Goal: Communication & Community: Share content

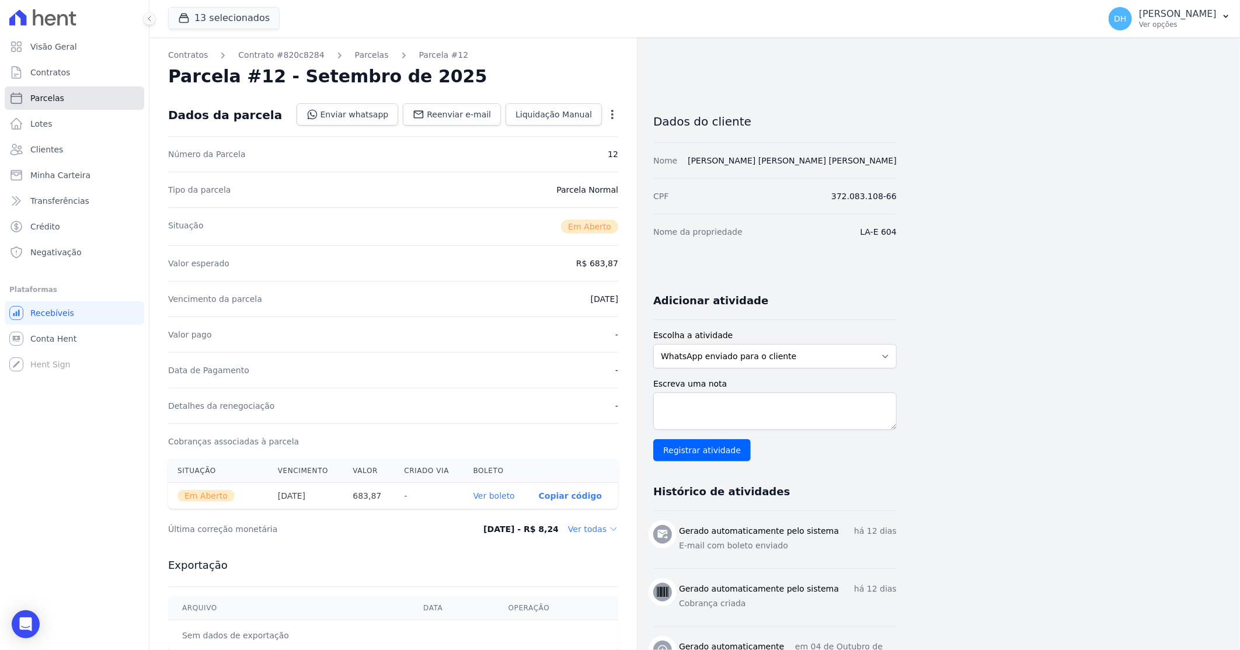
click at [62, 101] on link "Parcelas" at bounding box center [75, 97] width 140 height 23
select select
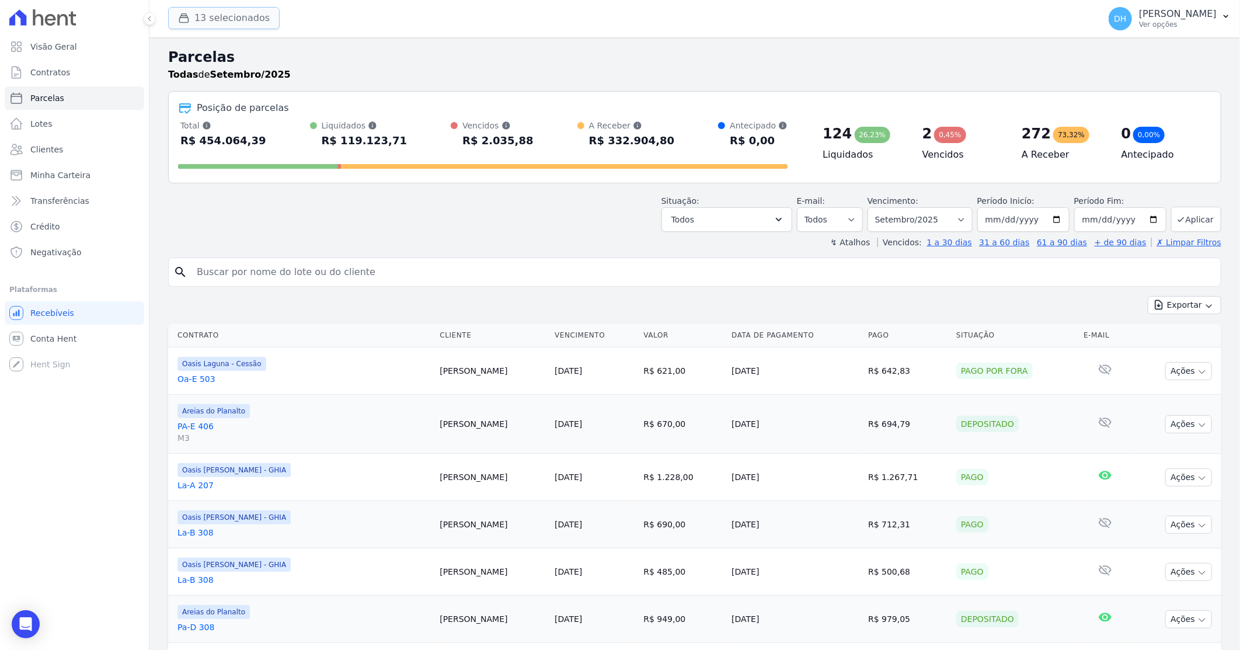
click at [206, 10] on button "13 selecionados" at bounding box center [224, 18] width 112 height 22
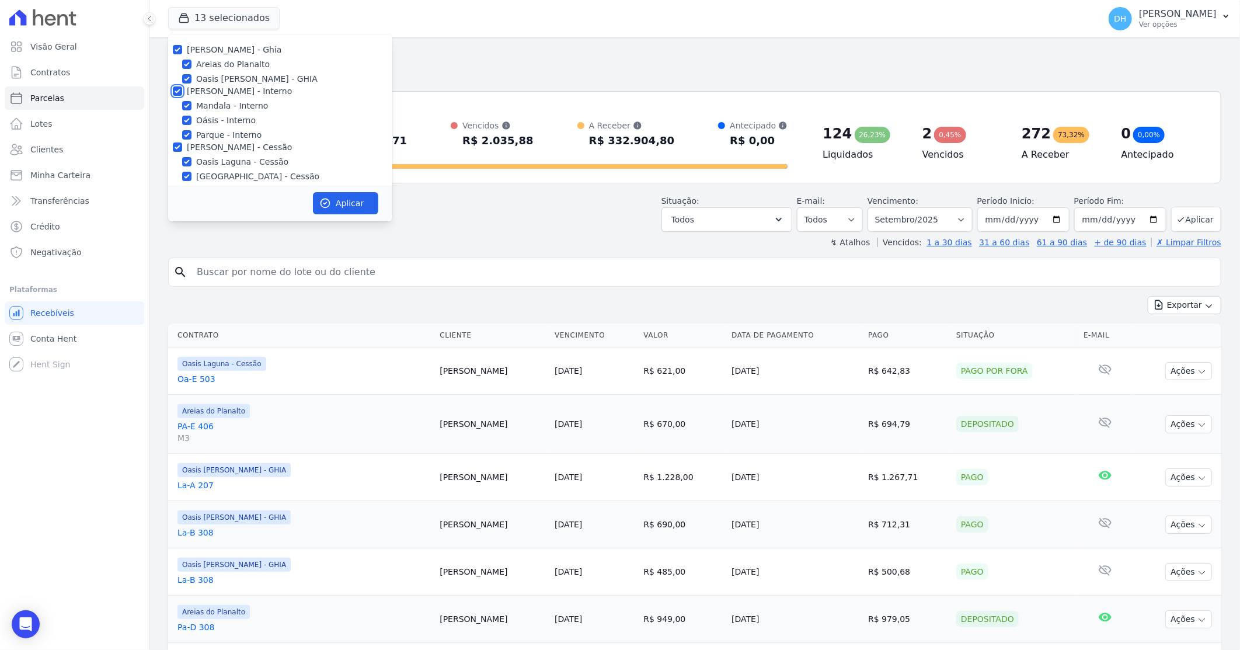
click at [179, 91] on input "[PERSON_NAME] - Interno" at bounding box center [177, 90] width 9 height 9
checkbox input "false"
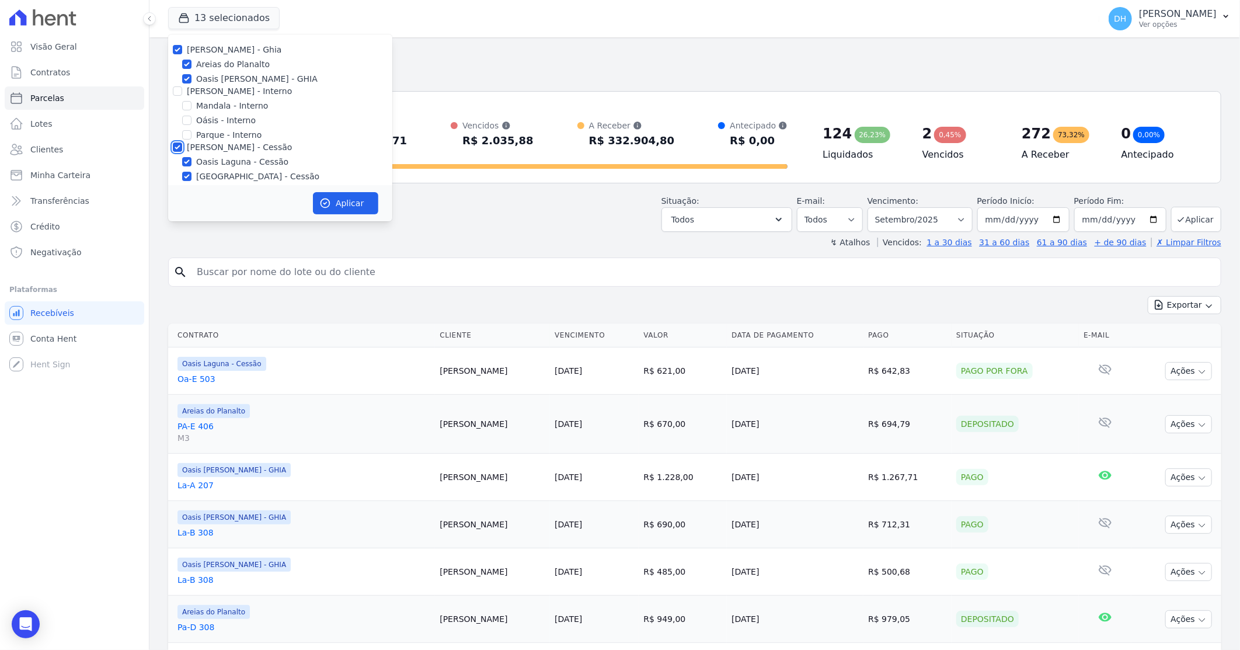
click at [178, 146] on input "[PERSON_NAME] - Cessão" at bounding box center [177, 146] width 9 height 9
checkbox input "false"
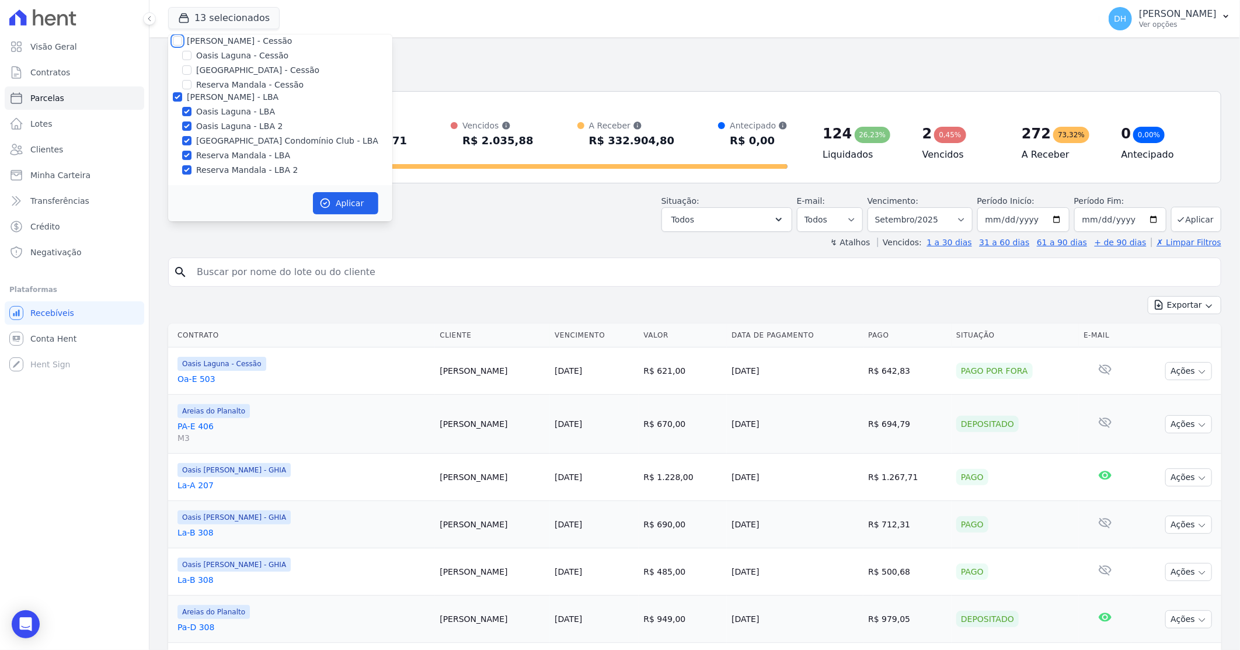
scroll to position [107, 0]
click at [174, 93] on input "[PERSON_NAME] - LBA" at bounding box center [177, 96] width 9 height 9
checkbox input "false"
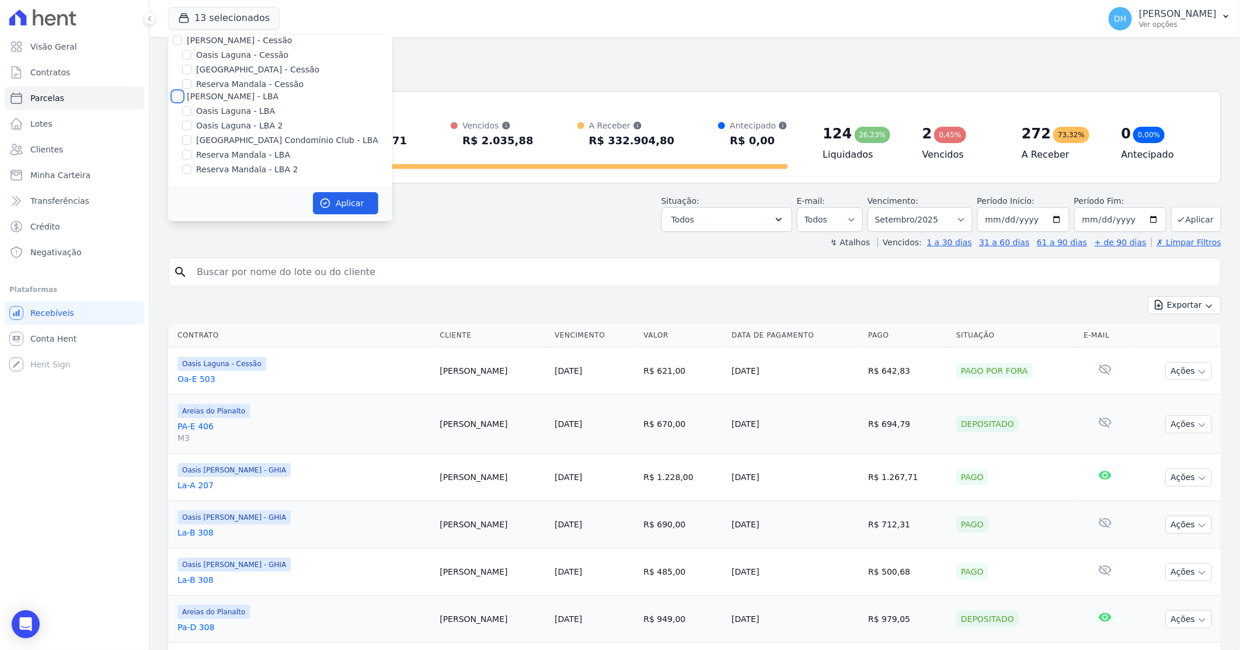
checkbox input "false"
click at [190, 78] on input "Oasis [PERSON_NAME] - GHIA" at bounding box center [186, 78] width 9 height 9
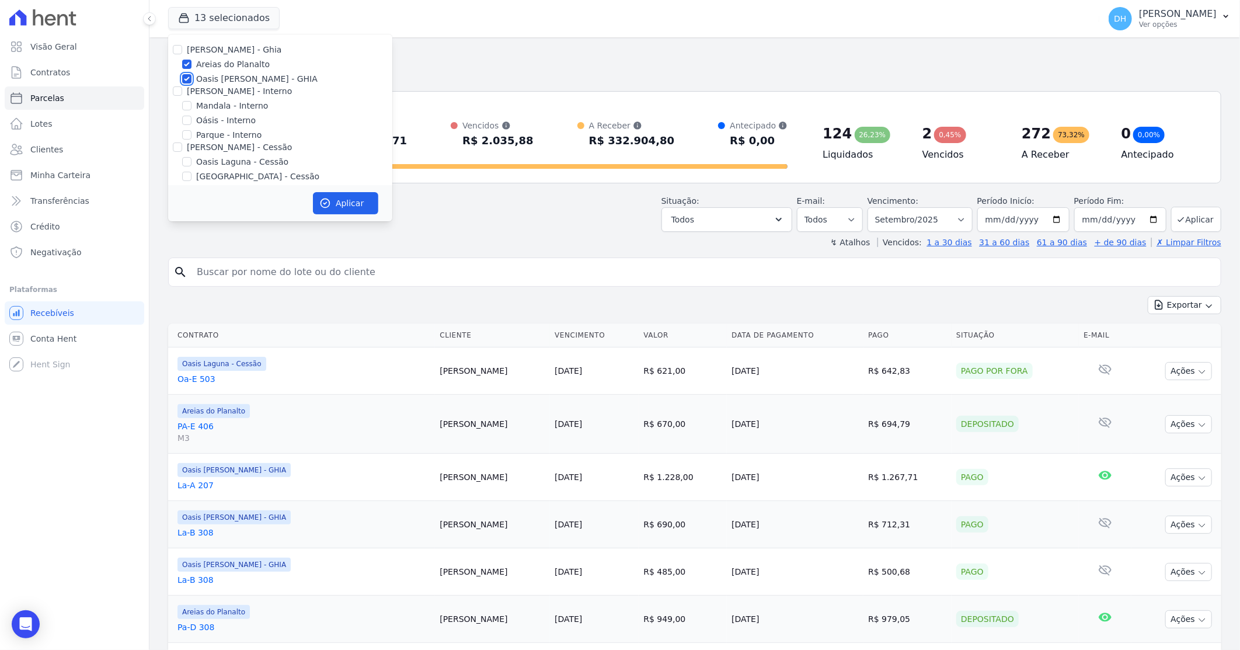
checkbox input "false"
click at [359, 214] on button "Aplicar" at bounding box center [345, 203] width 65 height 22
select select
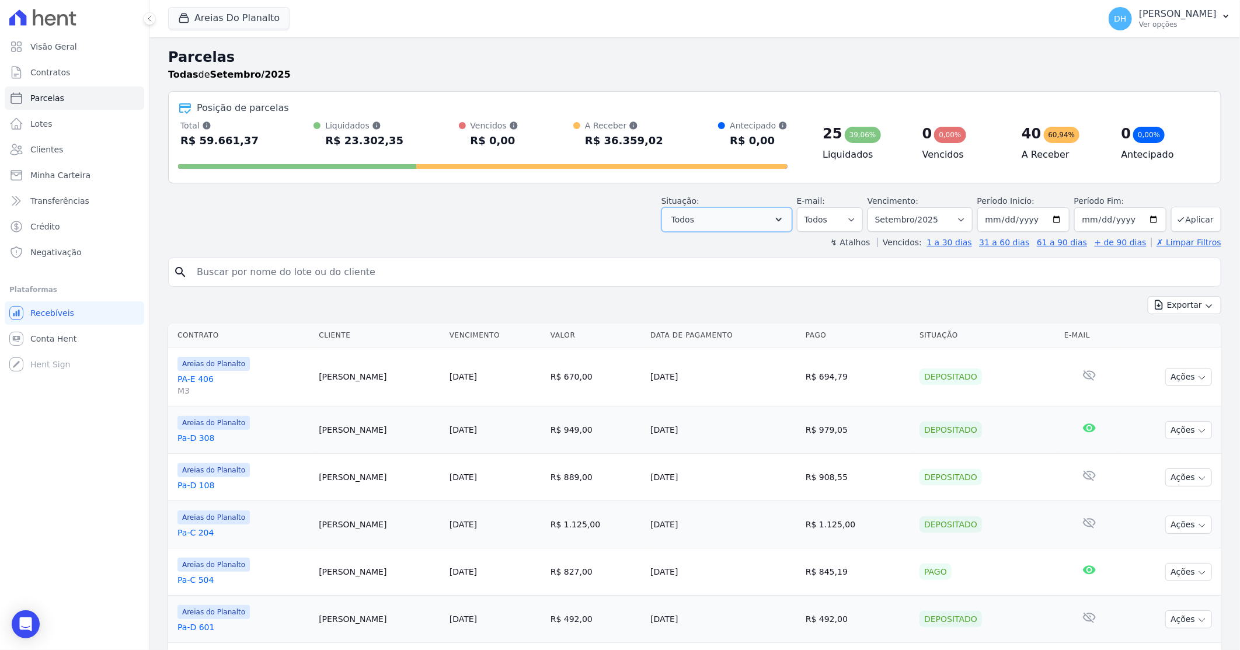
drag, startPoint x: 786, startPoint y: 222, endPoint x: 772, endPoint y: 222, distance: 14.0
click at [785, 221] on icon "button" at bounding box center [779, 220] width 12 height 12
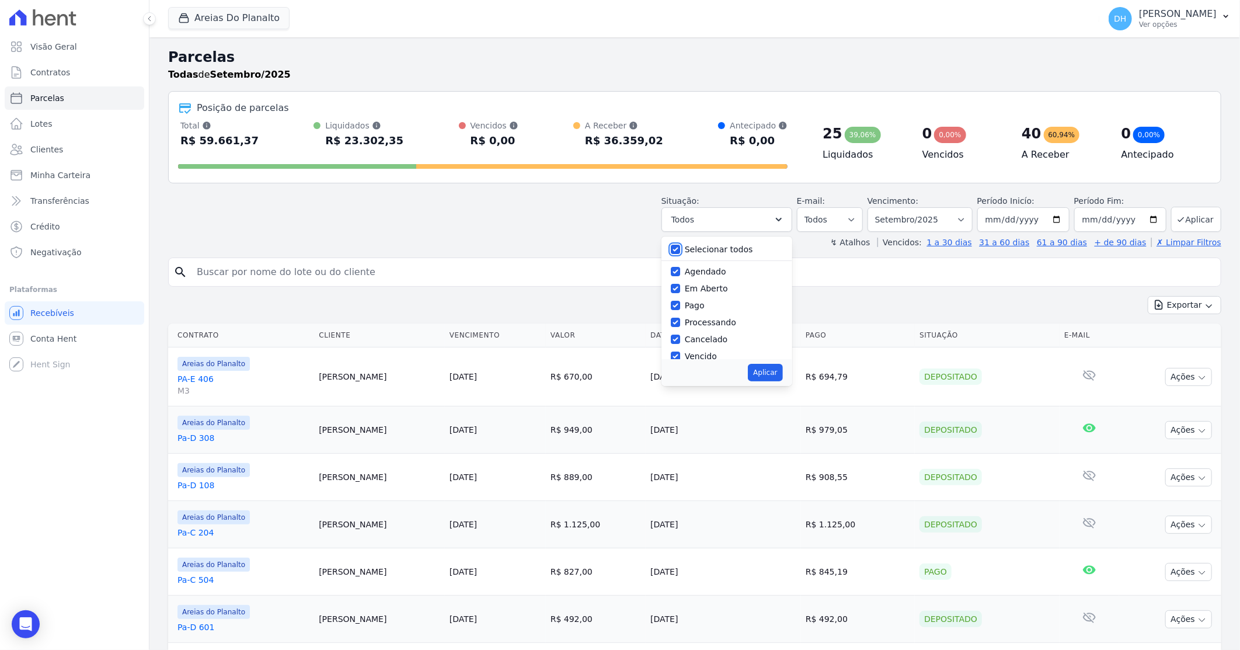
click at [680, 248] on input "Selecionar todos" at bounding box center [675, 249] width 9 height 9
checkbox input "false"
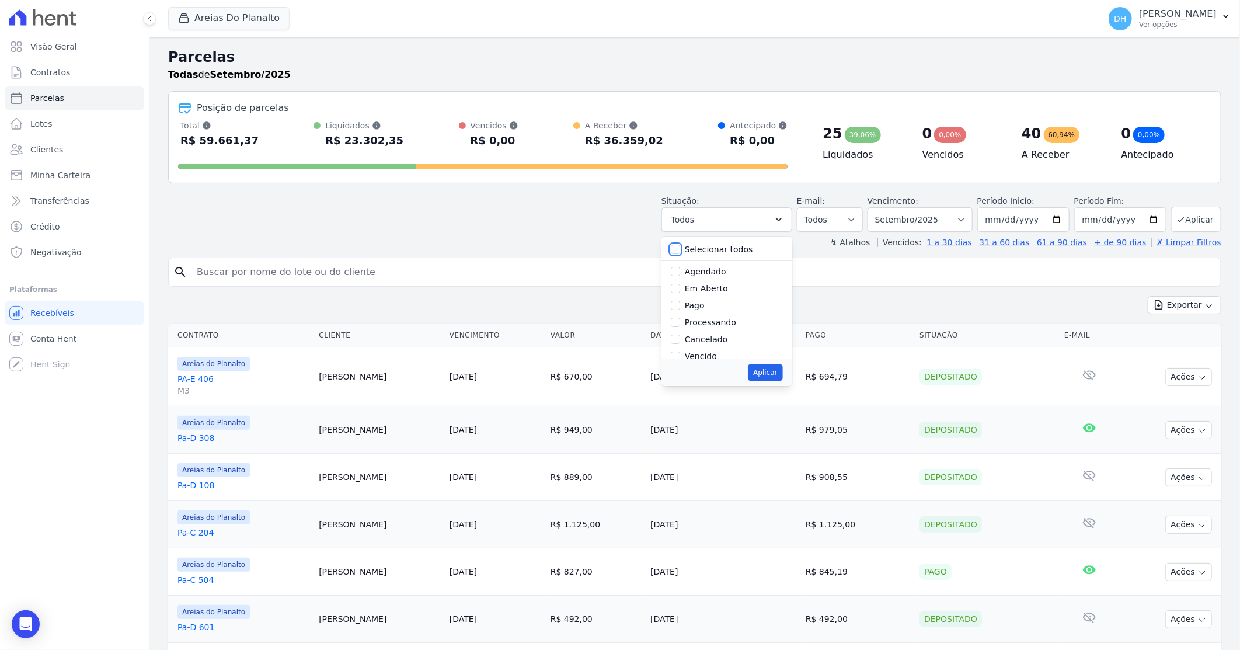
checkbox input "false"
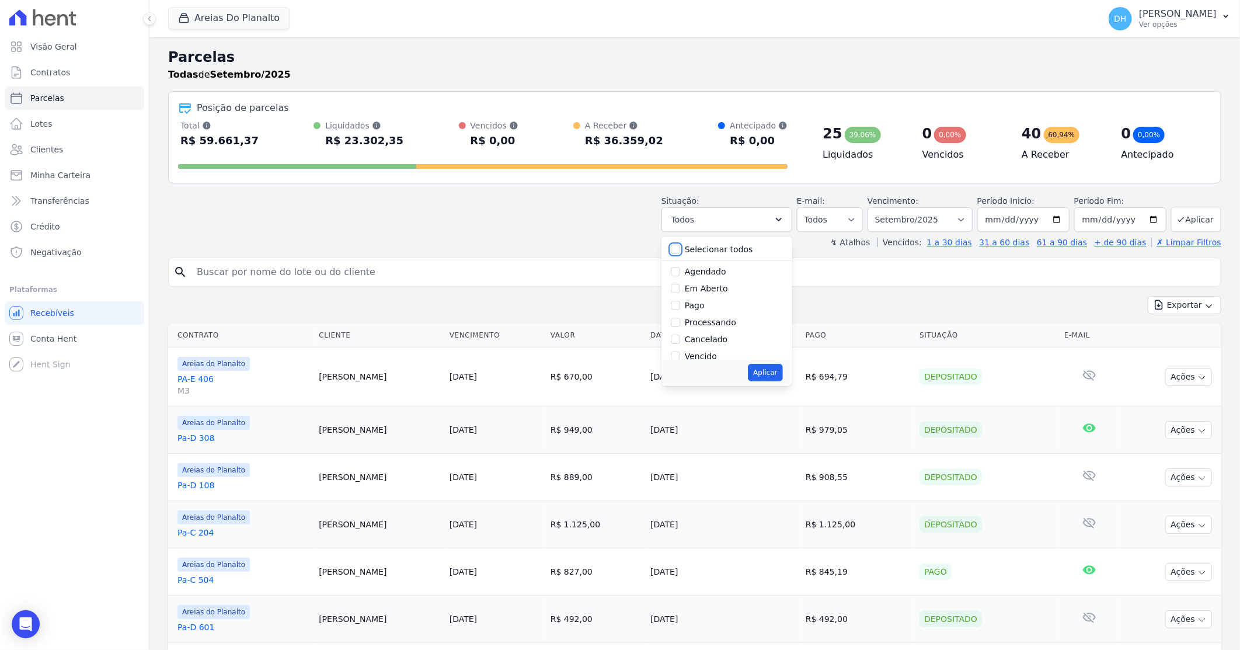
checkbox input "false"
click at [690, 270] on div "Agendado" at bounding box center [727, 271] width 112 height 17
click at [679, 270] on input "Agendado" at bounding box center [675, 271] width 9 height 9
checkbox input "true"
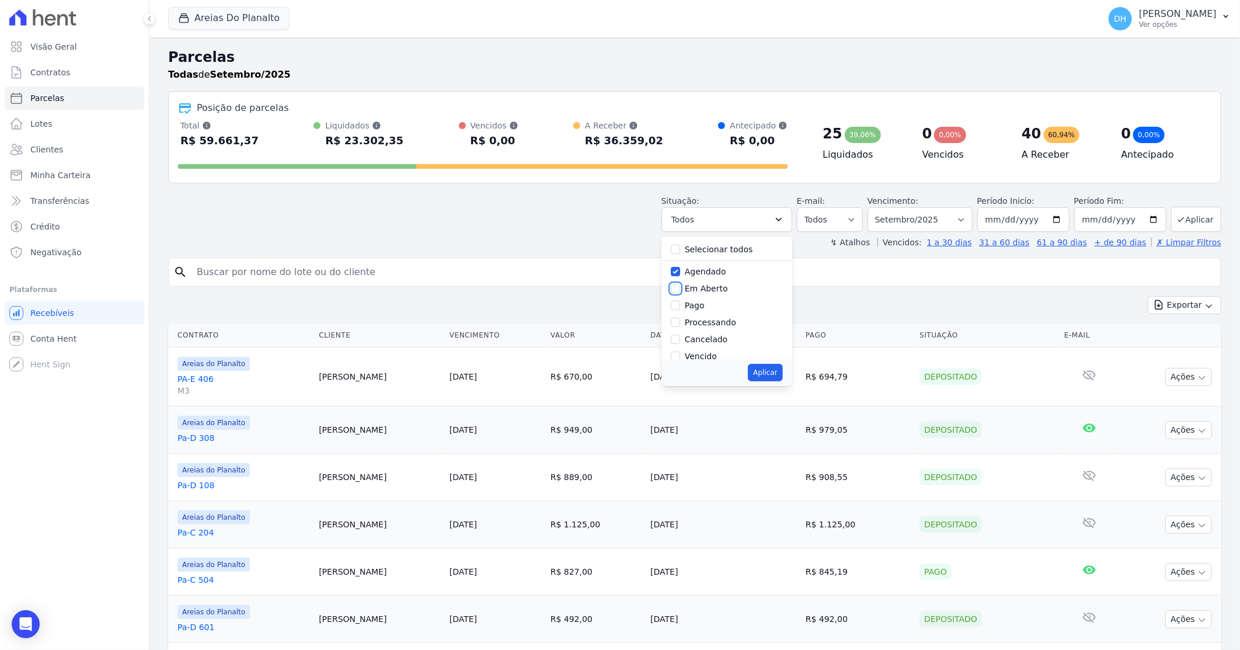
click at [680, 286] on input "Em Aberto" at bounding box center [675, 288] width 9 height 9
checkbox input "true"
click at [772, 370] on button "Aplicar" at bounding box center [765, 373] width 34 height 18
select select "scheduled"
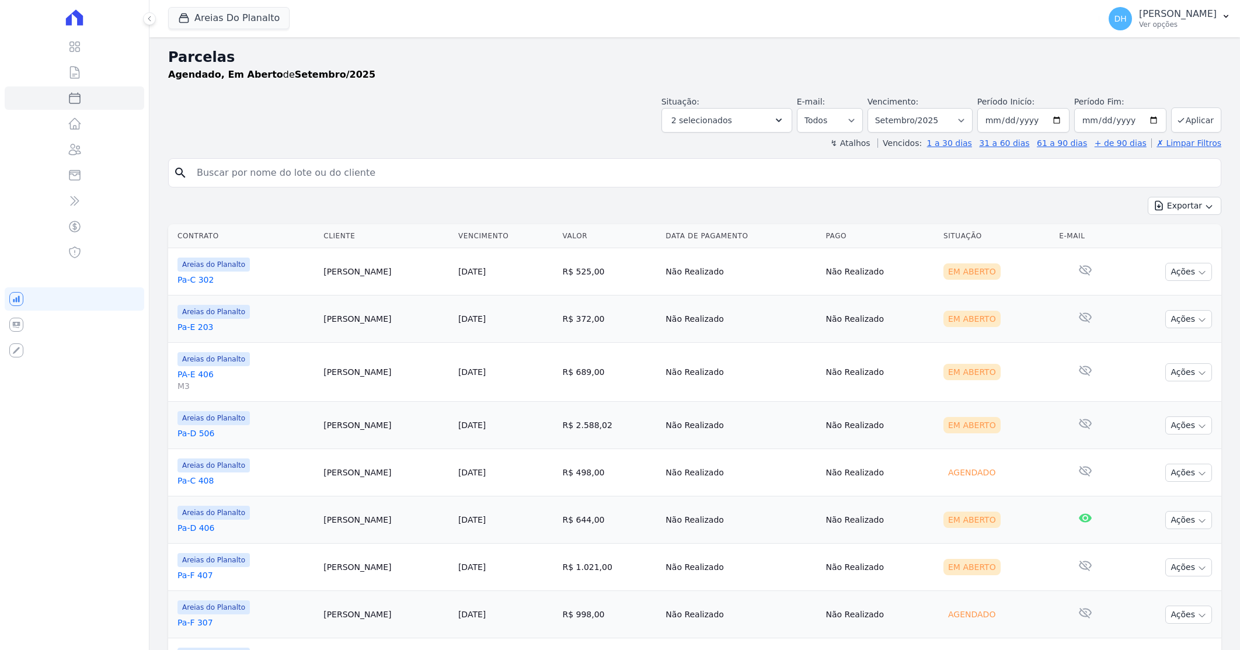
select select
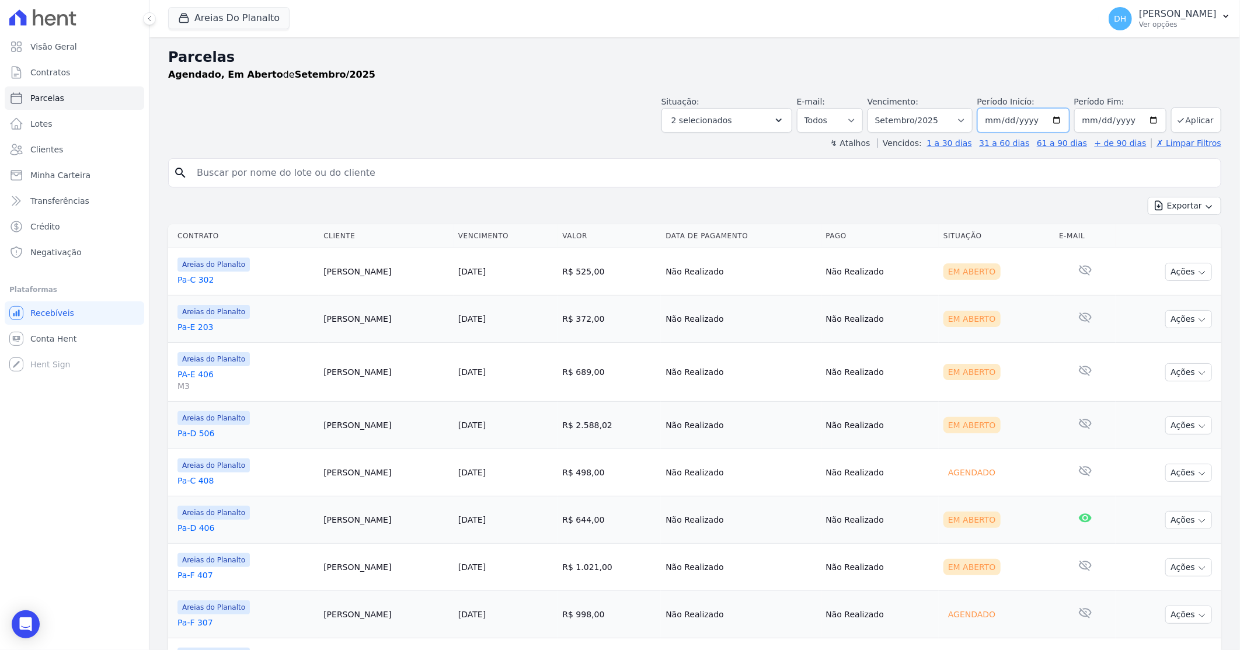
click at [1051, 117] on input "[DATE]" at bounding box center [1023, 120] width 92 height 25
type input "[DATE]"
click at [1150, 119] on input "2025-09-30" at bounding box center [1120, 120] width 92 height 25
type input "[DATE]"
click at [1151, 114] on input "[DATE]" at bounding box center [1120, 120] width 92 height 25
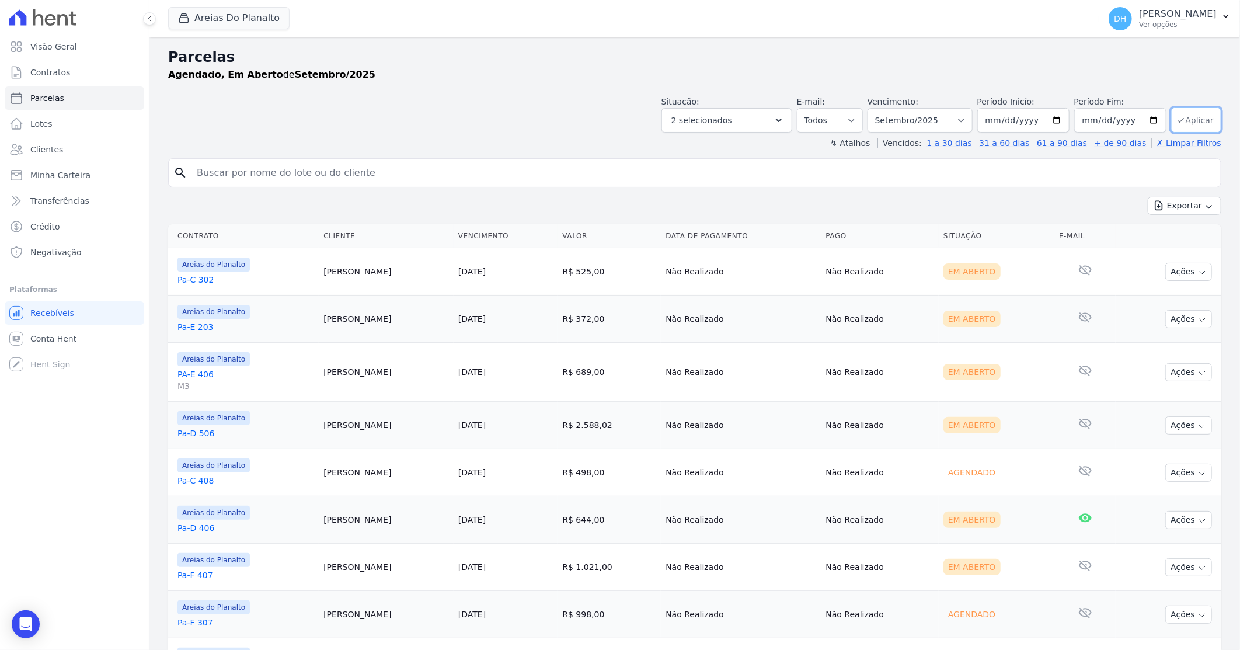
click at [1177, 121] on icon "submit" at bounding box center [1181, 120] width 9 height 9
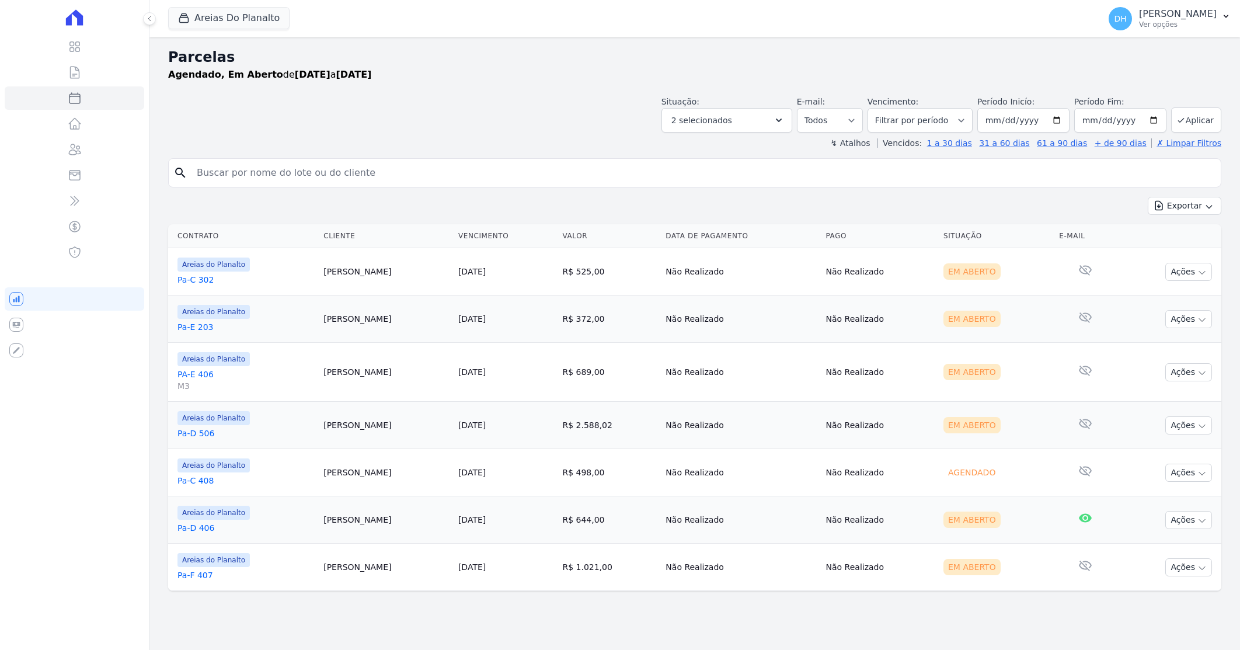
select select
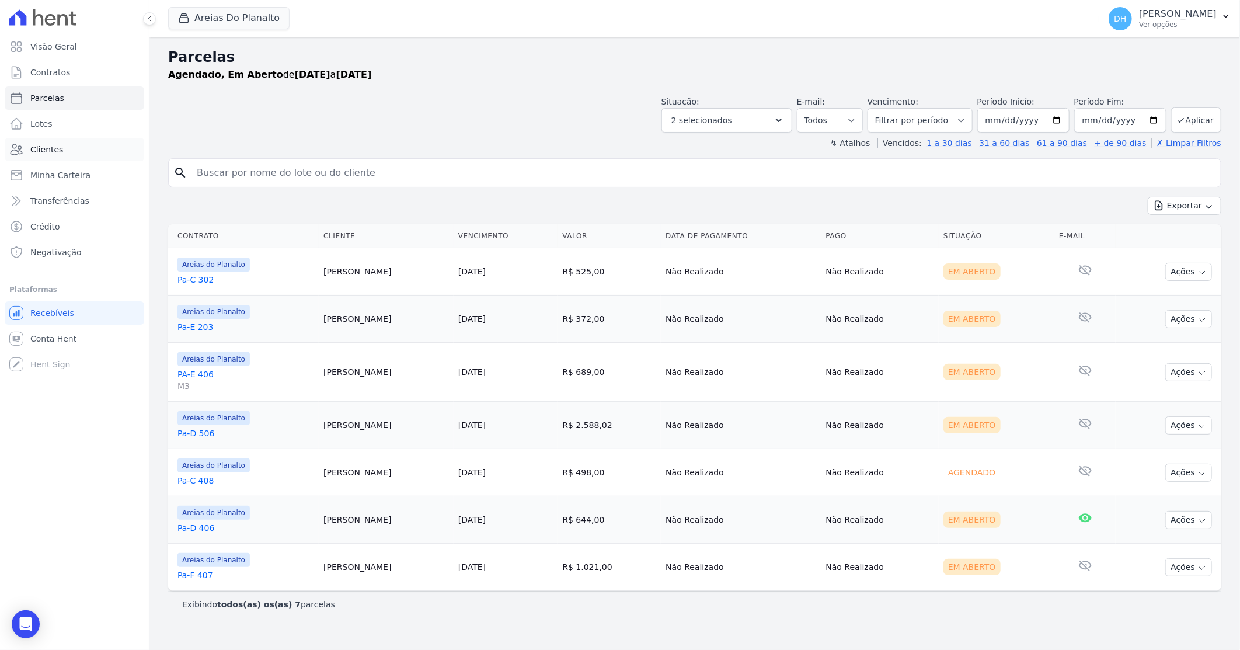
click at [69, 155] on link "Clientes" at bounding box center [75, 149] width 140 height 23
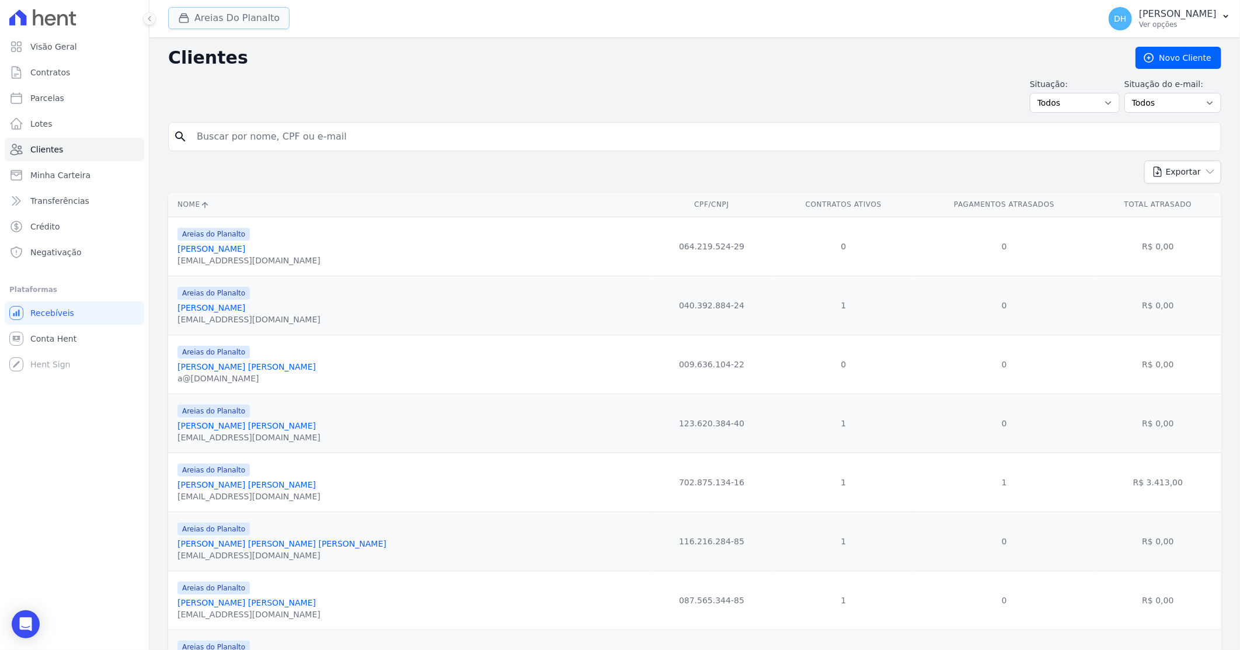
click at [232, 19] on button "Areias Do Planalto" at bounding box center [228, 18] width 121 height 22
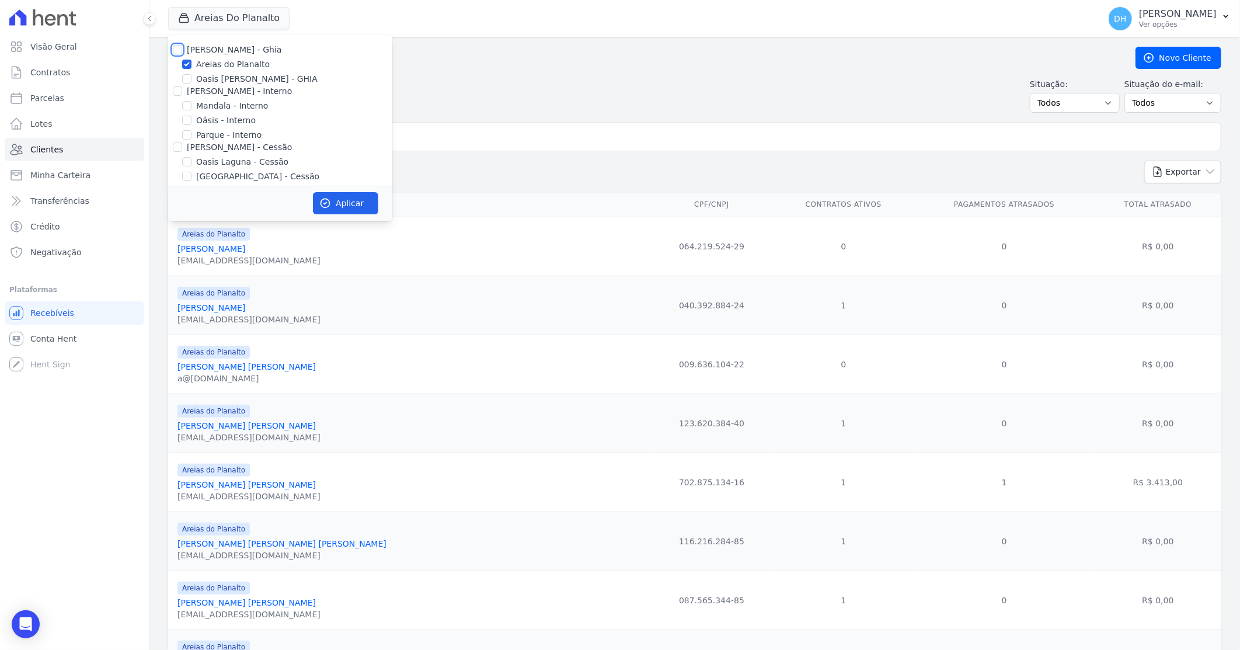
click at [176, 49] on input "[PERSON_NAME] - Ghia" at bounding box center [177, 49] width 9 height 9
checkbox input "true"
click at [179, 91] on input "[PERSON_NAME] - Interno" at bounding box center [177, 90] width 9 height 9
checkbox input "true"
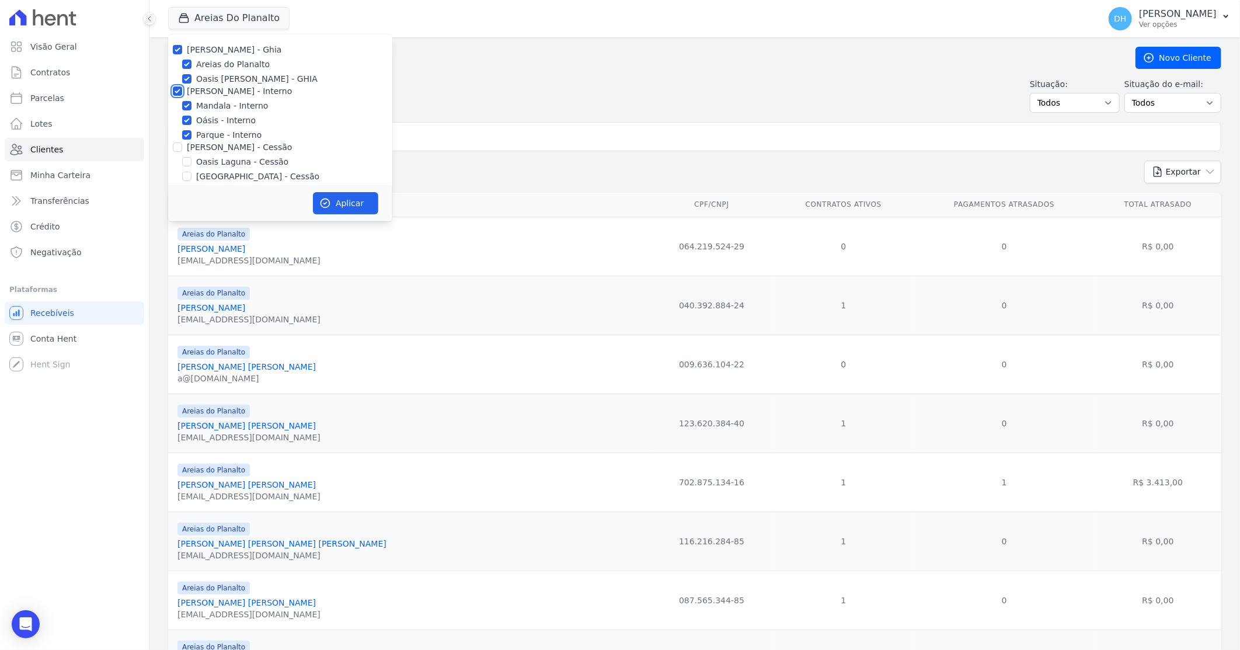
checkbox input "true"
click at [173, 147] on input "[PERSON_NAME] - Cessão" at bounding box center [177, 146] width 9 height 9
checkbox input "true"
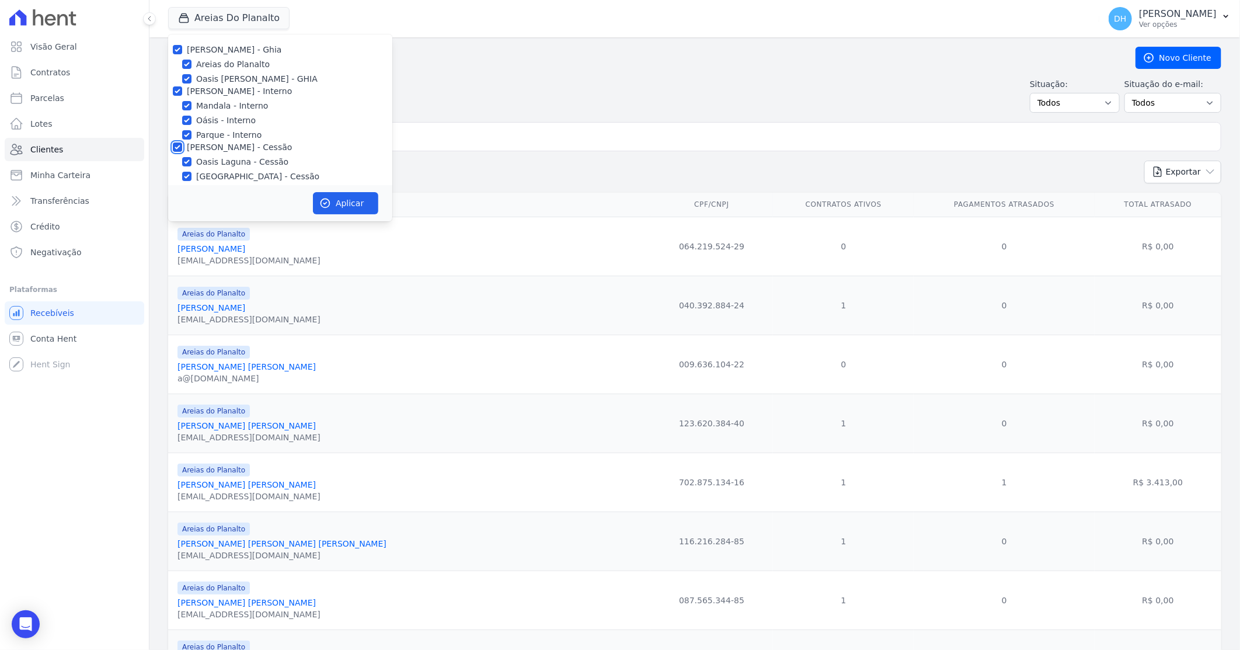
checkbox input "true"
click at [179, 95] on input "[PERSON_NAME] - LBA" at bounding box center [177, 96] width 9 height 9
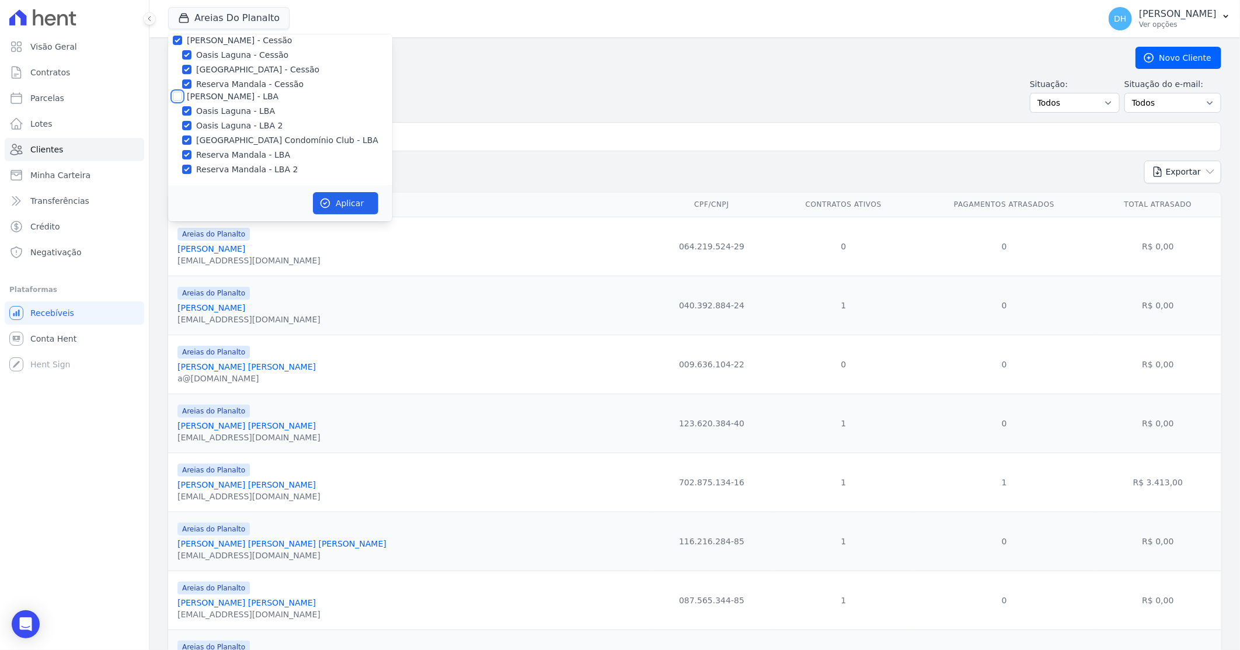
checkbox input "true"
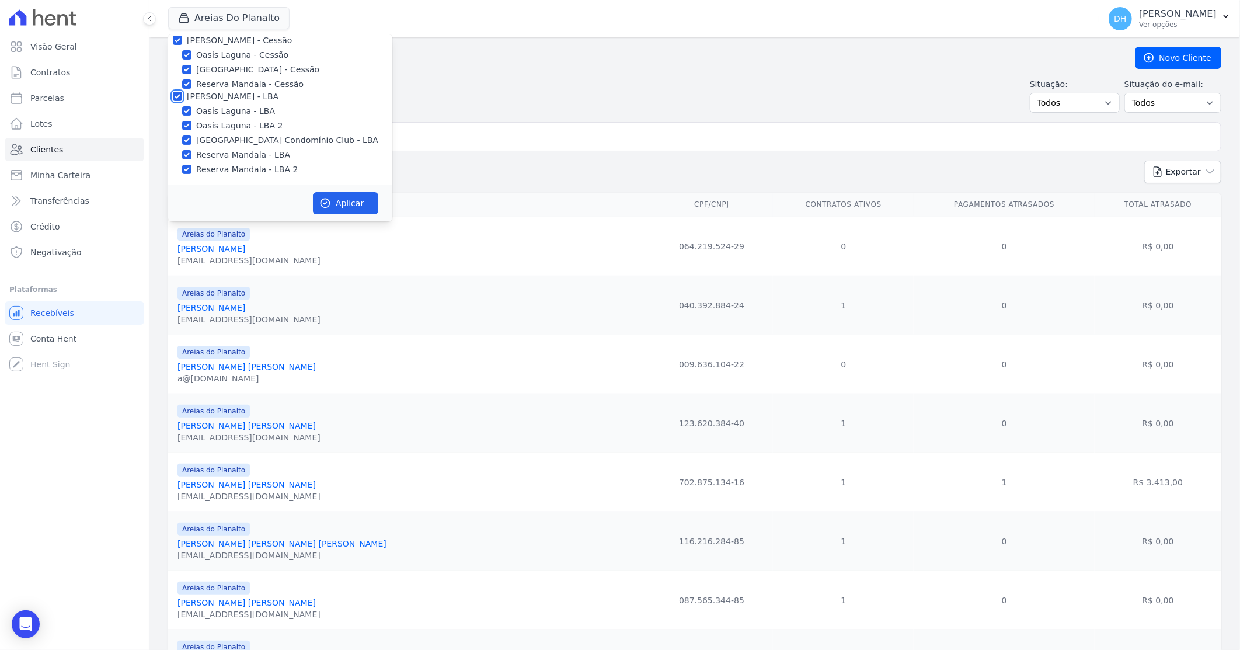
checkbox input "true"
click at [343, 213] on button "Aplicar" at bounding box center [345, 203] width 65 height 22
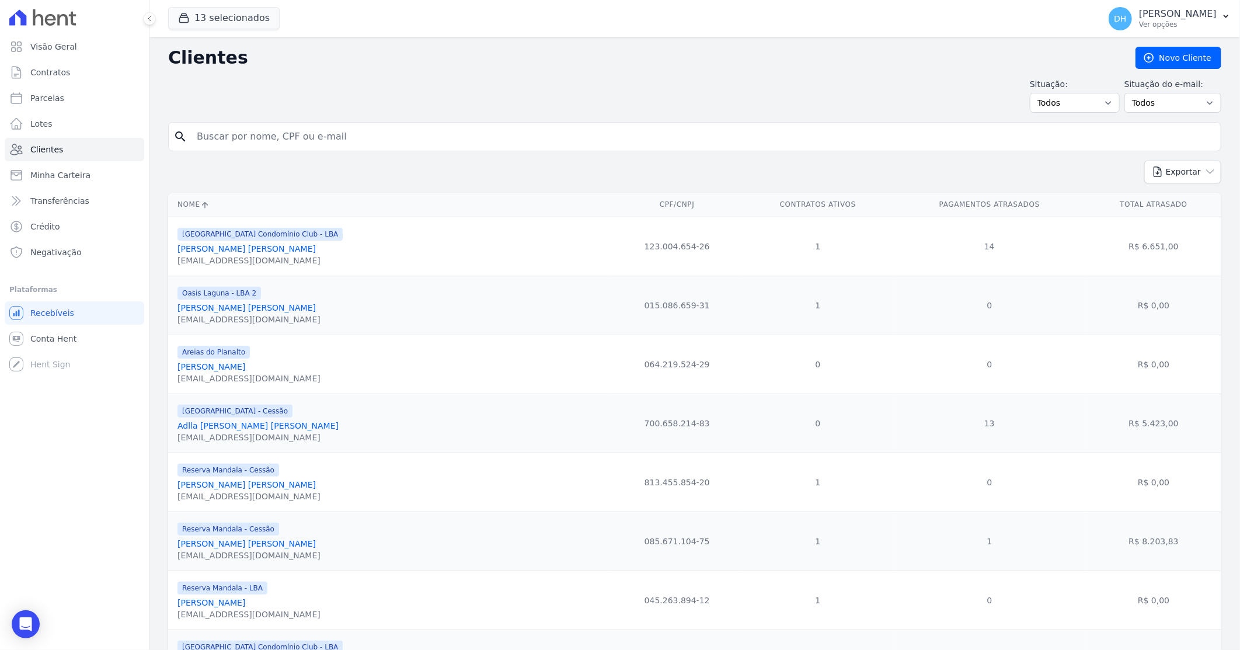
click at [224, 142] on input "search" at bounding box center [703, 136] width 1027 height 23
type input "michelly"
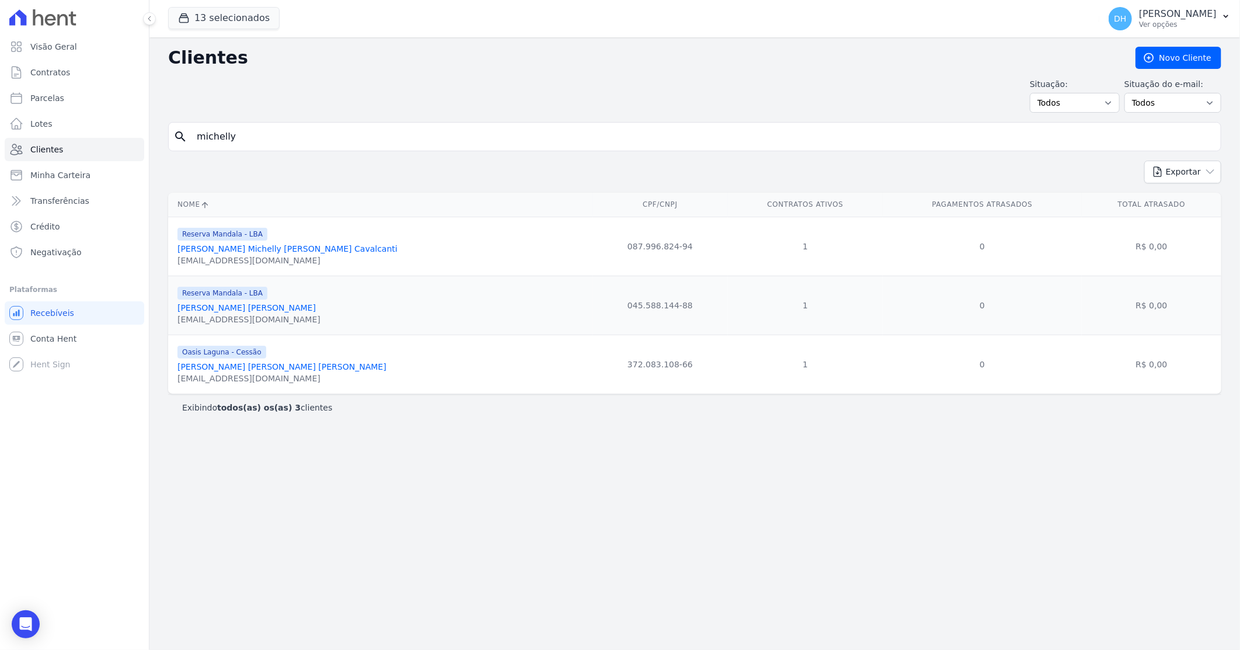
click at [241, 371] on link "Michelly Raimer Dantas De Sousa" at bounding box center [282, 366] width 209 height 9
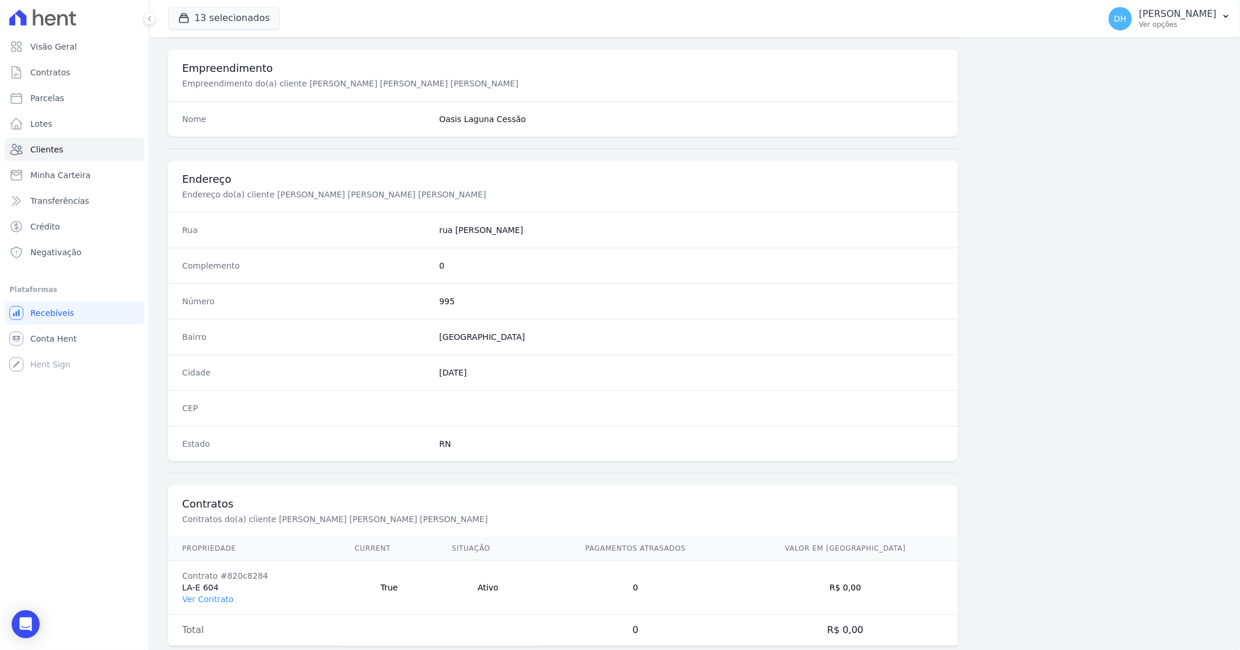
scroll to position [444, 0]
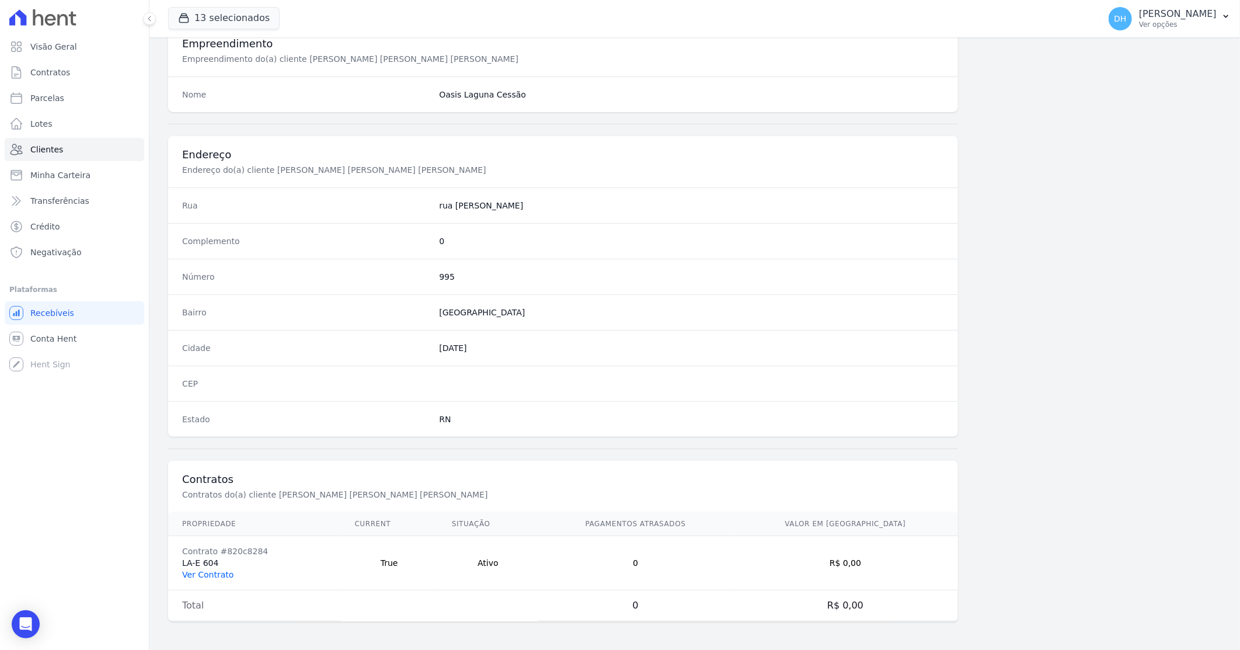
click at [208, 574] on link "Ver Contrato" at bounding box center [207, 574] width 51 height 9
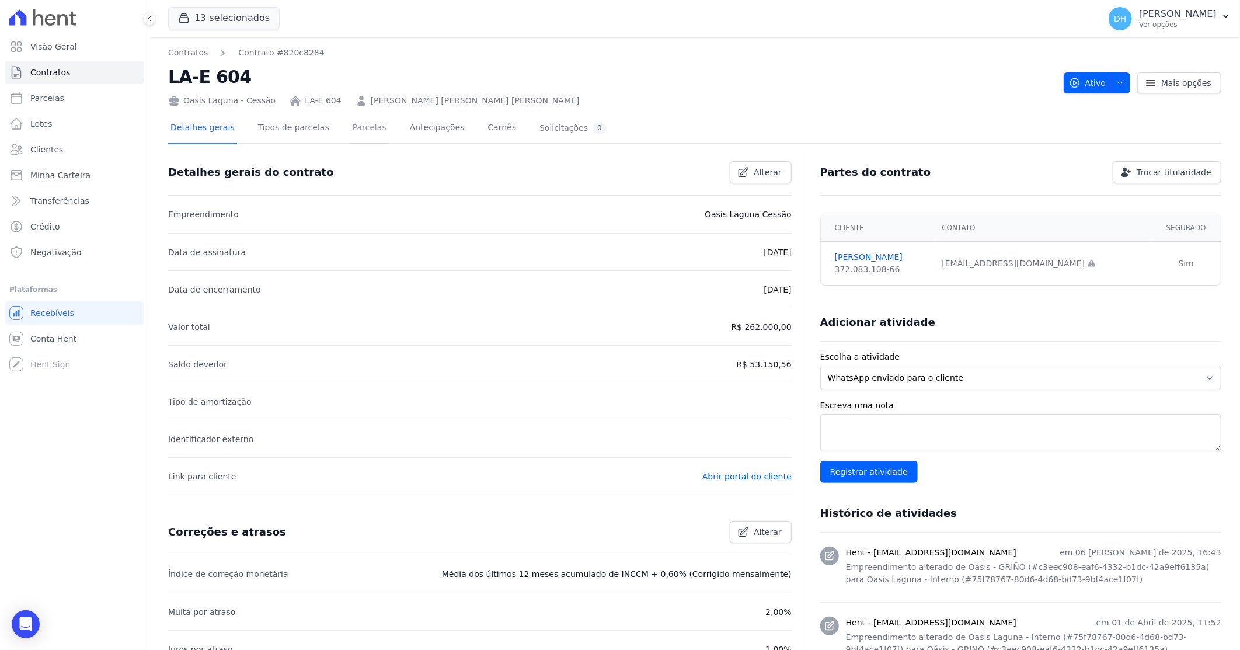
click at [350, 127] on link "Parcelas" at bounding box center [369, 128] width 39 height 31
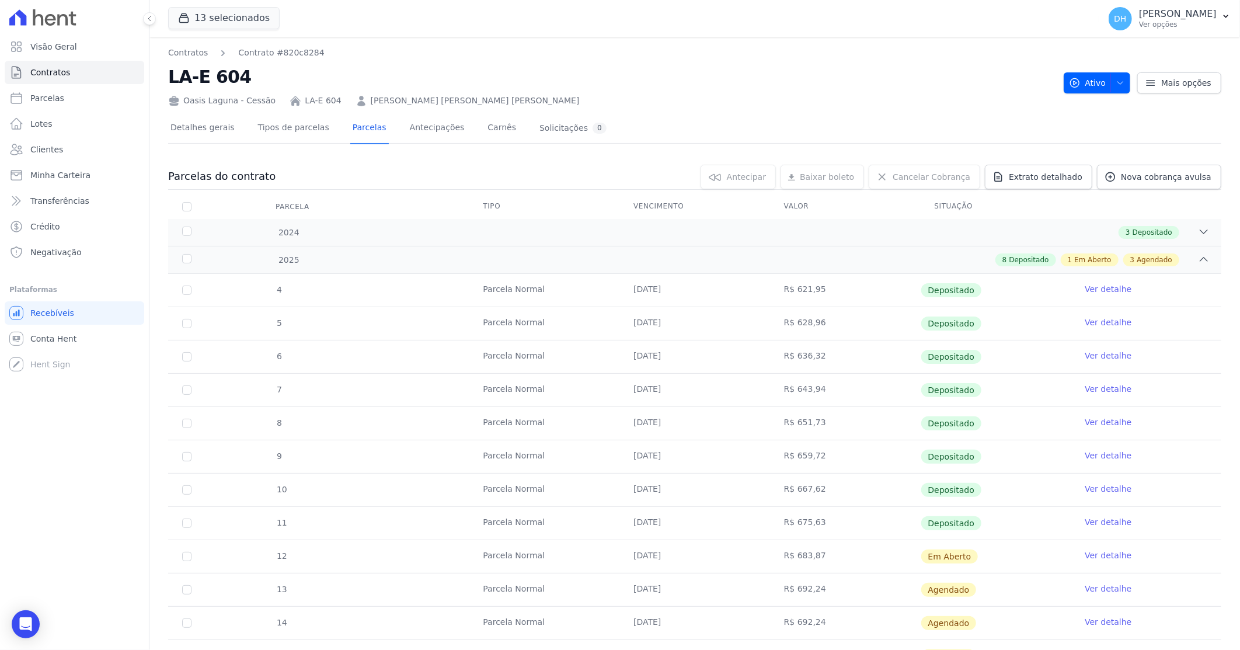
click at [1100, 551] on link "Ver detalhe" at bounding box center [1108, 555] width 47 height 12
click at [1093, 553] on link "Ver detalhe" at bounding box center [1108, 555] width 47 height 12
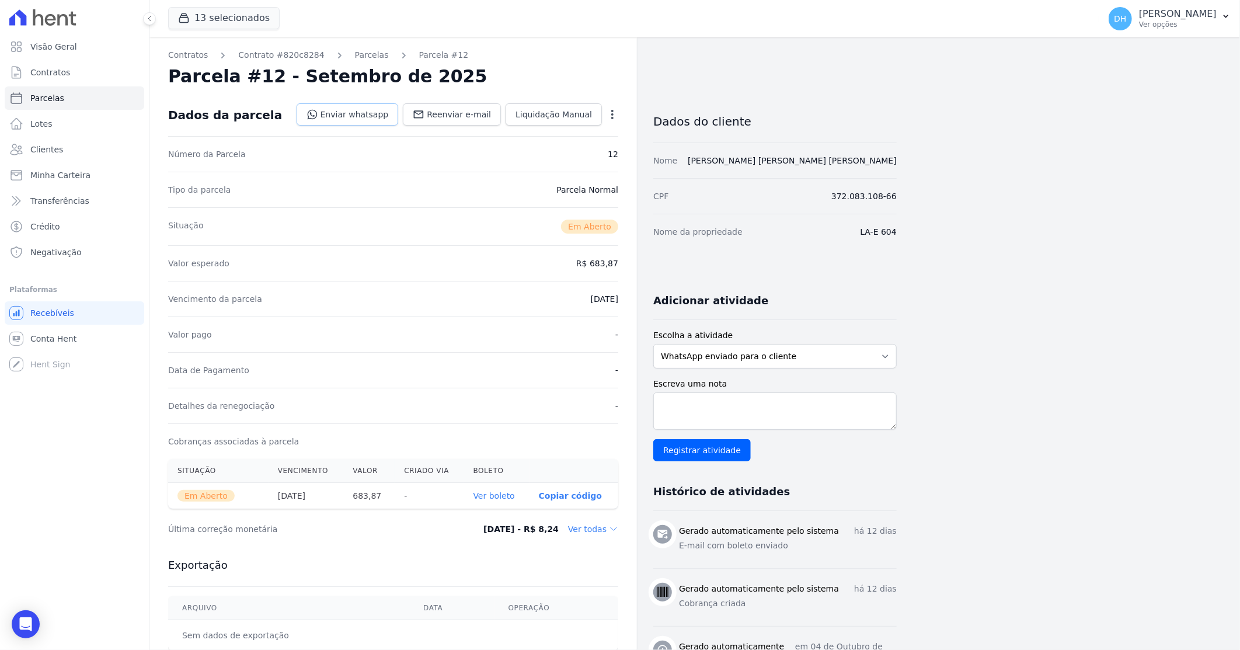
click at [375, 117] on link "Enviar whatsapp" at bounding box center [348, 114] width 102 height 22
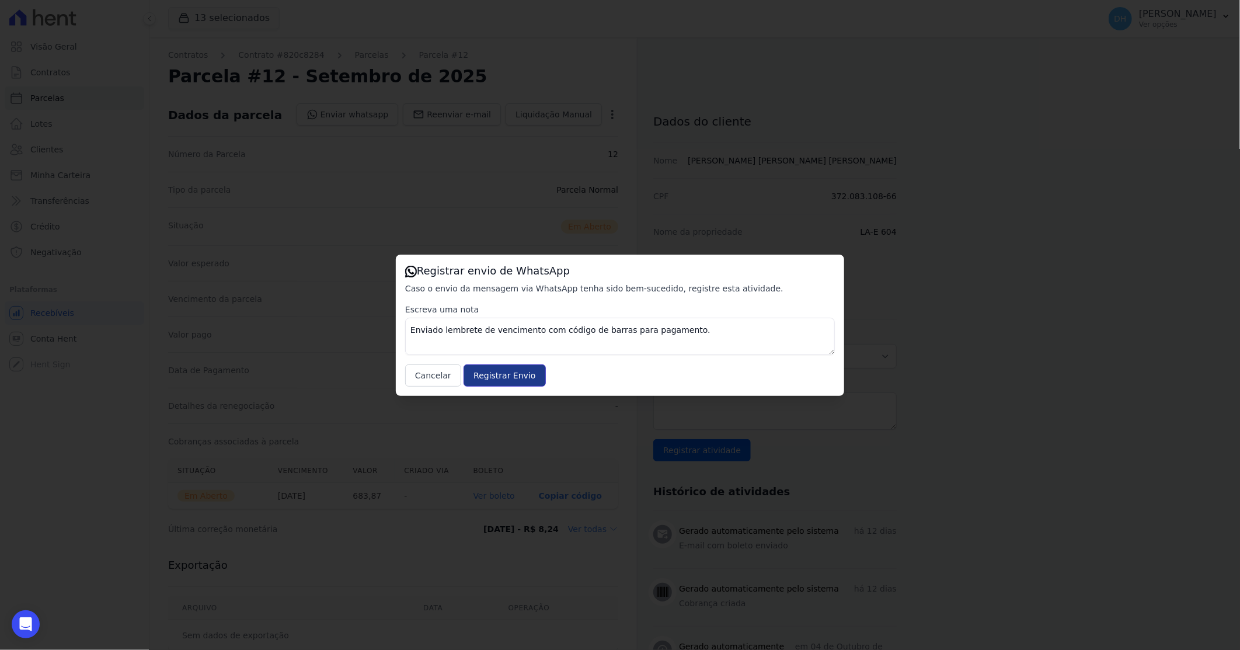
click at [476, 376] on input "Registrar Envio" at bounding box center [505, 375] width 82 height 22
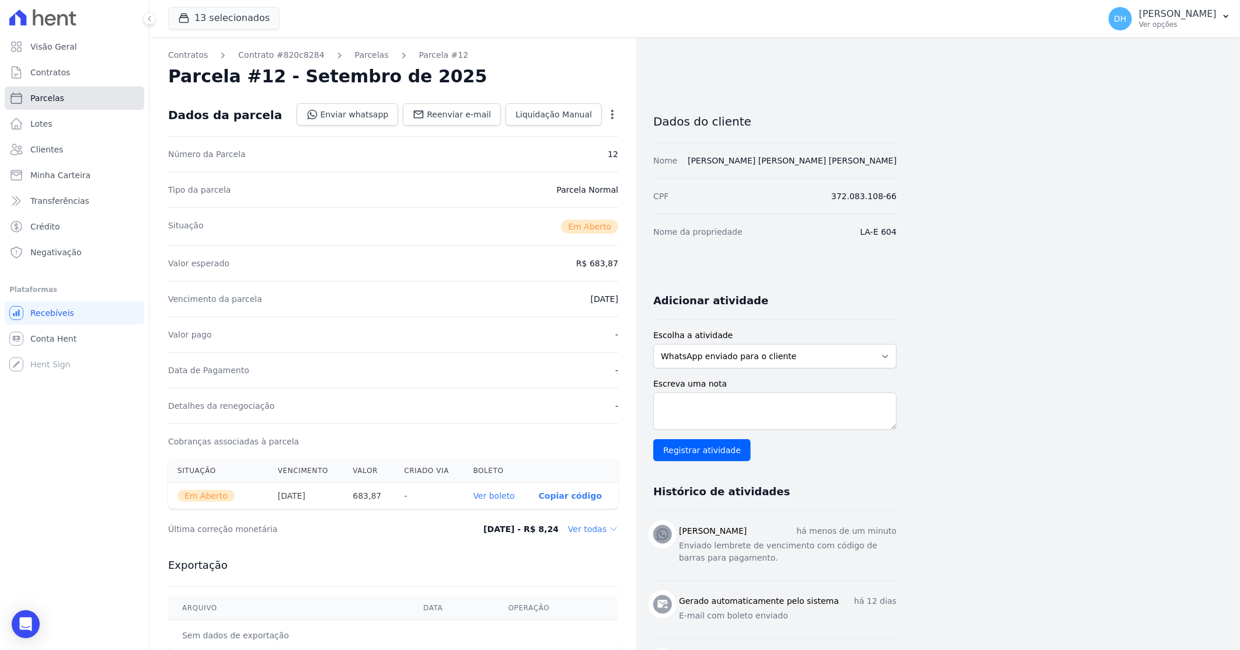
click at [55, 97] on span "Parcelas" at bounding box center [47, 98] width 34 height 12
select select
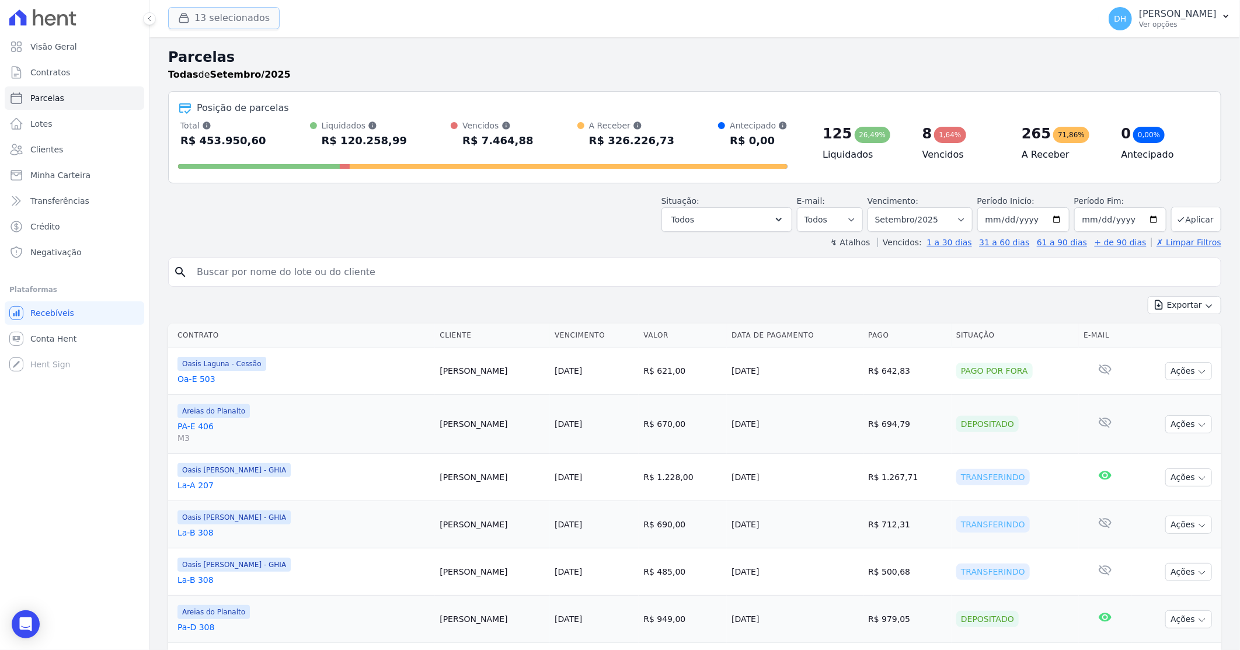
click at [224, 20] on button "13 selecionados" at bounding box center [224, 18] width 112 height 22
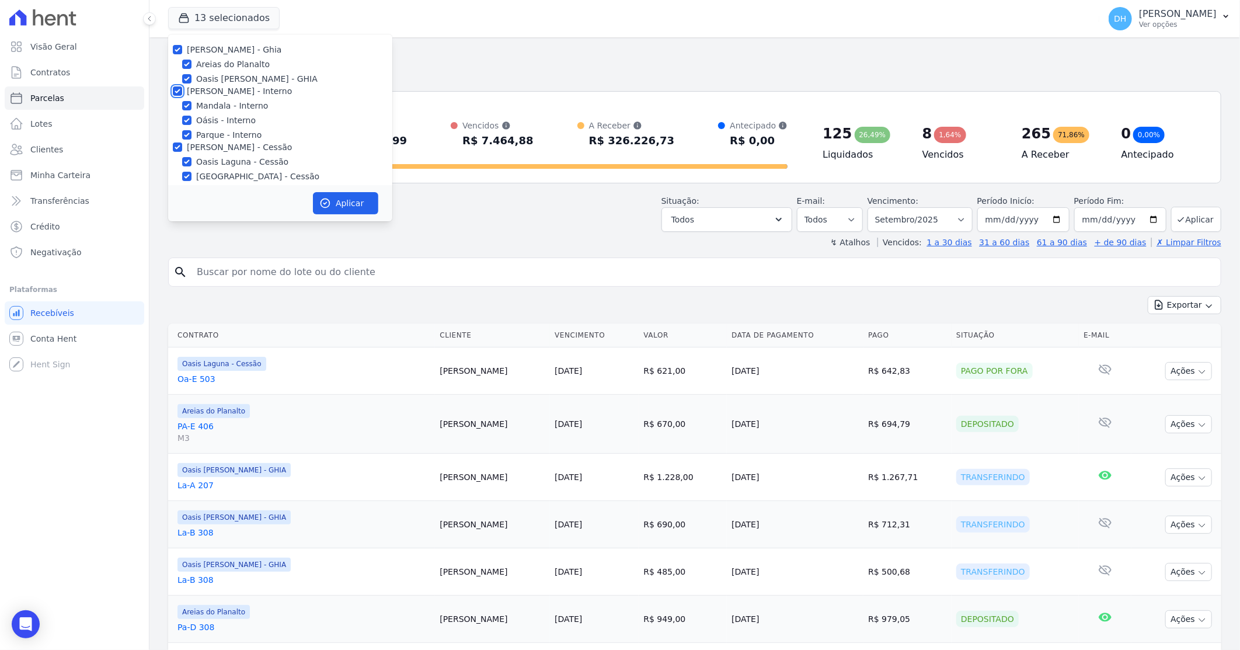
click at [181, 93] on input "[PERSON_NAME] - Interno" at bounding box center [177, 90] width 9 height 9
checkbox input "false"
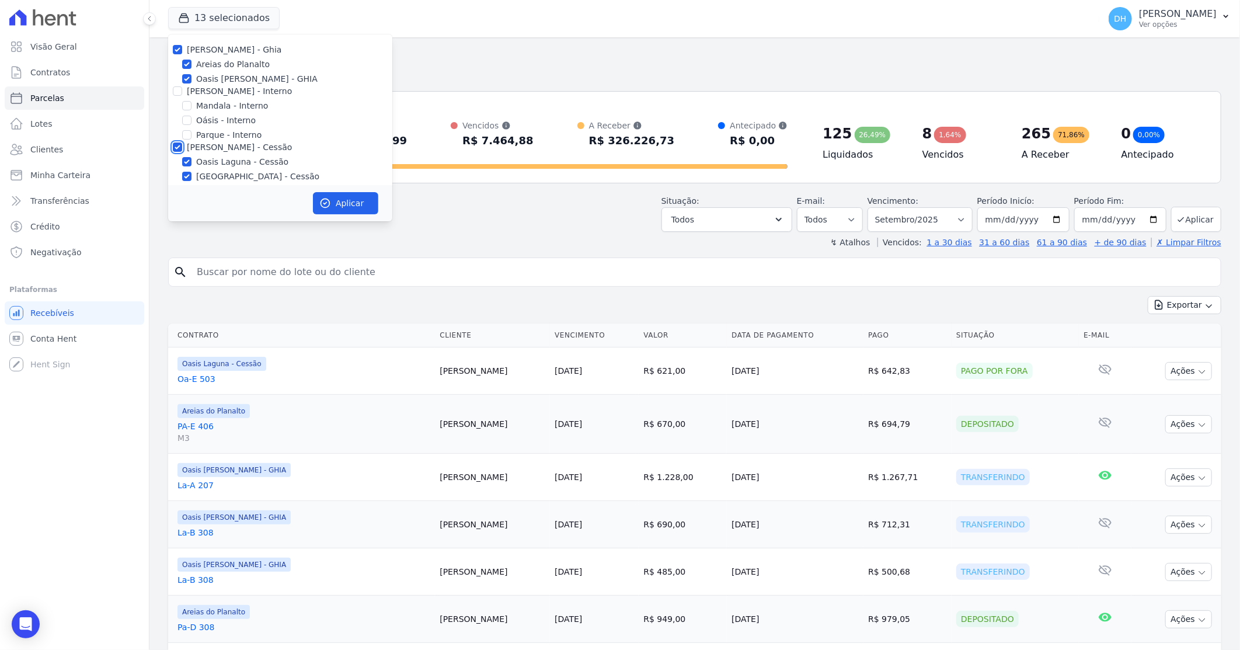
click at [176, 149] on input "[PERSON_NAME] - Cessão" at bounding box center [177, 146] width 9 height 9
checkbox input "false"
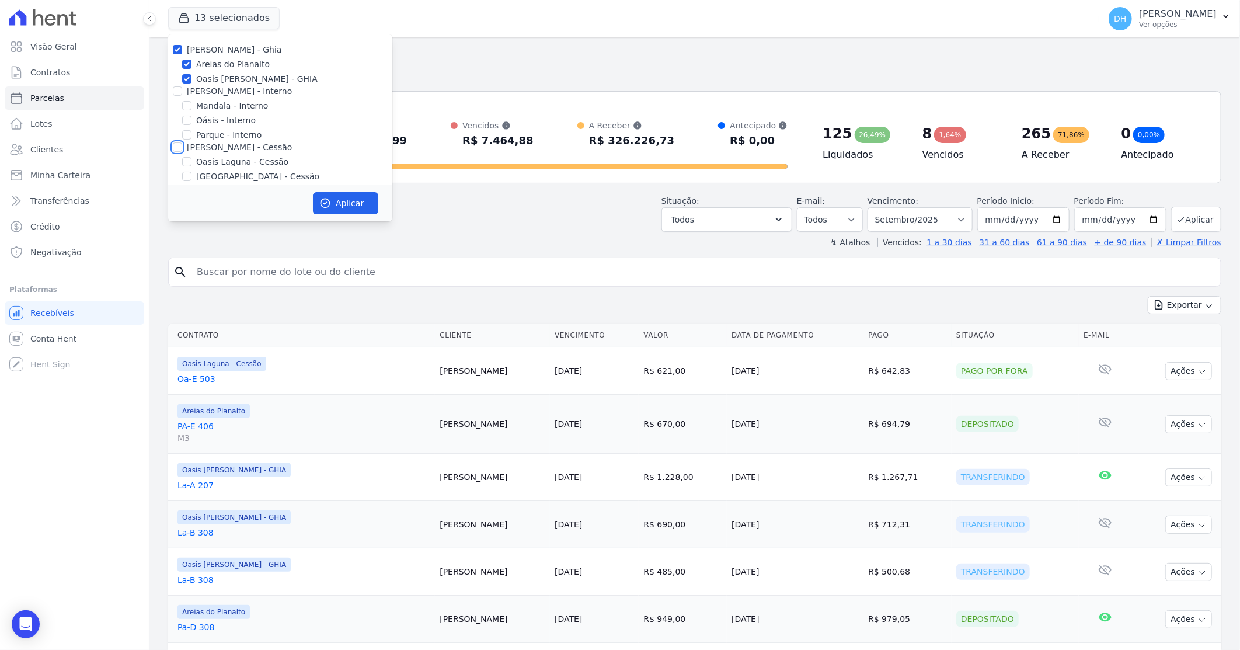
scroll to position [65, 0]
click at [177, 136] on input "[PERSON_NAME] - LBA" at bounding box center [177, 138] width 9 height 9
checkbox input "false"
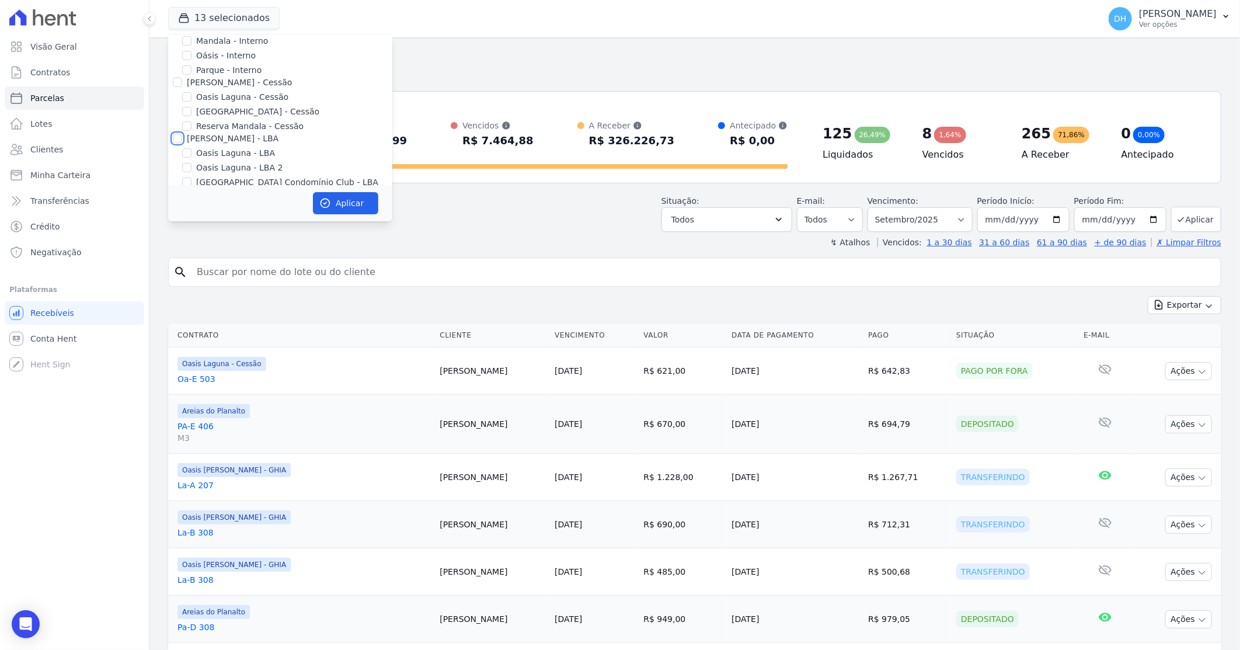
checkbox input "false"
click at [188, 74] on input "Oasis [PERSON_NAME] - GHIA" at bounding box center [186, 78] width 9 height 9
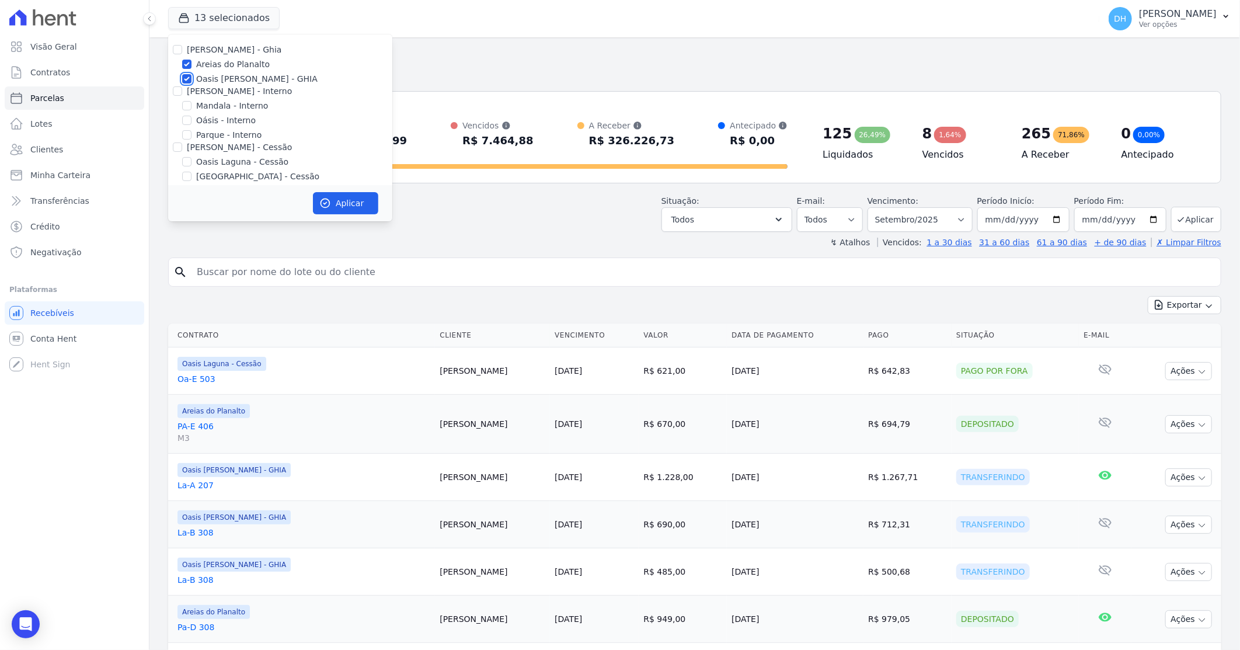
checkbox input "false"
click at [350, 200] on button "Aplicar" at bounding box center [345, 203] width 65 height 22
select select
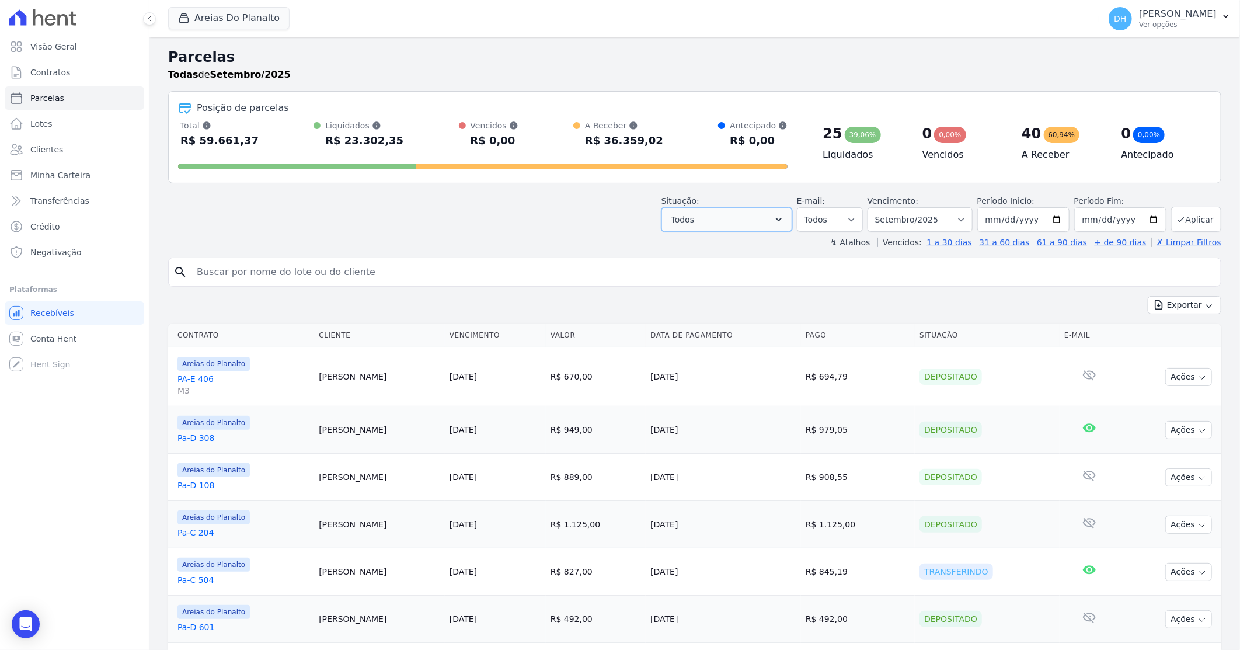
click at [785, 214] on icon "button" at bounding box center [779, 220] width 12 height 12
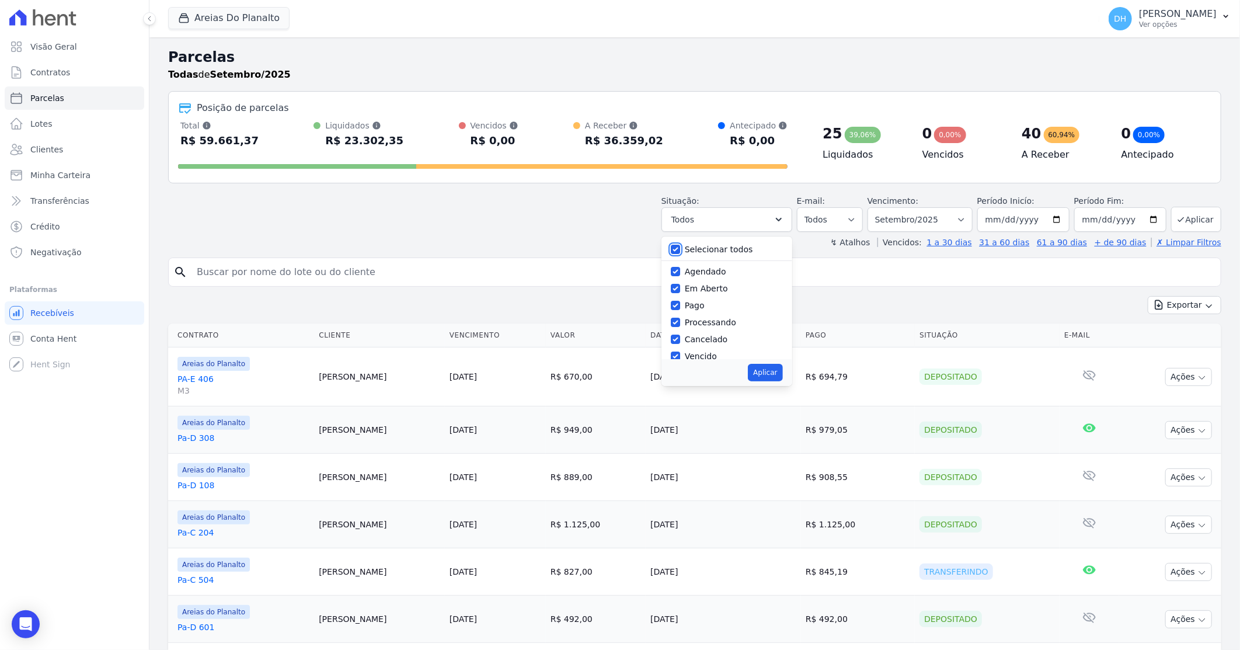
click at [680, 245] on input "Selecionar todos" at bounding box center [675, 249] width 9 height 9
checkbox input "false"
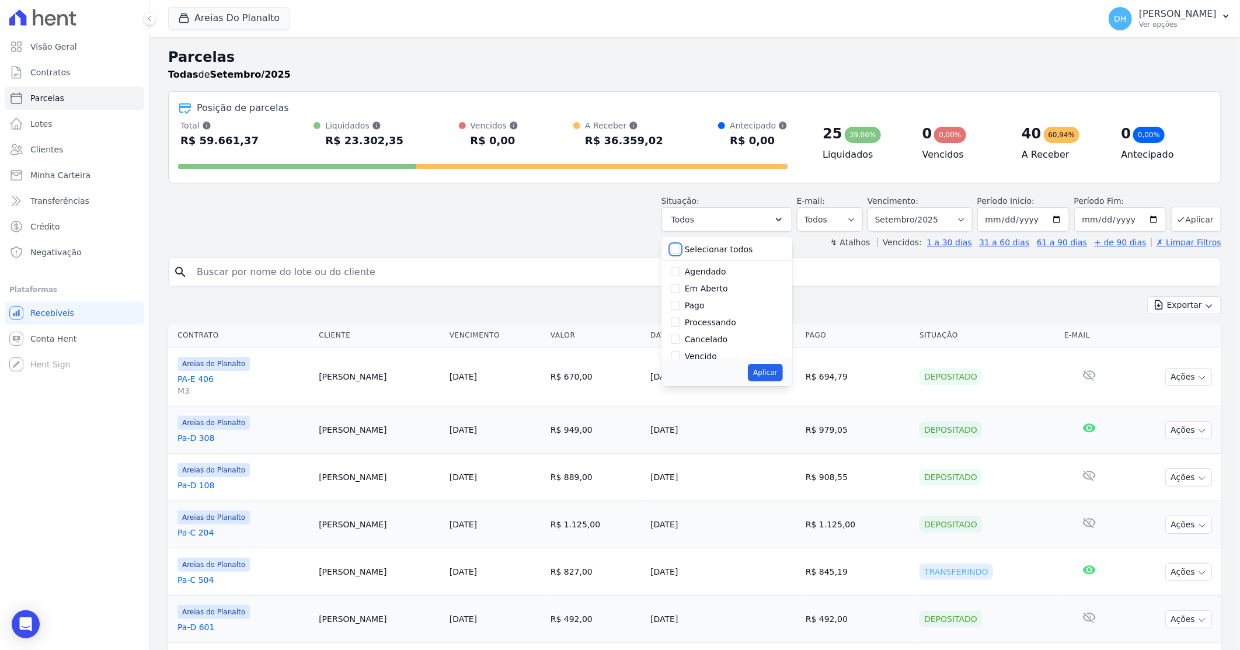
checkbox input "false"
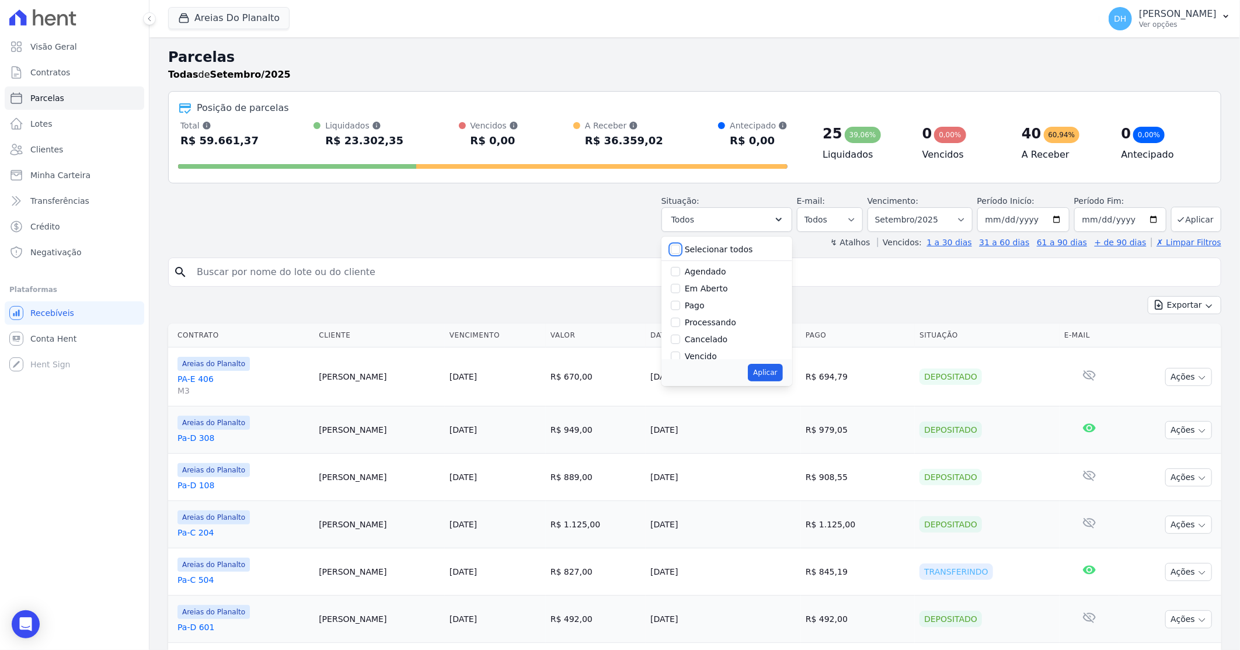
checkbox input "false"
click at [680, 269] on input "Agendado" at bounding box center [675, 271] width 9 height 9
checkbox input "true"
click at [680, 286] on input "Em Aberto" at bounding box center [675, 288] width 9 height 9
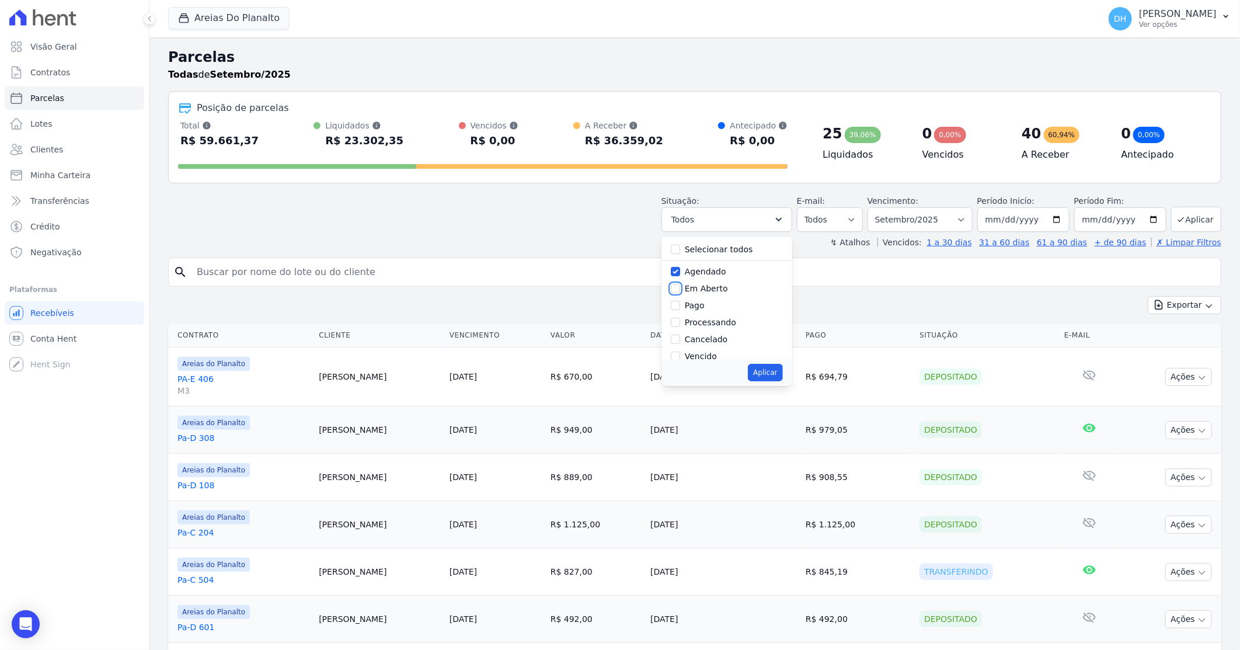
checkbox input "true"
click at [773, 375] on button "Aplicar" at bounding box center [765, 373] width 34 height 18
select select "scheduled"
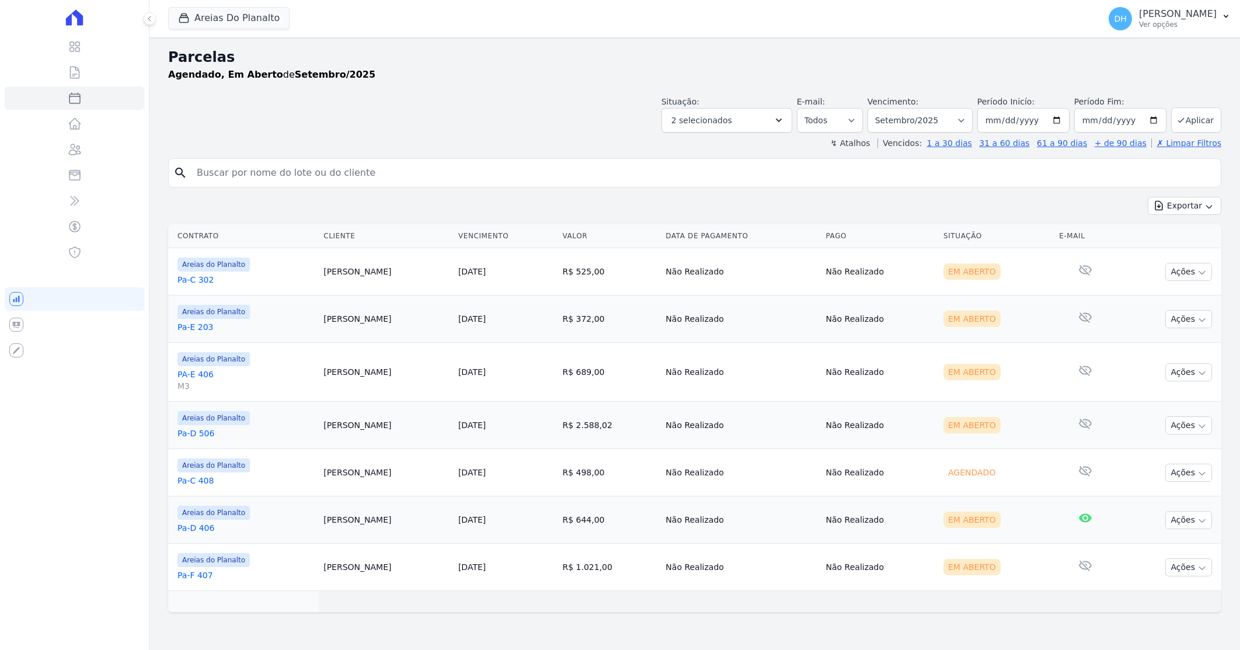
select select
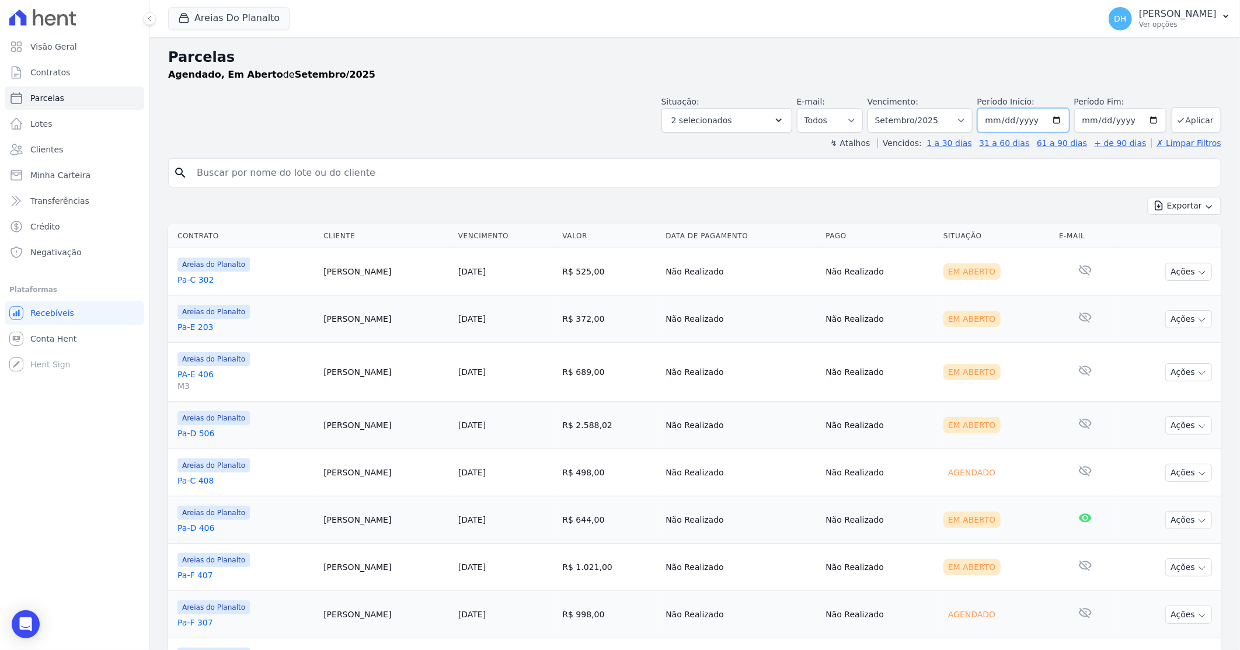
click at [1055, 120] on input "[DATE]" at bounding box center [1023, 120] width 92 height 25
type input "[DATE]"
click at [1149, 121] on input "[DATE]" at bounding box center [1120, 120] width 92 height 25
type input "[DATE]"
click at [1180, 123] on button "Aplicar" at bounding box center [1196, 119] width 50 height 25
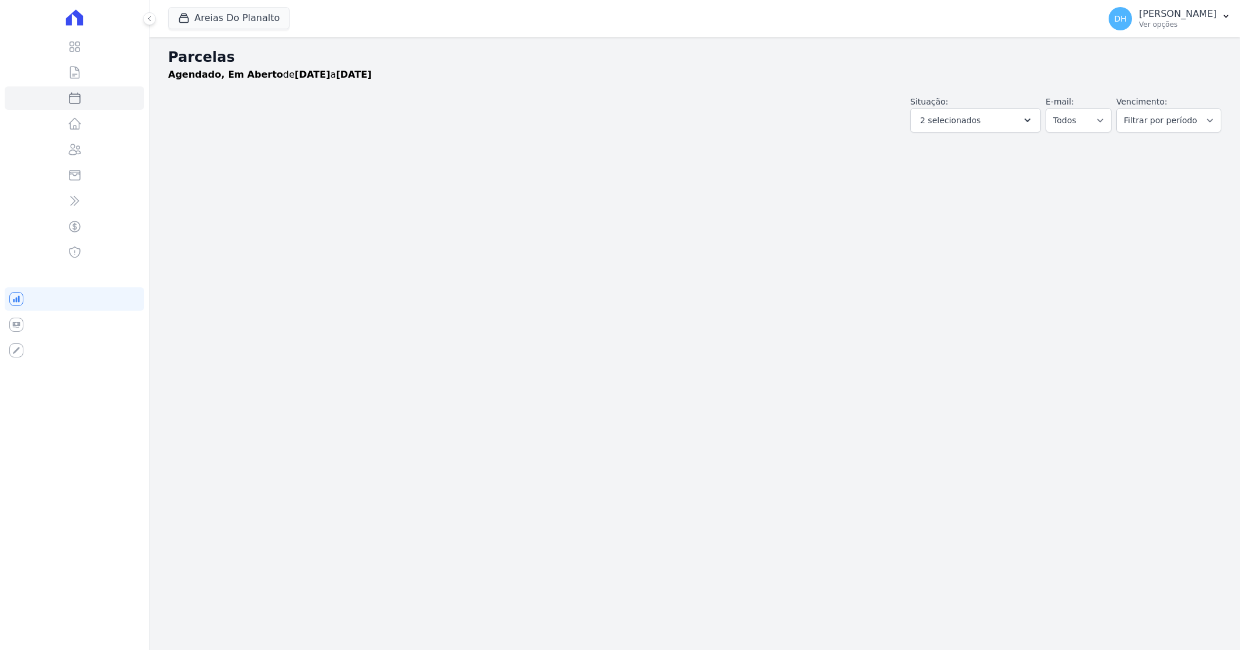
select select
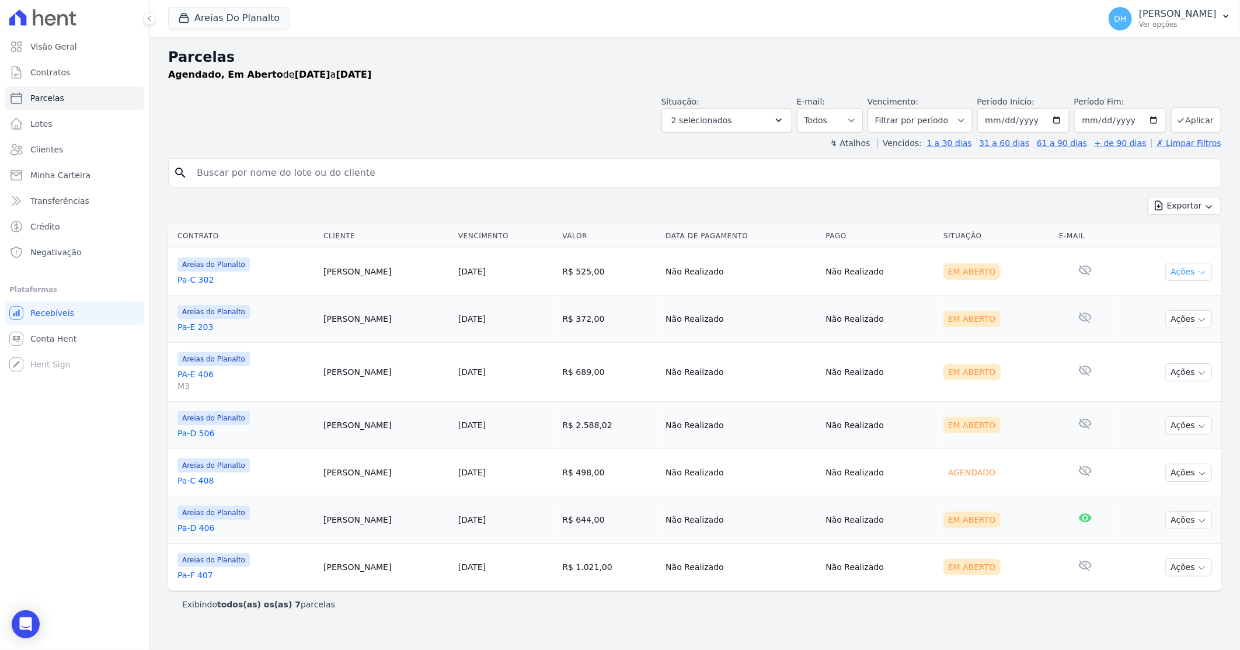
click at [1178, 272] on button "Ações" at bounding box center [1189, 272] width 47 height 18
click at [1164, 341] on link "Enviar whatsapp" at bounding box center [1184, 342] width 112 height 22
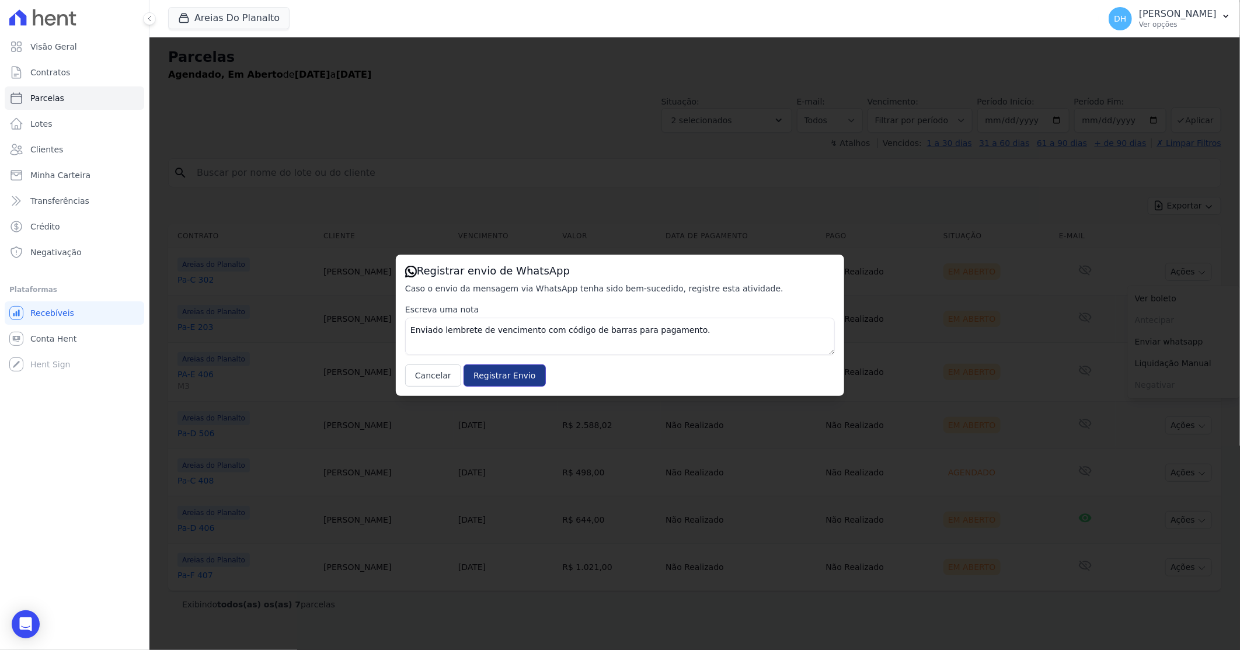
click at [499, 373] on input "Registrar Envio" at bounding box center [505, 375] width 82 height 22
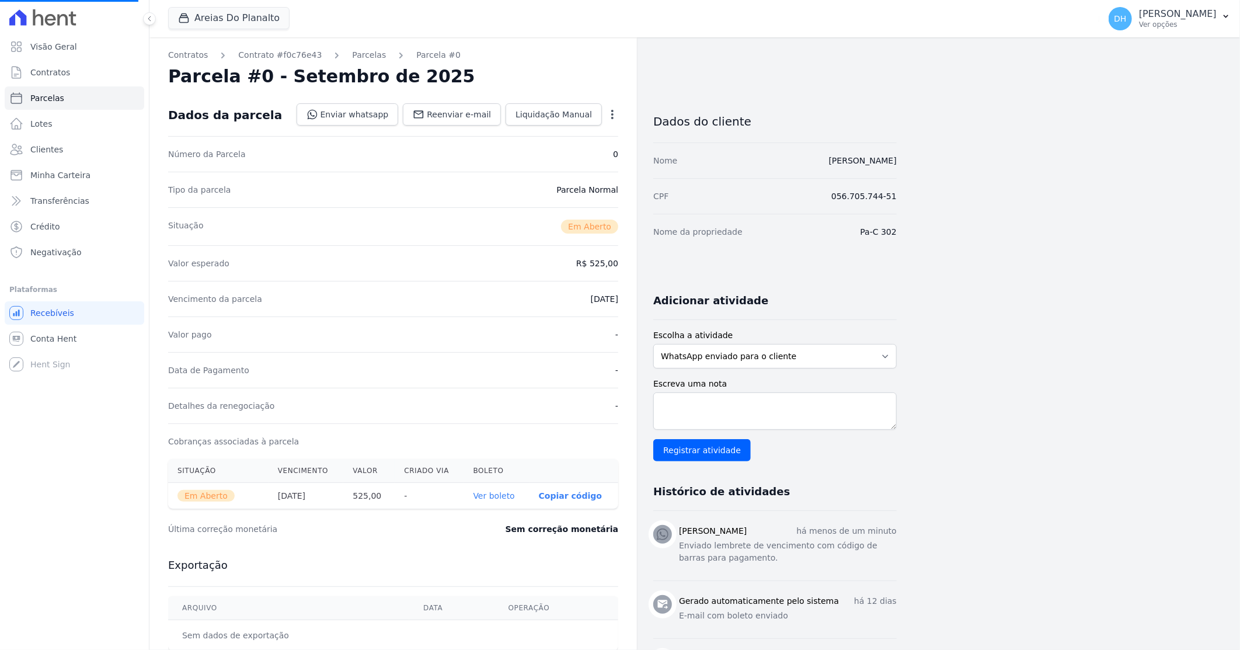
select select
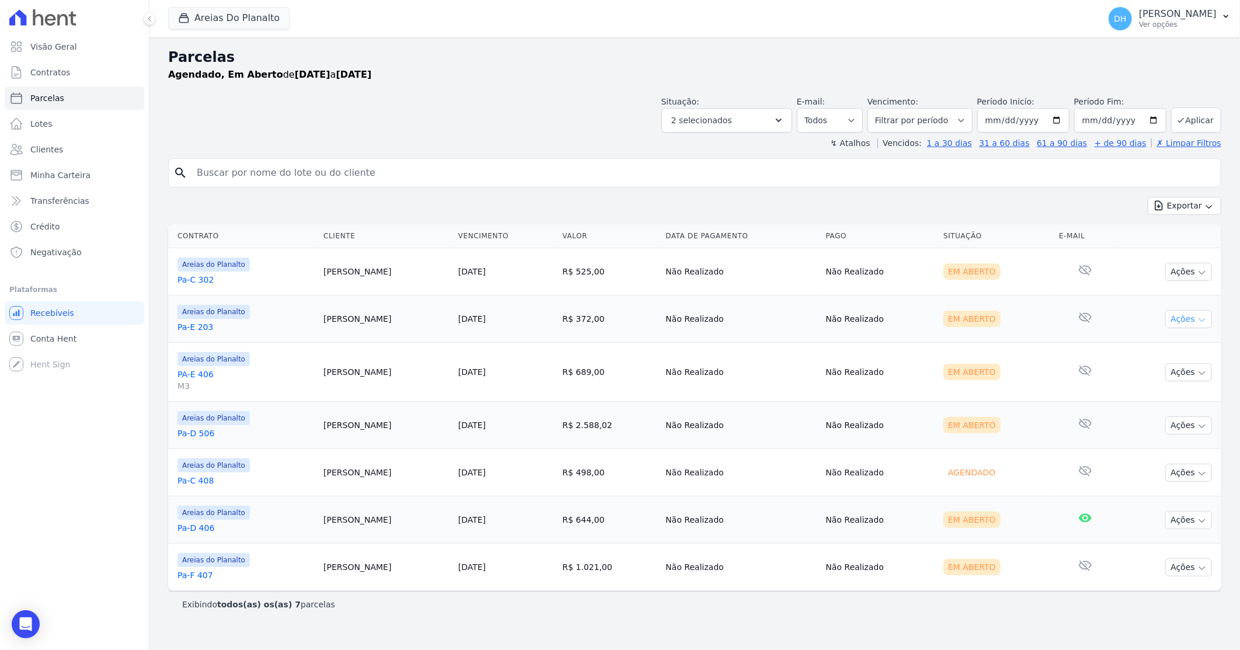
click at [1189, 322] on button "Ações" at bounding box center [1189, 319] width 47 height 18
click at [1149, 387] on link "Enviar whatsapp" at bounding box center [1184, 389] width 112 height 22
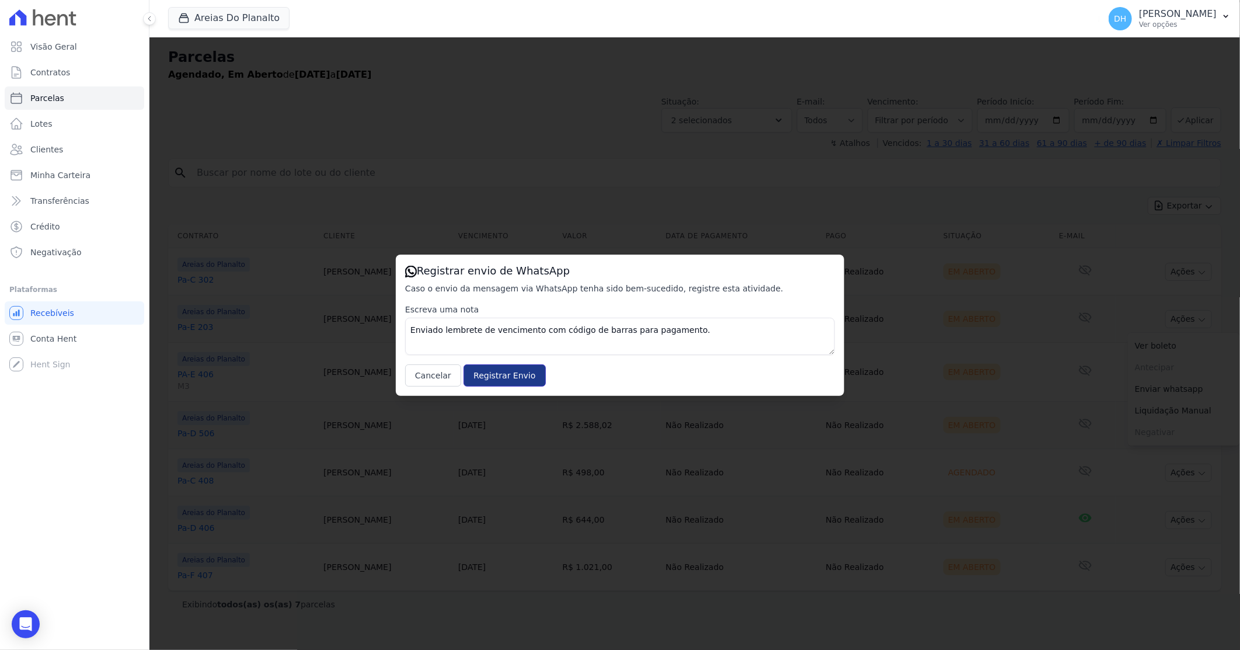
click at [514, 380] on input "Registrar Envio" at bounding box center [505, 375] width 82 height 22
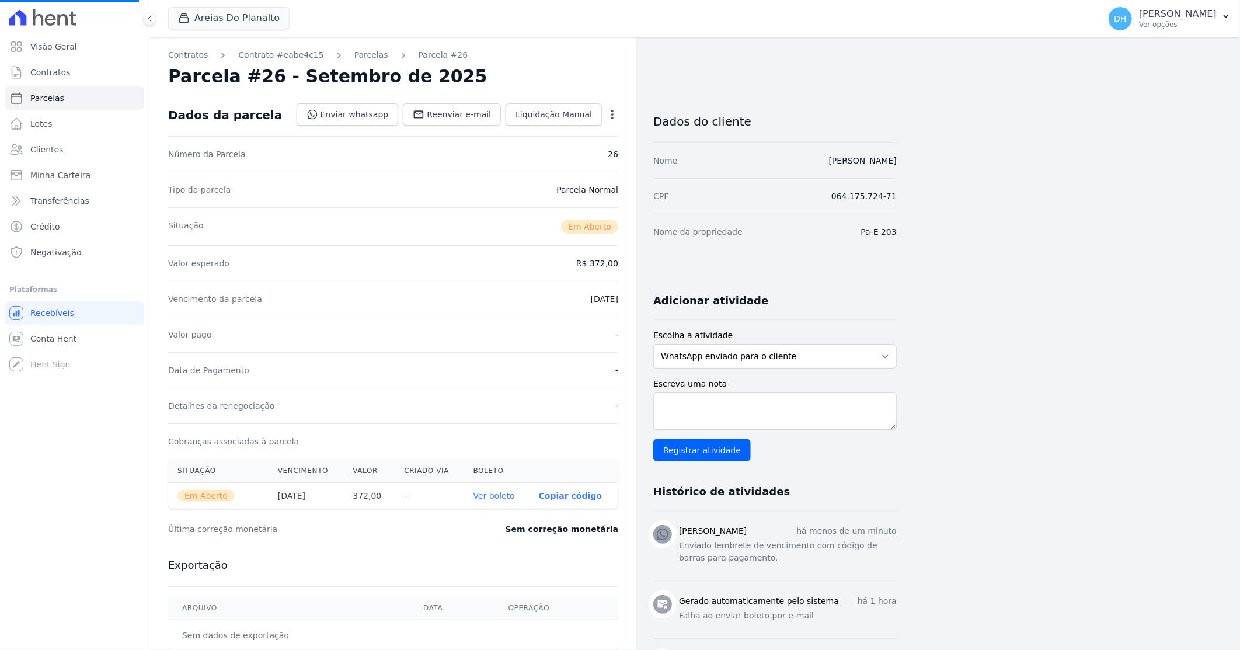
select select
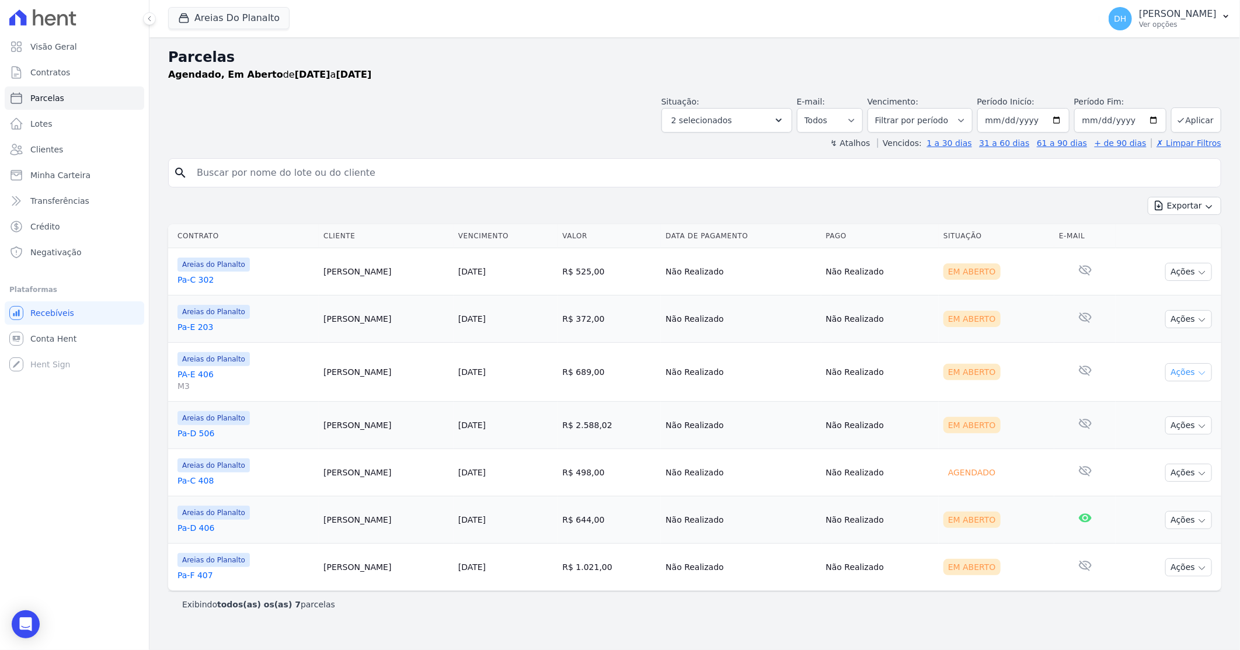
click at [1175, 368] on button "Ações" at bounding box center [1189, 372] width 47 height 18
click at [1175, 438] on link "Enviar whatsapp" at bounding box center [1184, 443] width 112 height 22
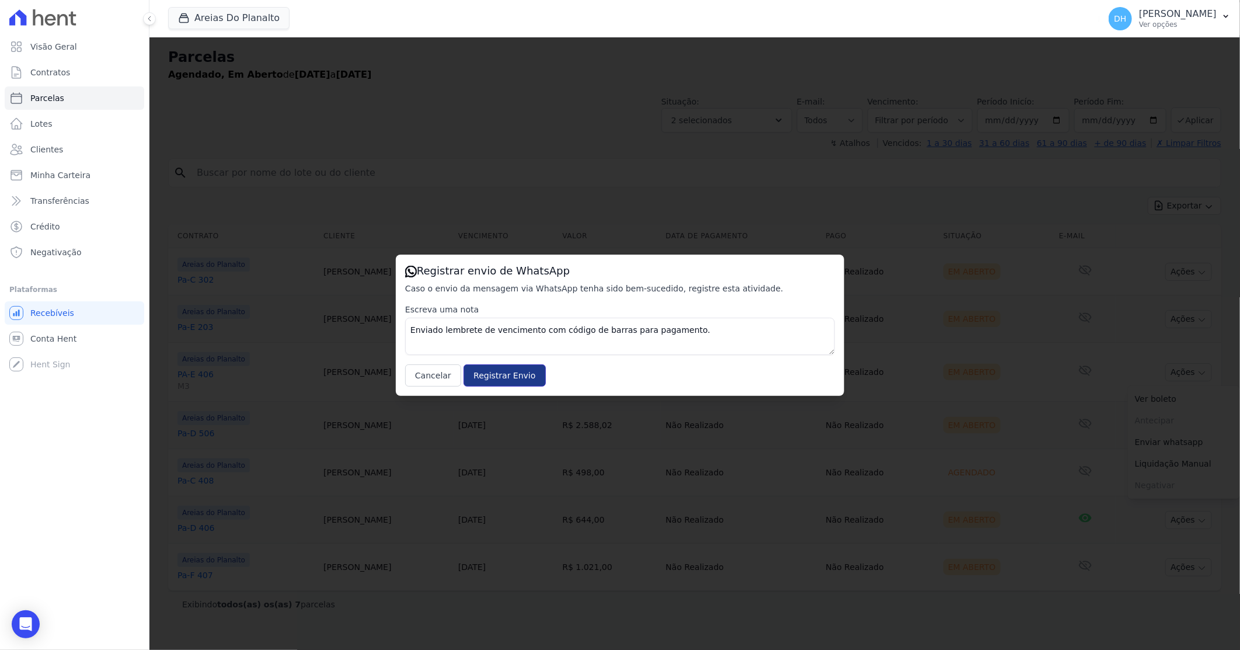
click at [495, 378] on input "Registrar Envio" at bounding box center [505, 375] width 82 height 22
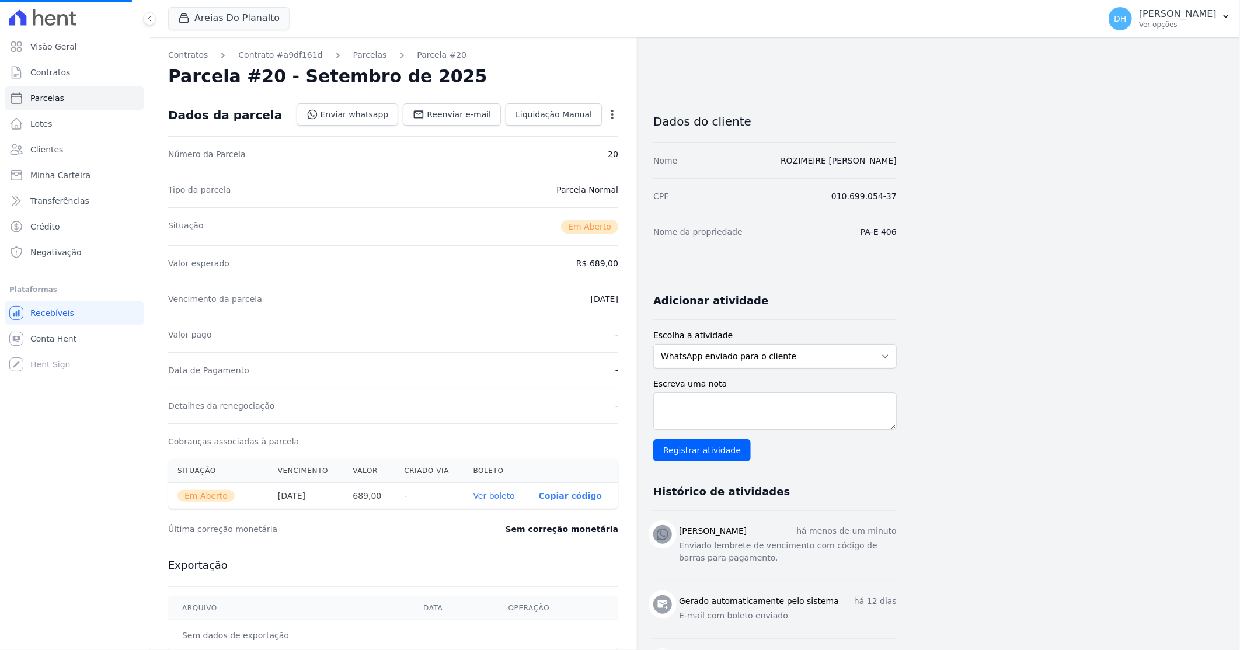
select select
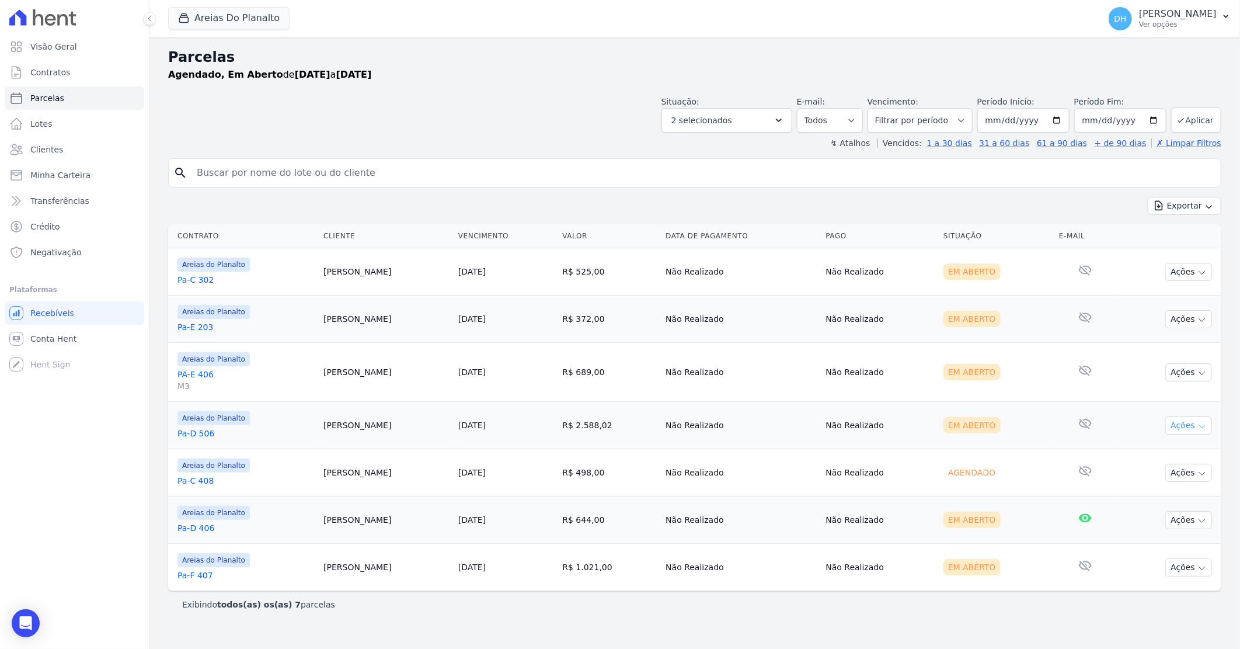
click at [1168, 427] on td "Ações Ver boleto Antecipar Antecipação não disponível Enviar whatsapp Registrar…" at bounding box center [1169, 425] width 106 height 47
click at [1186, 427] on button "Ações" at bounding box center [1189, 425] width 47 height 18
click at [1156, 498] on link "Enviar whatsapp" at bounding box center [1184, 496] width 112 height 22
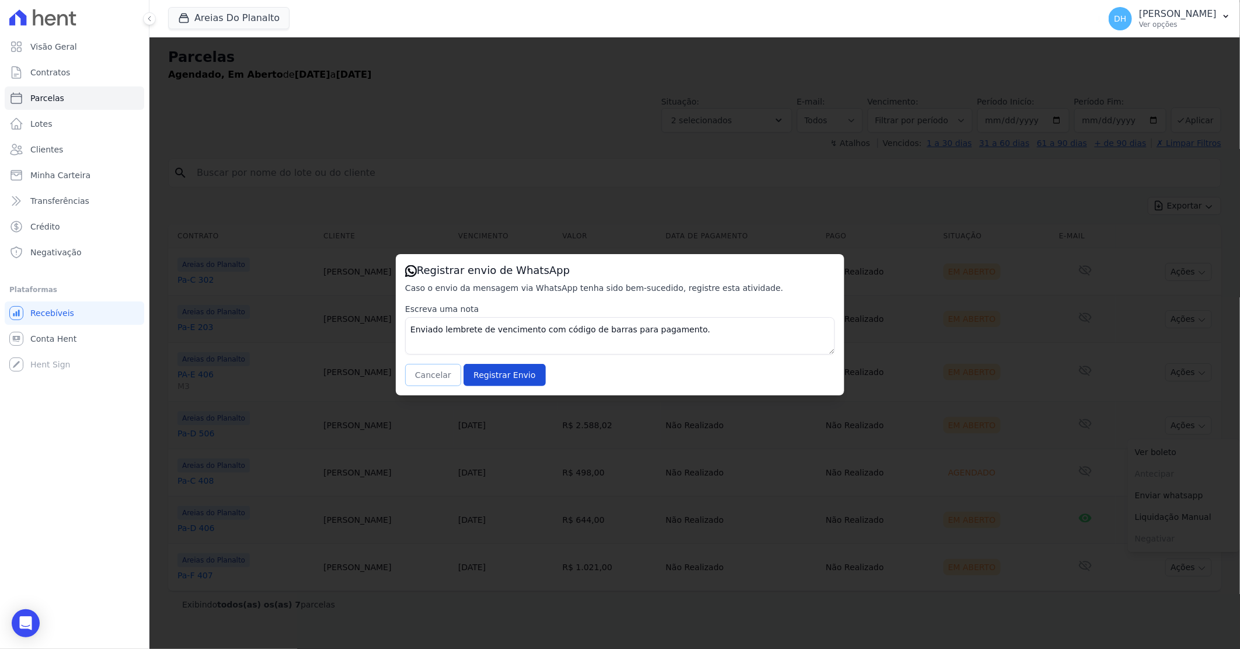
click at [427, 370] on button "Cancelar" at bounding box center [433, 375] width 56 height 22
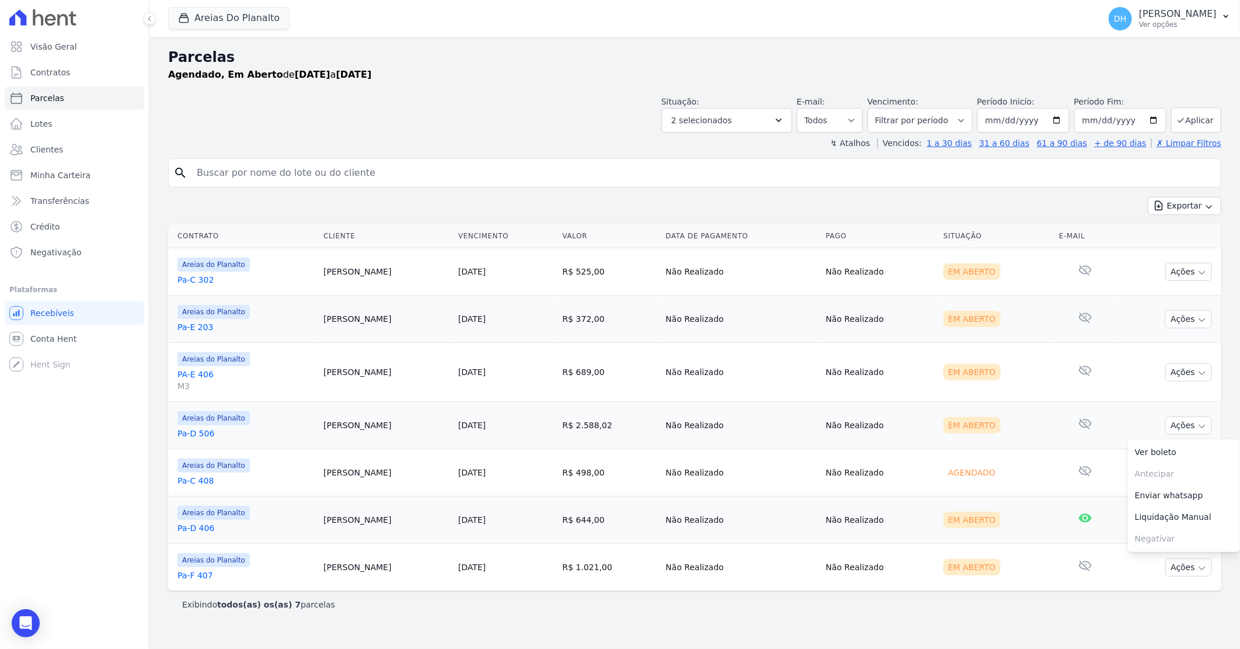
click at [447, 479] on td "Thalyta Silva" at bounding box center [386, 472] width 135 height 47
click at [206, 433] on link "Pa-D 506" at bounding box center [246, 433] width 137 height 12
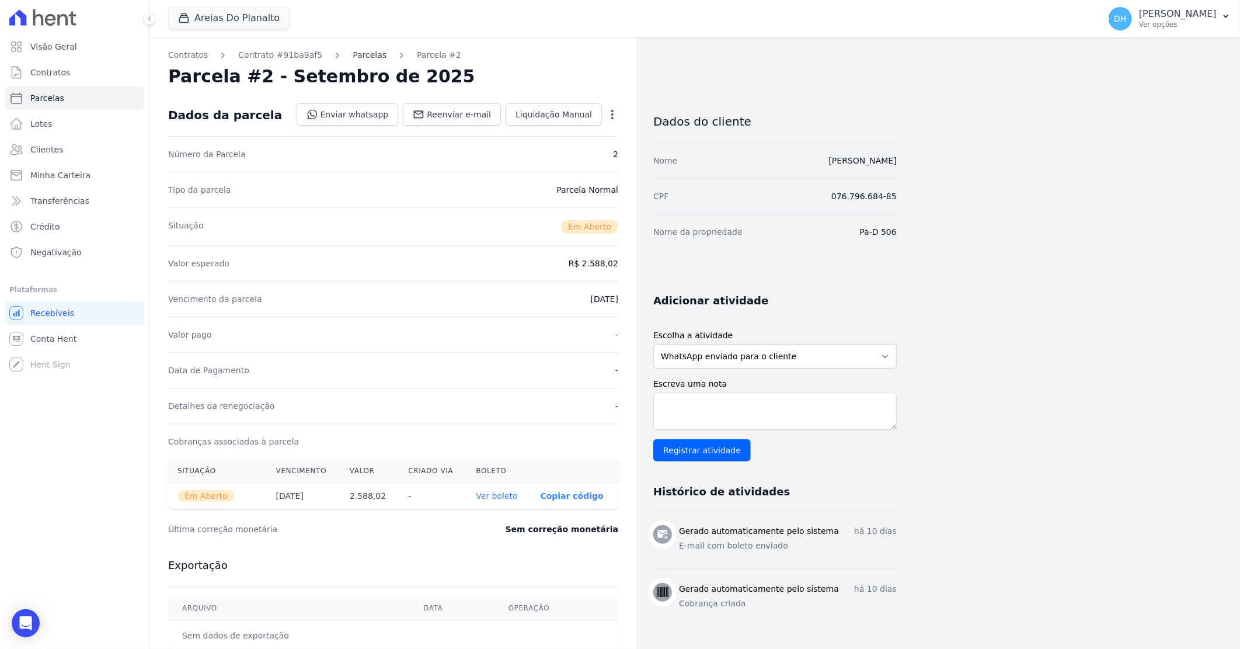
click at [353, 51] on link "Parcelas" at bounding box center [370, 55] width 34 height 12
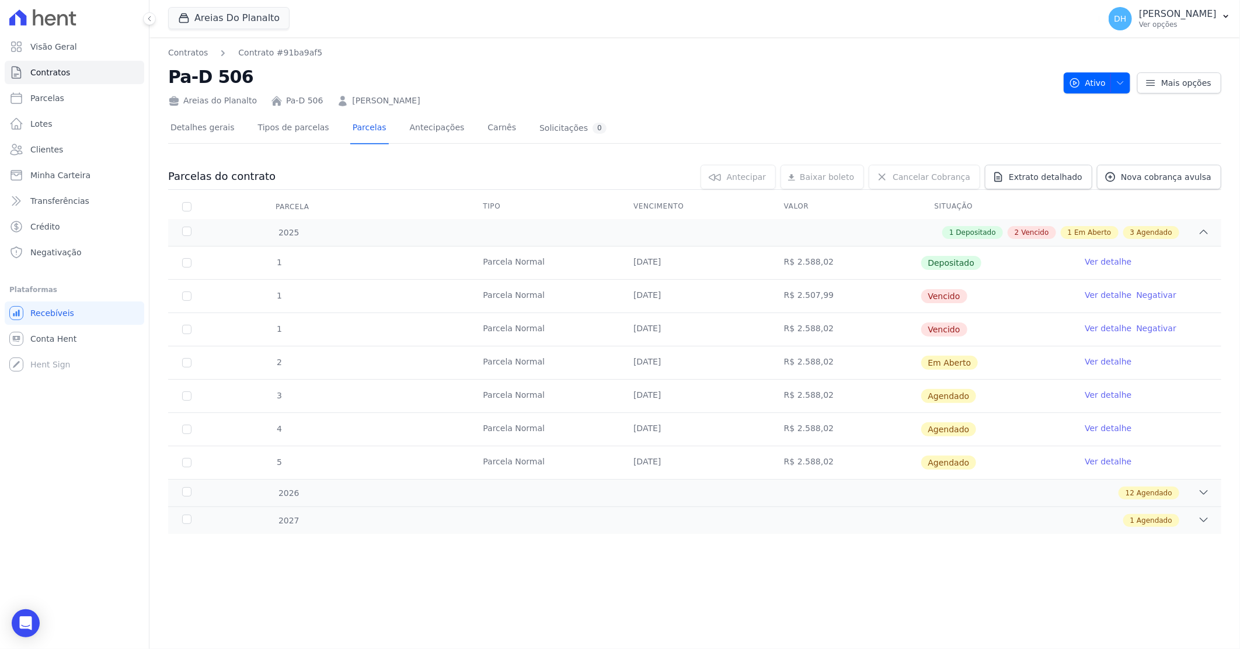
click at [1101, 359] on link "Ver detalhe" at bounding box center [1108, 362] width 47 height 12
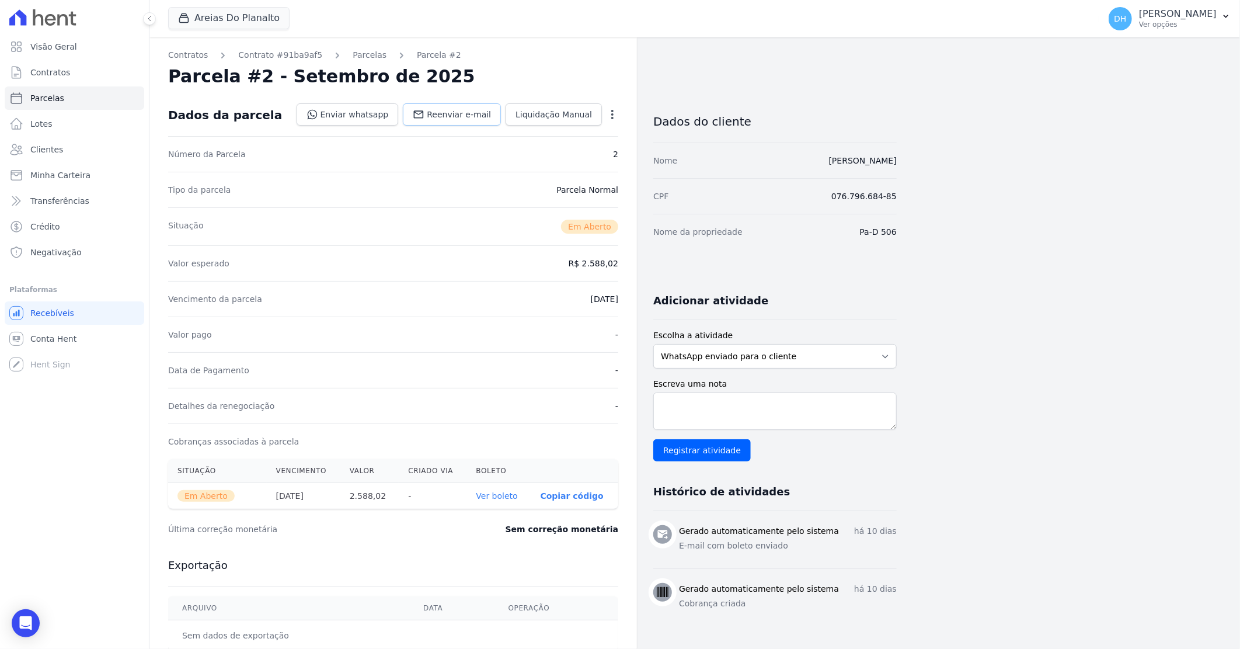
click at [441, 112] on span "Reenviar e-mail" at bounding box center [459, 115] width 64 height 12
select select
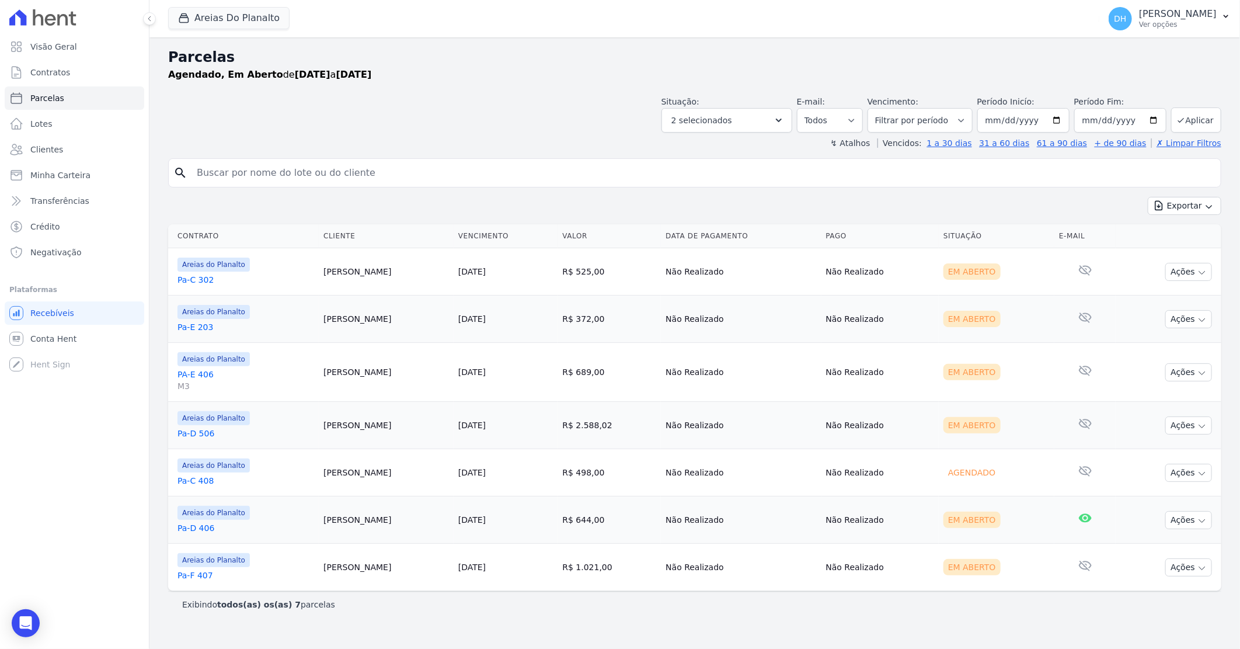
click at [205, 486] on link "Pa-C 408" at bounding box center [246, 481] width 137 height 12
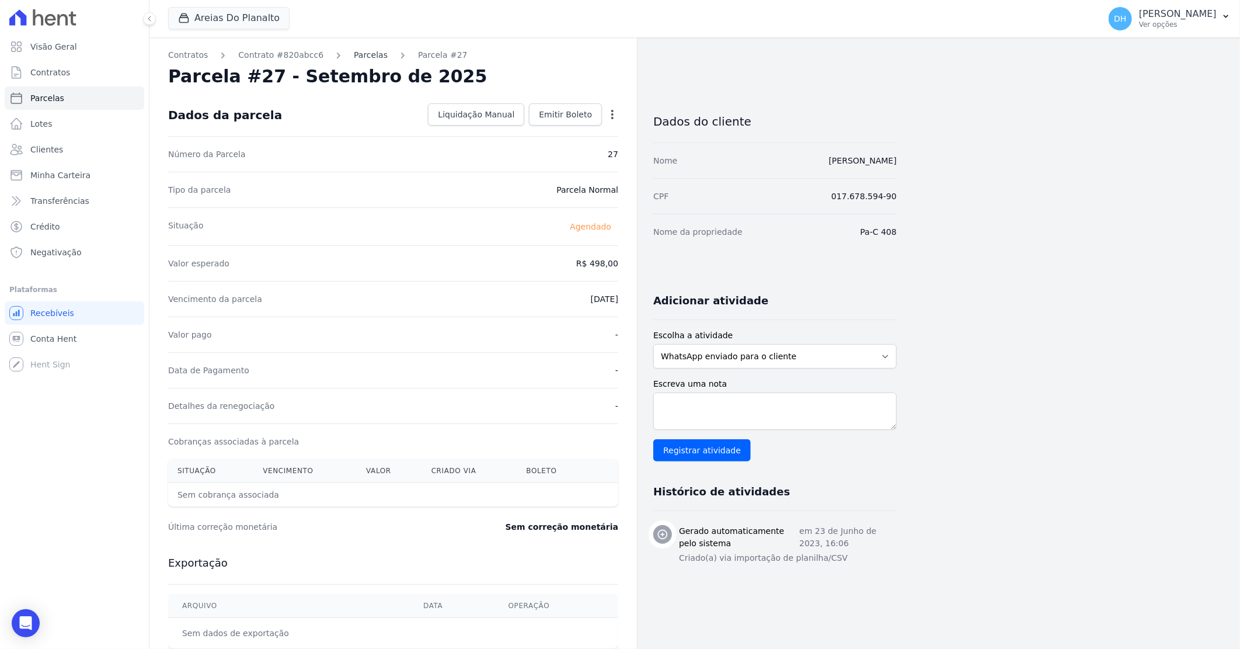
click at [359, 57] on link "Parcelas" at bounding box center [371, 55] width 34 height 12
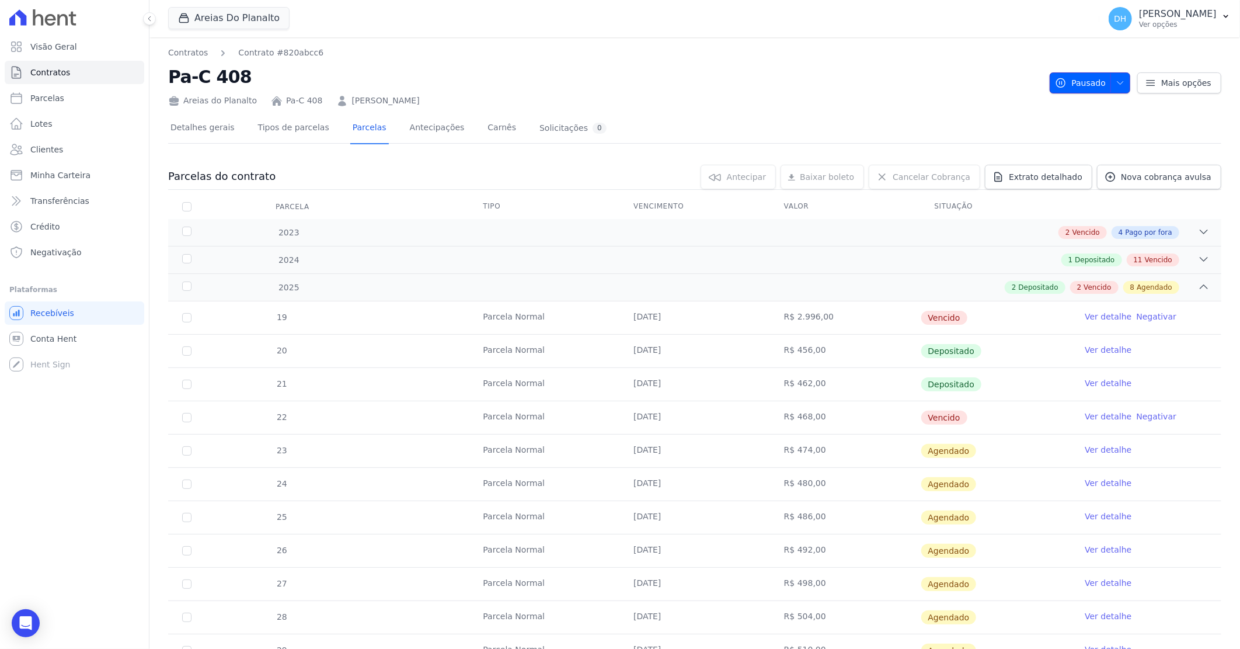
click at [1114, 77] on span "button" at bounding box center [1118, 83] width 15 height 19
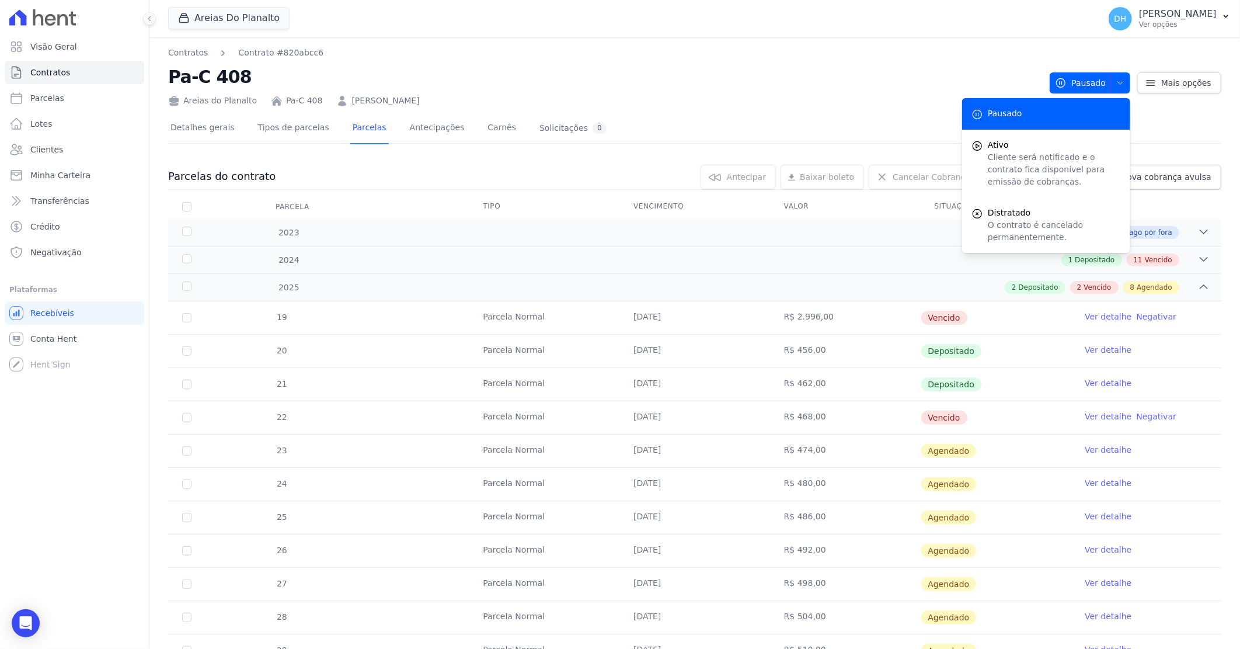
click at [810, 34] on div "Areias Do Planalto Celina Guimaraes - Ghia Areias do Planalto Oasis Celina Guim…" at bounding box center [631, 18] width 927 height 39
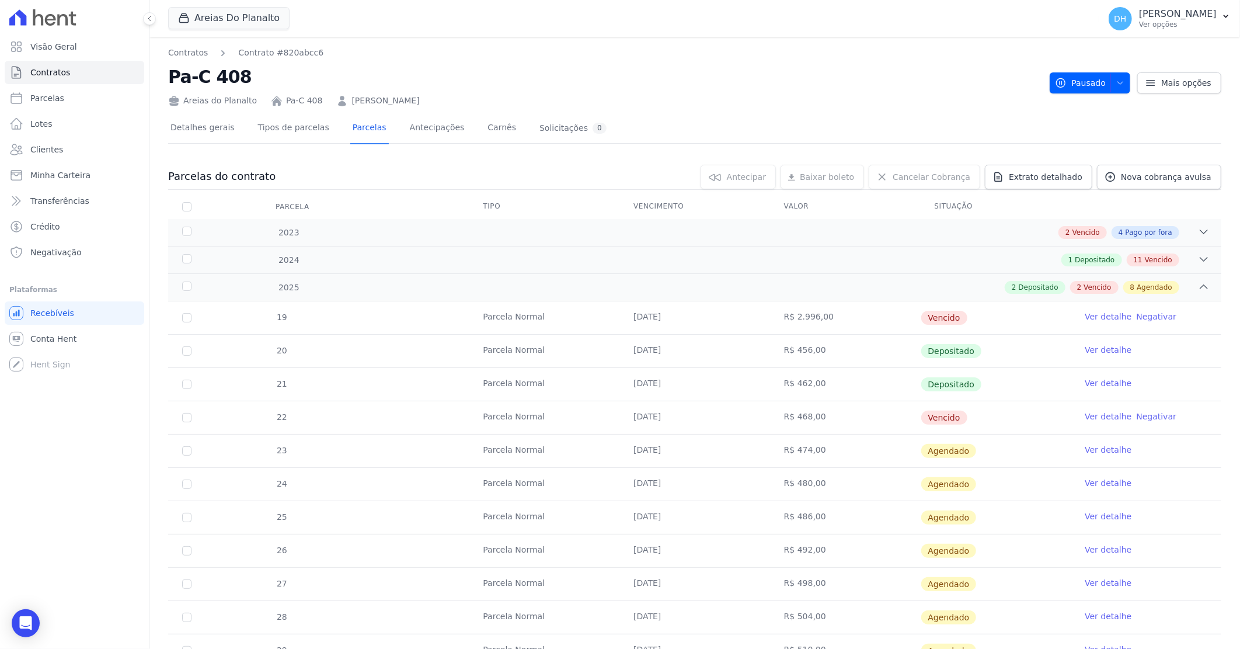
scroll to position [114, 0]
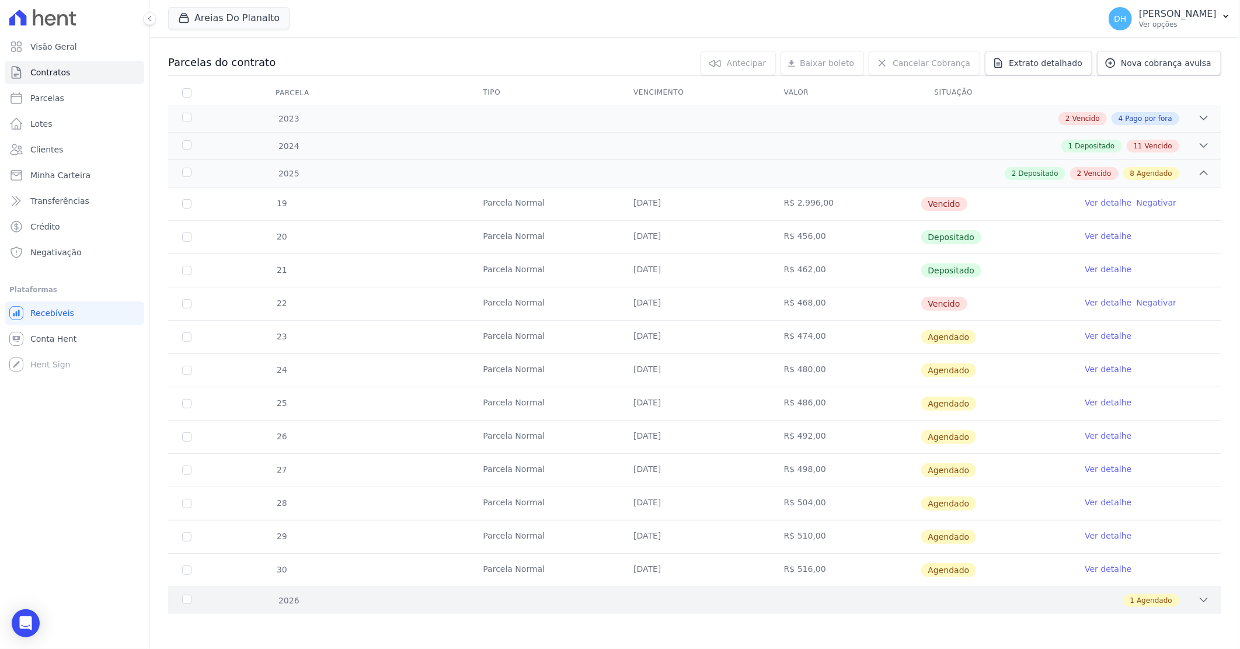
click at [703, 600] on div "1 Agendado" at bounding box center [747, 600] width 926 height 13
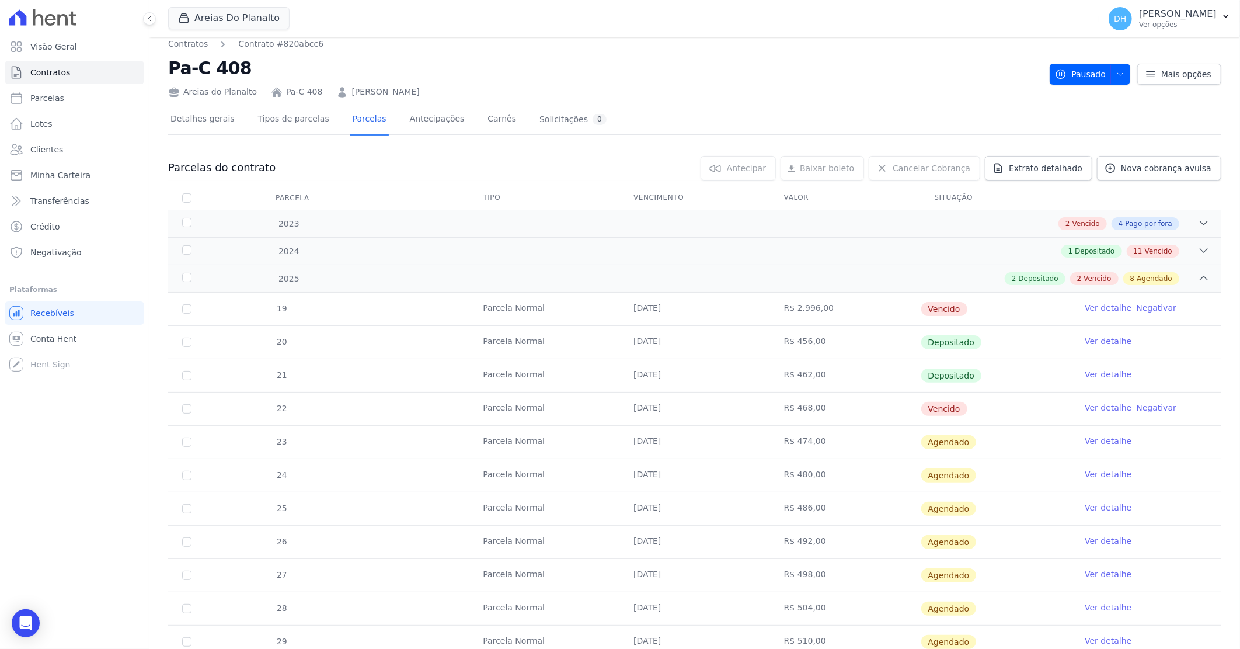
scroll to position [0, 0]
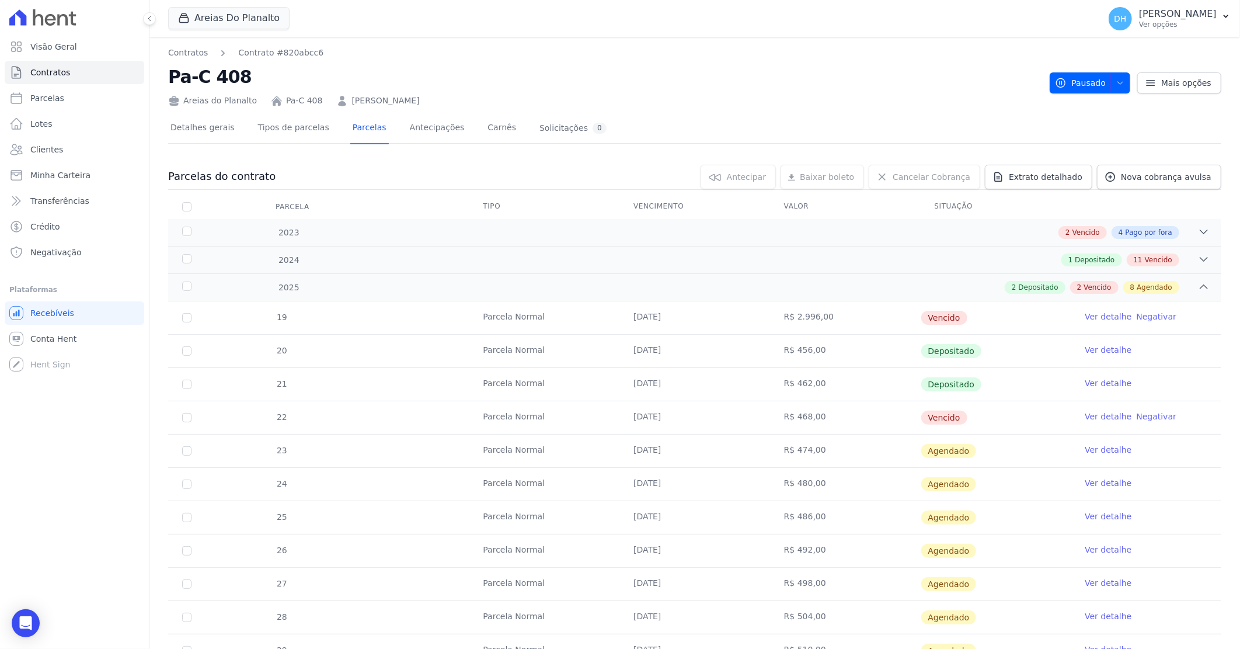
click at [1100, 453] on link "Ver detalhe" at bounding box center [1108, 450] width 47 height 12
click at [1192, 78] on span "Mais opções" at bounding box center [1186, 83] width 50 height 12
click at [874, 126] on div "Detalhes gerais Tipos de parcelas Parcelas Antecipações Carnês Solicitações 0" at bounding box center [694, 128] width 1053 height 29
click at [402, 101] on link "Thalyta Freitas Da Silva" at bounding box center [386, 101] width 68 height 12
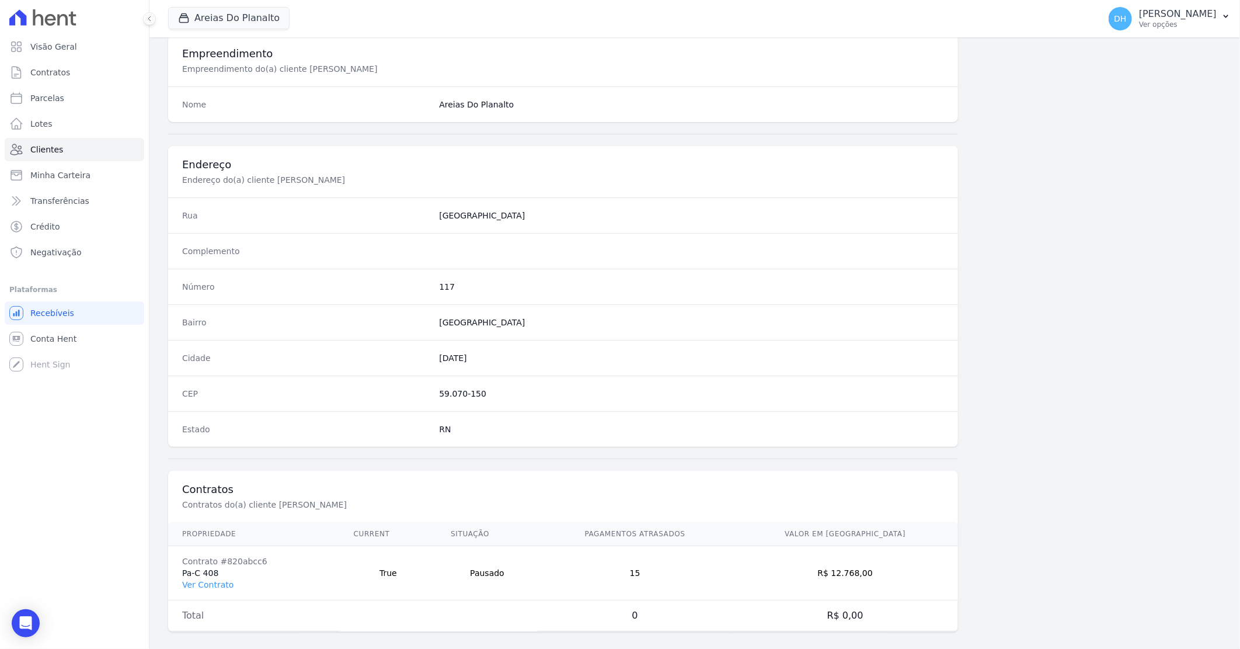
scroll to position [446, 0]
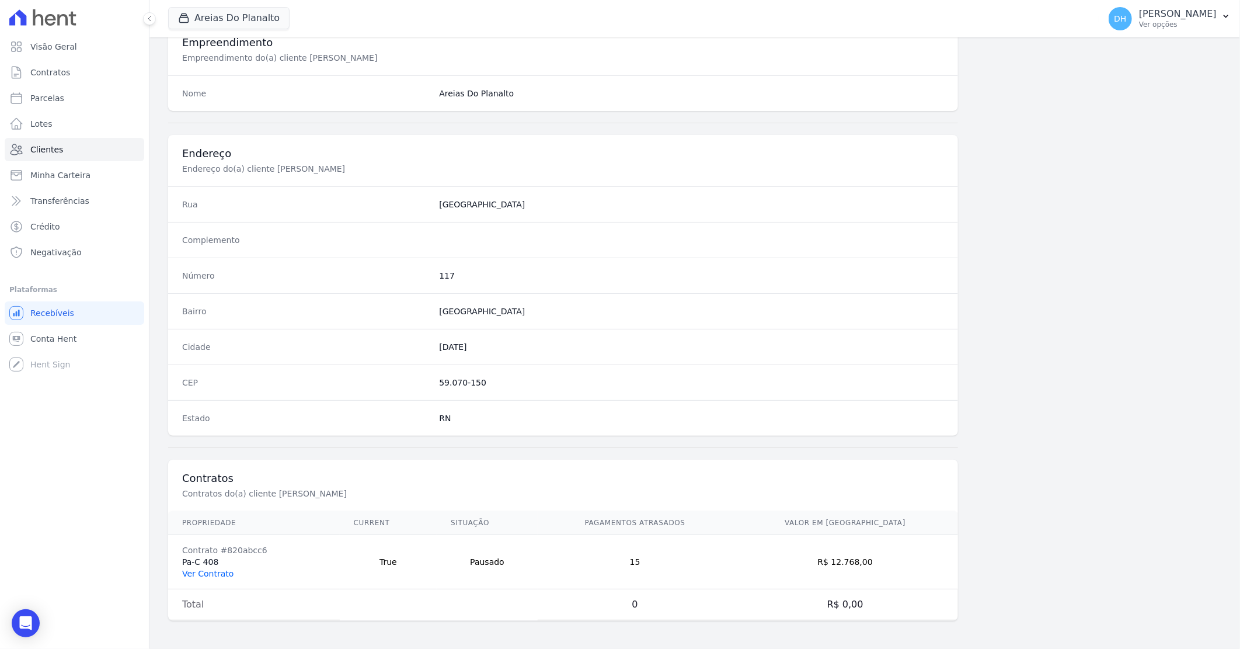
click at [220, 571] on link "Ver Contrato" at bounding box center [207, 573] width 51 height 9
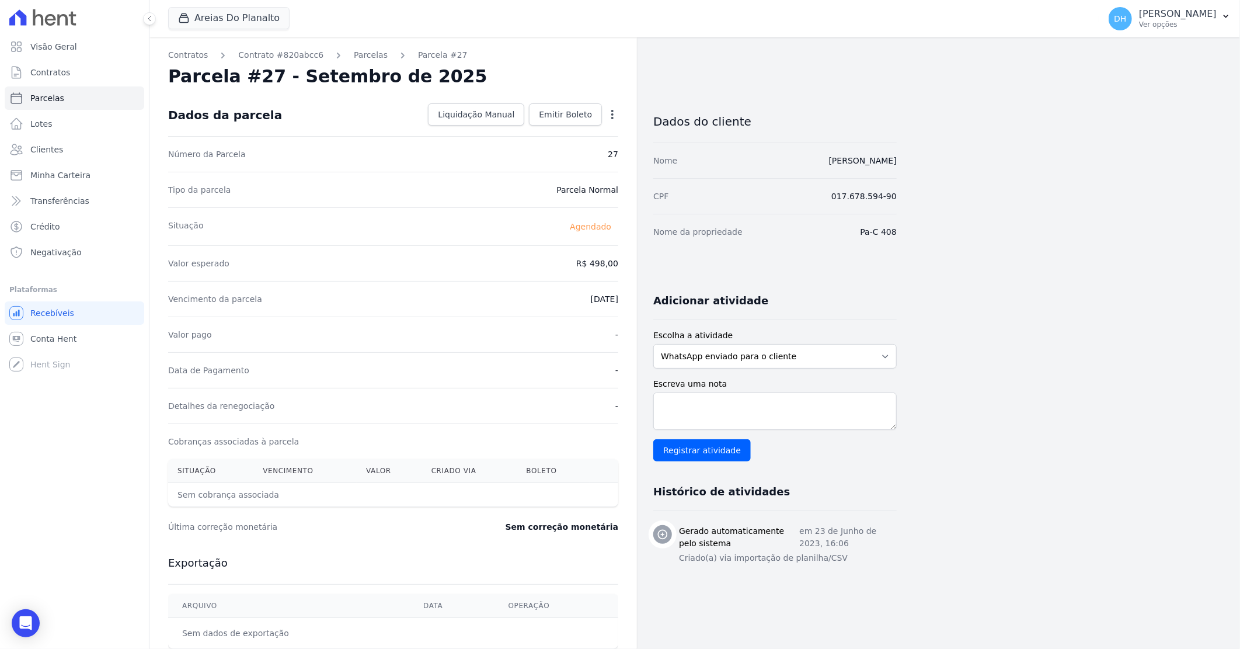
select select
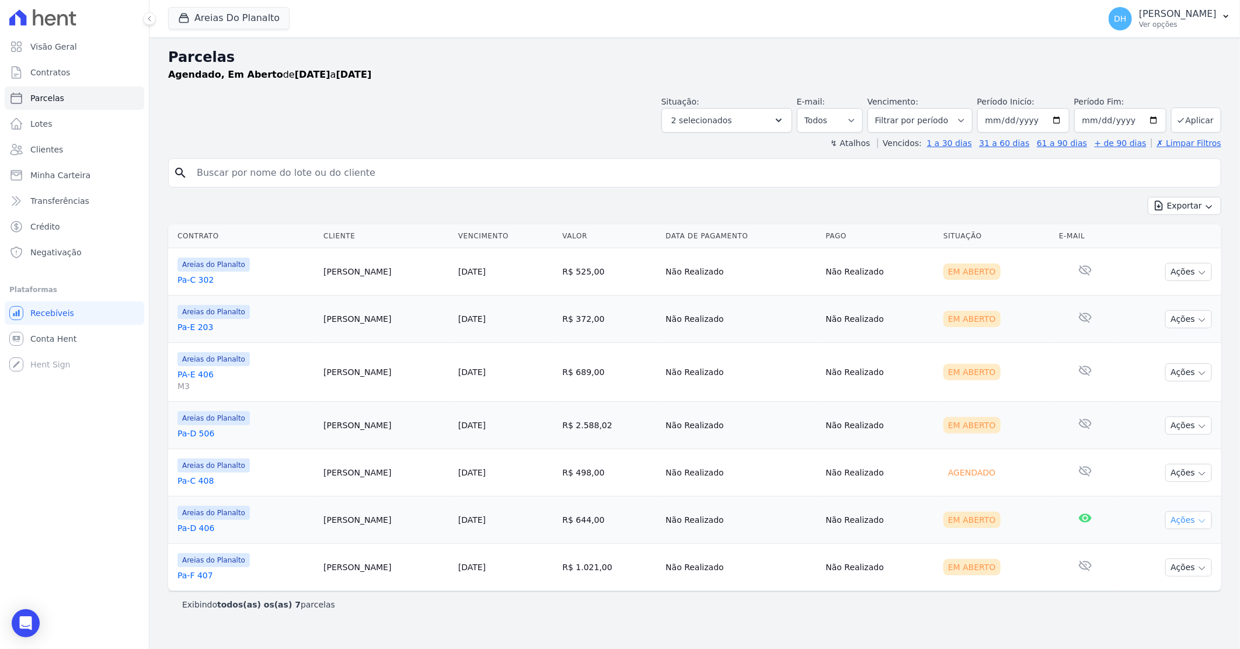
click at [1192, 514] on button "Ações" at bounding box center [1189, 520] width 47 height 18
click at [1171, 586] on link "Enviar whatsapp" at bounding box center [1184, 590] width 112 height 22
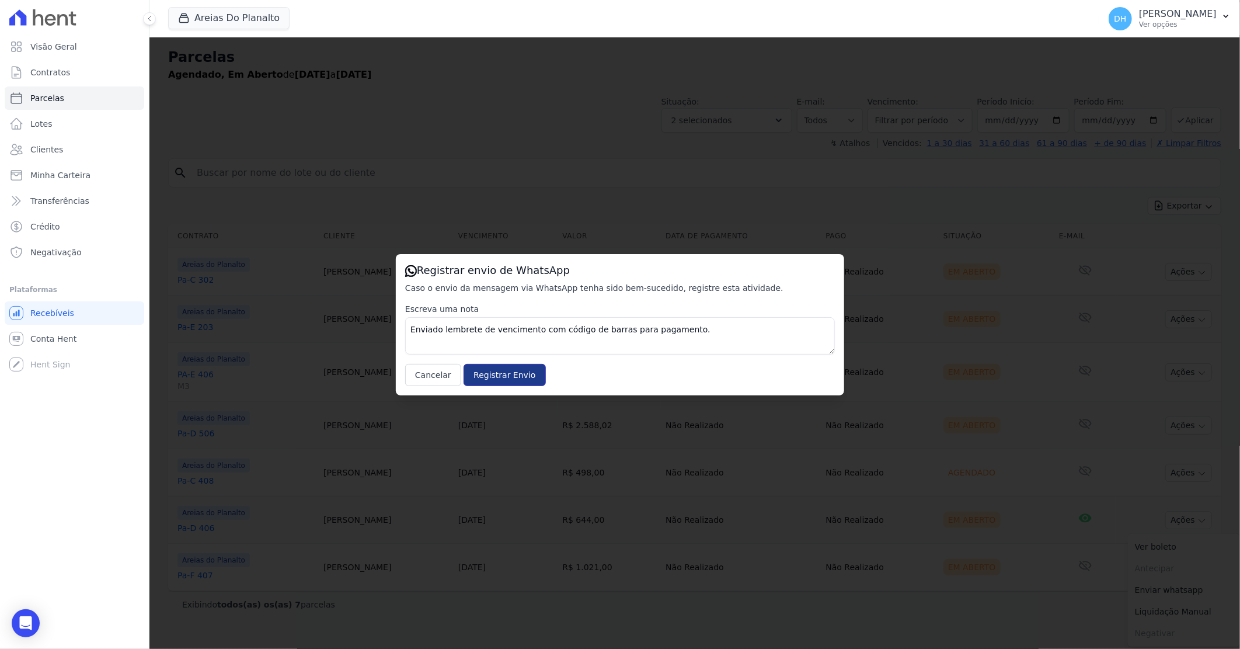
click at [498, 370] on input "Registrar Envio" at bounding box center [505, 375] width 82 height 22
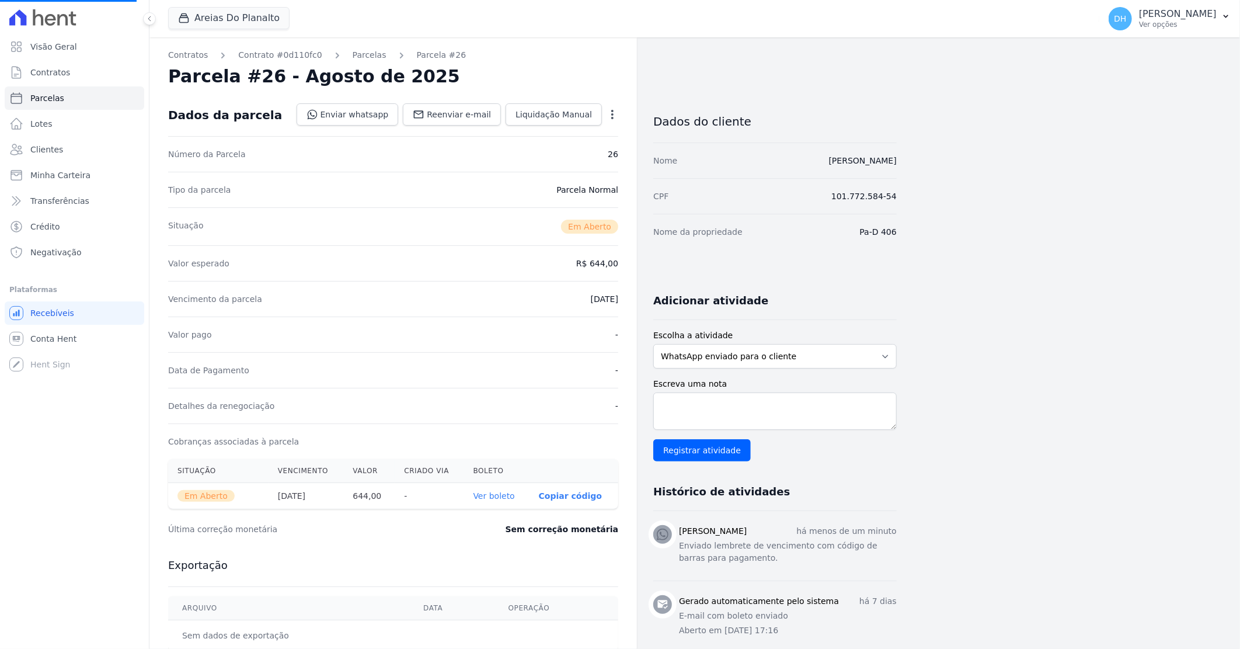
select select
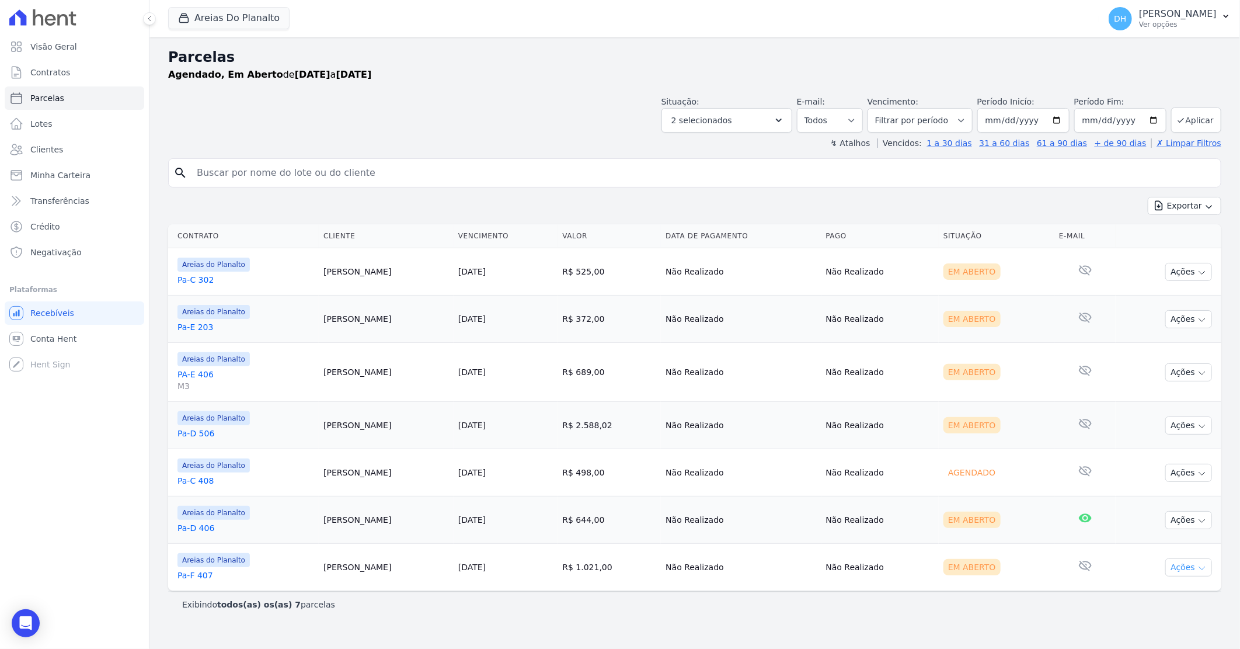
click at [1182, 566] on button "Ações" at bounding box center [1189, 567] width 47 height 18
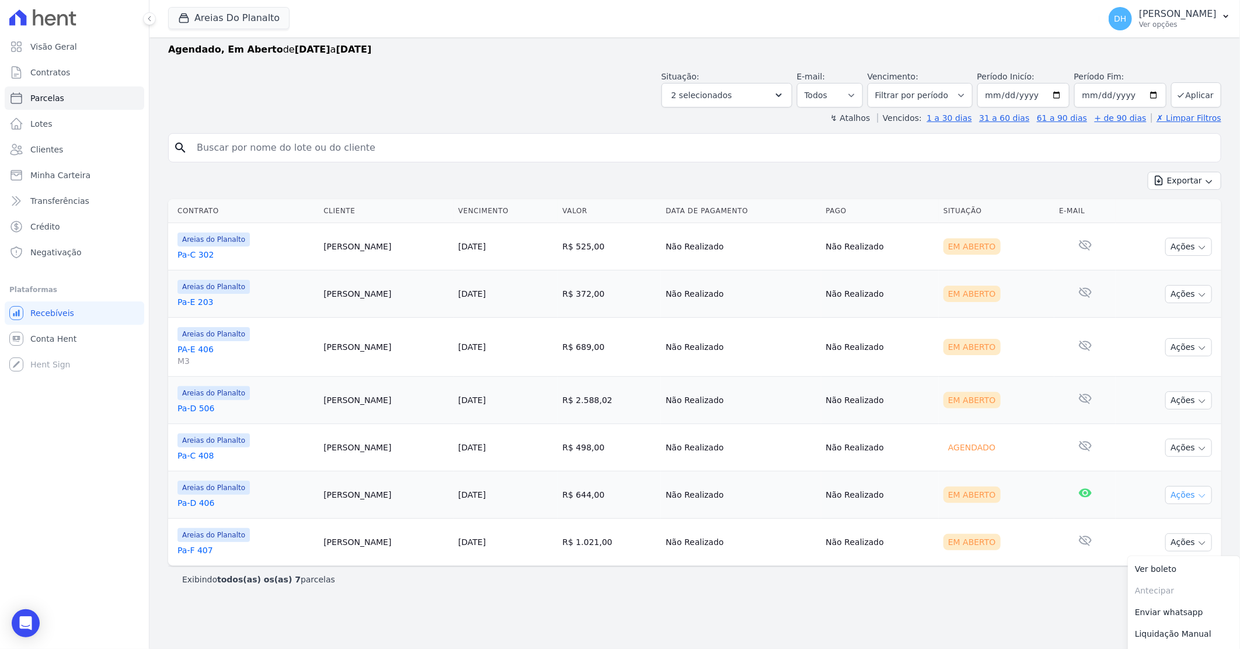
scroll to position [45, 0]
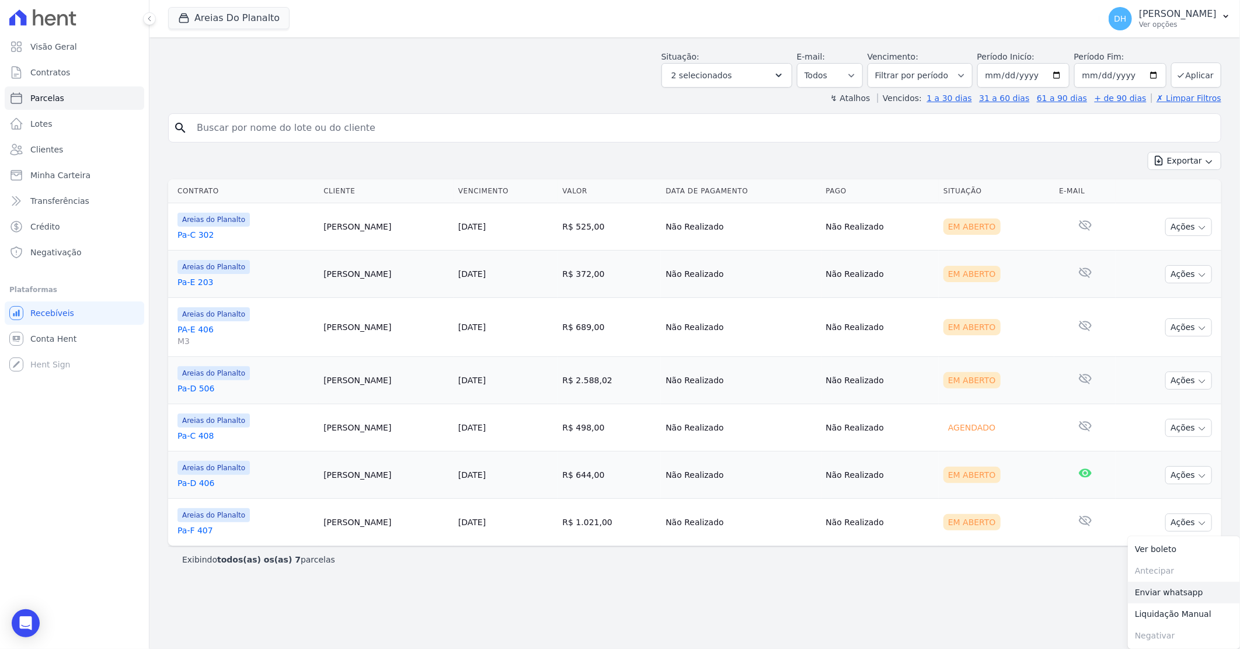
click at [1139, 596] on link "Enviar whatsapp" at bounding box center [1184, 593] width 112 height 22
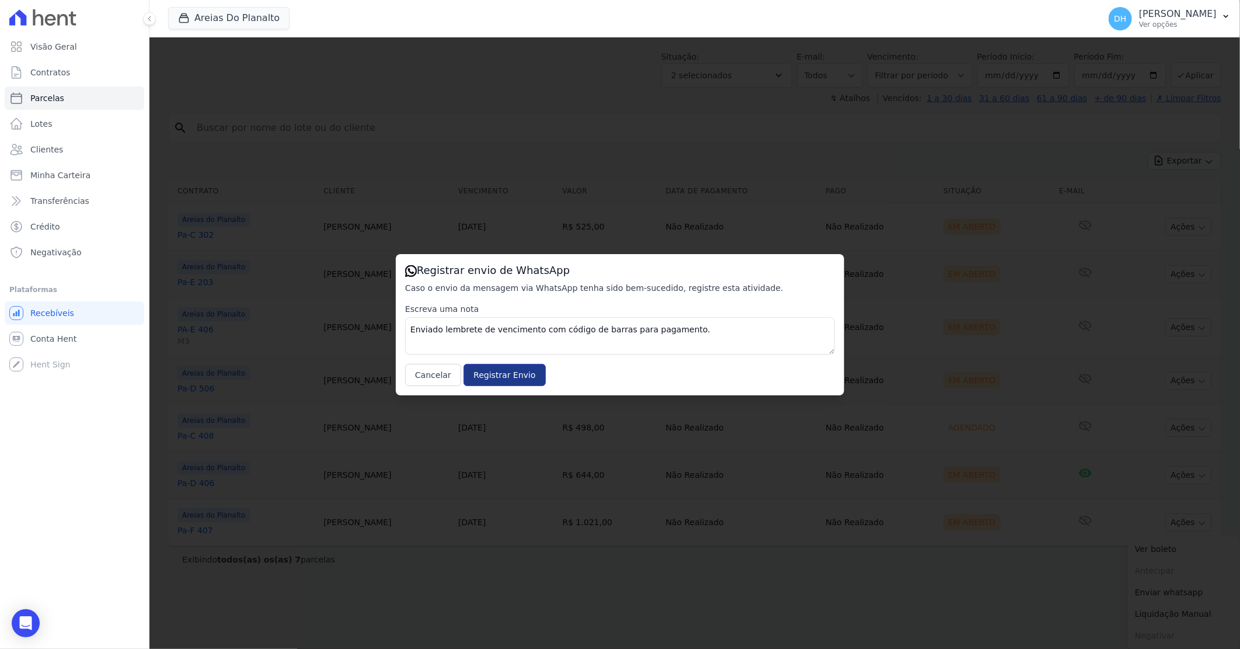
click at [488, 374] on input "Registrar Envio" at bounding box center [505, 375] width 82 height 22
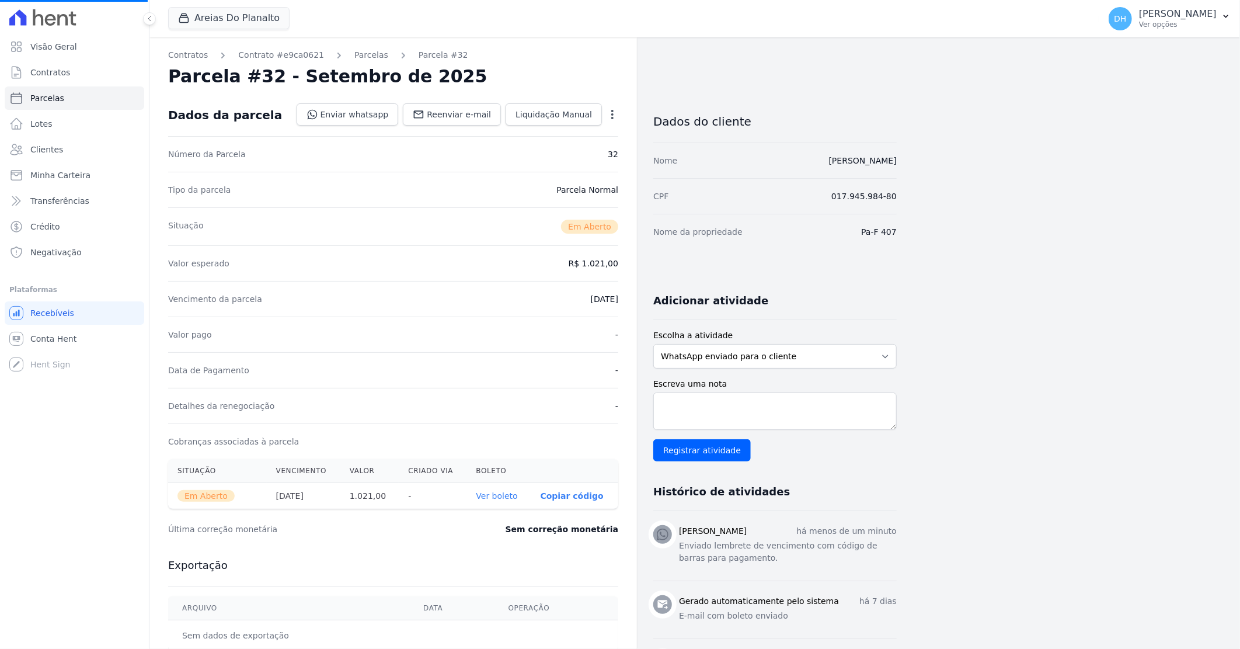
select select
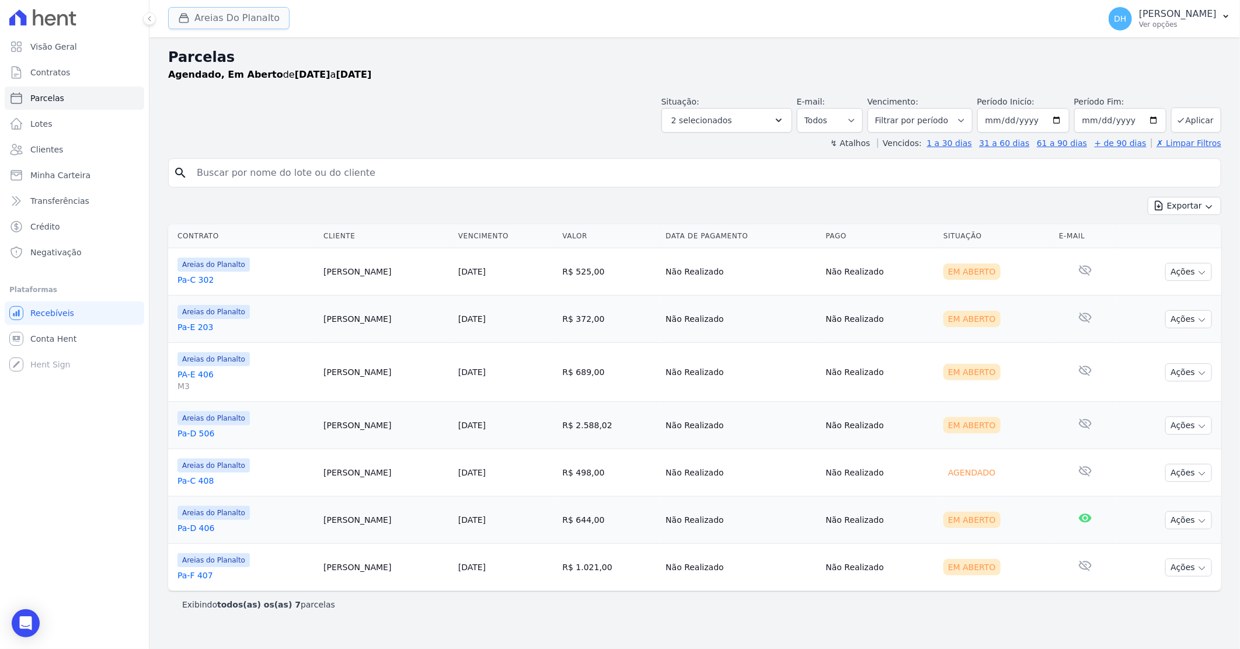
click at [200, 11] on button "Areias Do Planalto" at bounding box center [228, 18] width 121 height 22
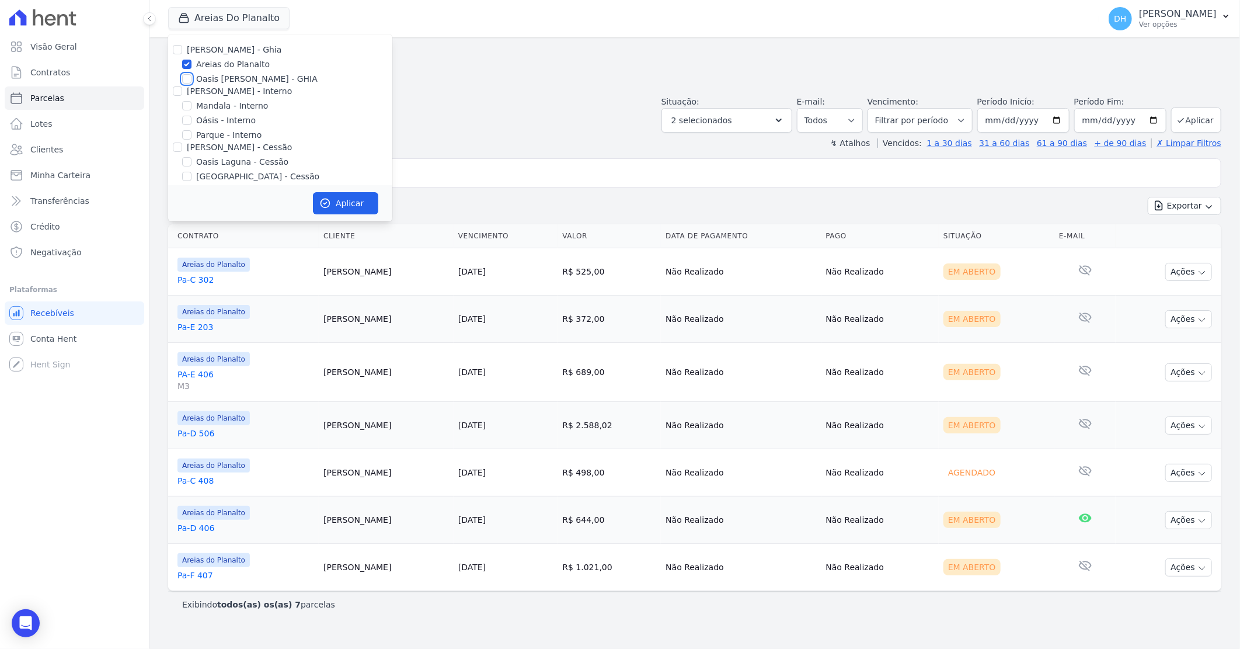
click at [190, 74] on input "Oasis [PERSON_NAME] - GHIA" at bounding box center [186, 78] width 9 height 9
checkbox input "true"
click at [180, 59] on div "Areias do Planalto" at bounding box center [280, 64] width 224 height 12
click at [185, 60] on input "Areias do Planalto" at bounding box center [186, 64] width 9 height 9
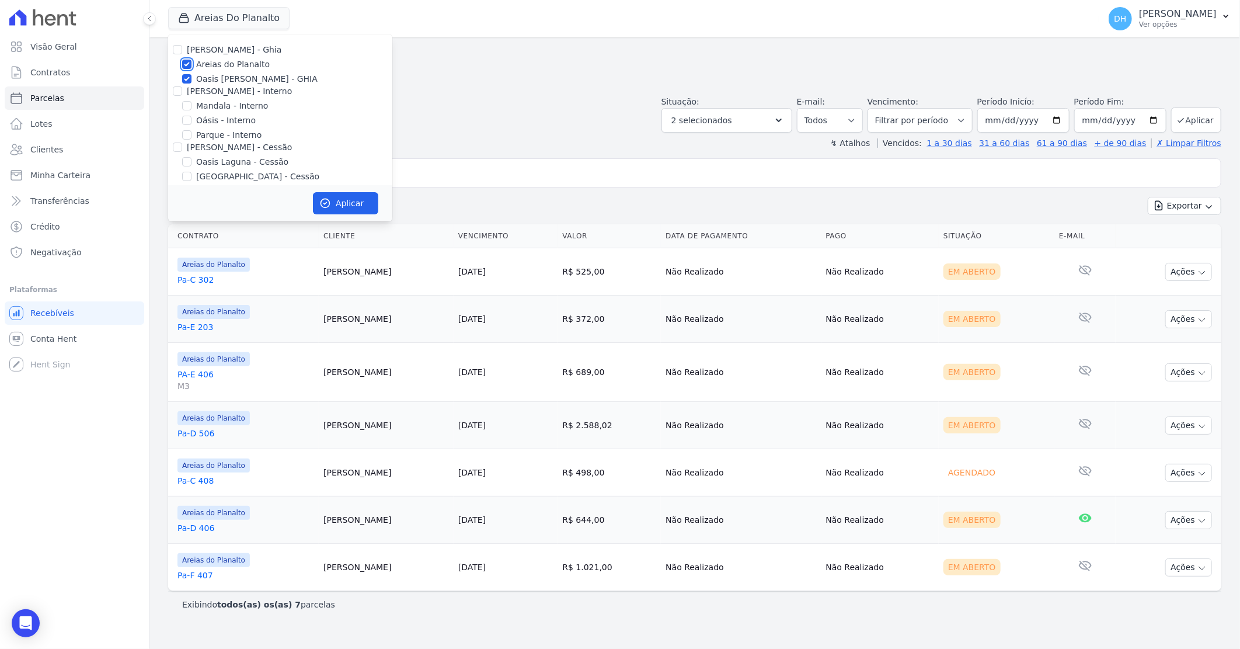
checkbox input "false"
click at [336, 197] on button "Aplicar" at bounding box center [345, 203] width 65 height 22
select select
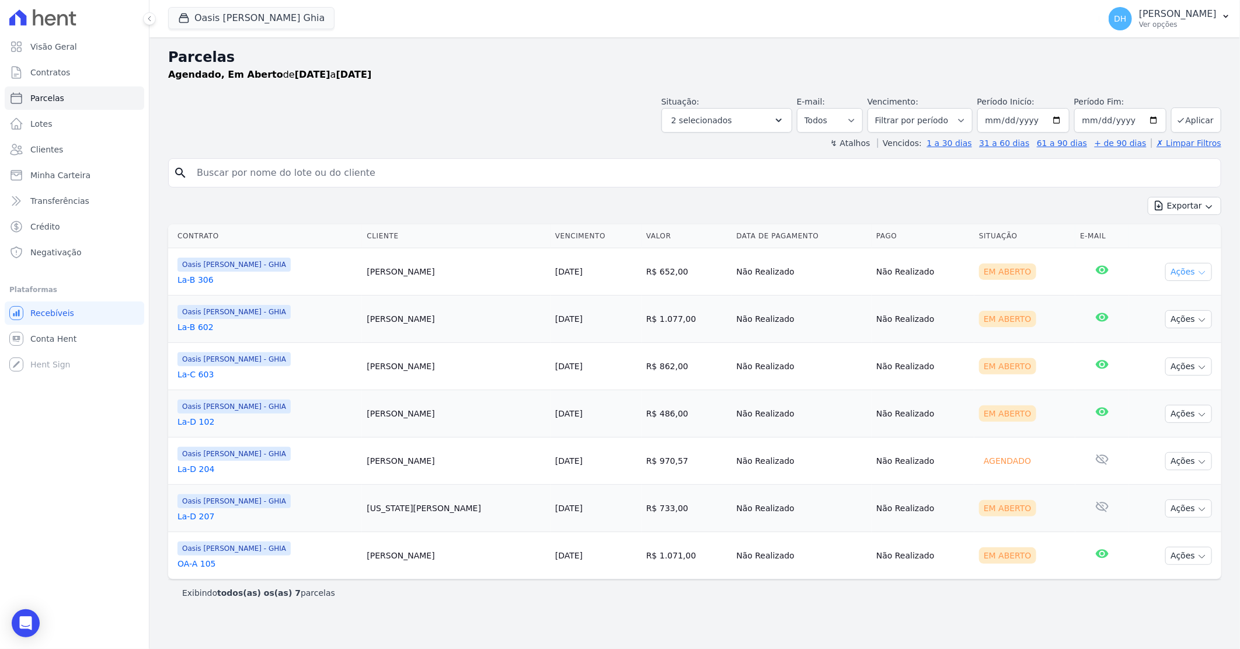
click at [1194, 271] on button "Ações" at bounding box center [1189, 272] width 47 height 18
click at [1162, 337] on link "Enviar whatsapp" at bounding box center [1184, 342] width 112 height 22
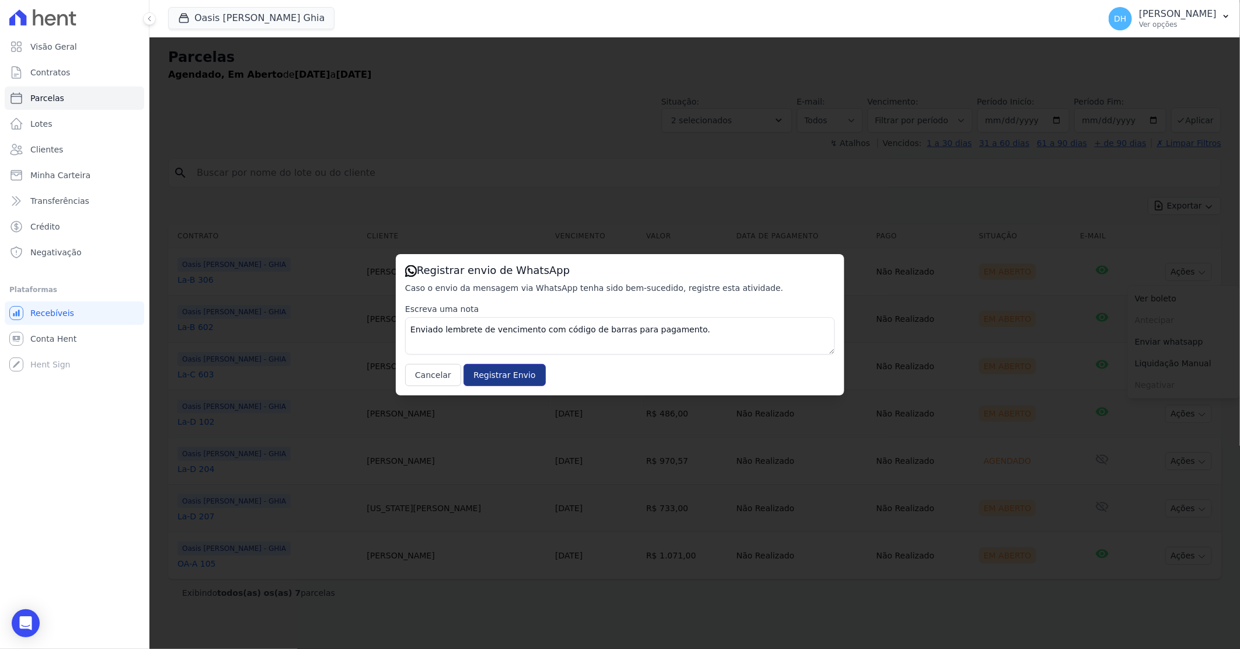
click at [496, 367] on input "Registrar Envio" at bounding box center [505, 375] width 82 height 22
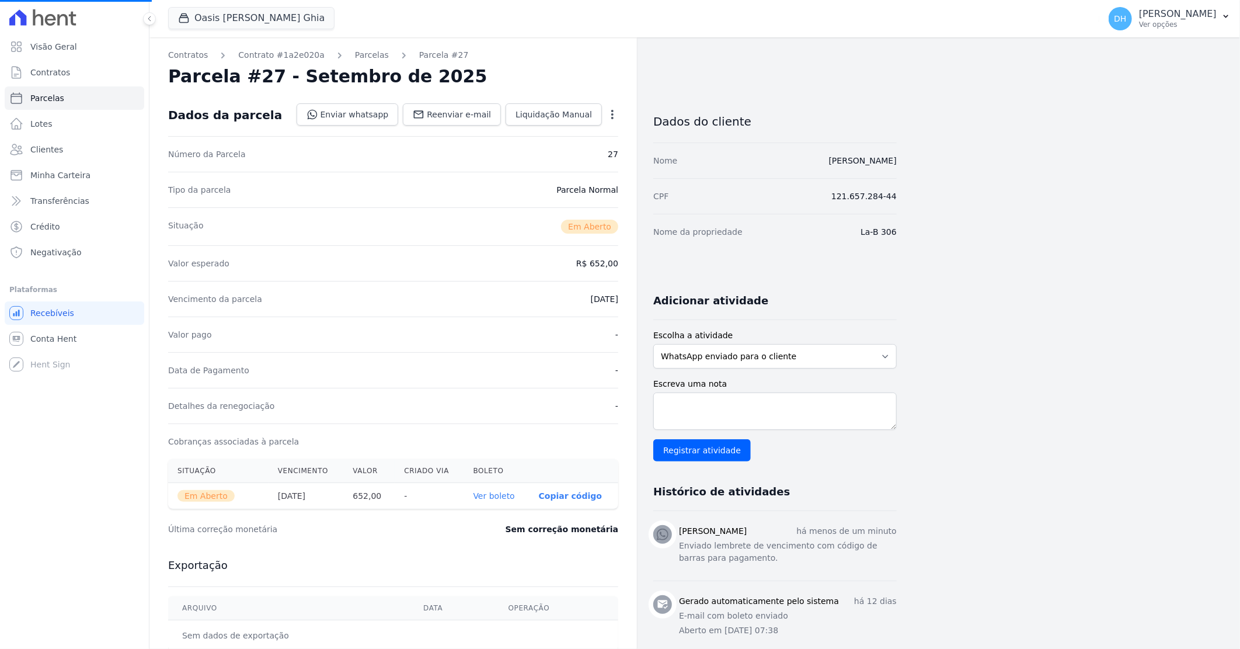
select select
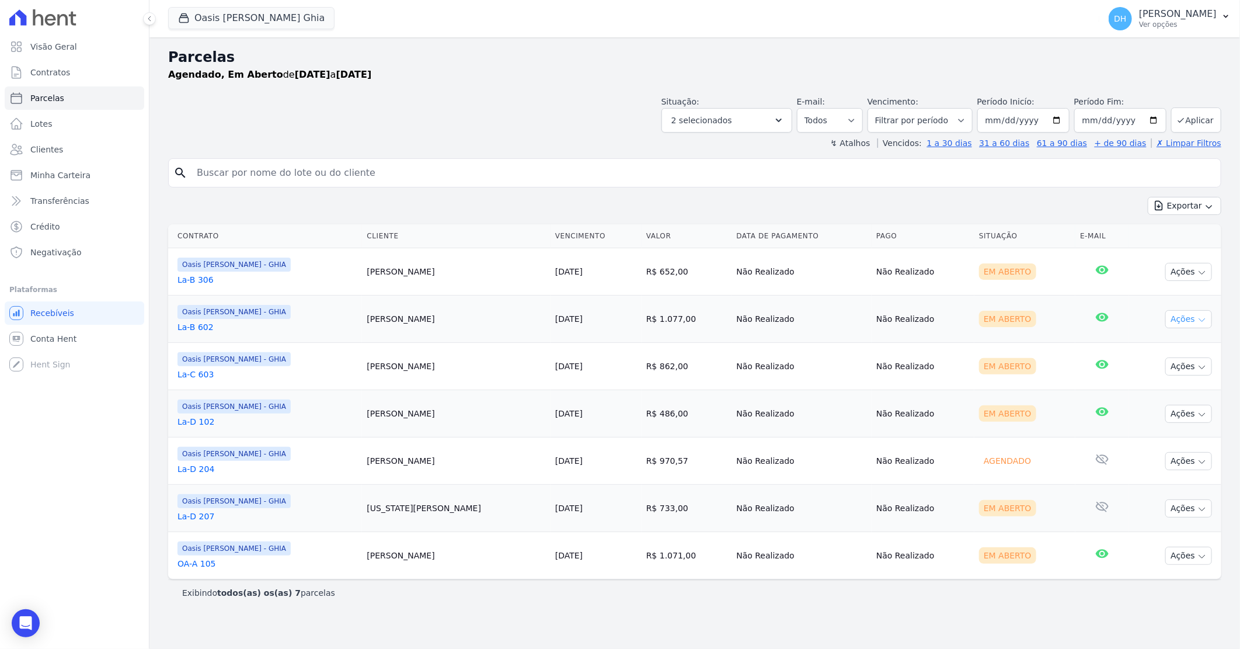
click at [1175, 322] on button "Ações" at bounding box center [1189, 319] width 47 height 18
click at [1166, 386] on link "Enviar whatsapp" at bounding box center [1184, 389] width 112 height 22
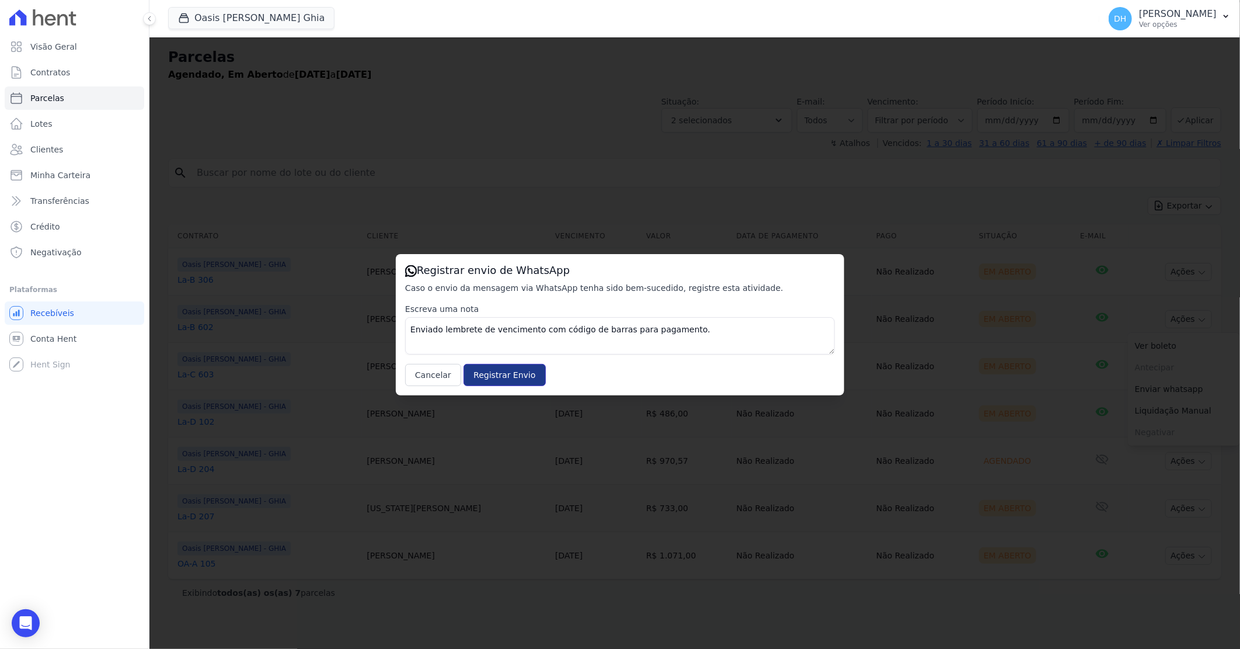
click at [493, 378] on input "Registrar Envio" at bounding box center [505, 375] width 82 height 22
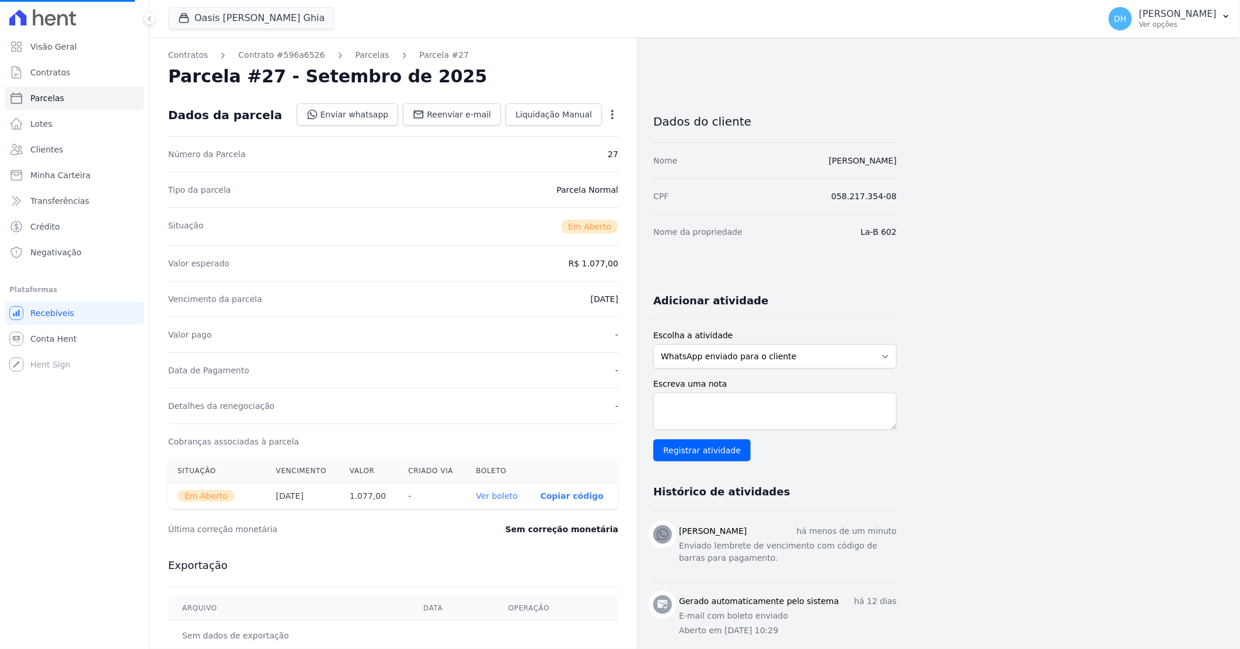
select select
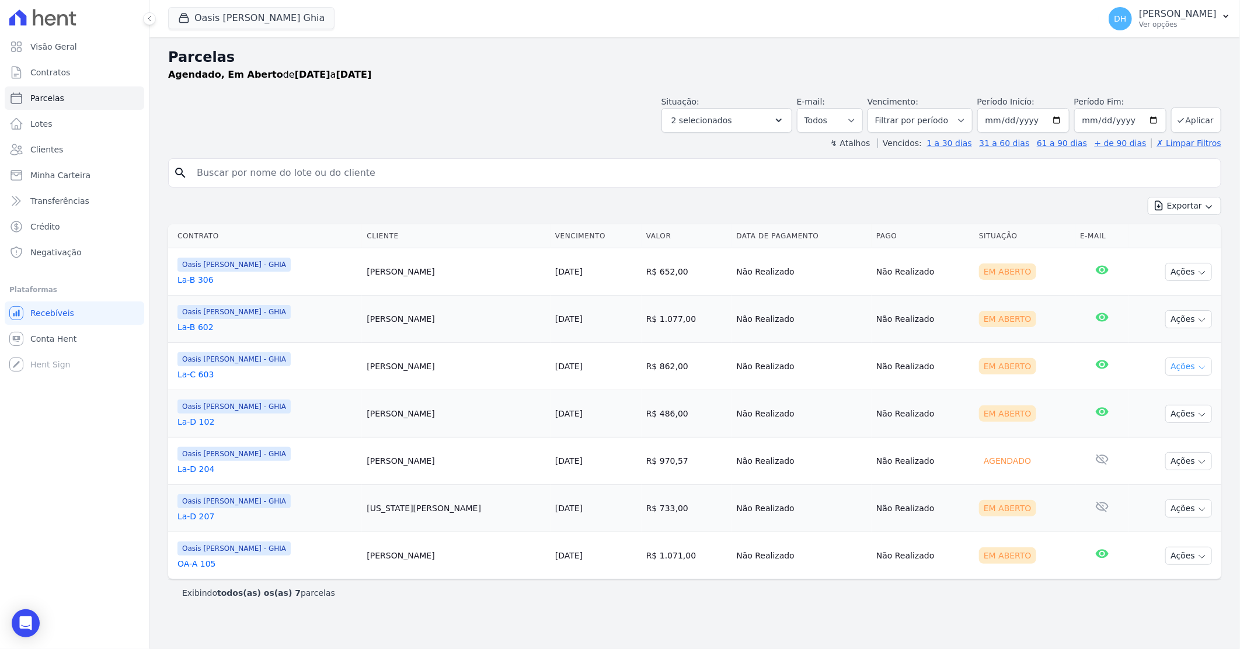
click at [1181, 368] on button "Ações" at bounding box center [1189, 366] width 47 height 18
click at [1146, 433] on link "Enviar whatsapp" at bounding box center [1184, 437] width 112 height 22
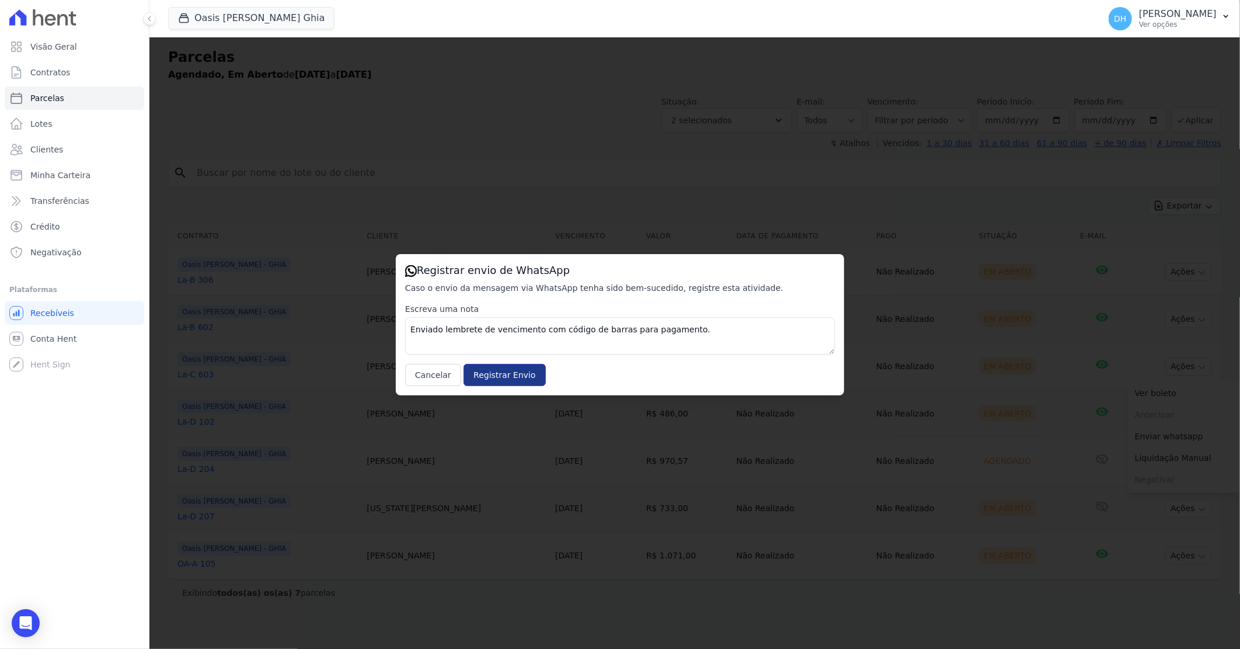
click at [493, 368] on input "Registrar Envio" at bounding box center [505, 375] width 82 height 22
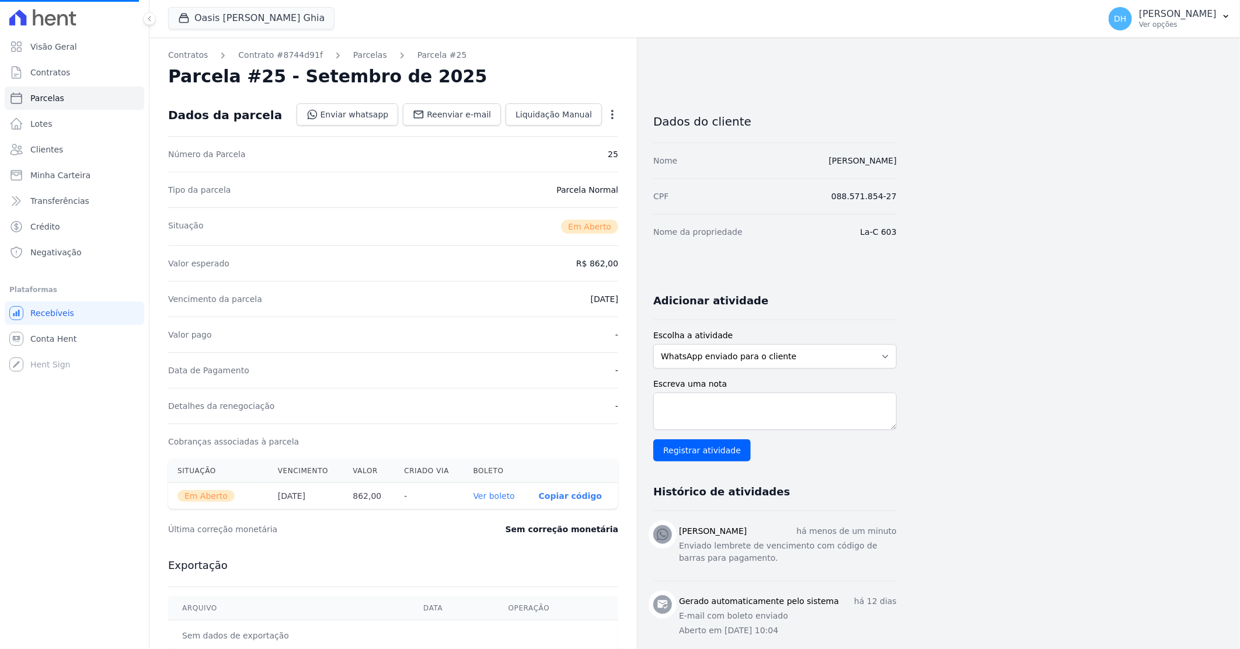
select select
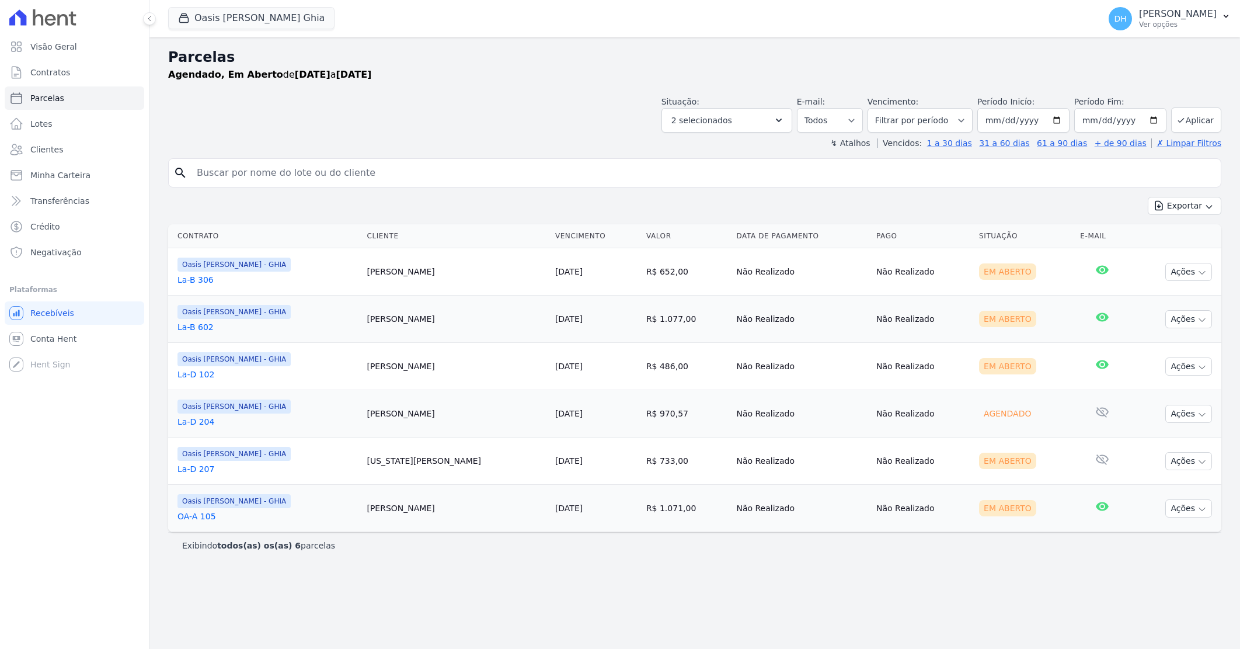
select select
click at [1184, 367] on button "Ações" at bounding box center [1189, 366] width 47 height 18
click at [1163, 435] on link "Enviar whatsapp" at bounding box center [1184, 437] width 112 height 22
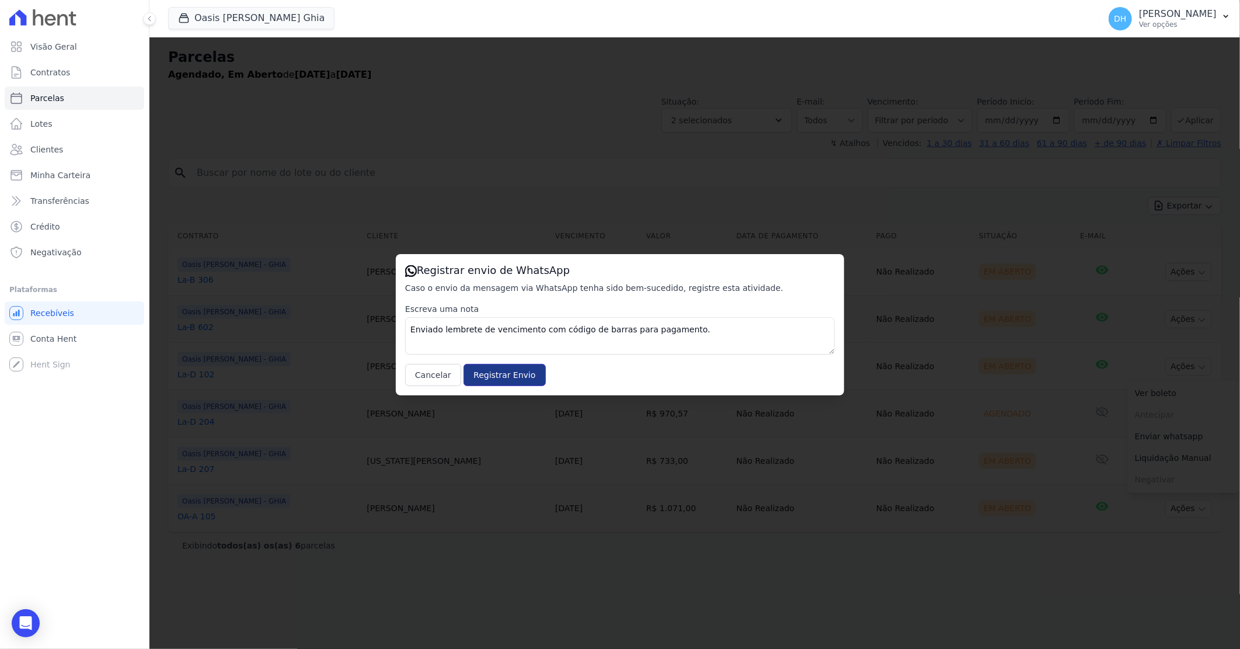
click at [492, 371] on input "Registrar Envio" at bounding box center [505, 375] width 82 height 22
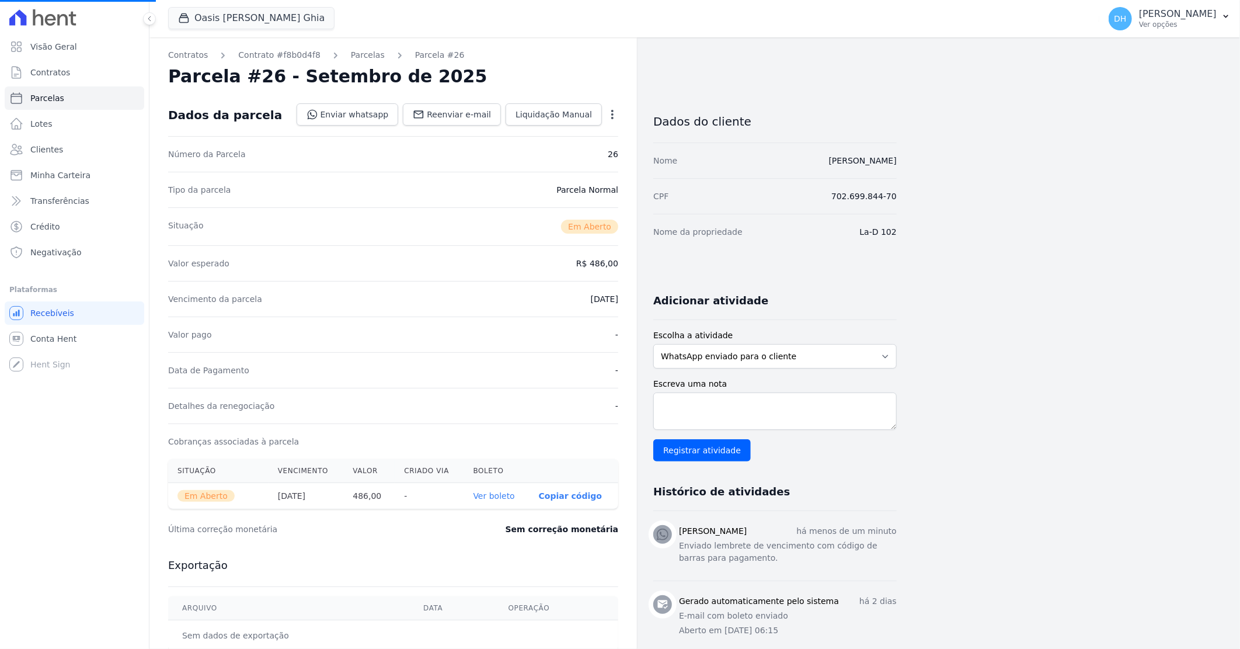
select select
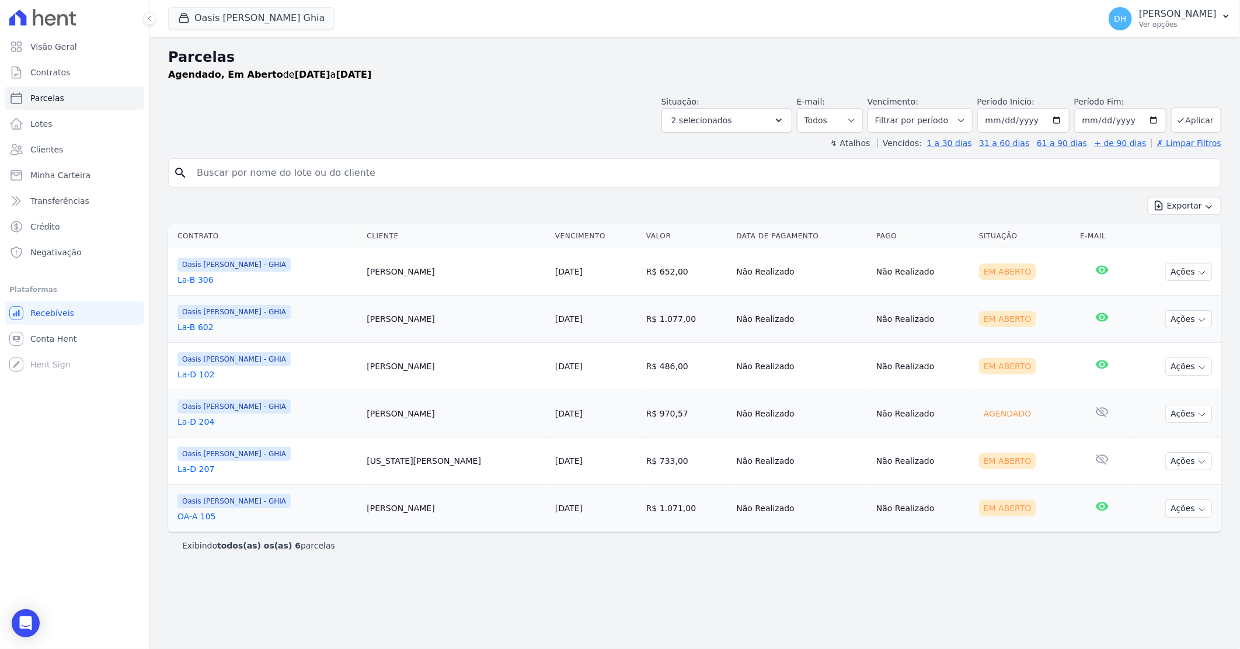
click at [210, 420] on link "La-D 204" at bounding box center [268, 422] width 180 height 12
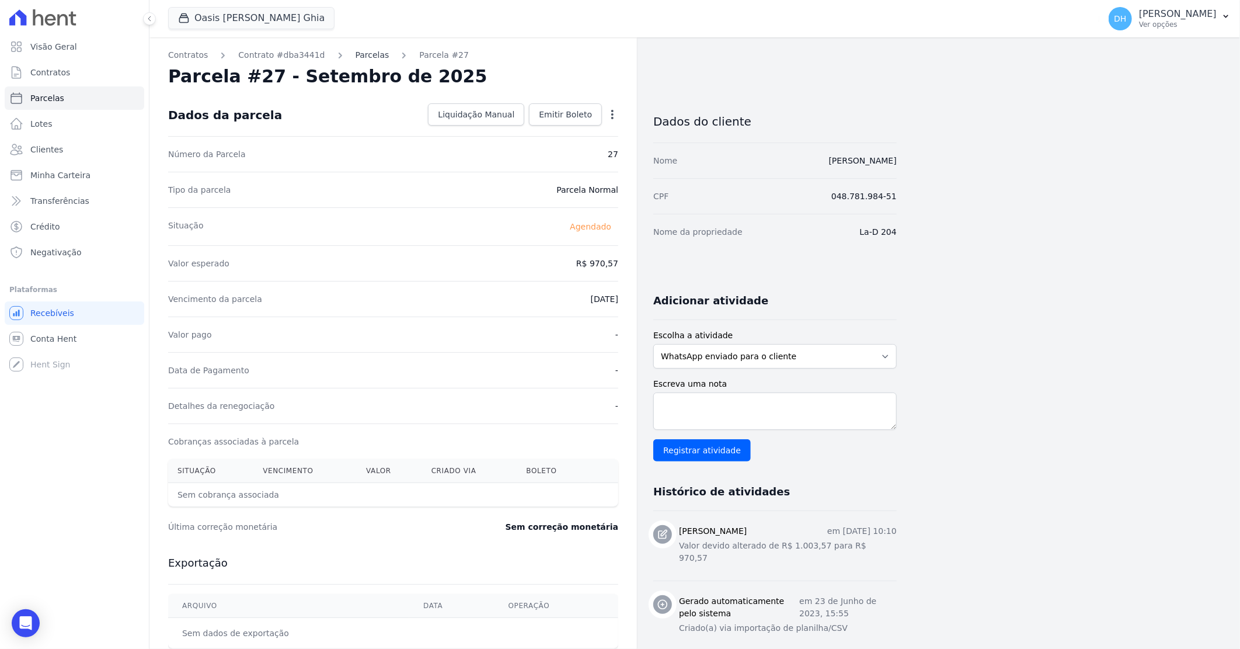
click at [363, 54] on link "Parcelas" at bounding box center [373, 55] width 34 height 12
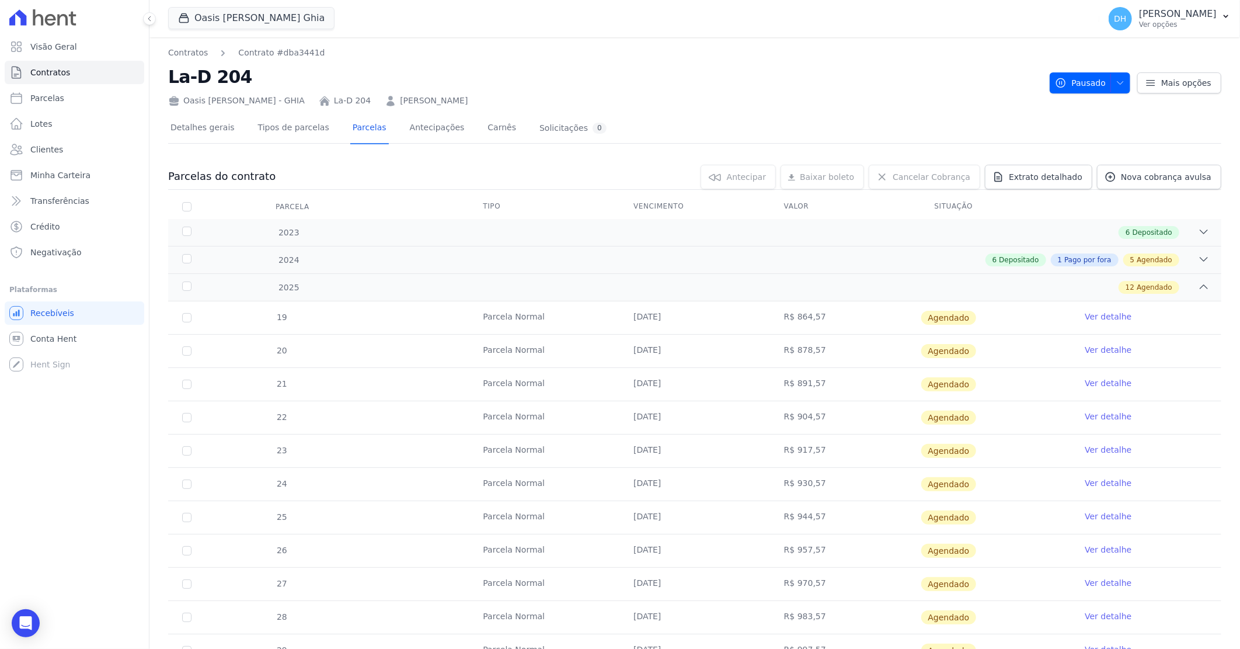
click at [415, 97] on link "[PERSON_NAME]" at bounding box center [434, 101] width 68 height 12
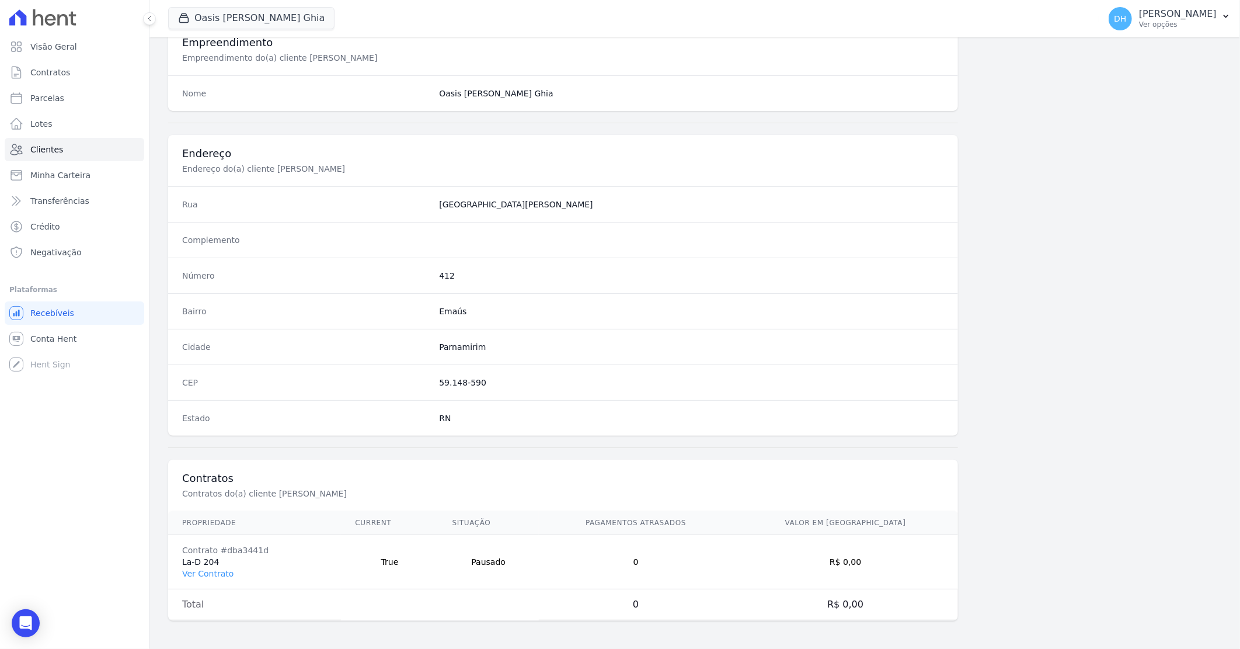
scroll to position [446, 0]
click at [214, 570] on link "Ver Contrato" at bounding box center [207, 573] width 51 height 9
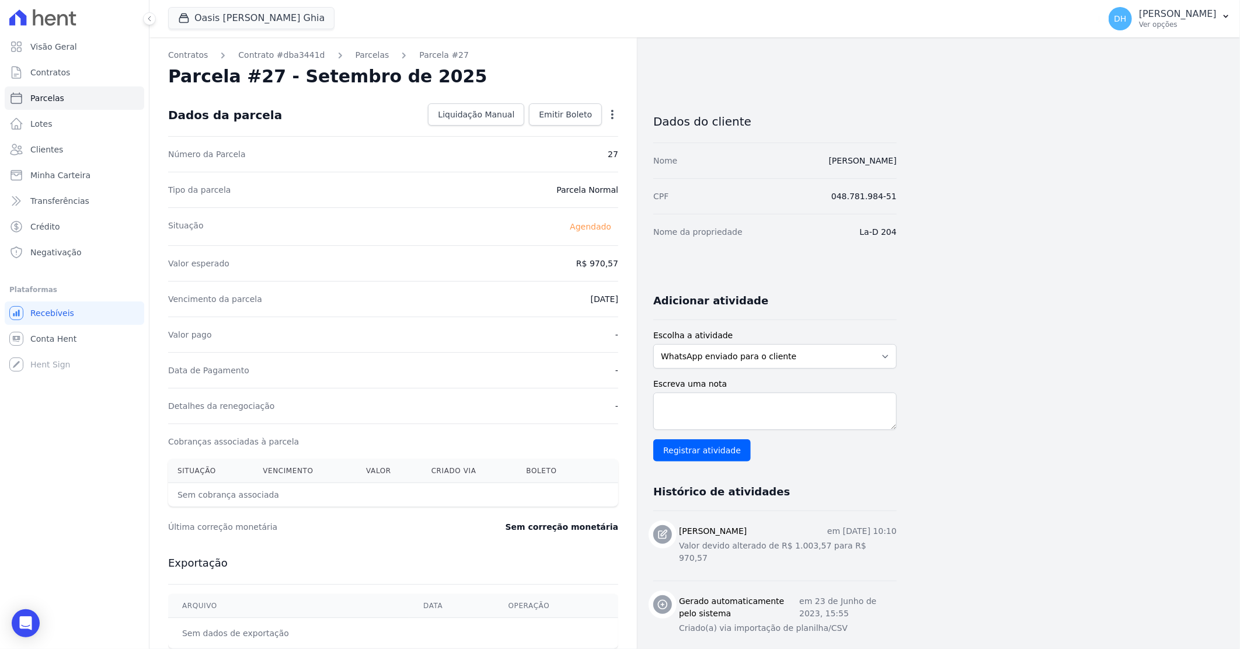
select select
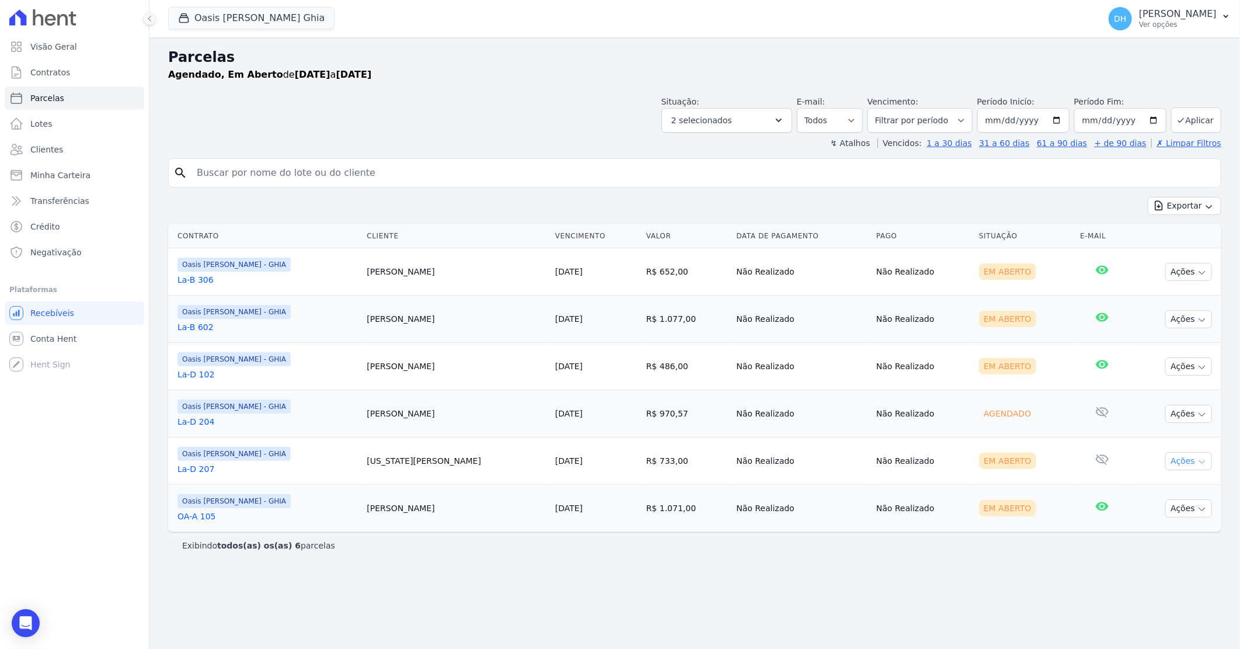
click at [1177, 463] on button "Ações" at bounding box center [1189, 461] width 47 height 18
click at [1174, 534] on link "Enviar whatsapp" at bounding box center [1184, 531] width 112 height 22
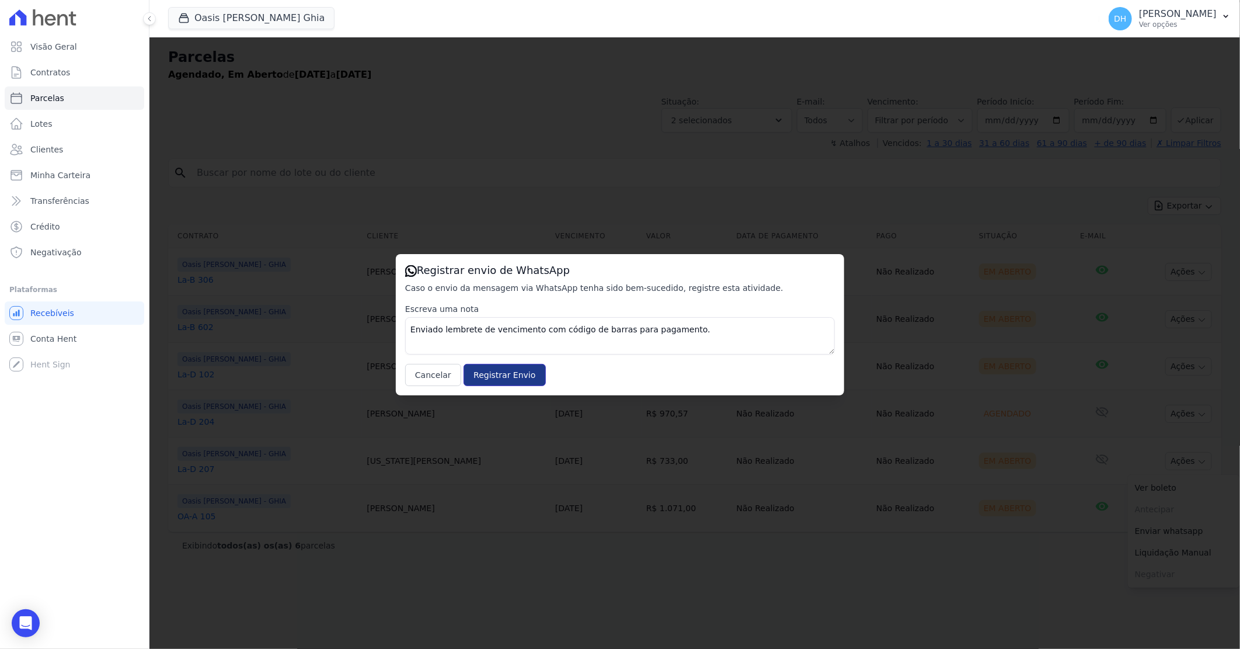
click at [483, 371] on input "Registrar Envio" at bounding box center [505, 375] width 82 height 22
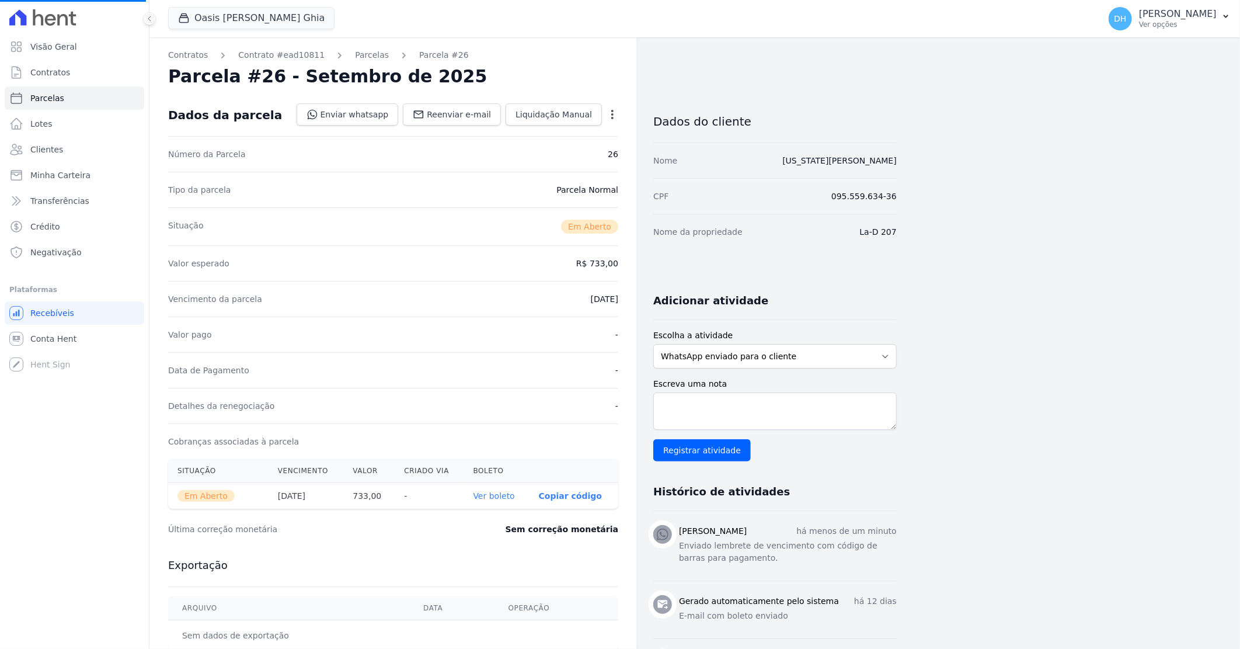
select select
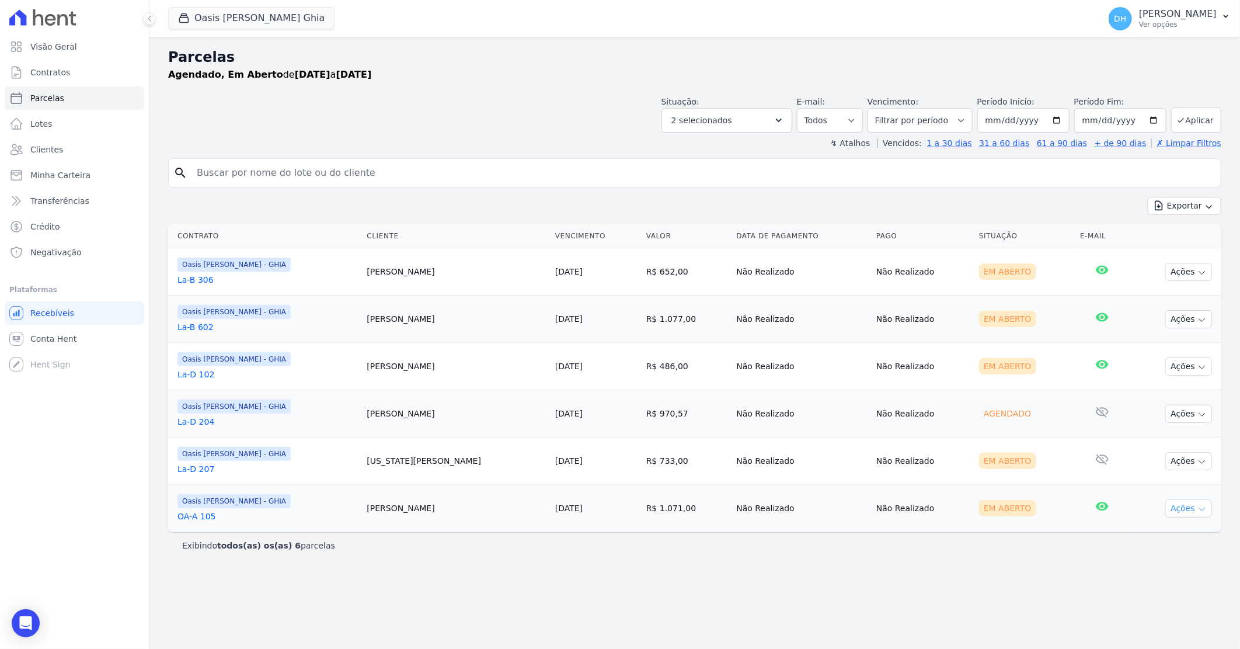
click at [1184, 507] on button "Ações" at bounding box center [1189, 508] width 47 height 18
click at [1154, 579] on link "Enviar whatsapp" at bounding box center [1184, 579] width 112 height 22
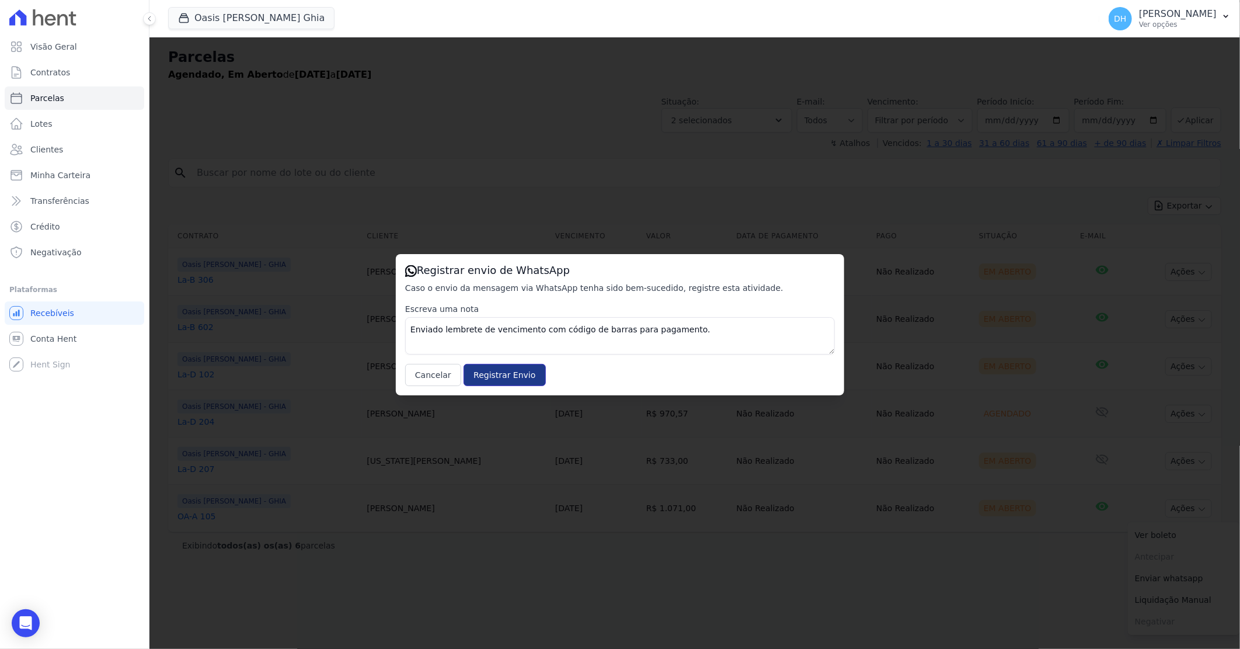
click at [476, 375] on input "Registrar Envio" at bounding box center [505, 375] width 82 height 22
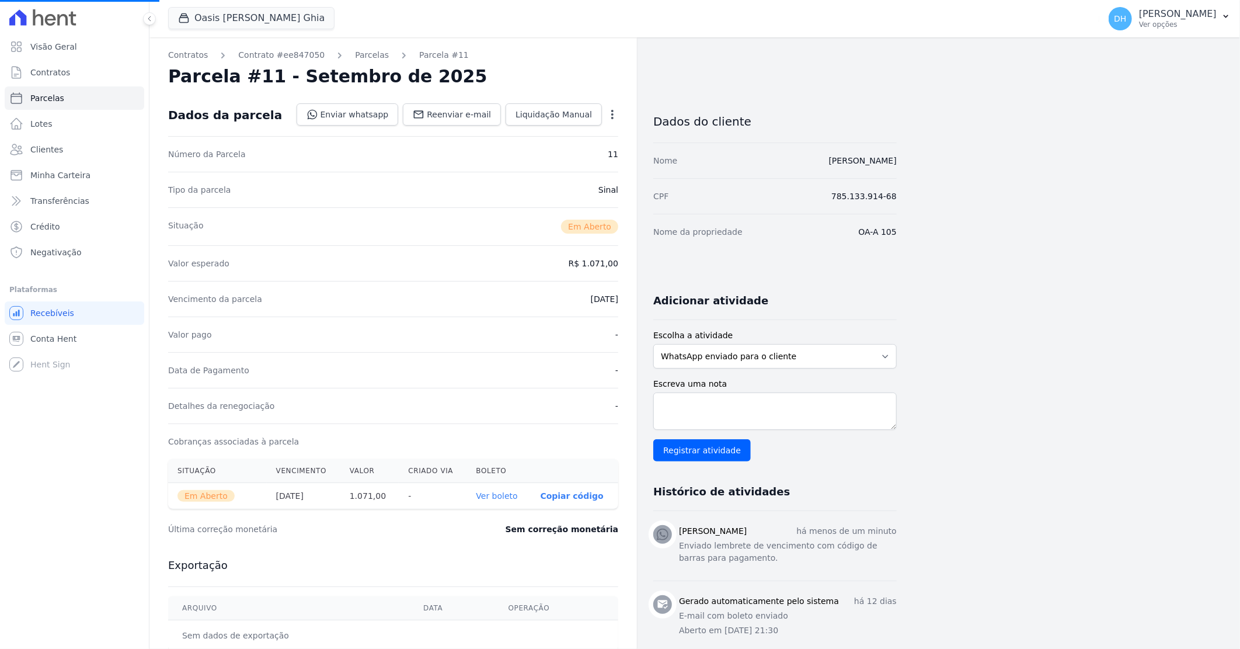
select select
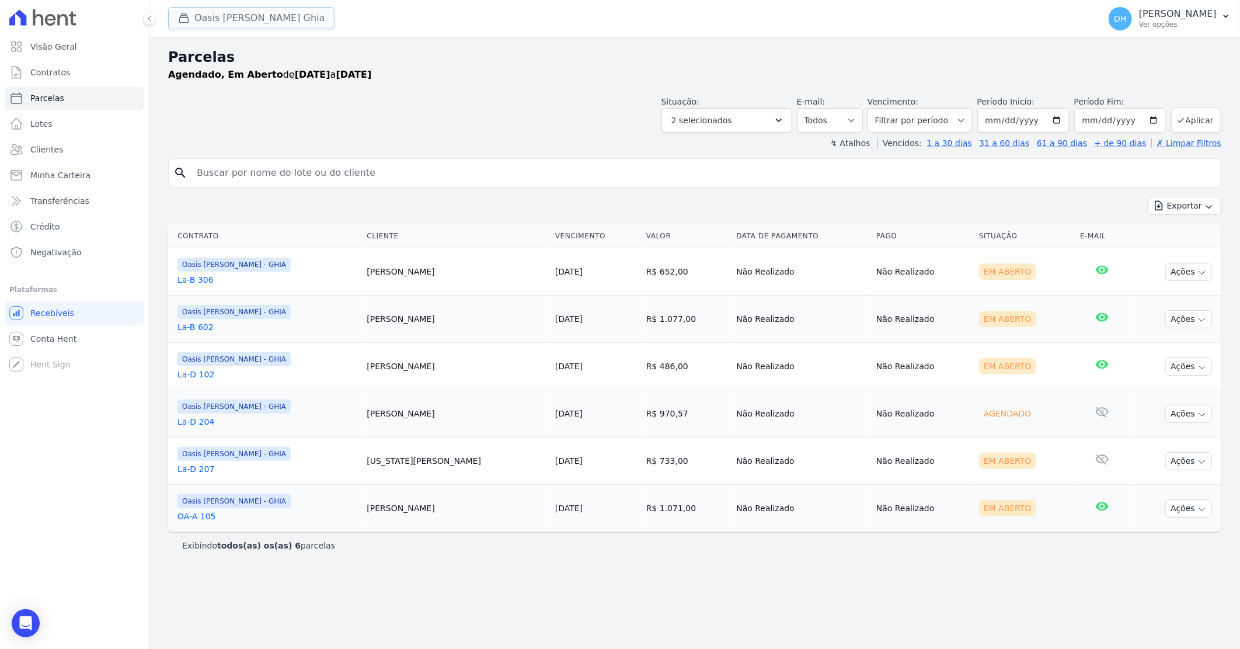
click at [273, 9] on button "Oasis [PERSON_NAME] Ghia" at bounding box center [251, 18] width 166 height 22
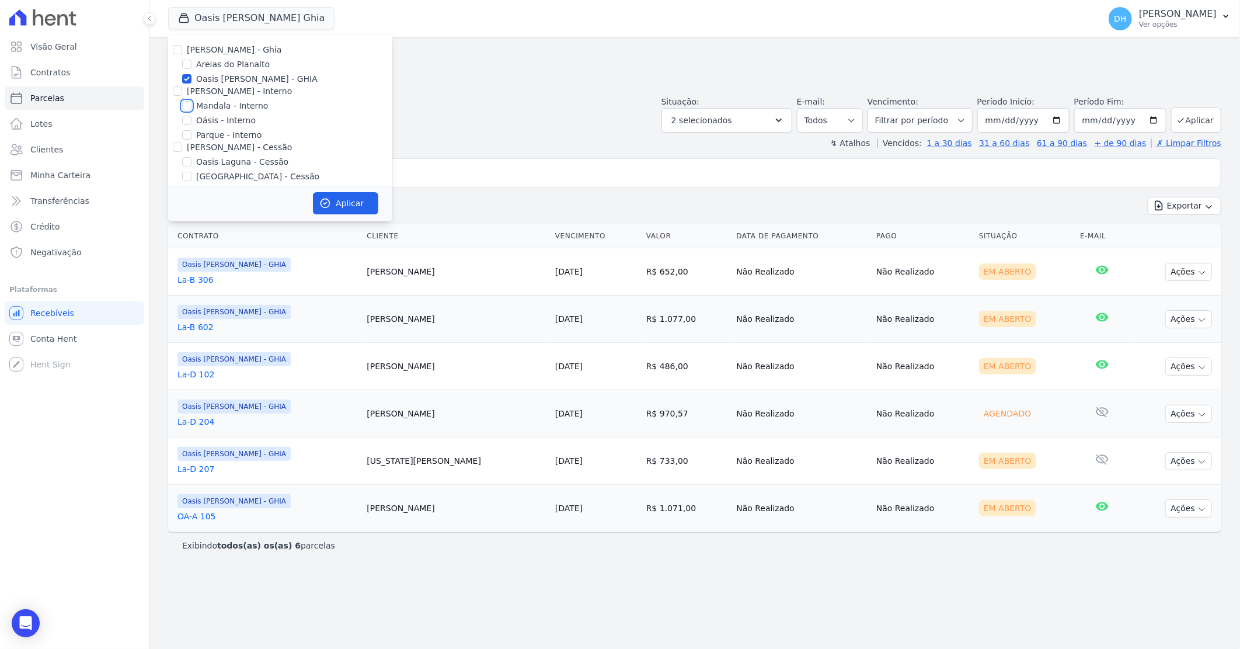
click at [187, 103] on input "Mandala - Interno" at bounding box center [186, 105] width 9 height 9
checkbox input "true"
click at [190, 76] on input "Oasis [PERSON_NAME] - GHIA" at bounding box center [186, 78] width 9 height 9
checkbox input "false"
click at [328, 208] on icon "button" at bounding box center [325, 203] width 12 height 12
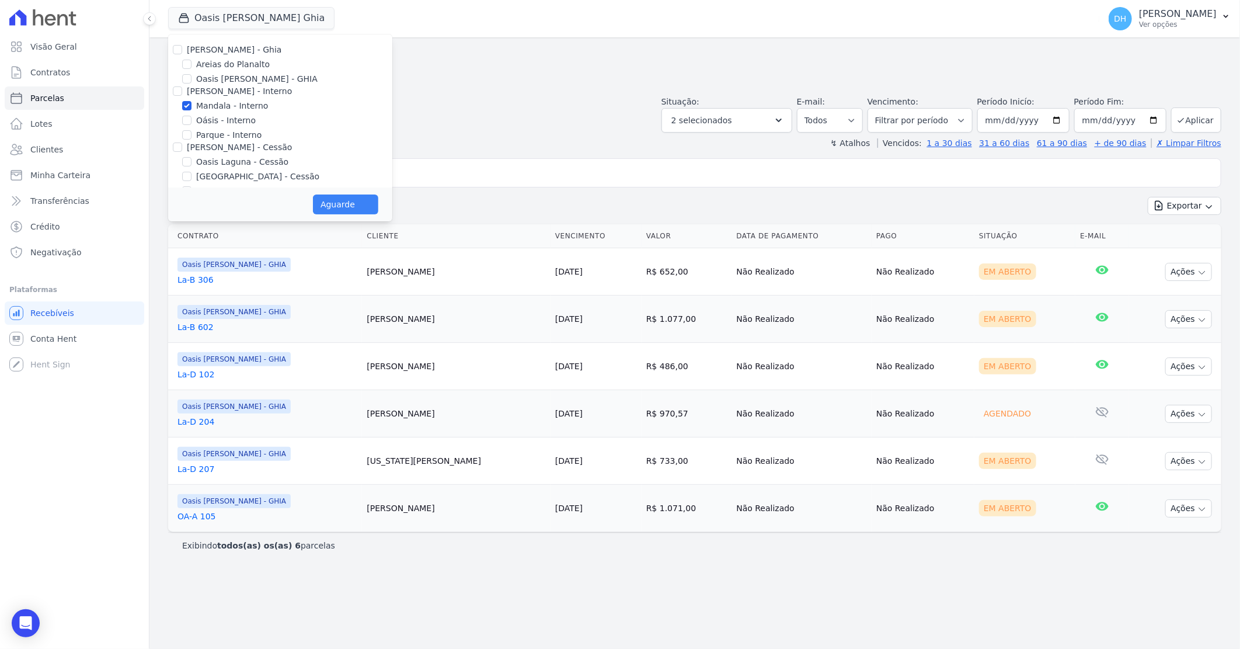
select select
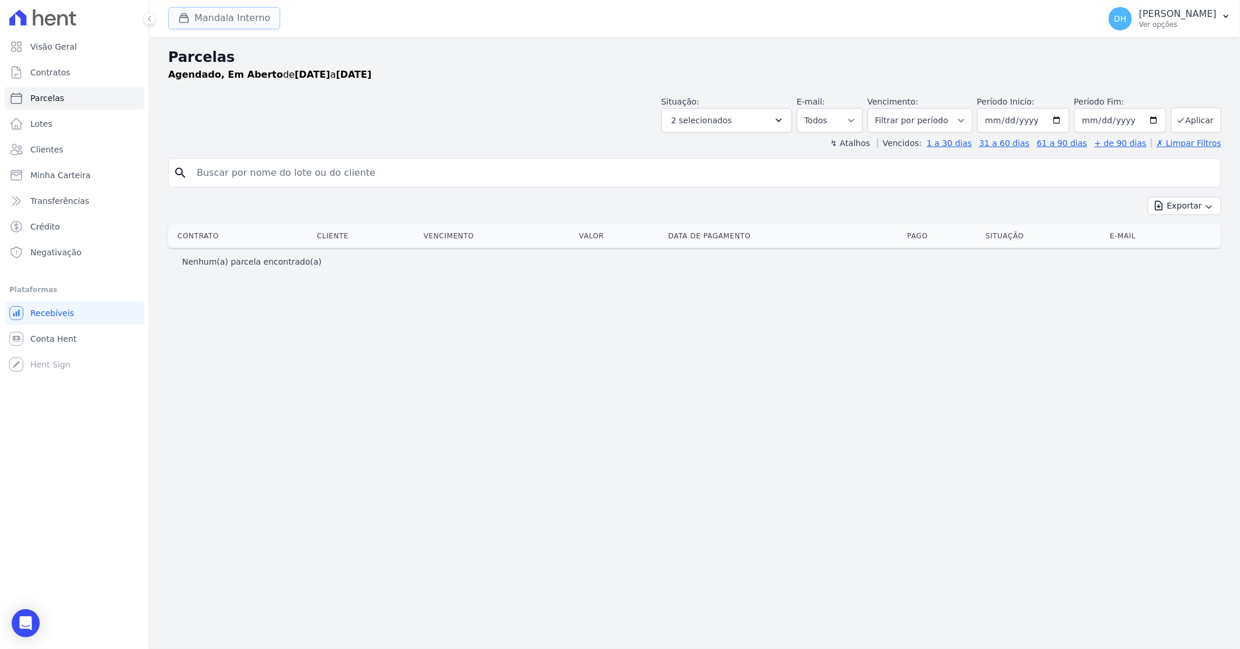
click at [222, 16] on button "Mandala Interno" at bounding box center [224, 18] width 112 height 22
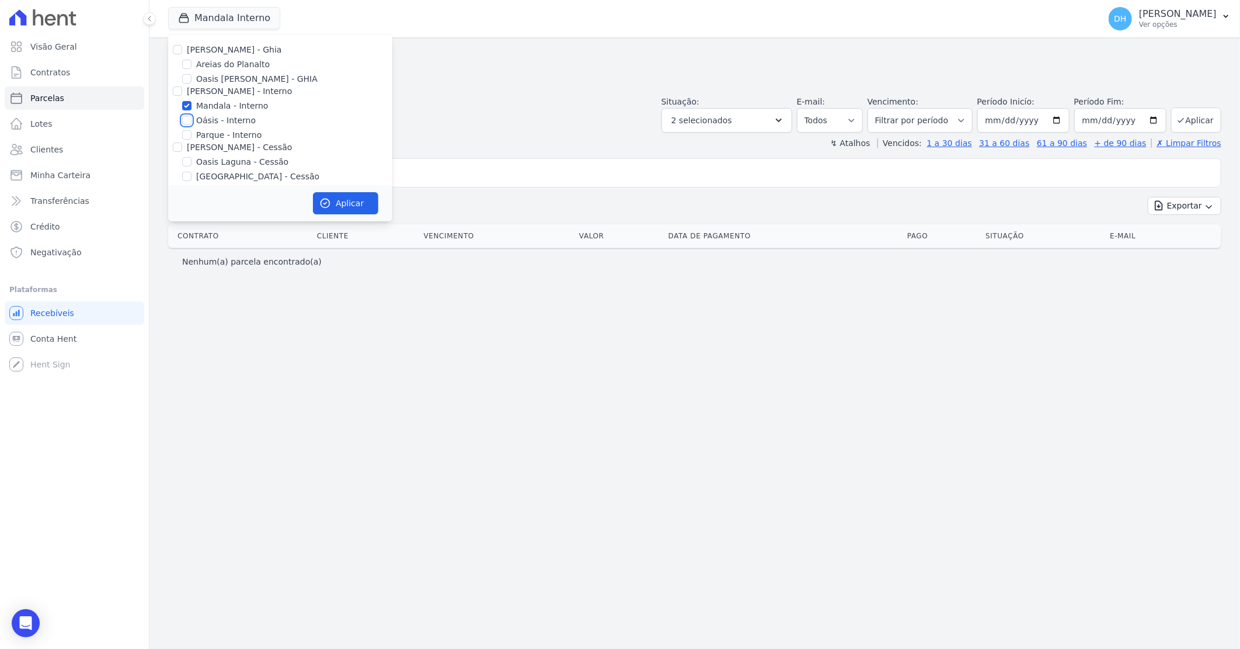
click at [189, 119] on input "Oásis - Interno" at bounding box center [186, 120] width 9 height 9
checkbox input "true"
click at [188, 106] on input "Mandala - Interno" at bounding box center [186, 105] width 9 height 9
checkbox input "false"
click at [332, 199] on button "Aplicar" at bounding box center [345, 203] width 65 height 22
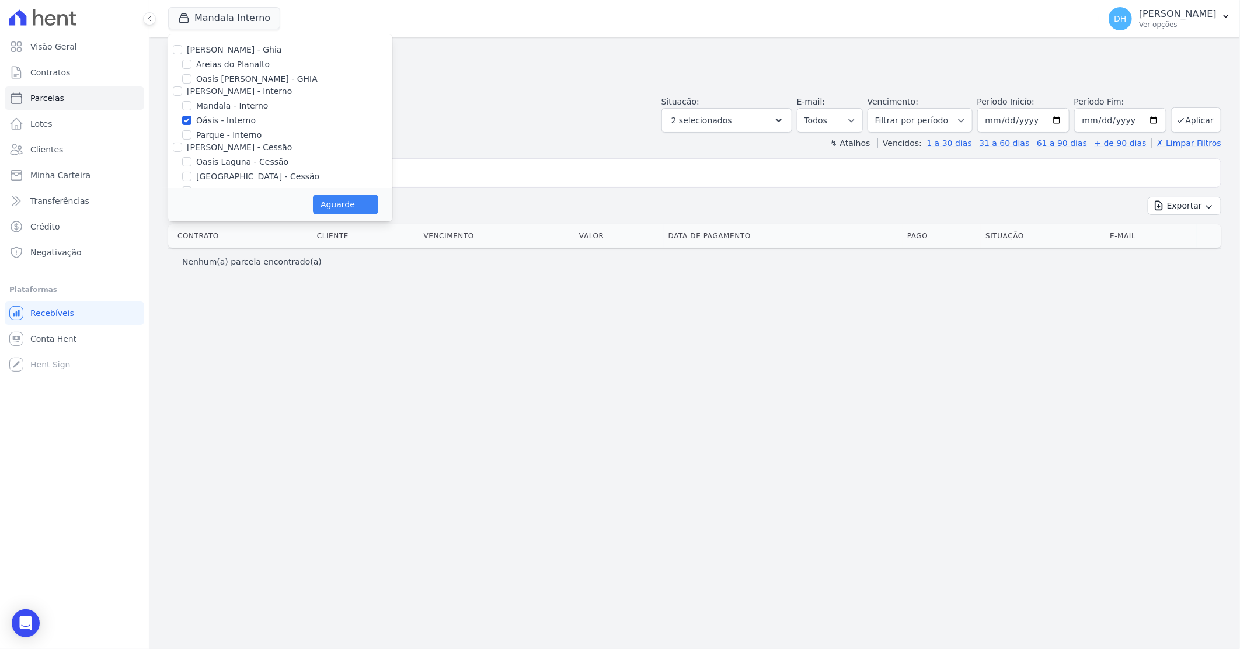
select select
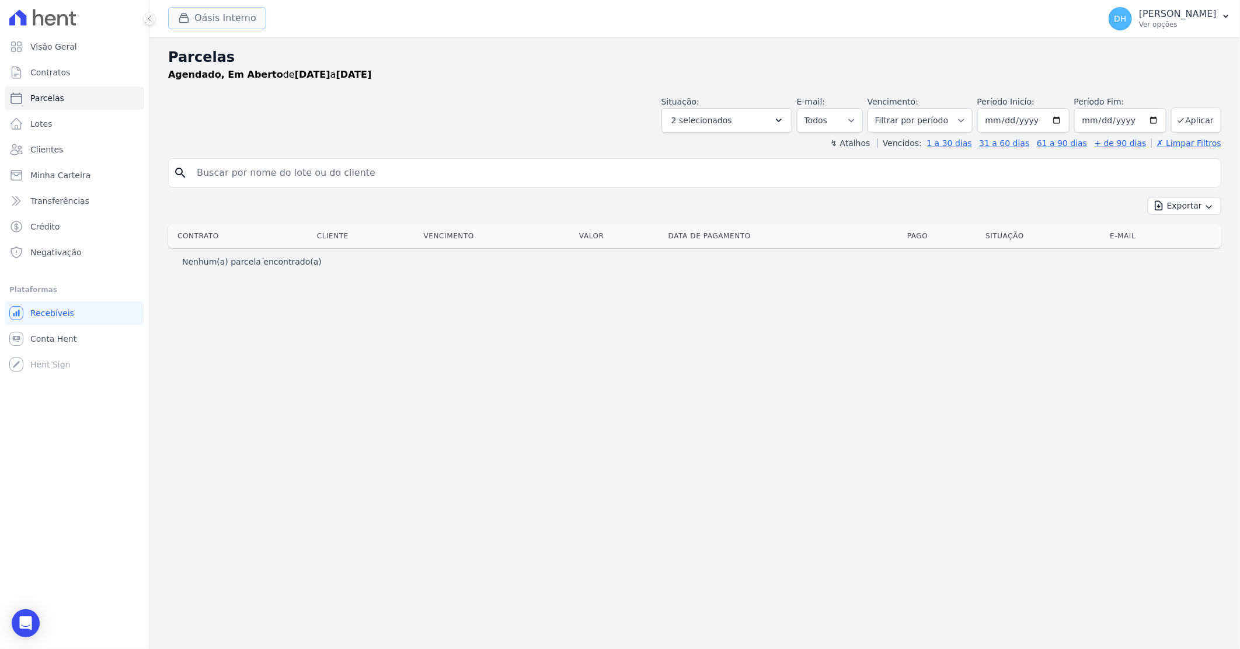
click at [217, 13] on button "Oásis Interno" at bounding box center [217, 18] width 98 height 22
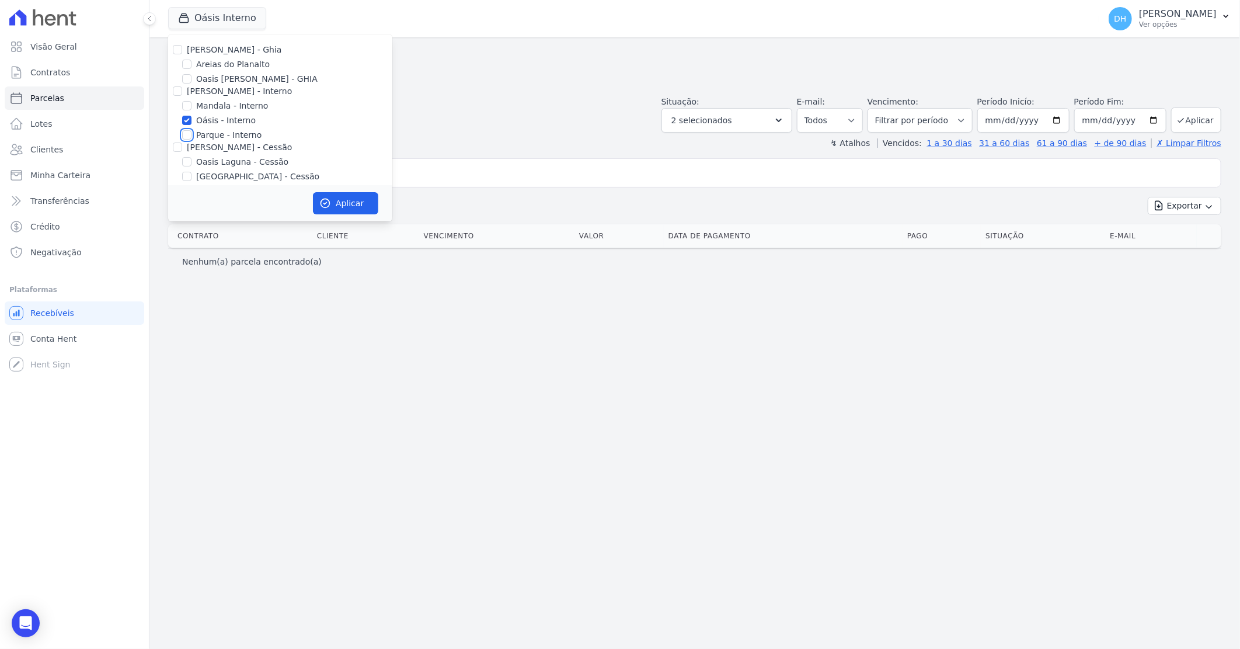
click at [188, 133] on input "Parque - Interno" at bounding box center [186, 134] width 9 height 9
checkbox input "true"
click at [187, 121] on input "Oásis - Interno" at bounding box center [186, 120] width 9 height 9
checkbox input "false"
click at [348, 203] on button "Aplicar" at bounding box center [345, 203] width 65 height 22
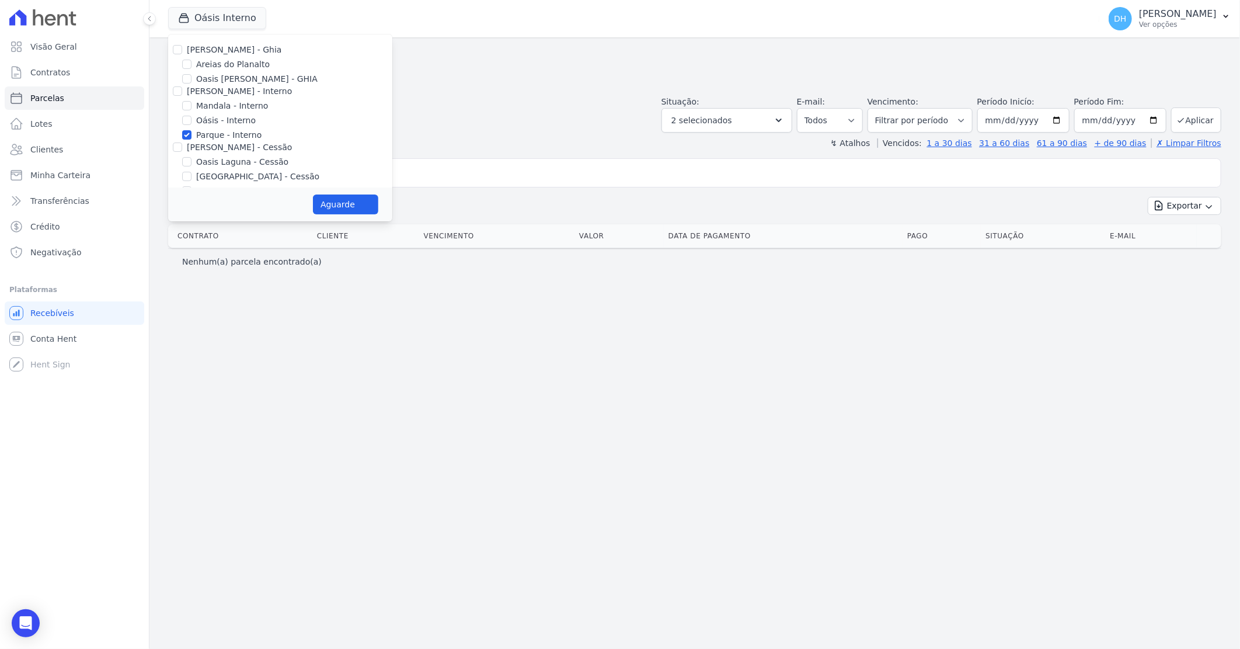
select select
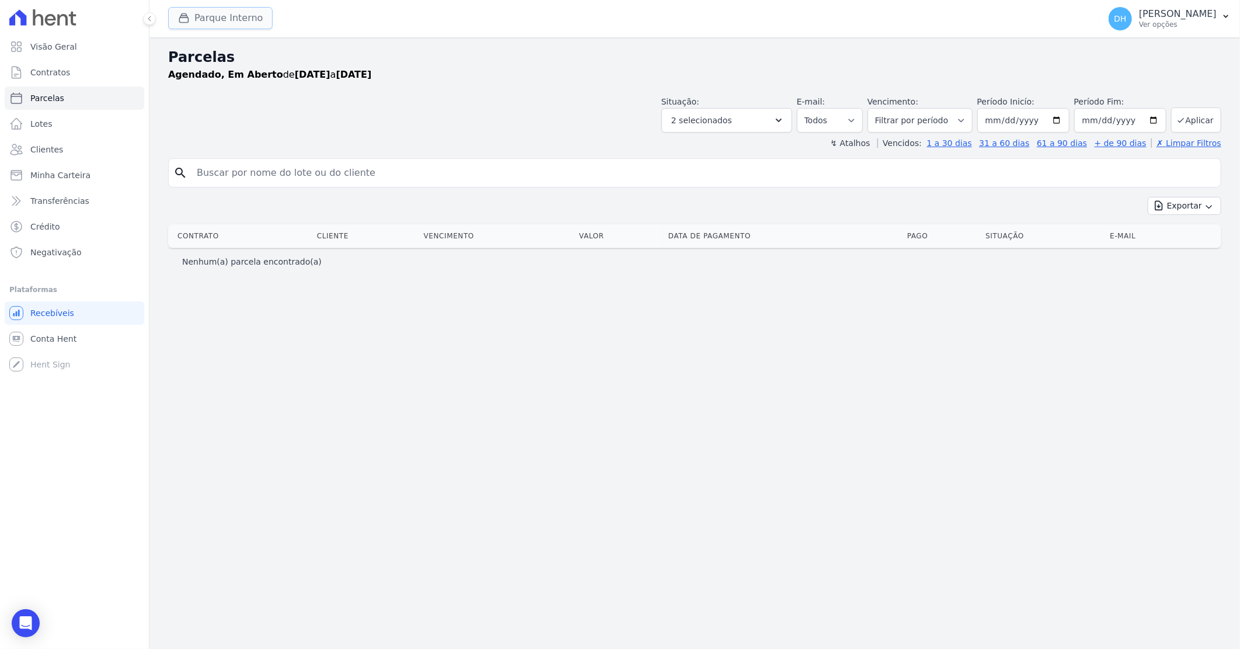
click at [220, 16] on button "Parque Interno" at bounding box center [220, 18] width 105 height 22
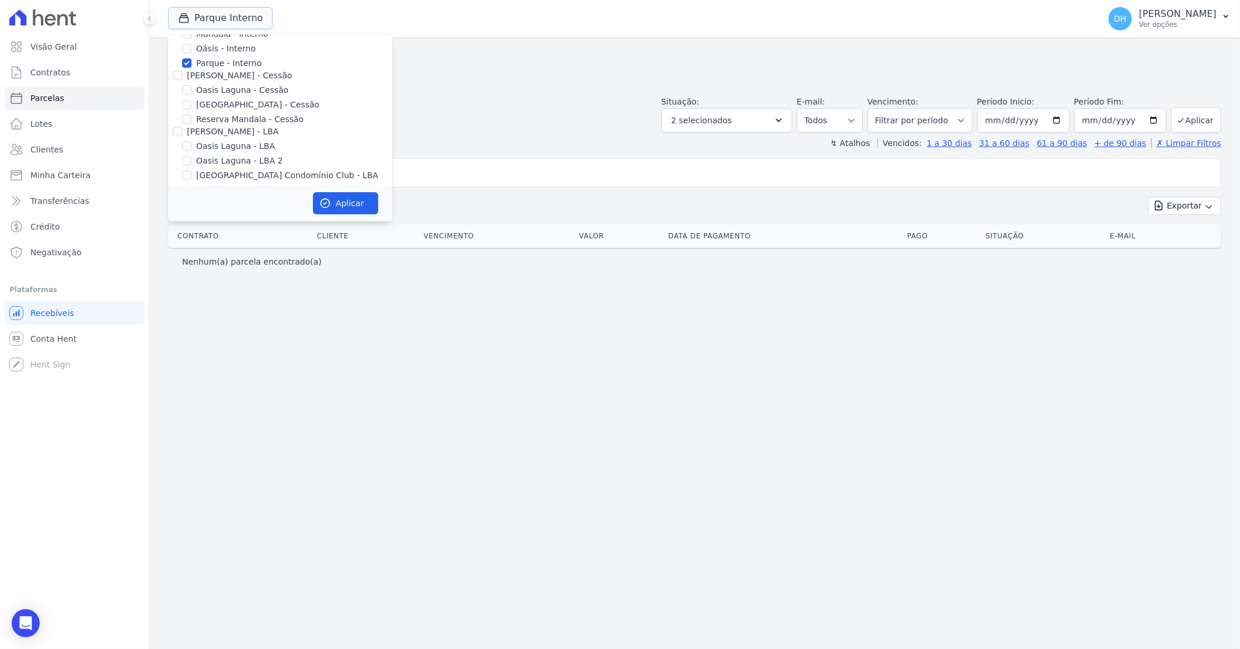
scroll to position [42, 0]
click at [189, 119] on input "Oasis Laguna - Cessão" at bounding box center [186, 119] width 9 height 9
checkbox input "true"
click at [190, 96] on input "Parque - Interno" at bounding box center [186, 92] width 9 height 9
checkbox input "false"
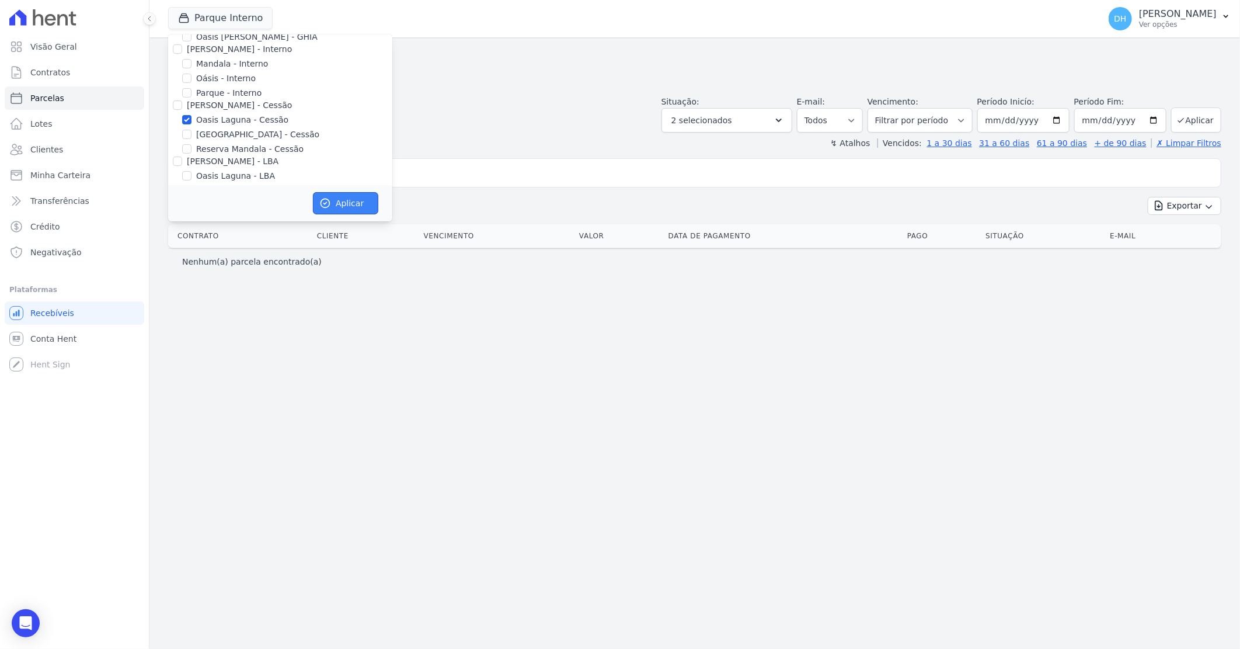
click at [329, 200] on icon "button" at bounding box center [325, 203] width 12 height 12
select select
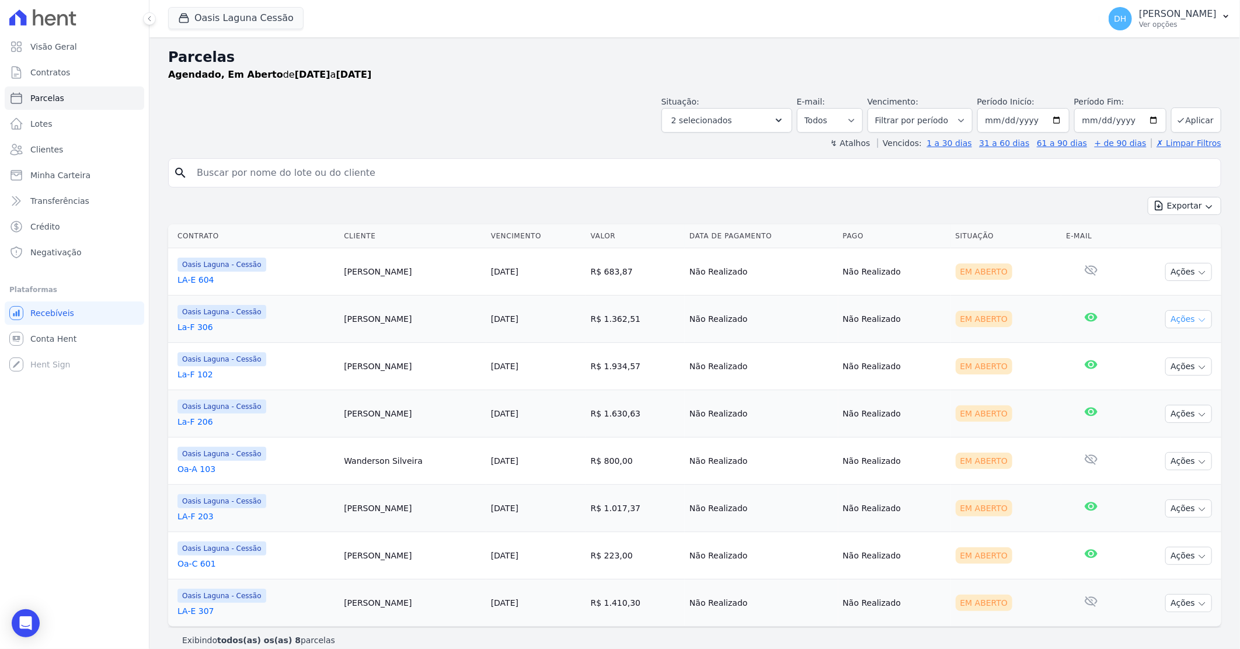
click at [1166, 321] on button "Ações" at bounding box center [1189, 319] width 47 height 18
click at [1153, 394] on link "Enviar whatsapp" at bounding box center [1184, 389] width 112 height 22
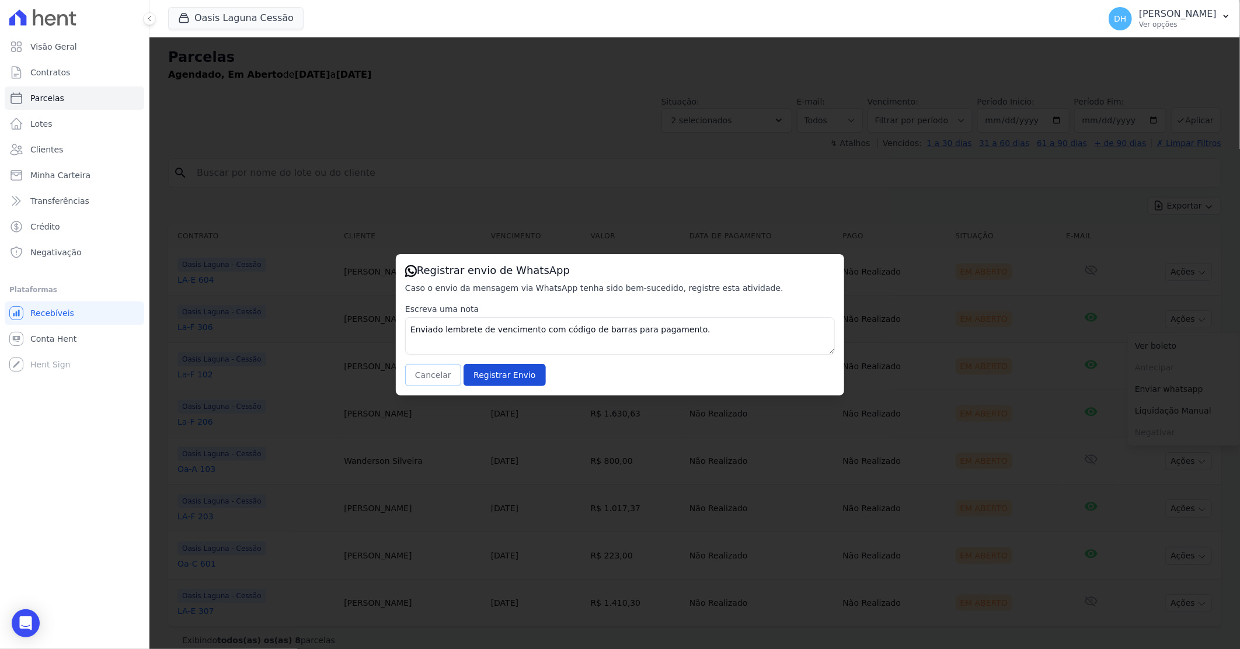
click at [409, 374] on button "Cancelar" at bounding box center [433, 375] width 56 height 22
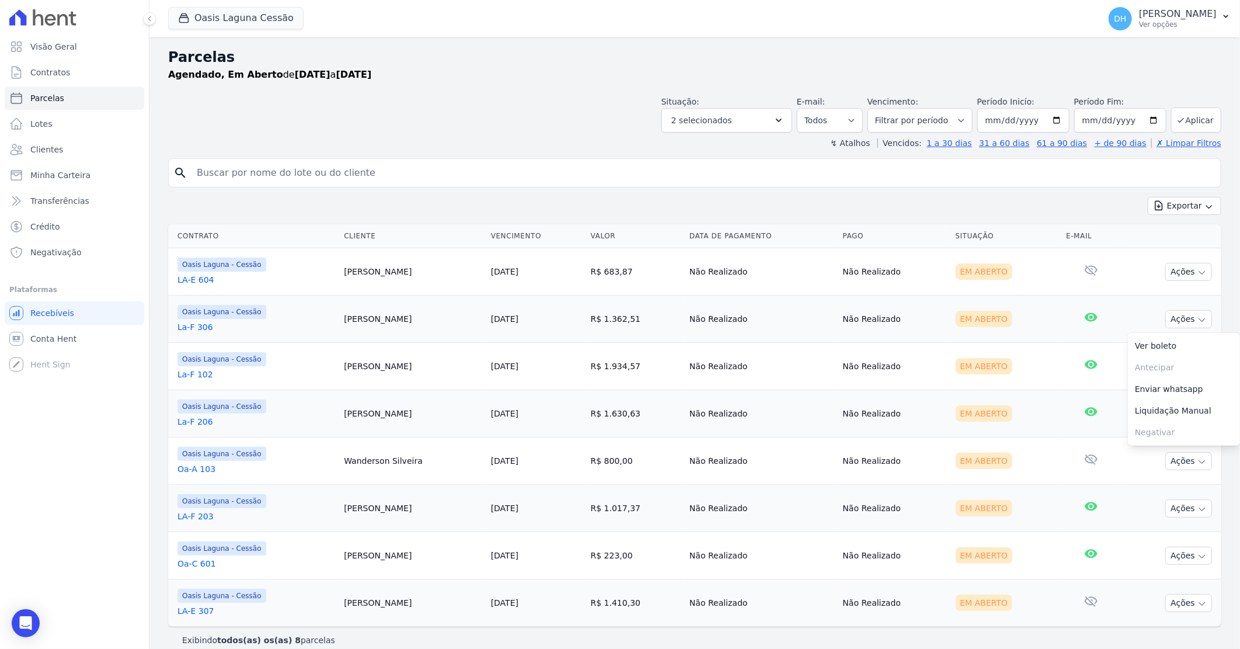
click at [195, 333] on td "Oasis Laguna - Cessão La-F 306" at bounding box center [253, 318] width 171 height 47
click at [196, 329] on link "La-F 306" at bounding box center [256, 327] width 157 height 12
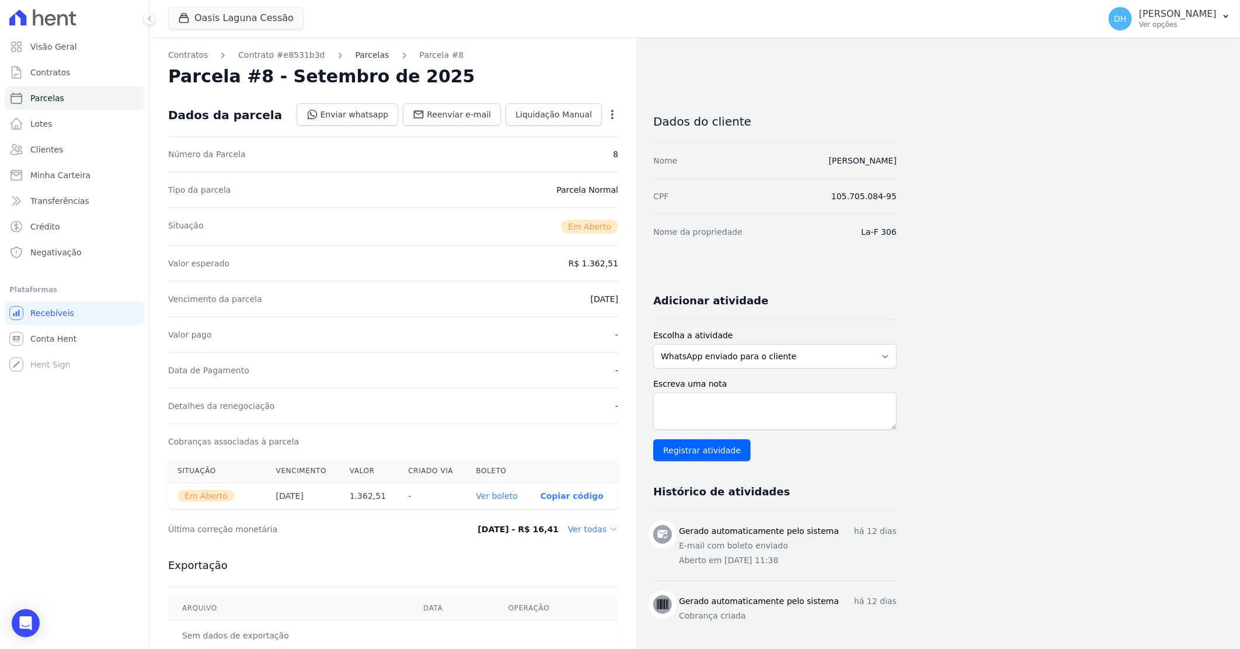
click at [356, 55] on link "Parcelas" at bounding box center [373, 55] width 34 height 12
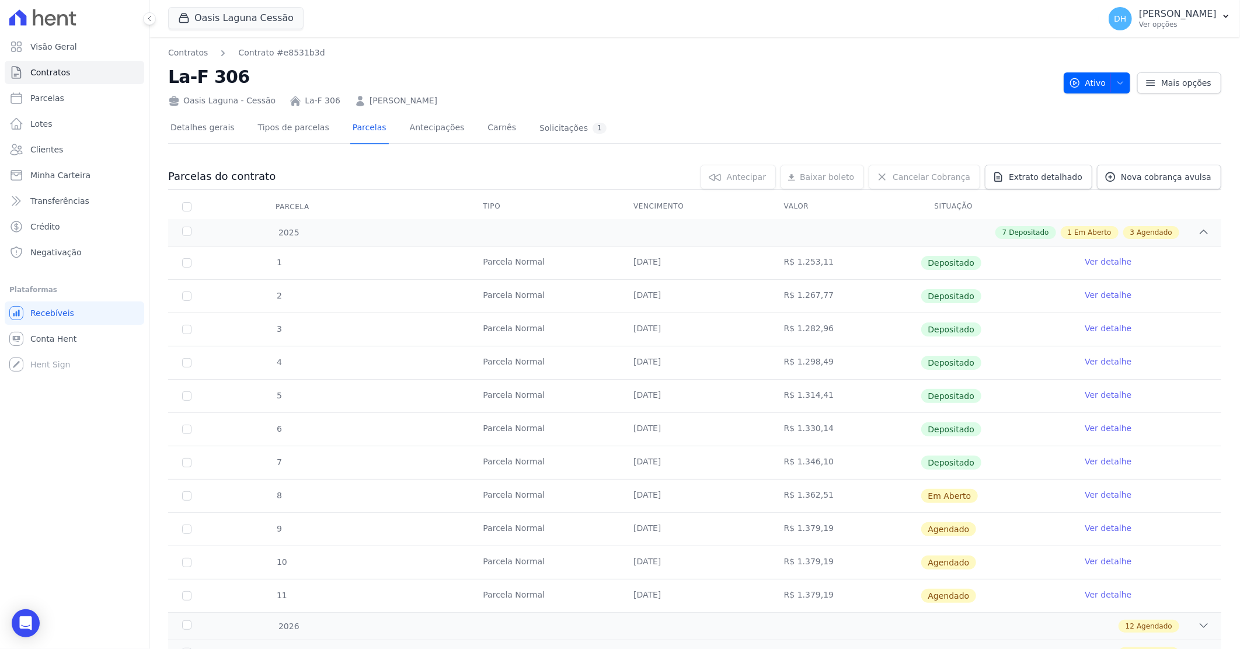
click at [1090, 495] on link "Ver detalhe" at bounding box center [1108, 495] width 47 height 12
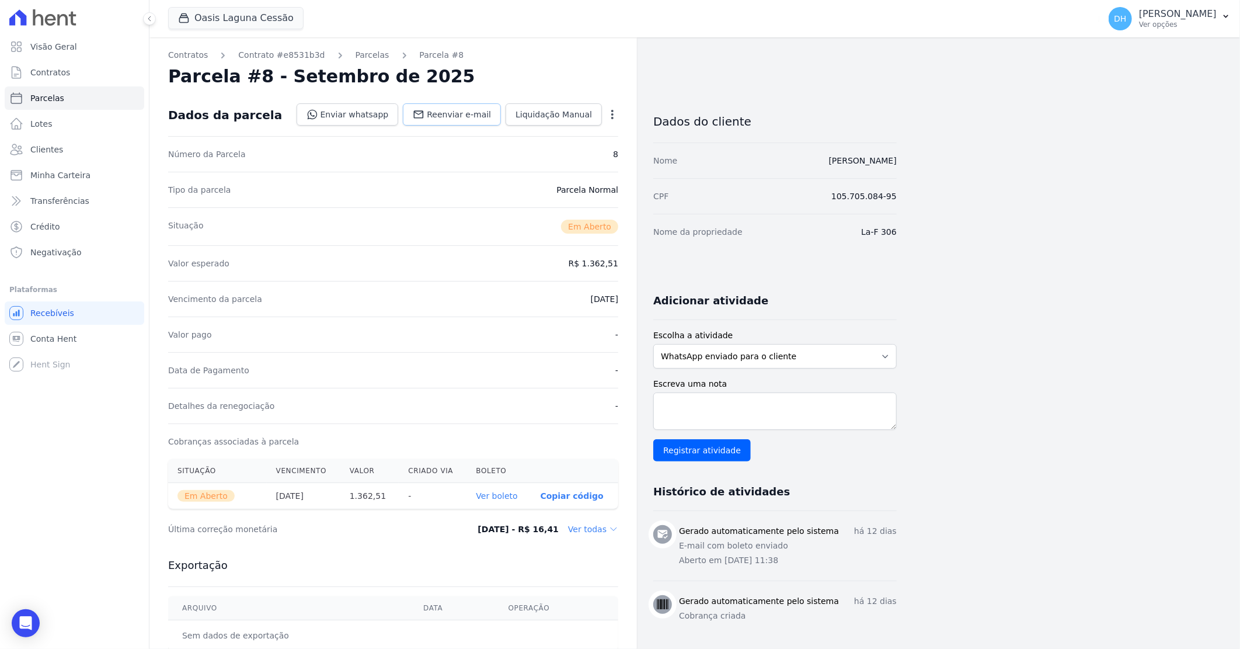
click at [471, 114] on span "Reenviar e-mail" at bounding box center [459, 115] width 64 height 12
select select
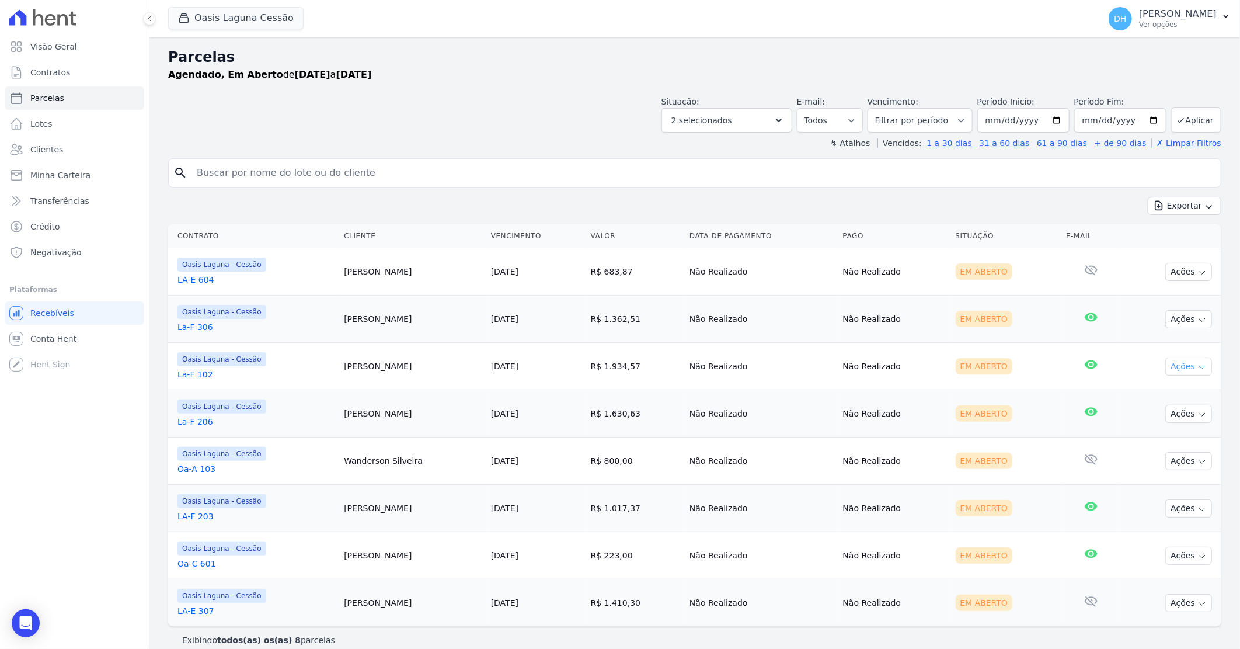
click at [1184, 366] on button "Ações" at bounding box center [1189, 366] width 47 height 18
click at [1150, 435] on link "Enviar whatsapp" at bounding box center [1184, 437] width 112 height 22
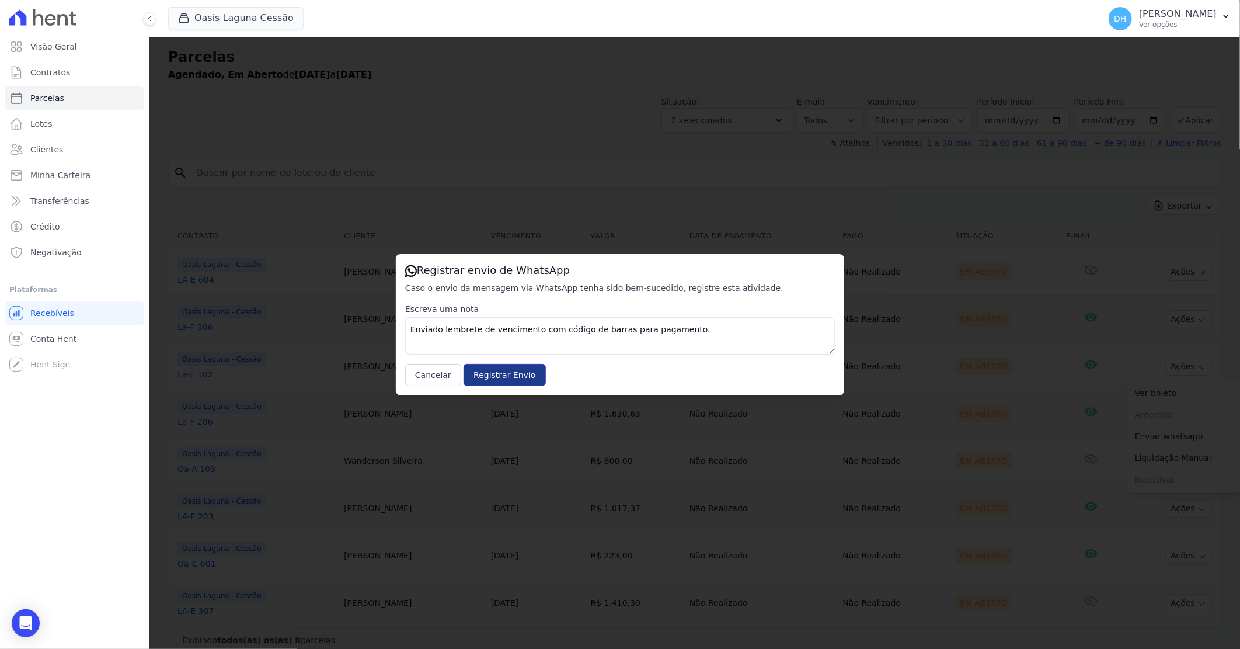
click at [475, 374] on input "Registrar Envio" at bounding box center [505, 375] width 82 height 22
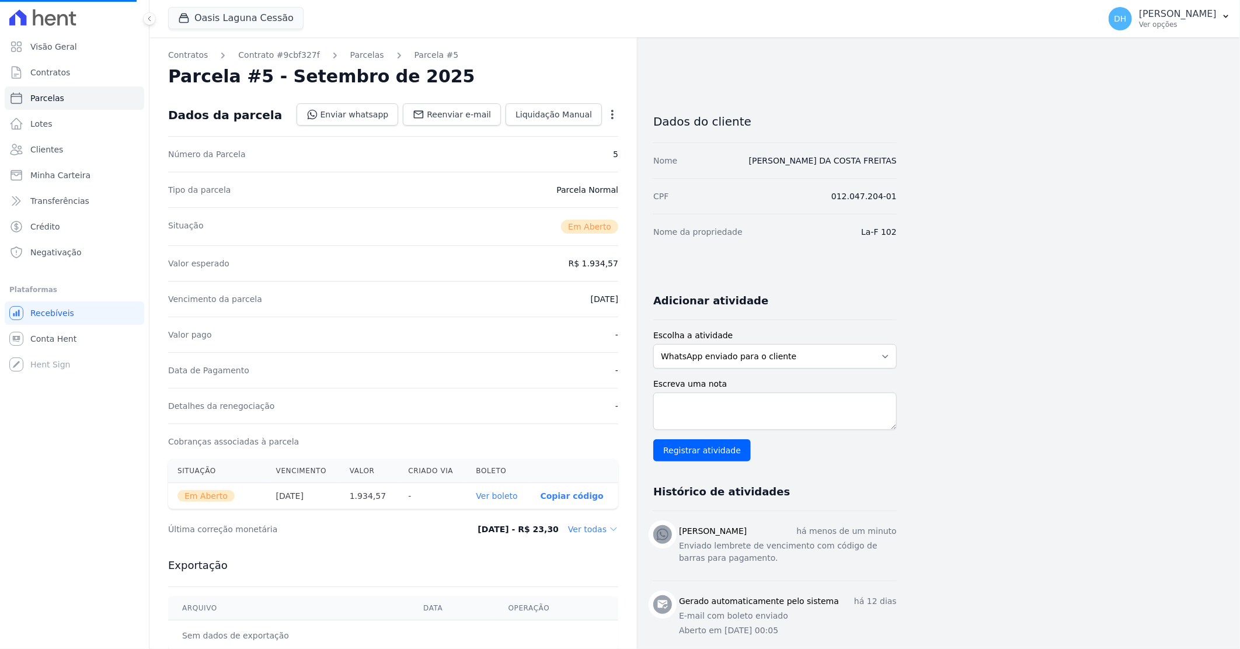
select select
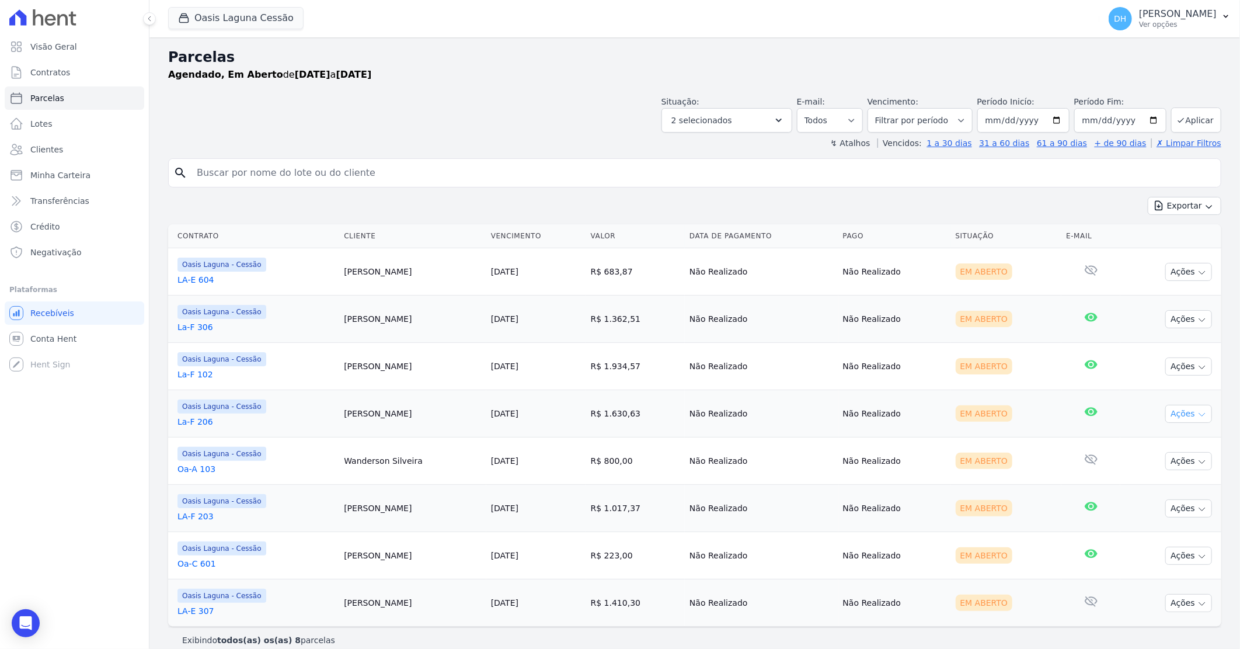
click at [1170, 412] on button "Ações" at bounding box center [1189, 414] width 47 height 18
click at [1140, 483] on link "Enviar whatsapp" at bounding box center [1184, 484] width 112 height 22
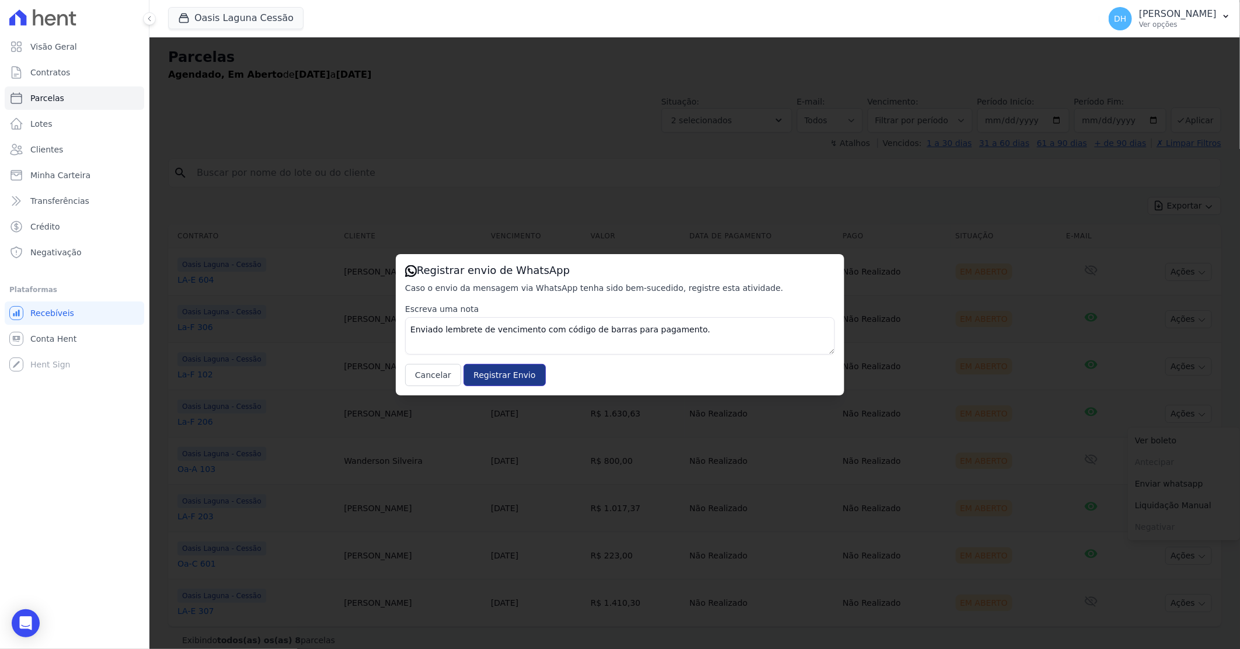
click at [489, 374] on input "Registrar Envio" at bounding box center [505, 375] width 82 height 22
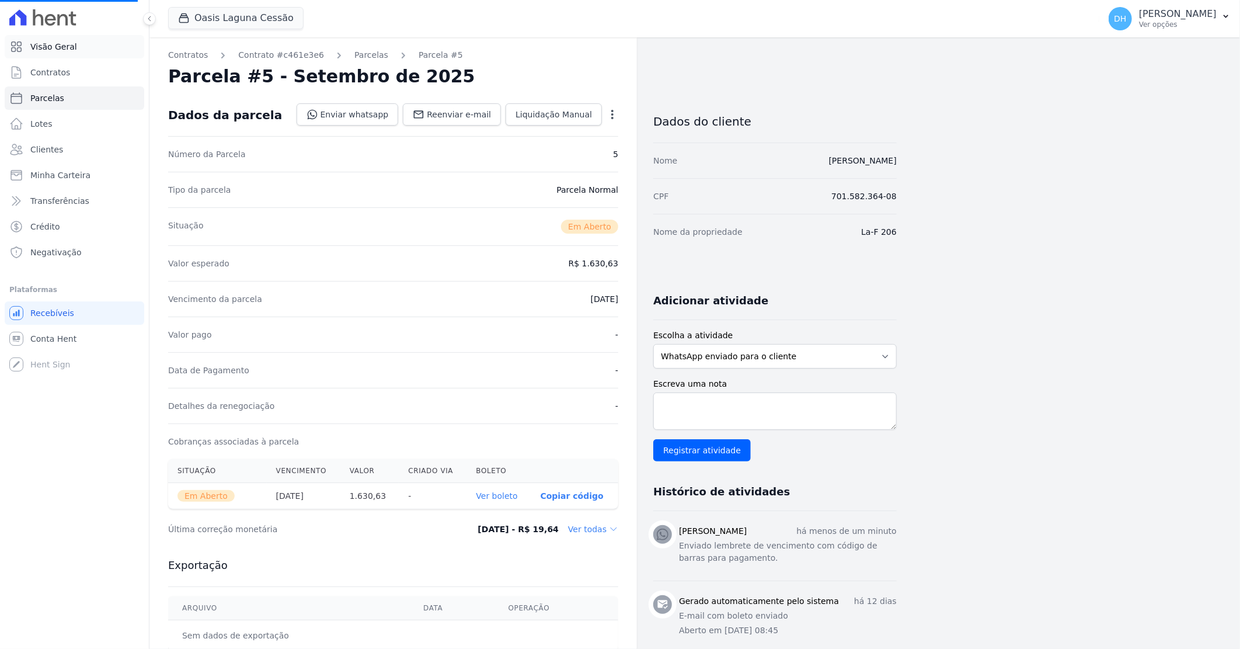
select select
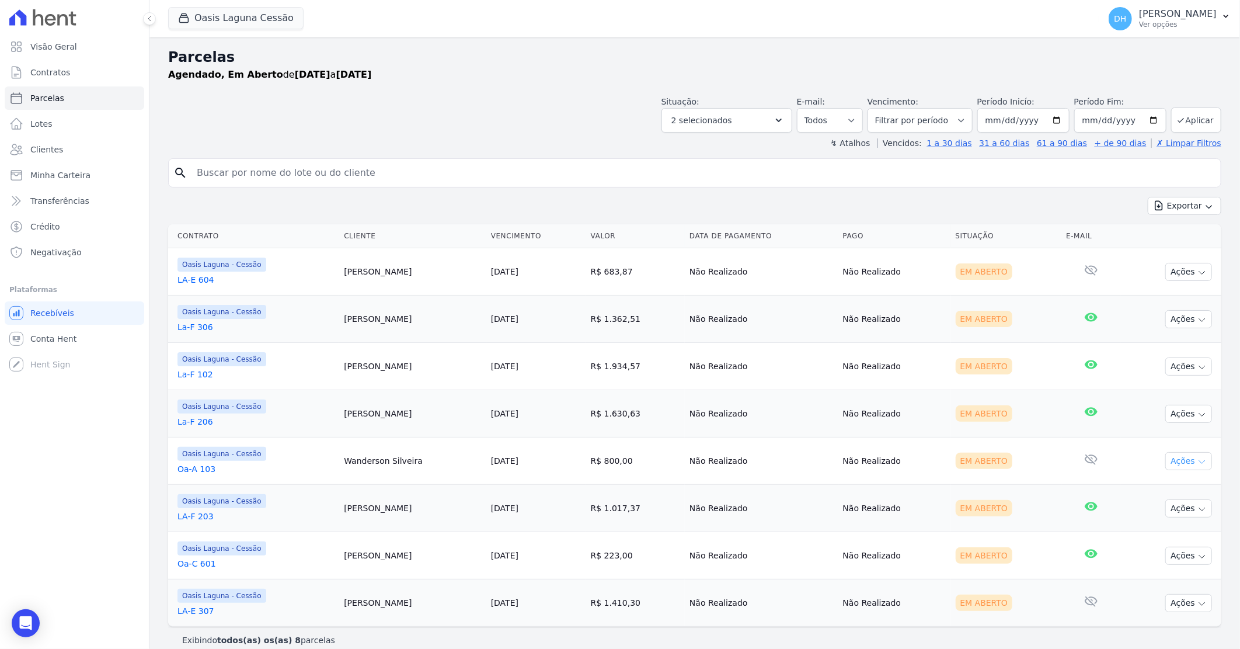
click at [1177, 457] on button "Ações" at bounding box center [1189, 461] width 47 height 18
click at [1143, 532] on link "Enviar whatsapp" at bounding box center [1184, 531] width 112 height 22
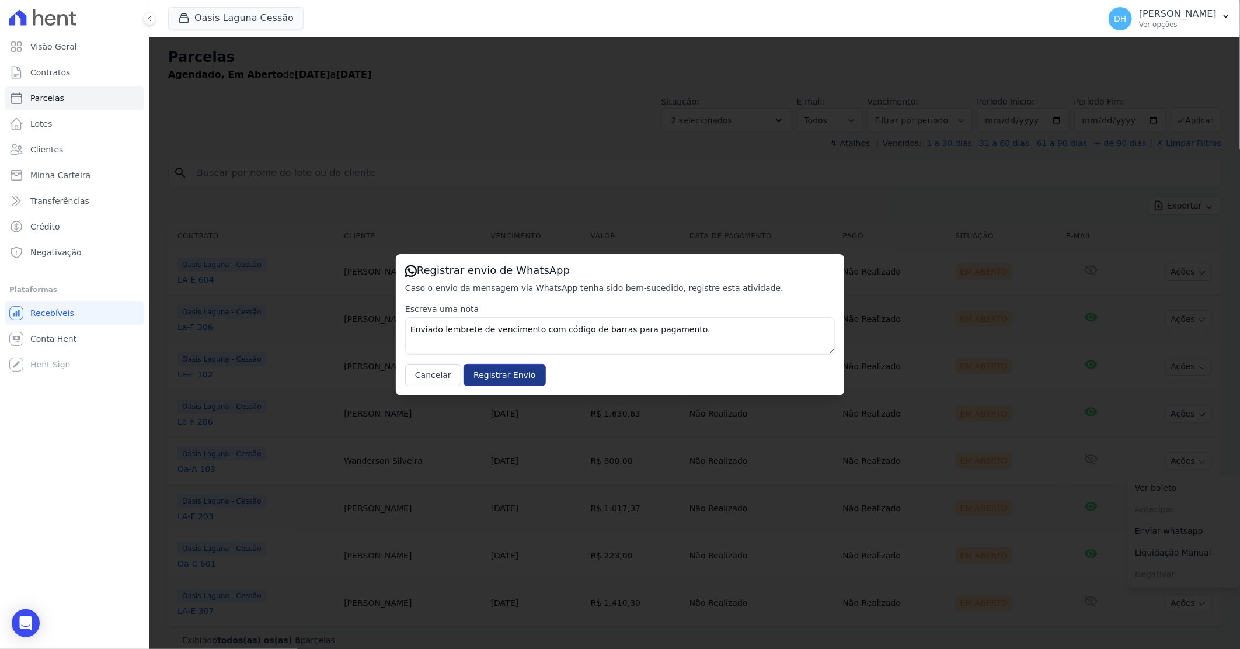
click at [495, 377] on input "Registrar Envio" at bounding box center [505, 375] width 82 height 22
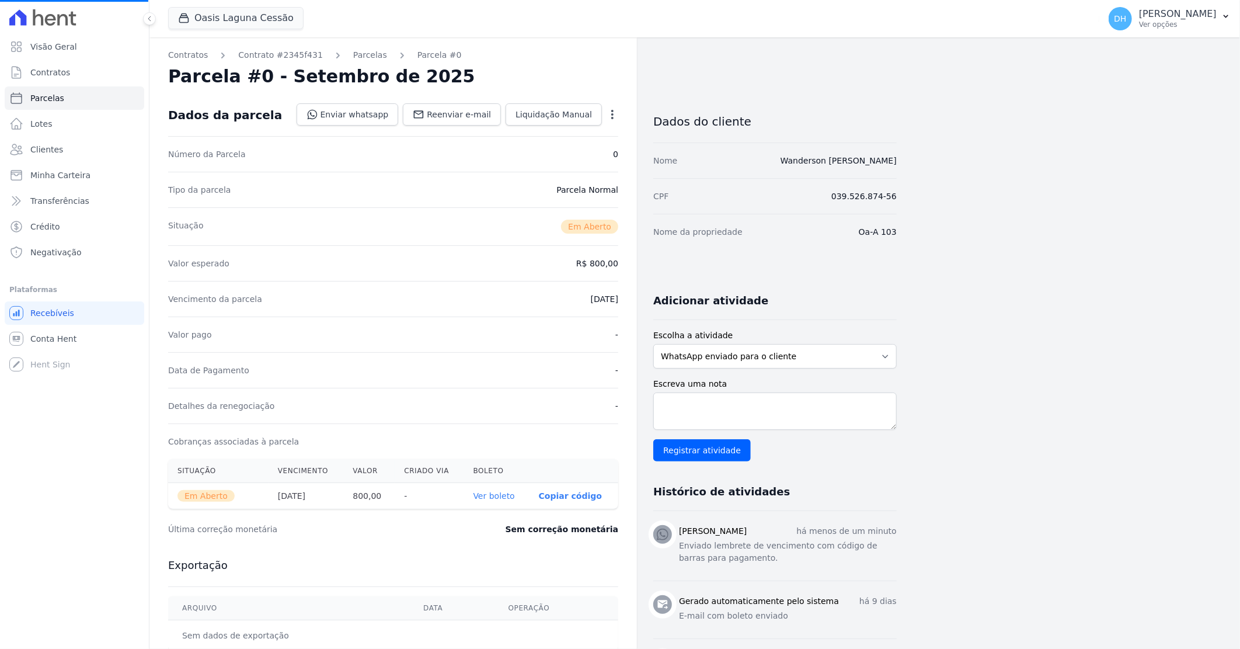
select select
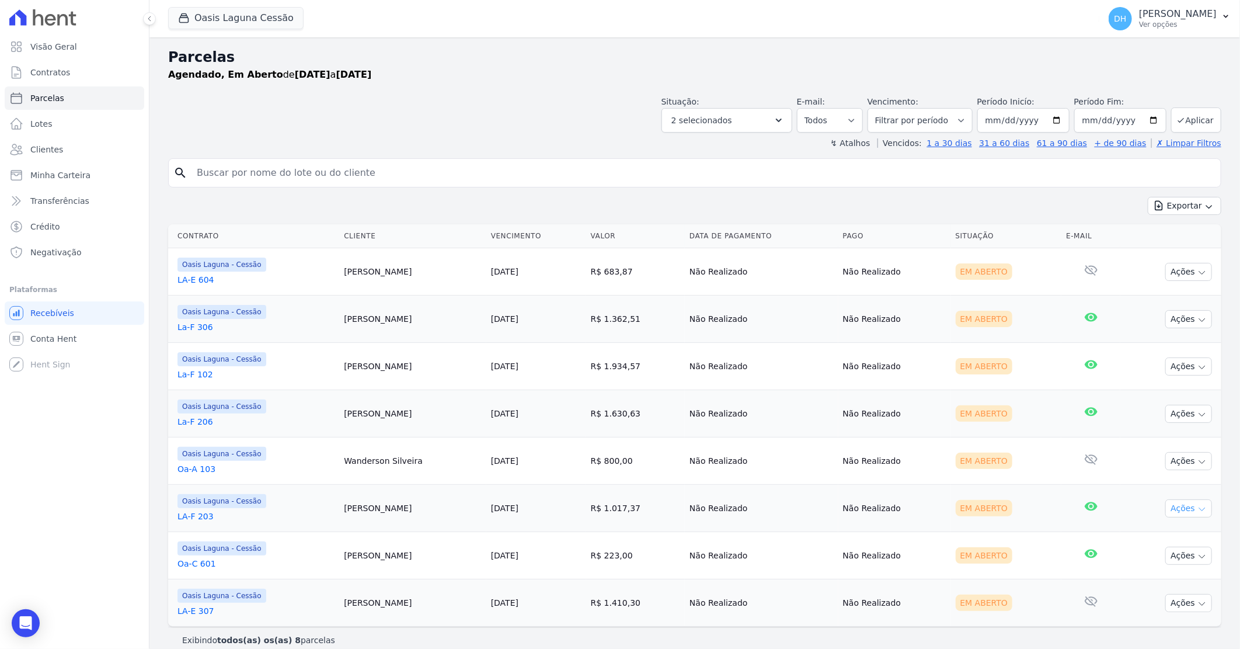
click at [1169, 510] on button "Ações" at bounding box center [1189, 508] width 47 height 18
click at [1145, 571] on link "Enviar whatsapp" at bounding box center [1184, 579] width 112 height 22
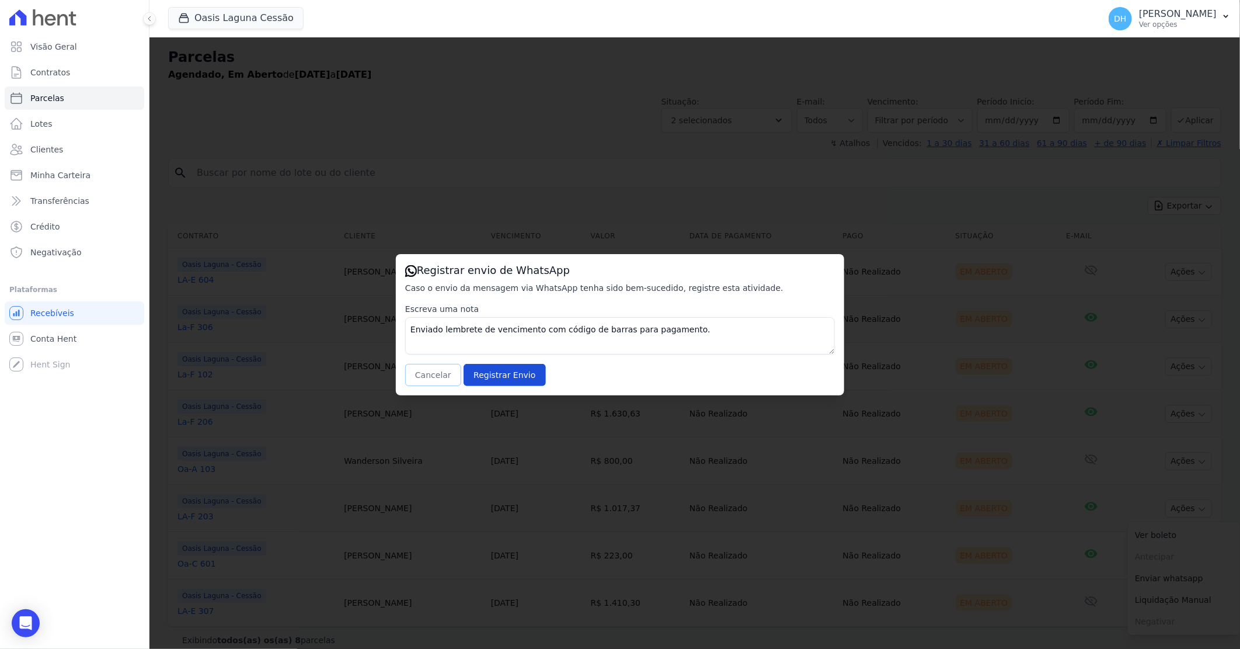
click at [436, 371] on button "Cancelar" at bounding box center [433, 375] width 56 height 22
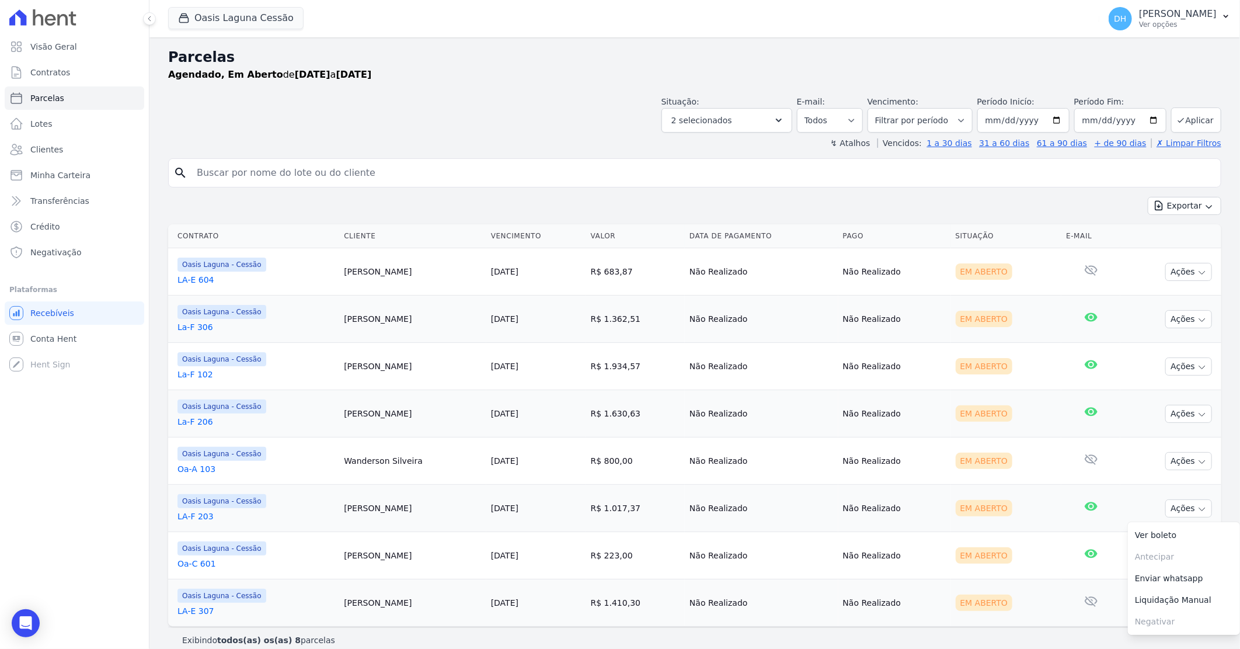
click at [200, 515] on link "LA-F 203" at bounding box center [256, 516] width 157 height 12
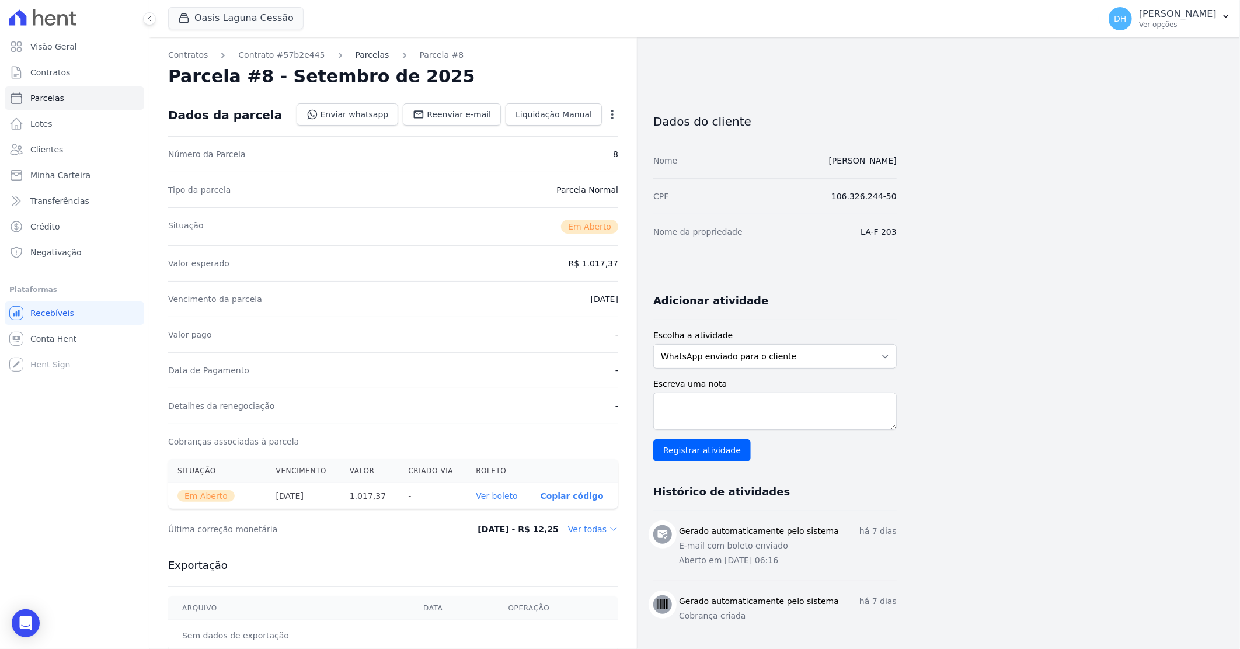
click at [359, 54] on link "Parcelas" at bounding box center [373, 55] width 34 height 12
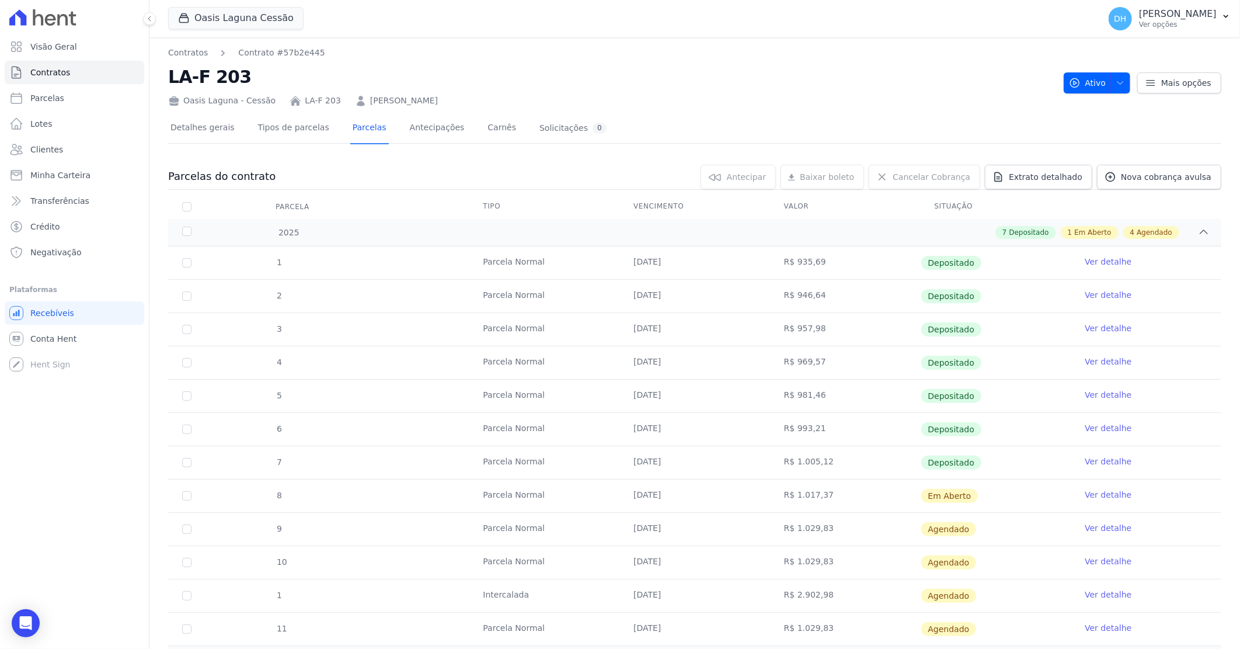
click at [1090, 498] on link "Ver detalhe" at bounding box center [1108, 495] width 47 height 12
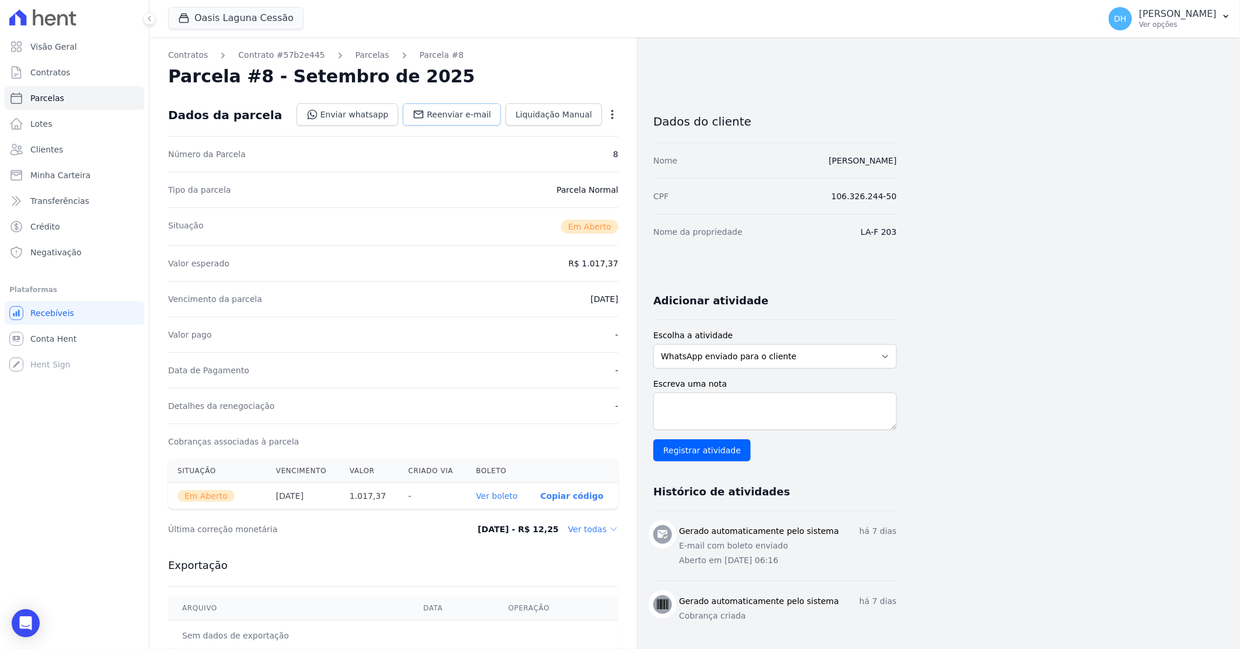
click at [460, 113] on span "Reenviar e-mail" at bounding box center [459, 115] width 64 height 12
select select
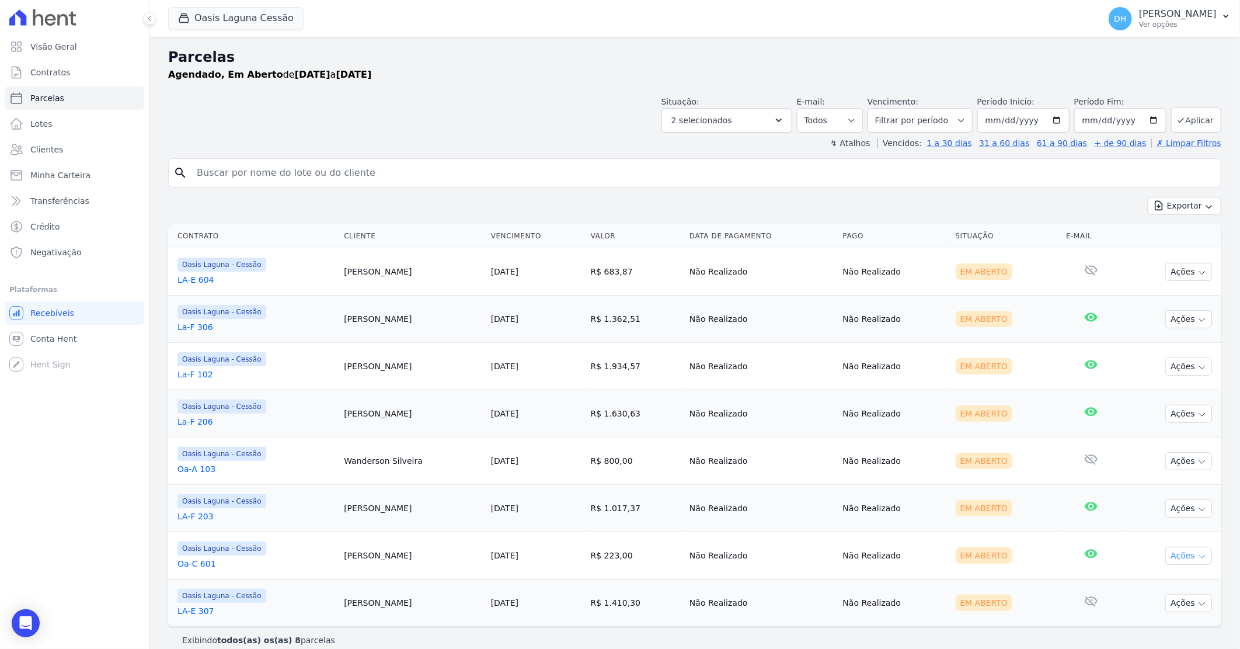
click at [1177, 556] on button "Ações" at bounding box center [1189, 556] width 47 height 18
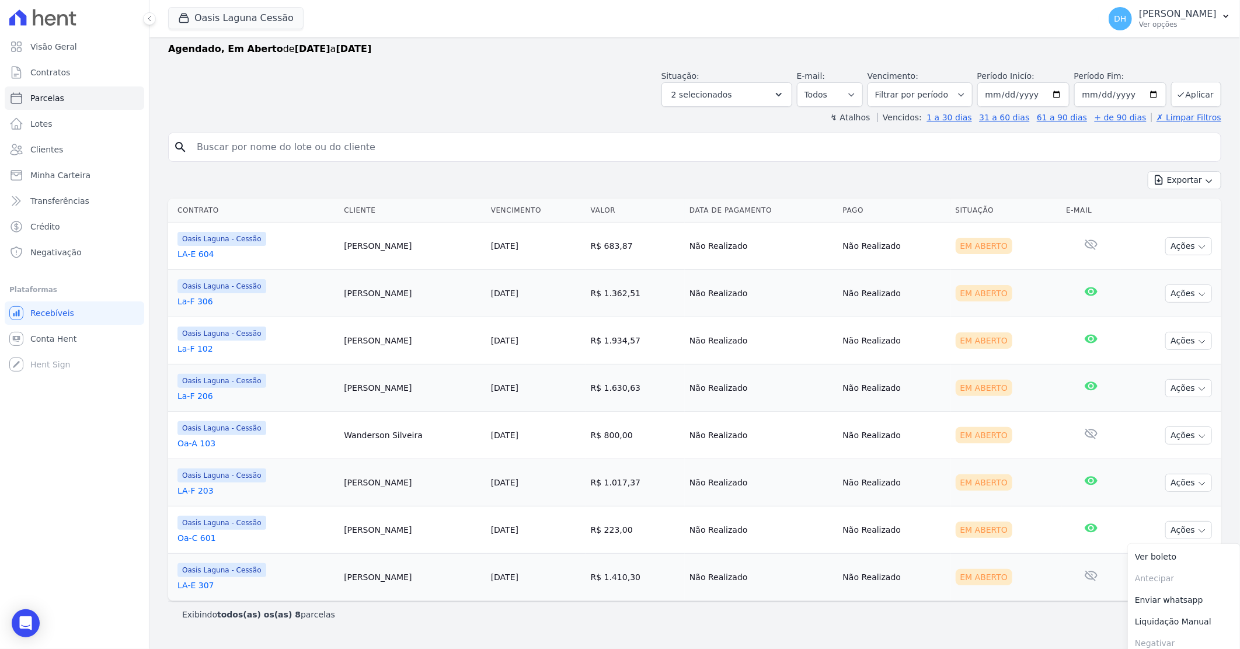
scroll to position [33, 0]
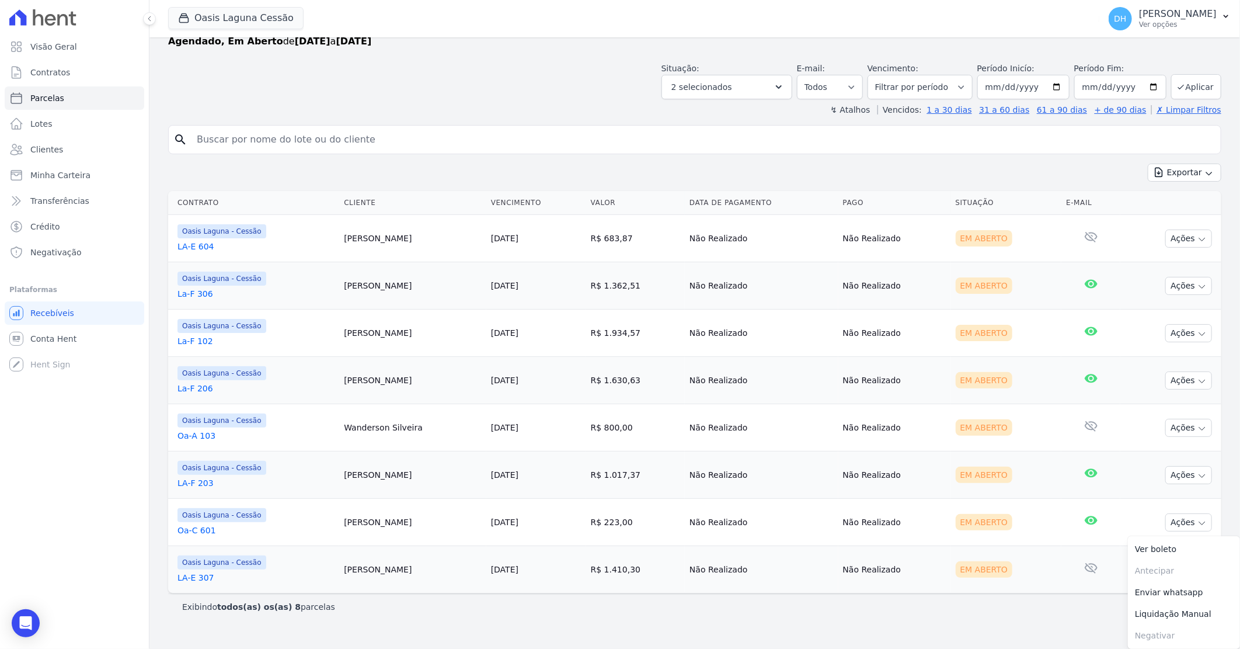
click at [1151, 594] on link "Enviar whatsapp" at bounding box center [1184, 593] width 112 height 22
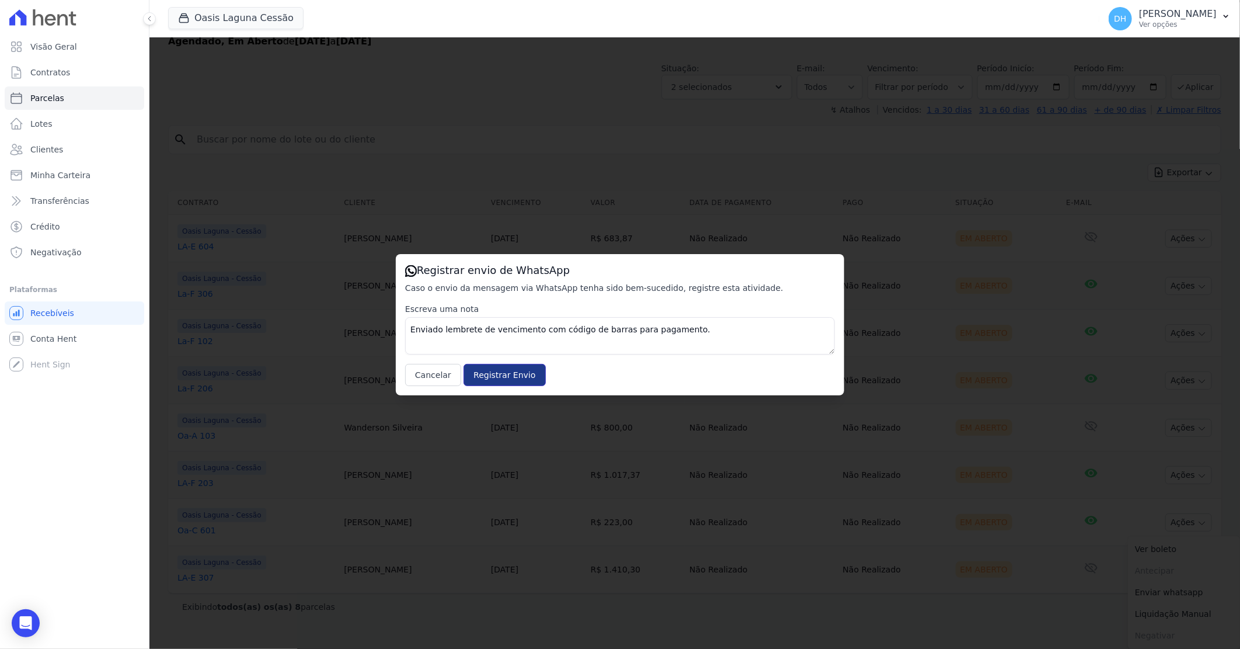
click at [505, 381] on input "Registrar Envio" at bounding box center [505, 375] width 82 height 22
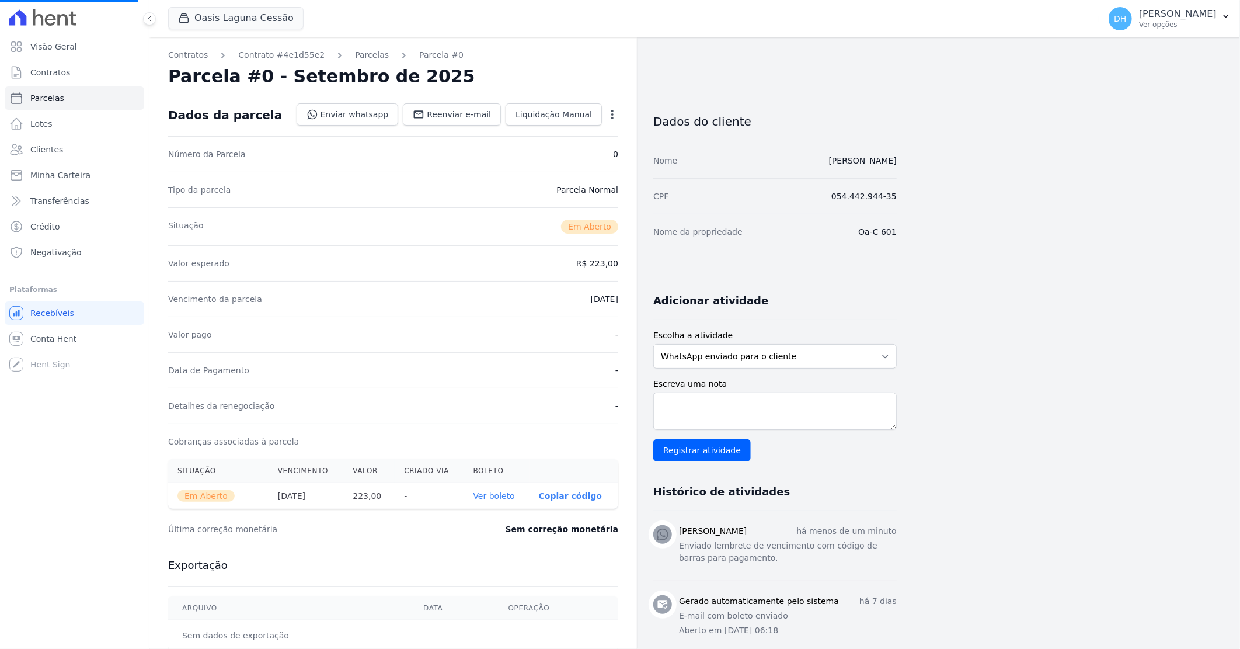
select select
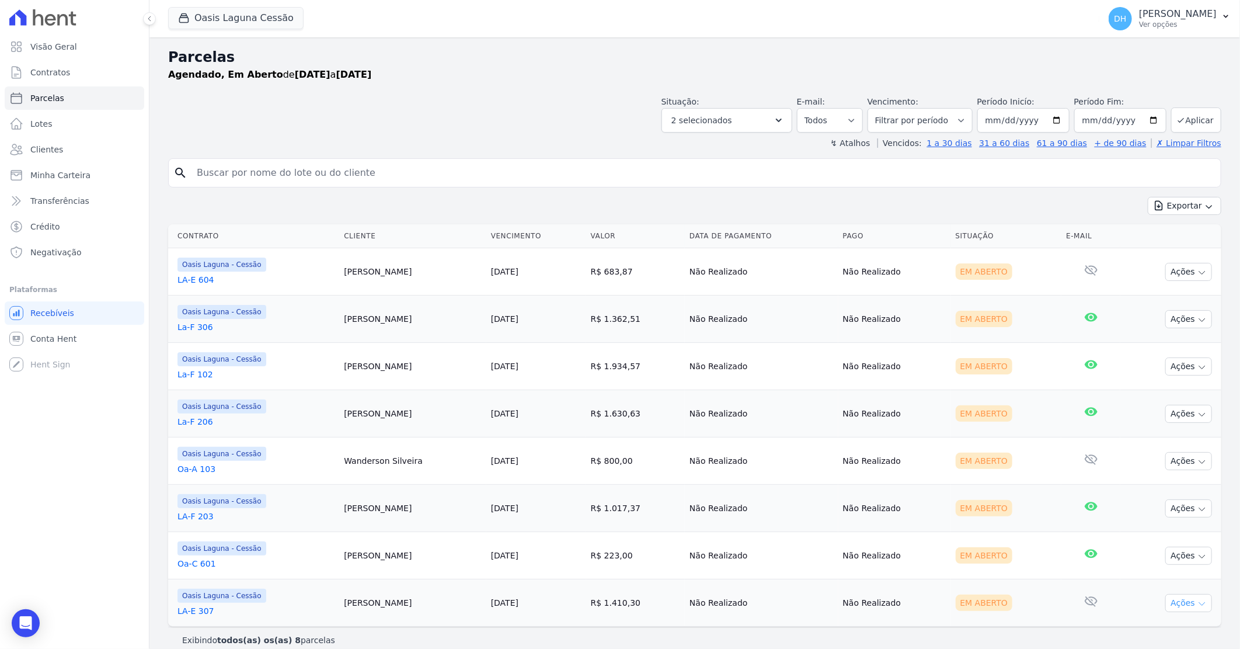
click at [1175, 608] on button "Ações" at bounding box center [1189, 603] width 47 height 18
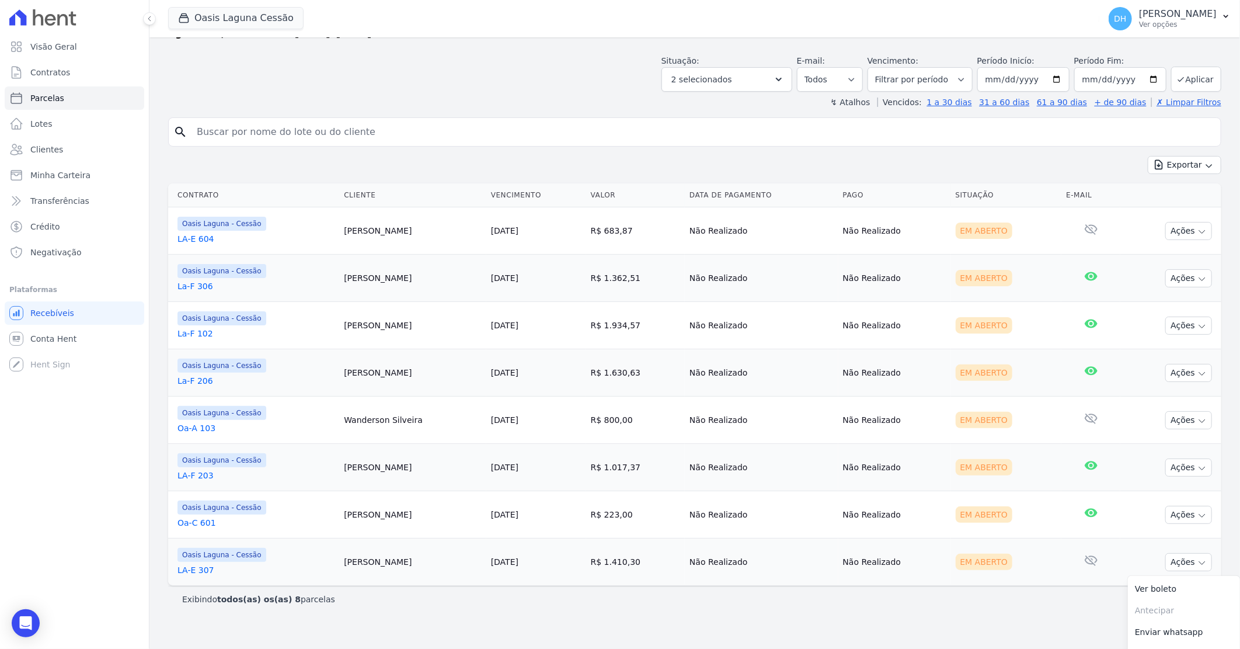
scroll to position [81, 0]
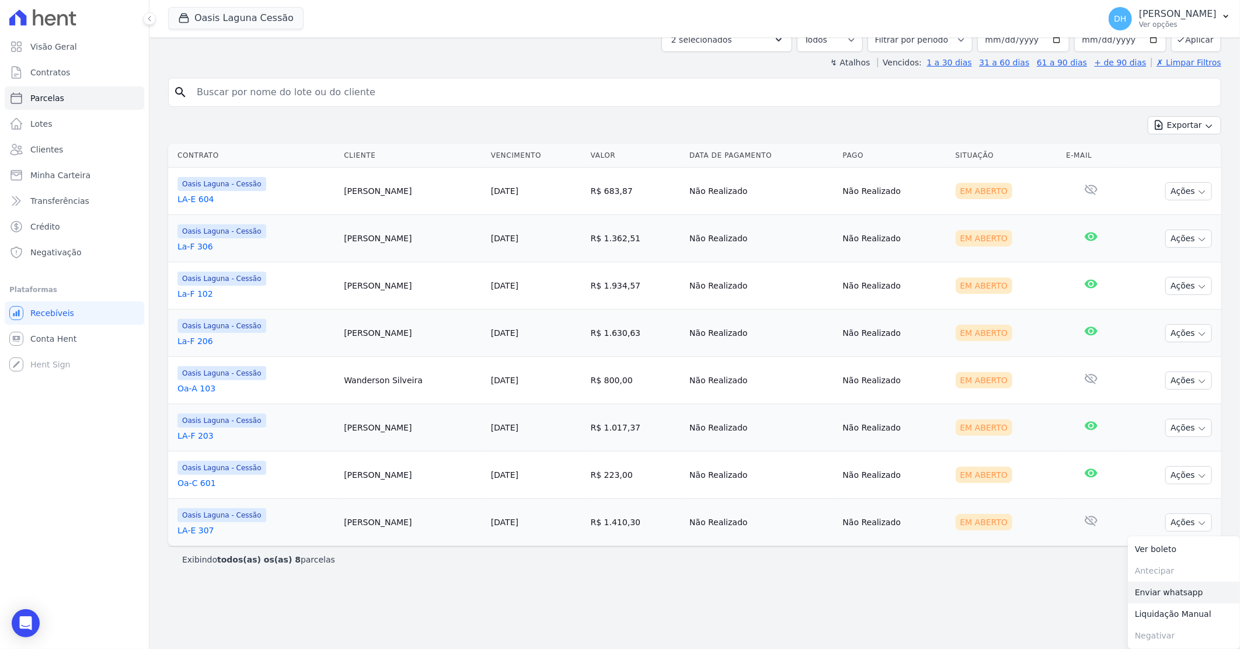
click at [1144, 591] on link "Enviar whatsapp" at bounding box center [1184, 593] width 112 height 22
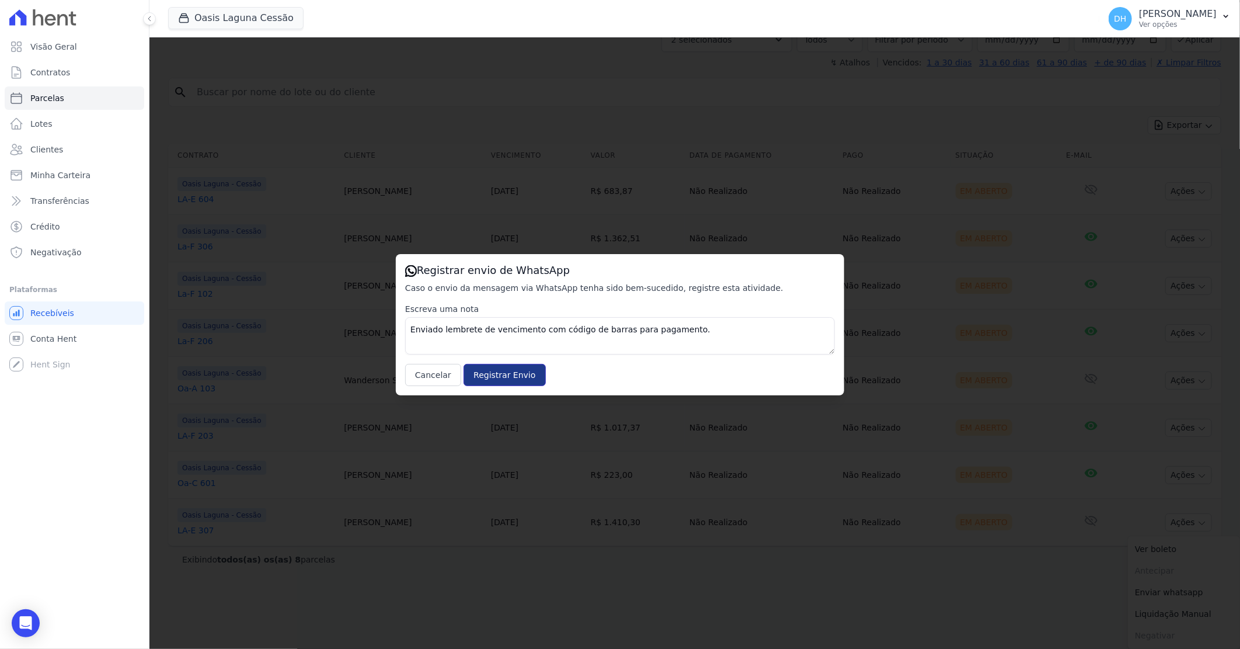
click at [509, 375] on input "Registrar Envio" at bounding box center [505, 375] width 82 height 22
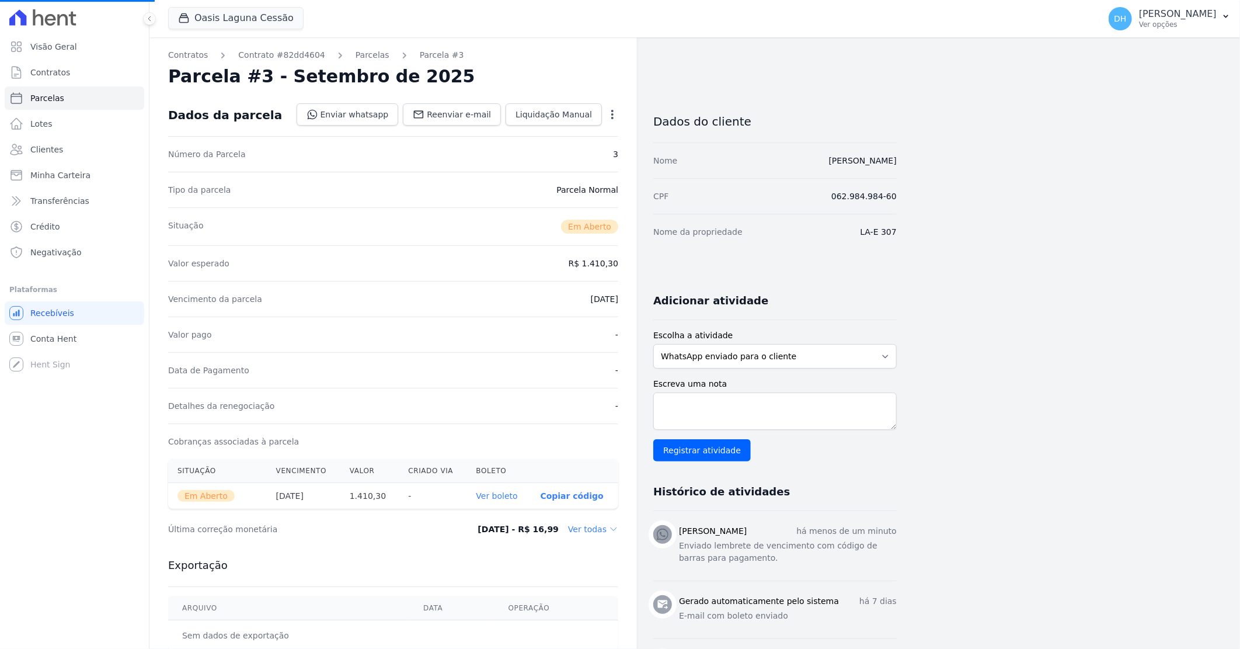
select select
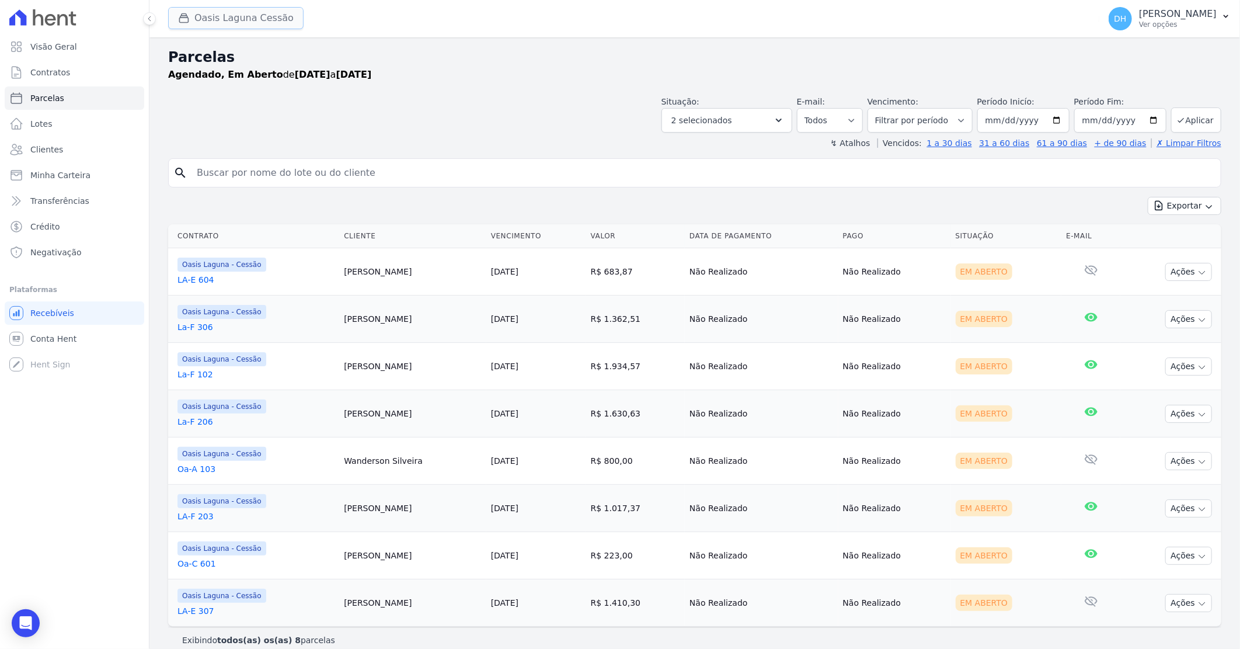
click at [235, 21] on button "Oasis Laguna Cessão" at bounding box center [235, 18] width 135 height 22
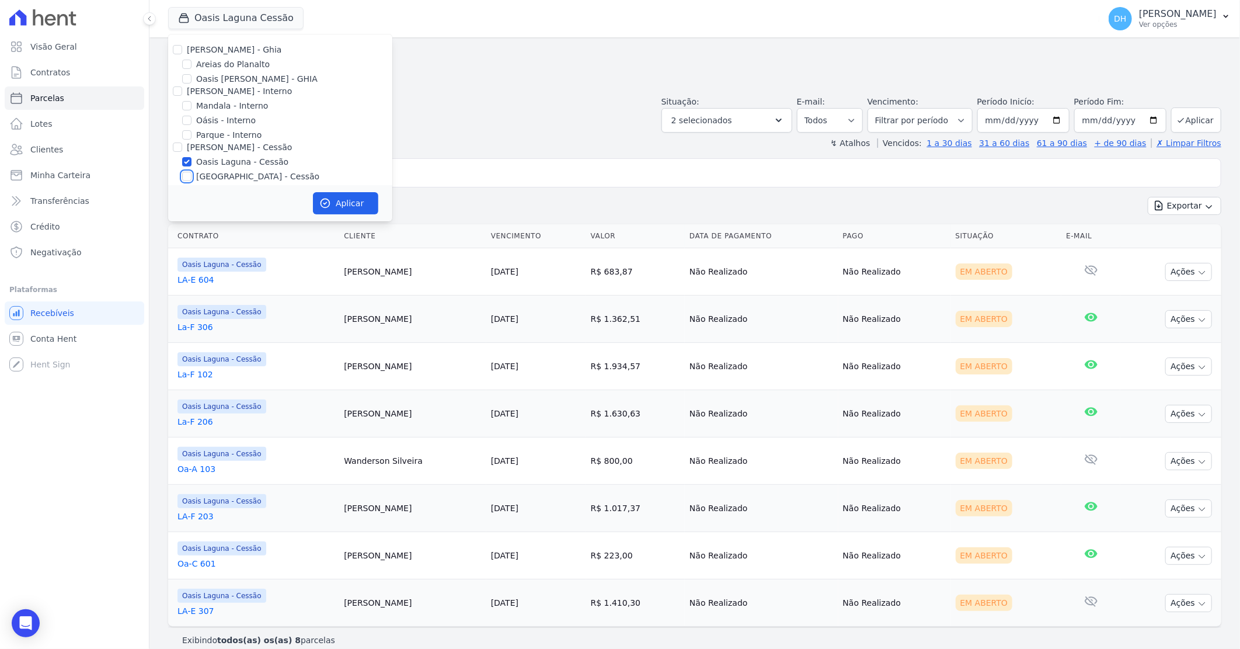
click at [185, 174] on input "[GEOGRAPHIC_DATA] - Cessão" at bounding box center [186, 176] width 9 height 9
checkbox input "true"
click at [188, 161] on input "Oasis Laguna - Cessão" at bounding box center [186, 161] width 9 height 9
checkbox input "false"
click at [346, 206] on button "Aplicar" at bounding box center [345, 203] width 65 height 22
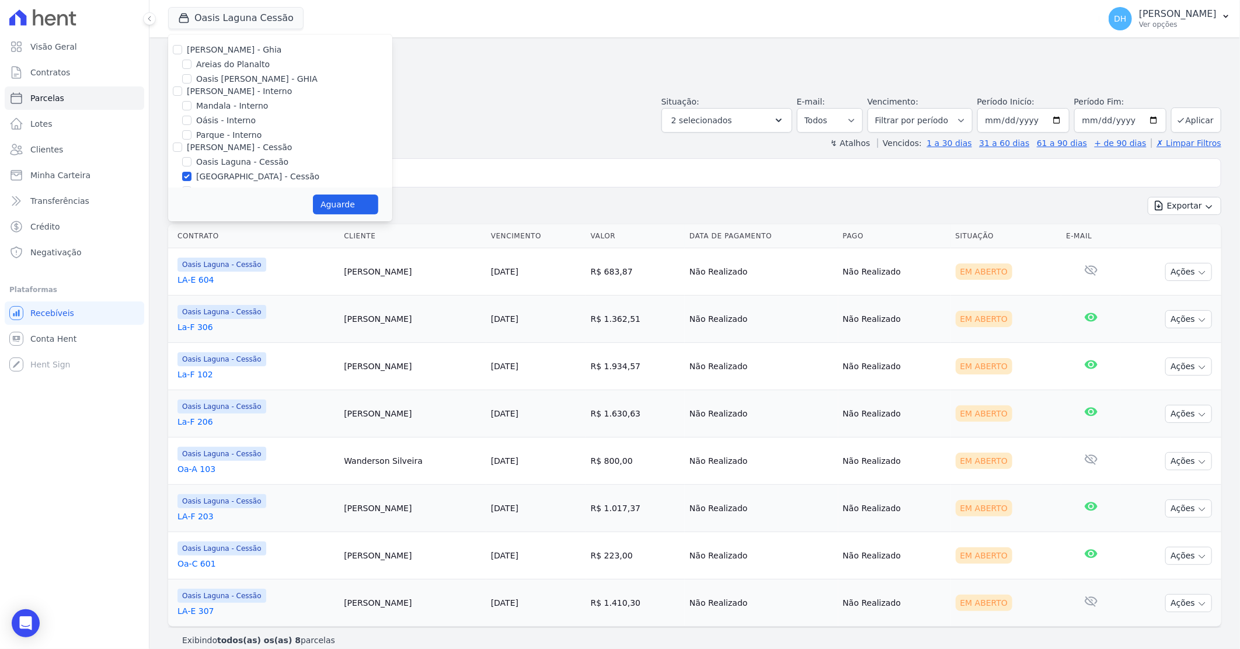
select select
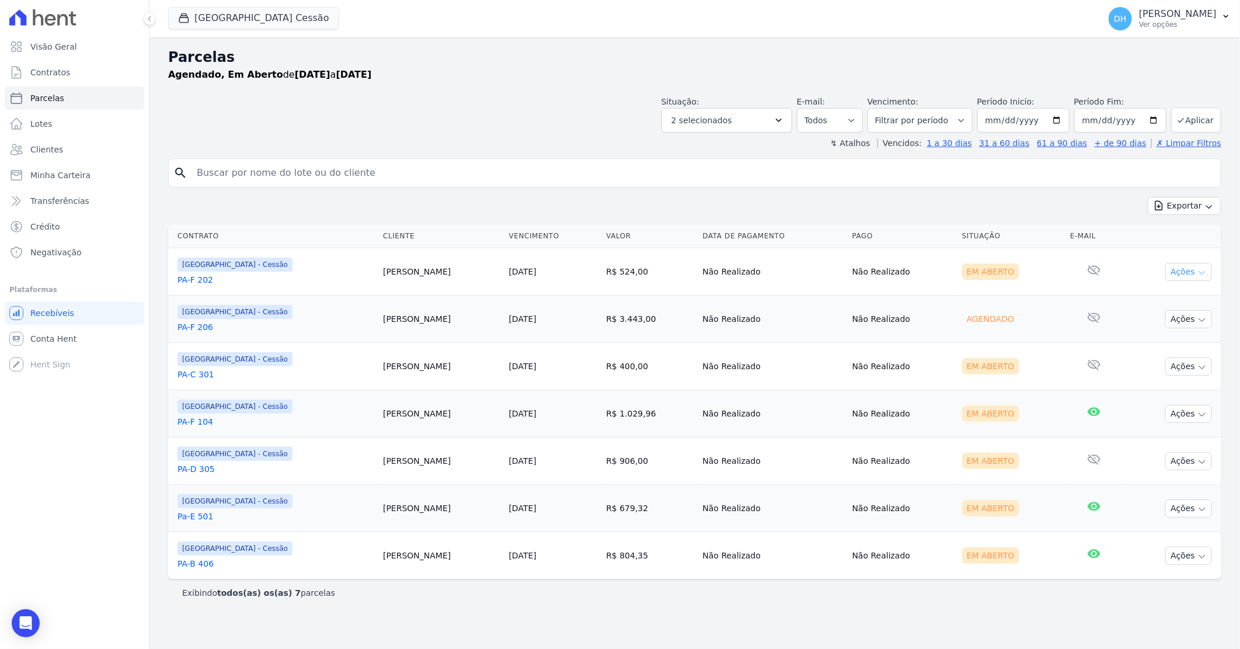
click at [1184, 274] on button "Ações" at bounding box center [1189, 272] width 47 height 18
click at [1165, 340] on link "Enviar whatsapp" at bounding box center [1184, 342] width 112 height 22
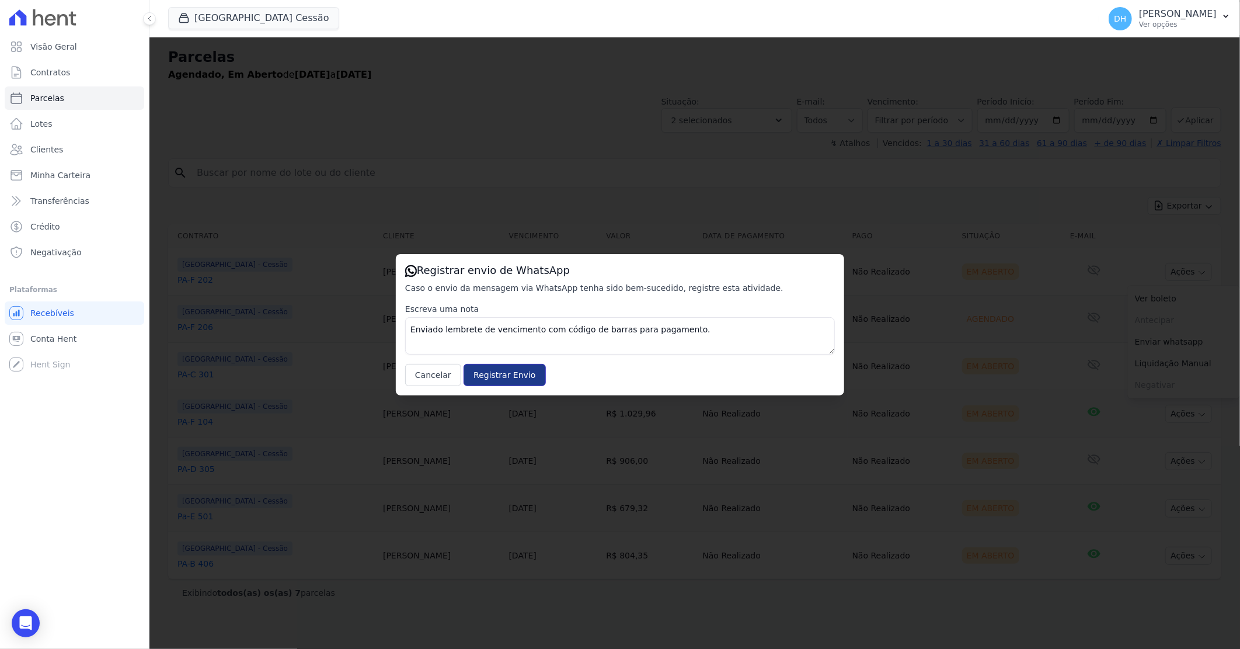
click at [499, 377] on input "Registrar Envio" at bounding box center [505, 375] width 82 height 22
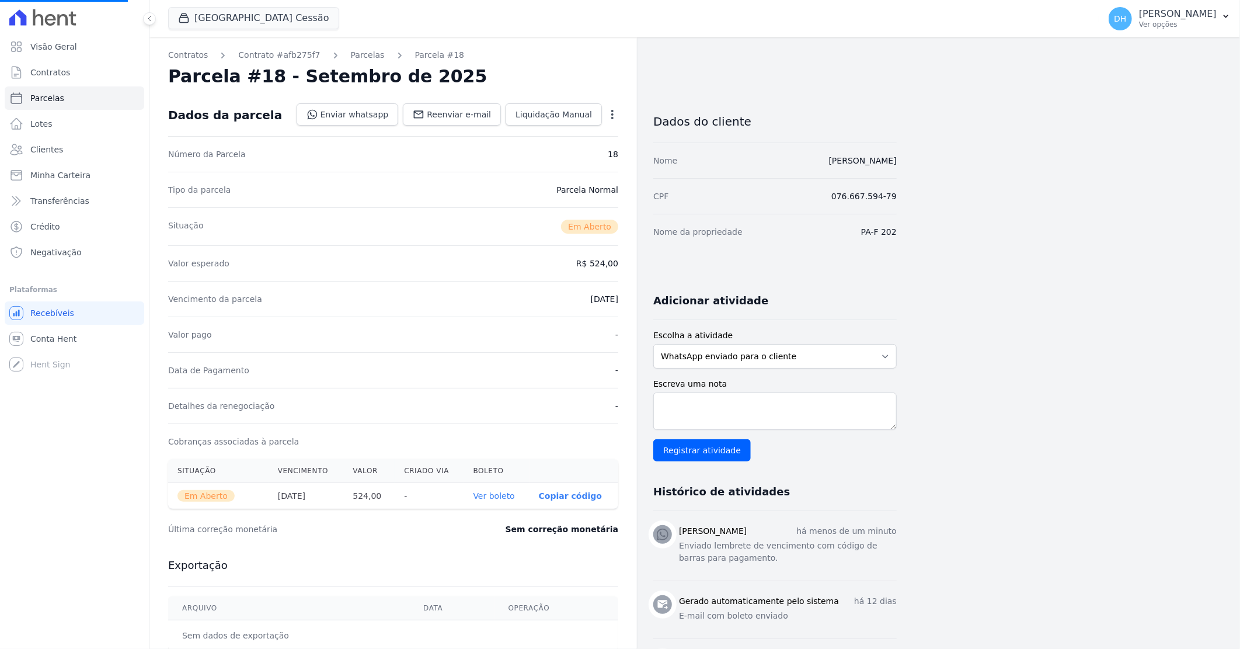
select select
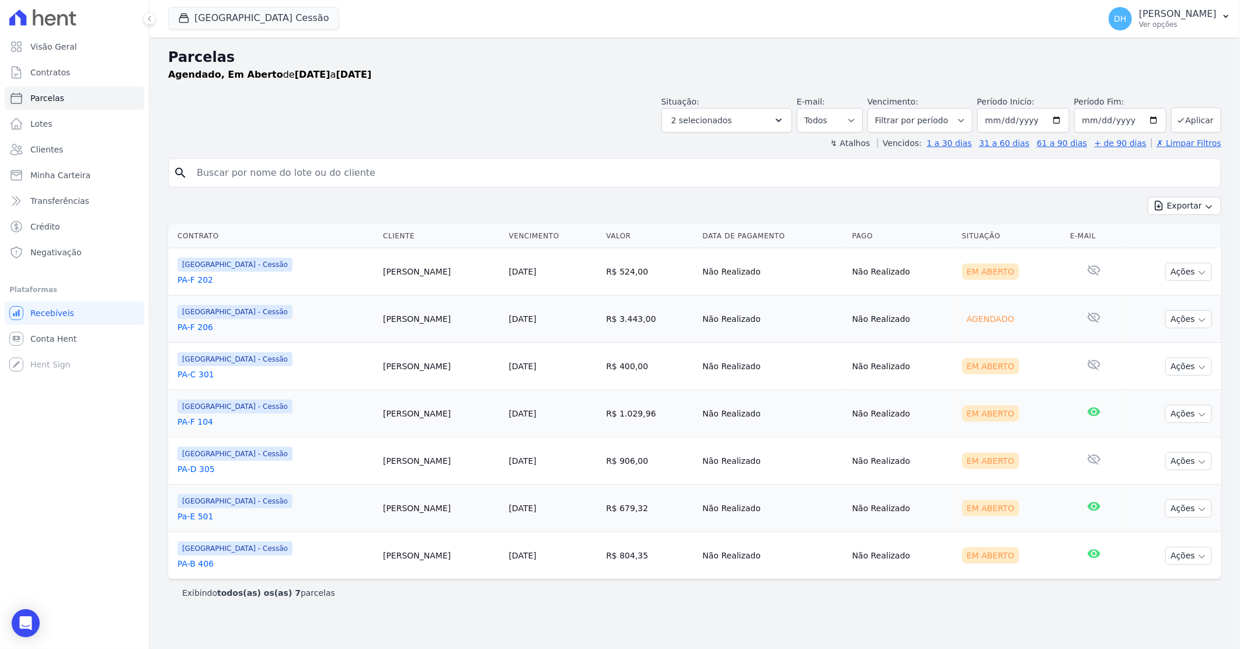
click at [208, 327] on link "PA-F 206" at bounding box center [276, 327] width 196 height 12
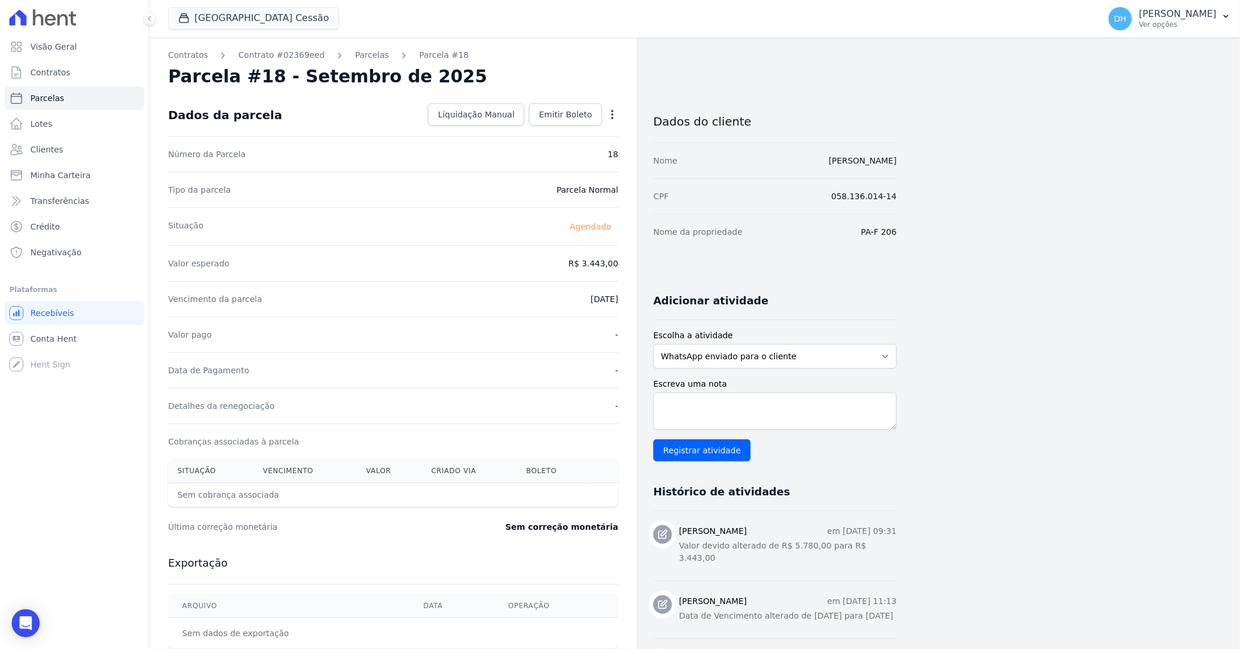
click at [359, 63] on div "Contratos Contrato #02369eed [GEOGRAPHIC_DATA] Parcela #18 [GEOGRAPHIC_DATA] #1…" at bounding box center [393, 412] width 488 height 751
click at [364, 57] on link "Parcelas" at bounding box center [372, 55] width 34 height 12
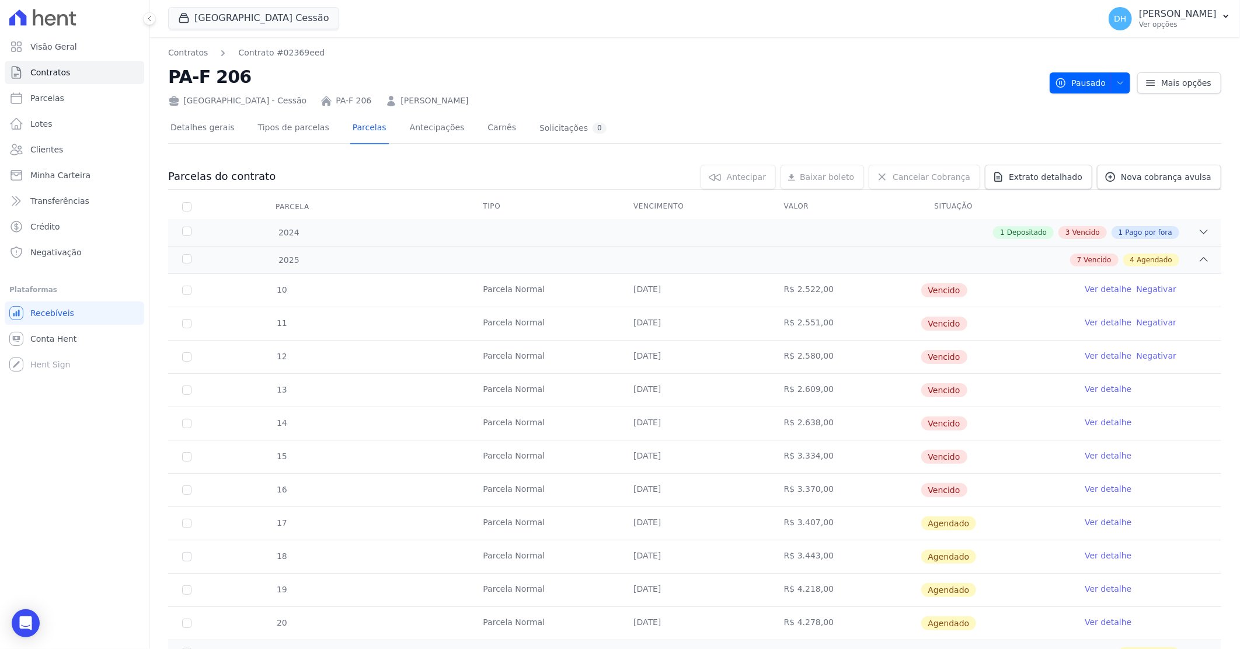
click at [415, 102] on link "[PERSON_NAME]" at bounding box center [435, 101] width 68 height 12
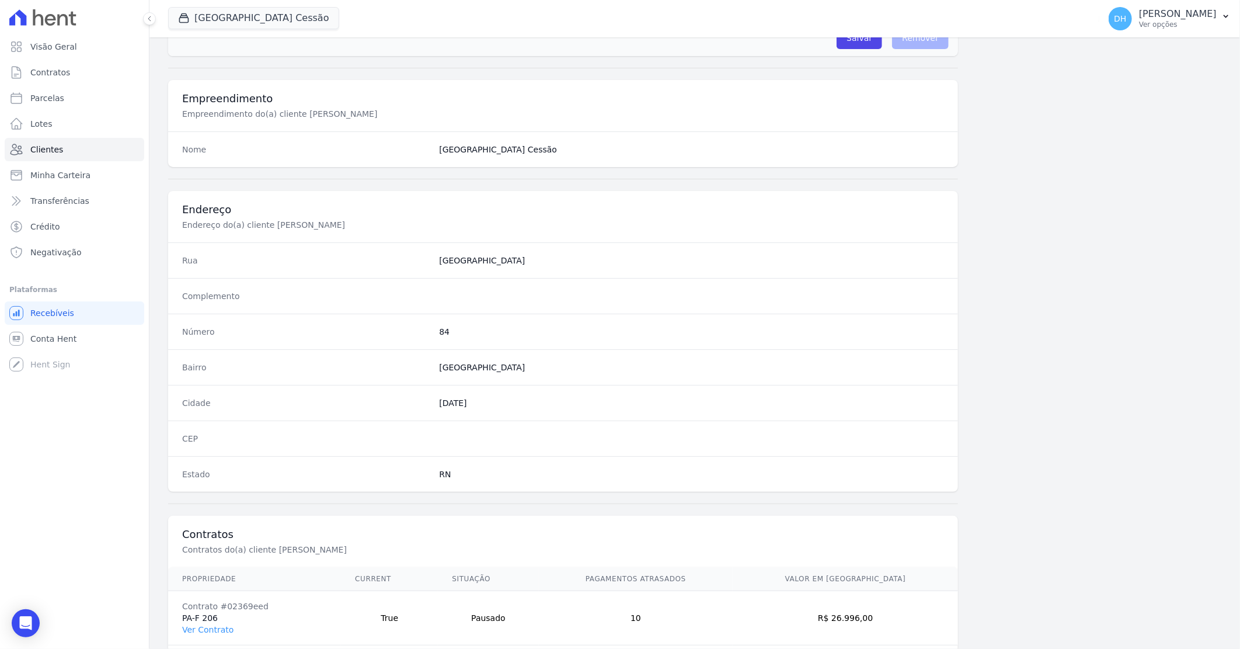
scroll to position [446, 0]
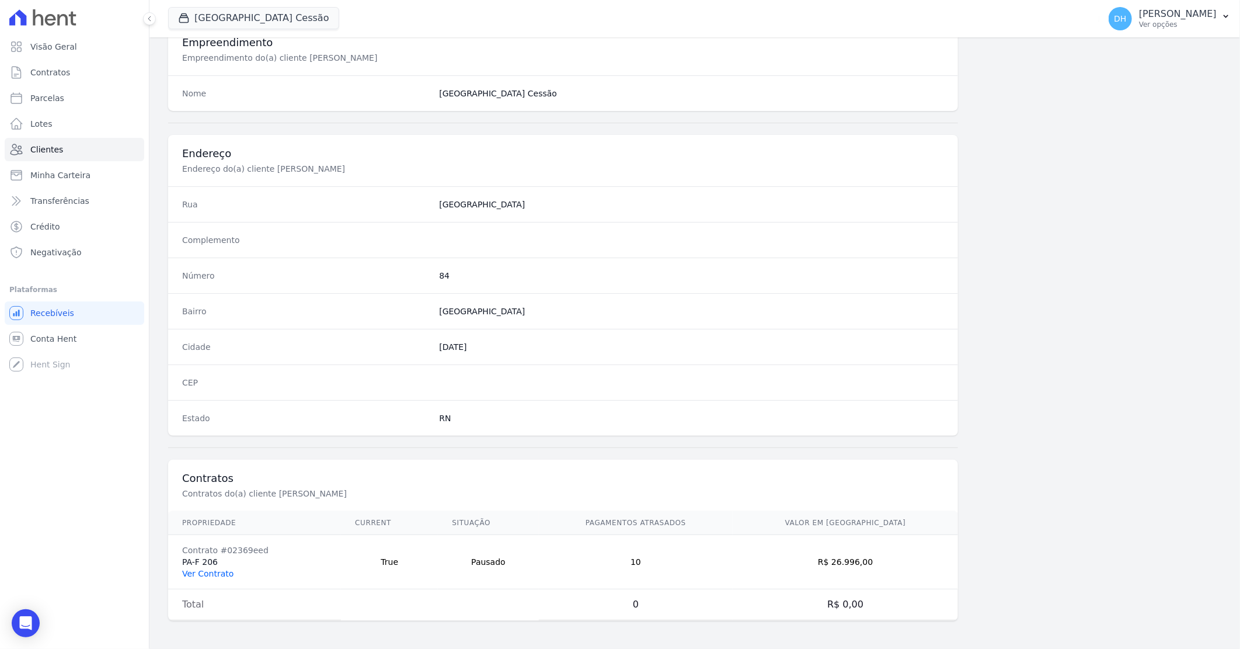
click at [218, 570] on link "Ver Contrato" at bounding box center [207, 573] width 51 height 9
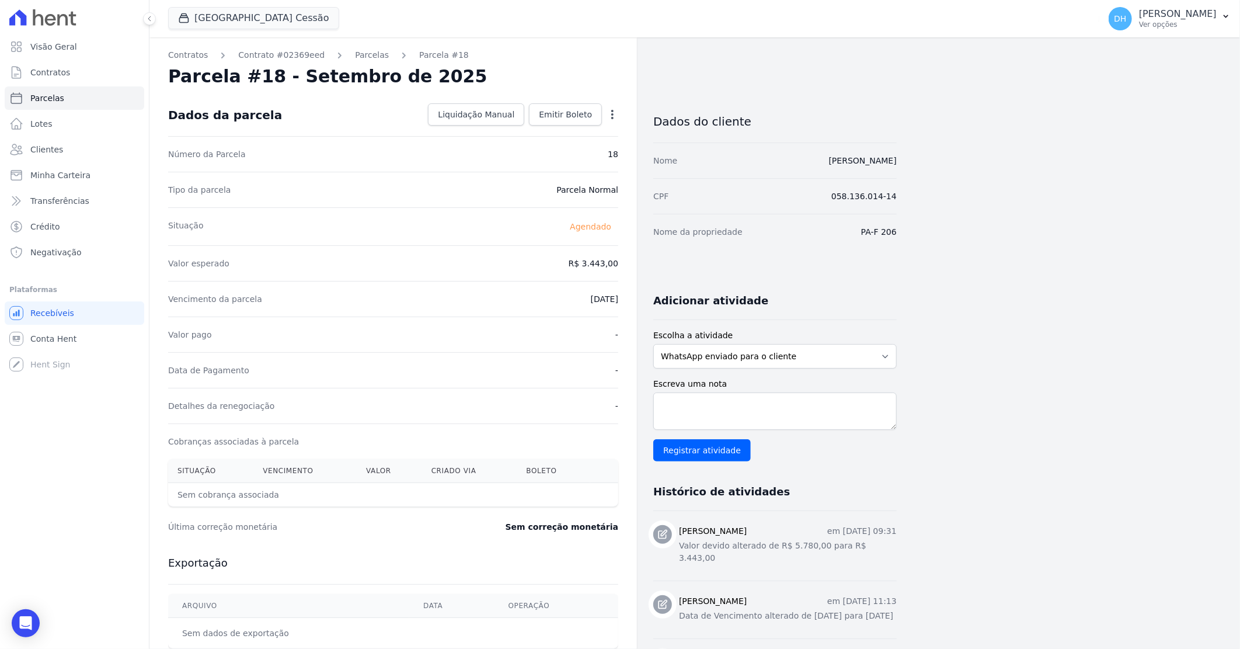
select select
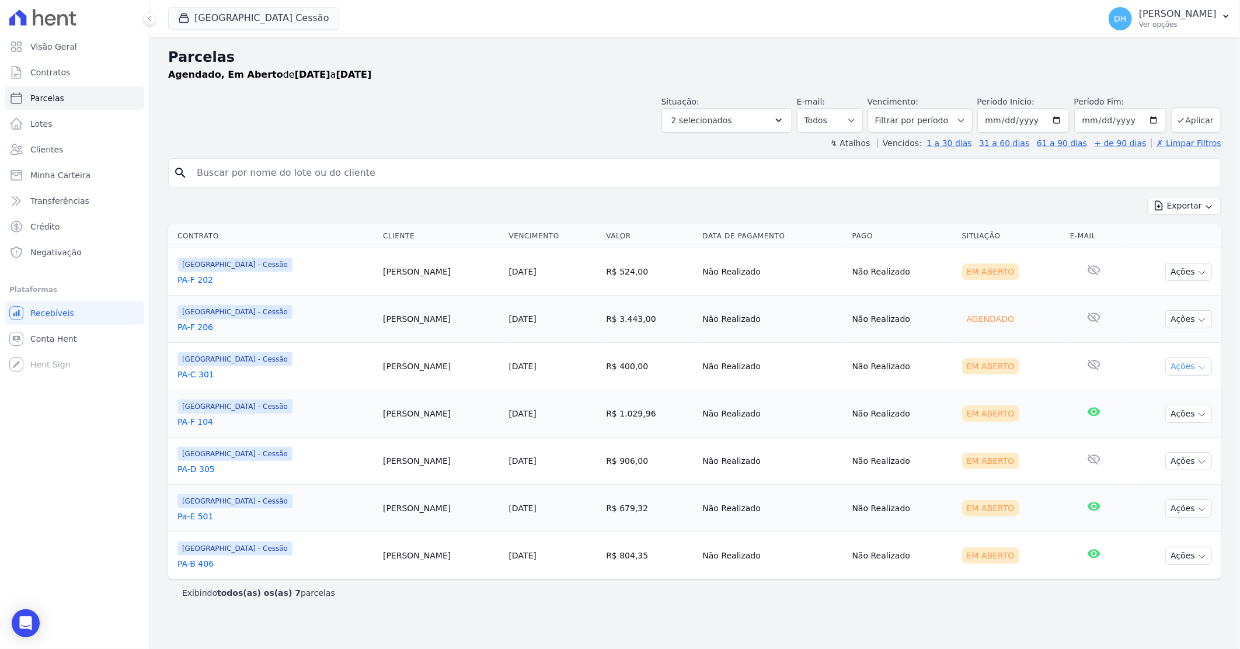
click at [1180, 371] on button "Ações" at bounding box center [1189, 366] width 47 height 18
click at [1168, 436] on link "Enviar whatsapp" at bounding box center [1184, 437] width 112 height 22
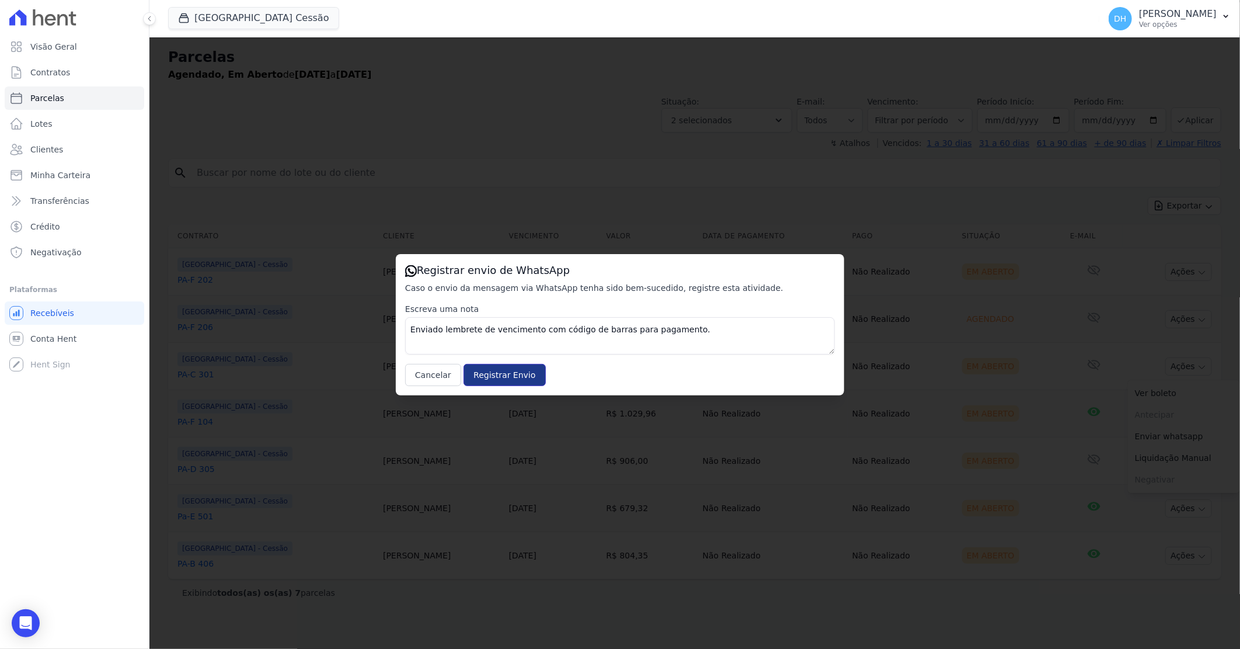
click at [485, 373] on input "Registrar Envio" at bounding box center [505, 375] width 82 height 22
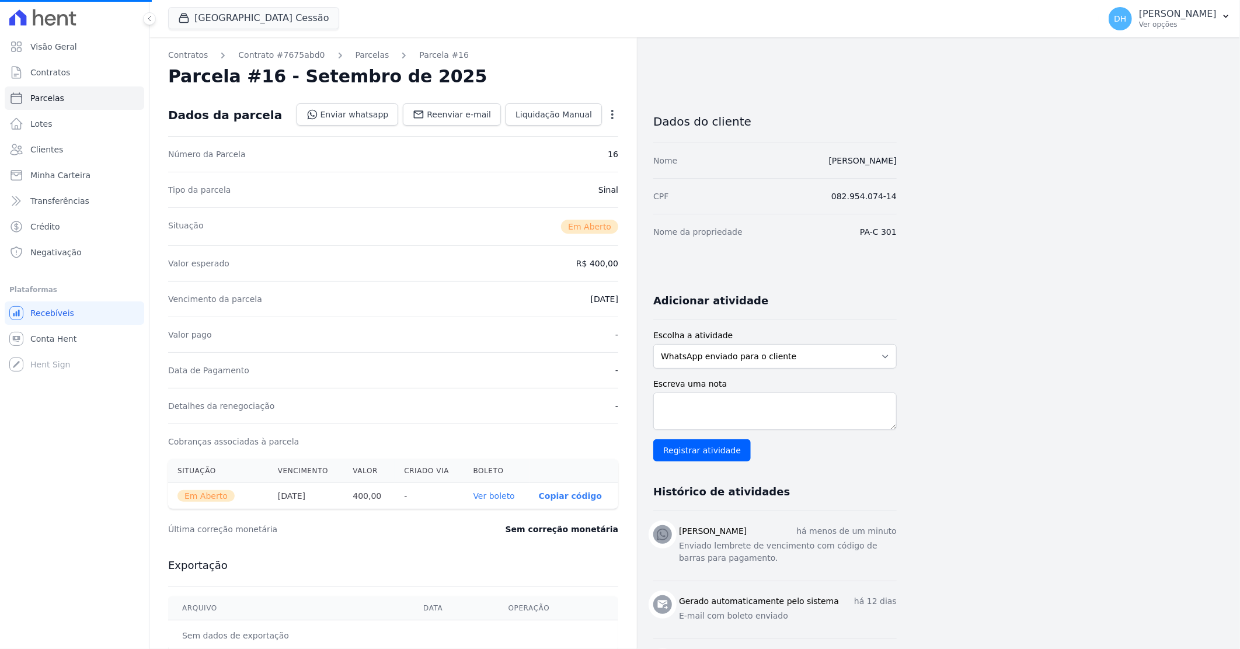
select select
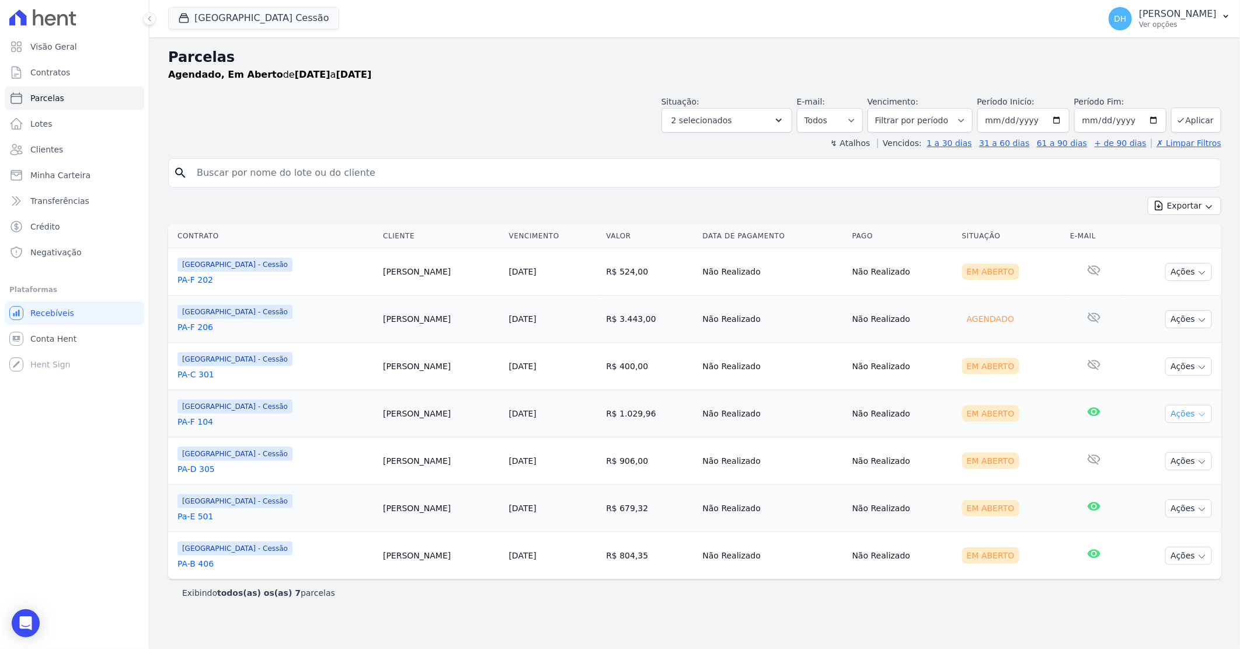
click at [1182, 412] on button "Ações" at bounding box center [1189, 414] width 47 height 18
click at [1157, 483] on link "Enviar whatsapp" at bounding box center [1184, 484] width 112 height 22
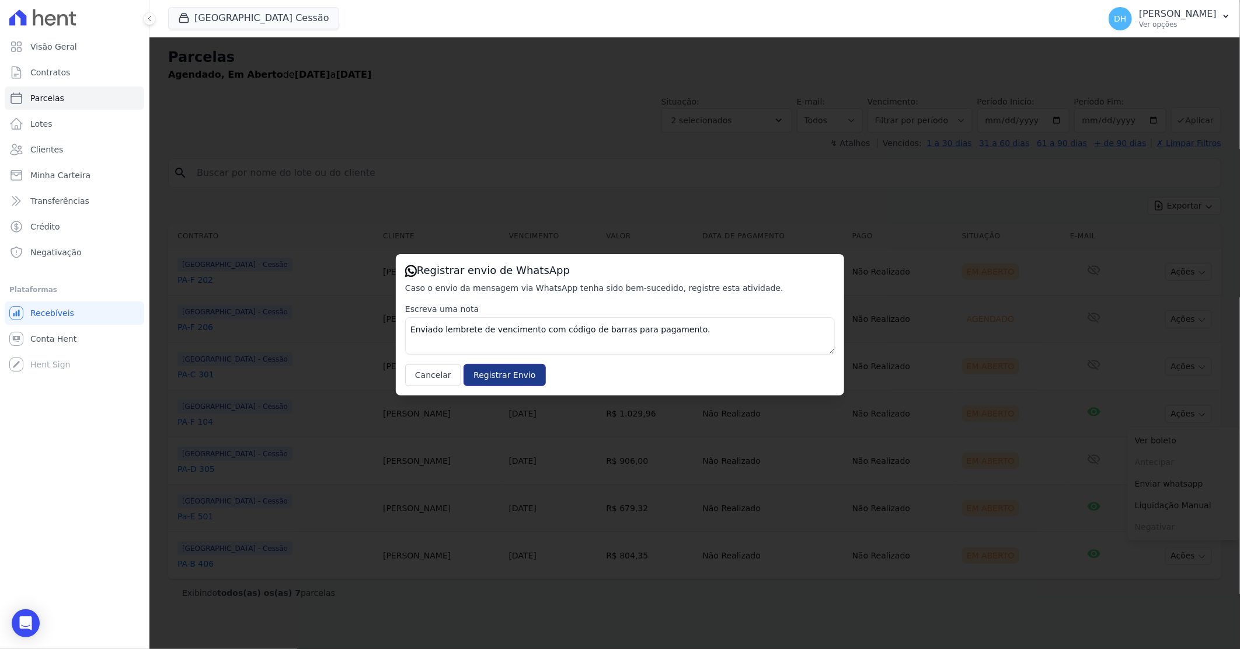
click at [503, 377] on input "Registrar Envio" at bounding box center [505, 375] width 82 height 22
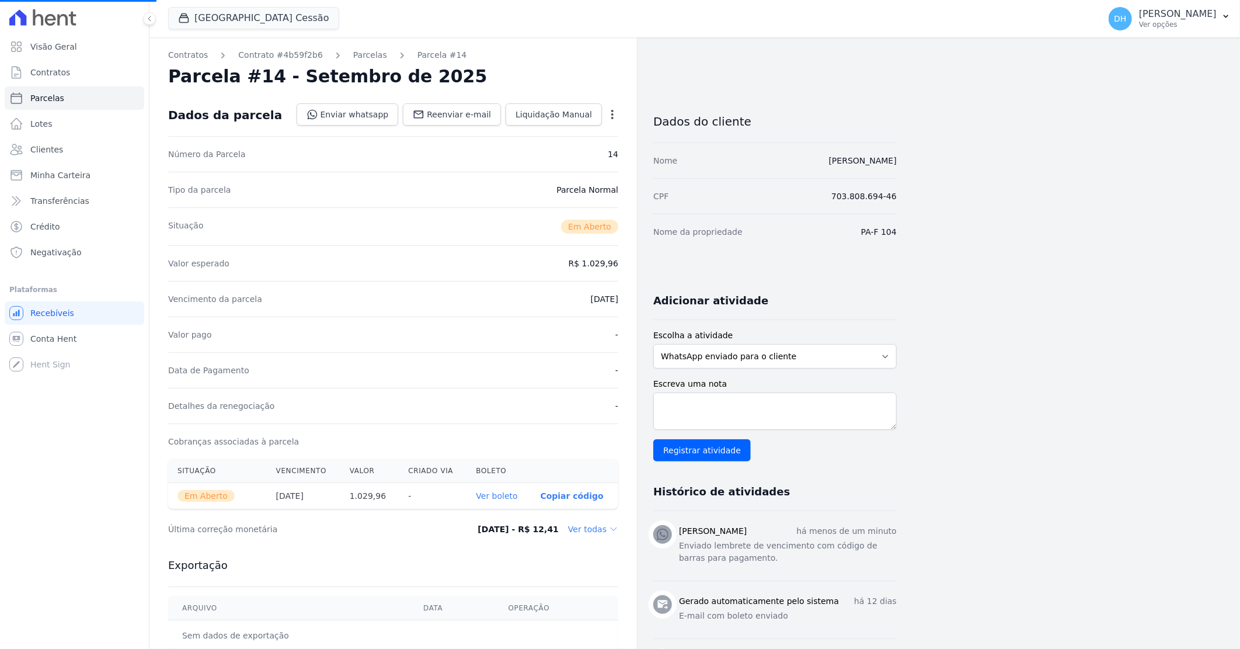
select select
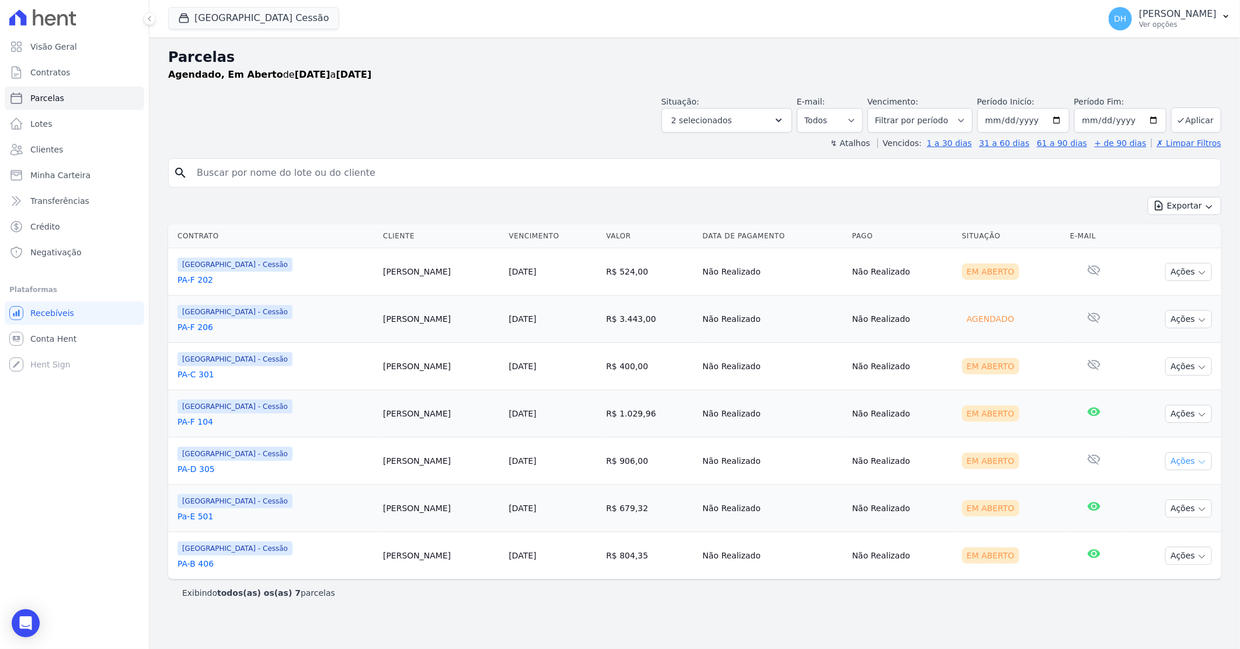
click at [1187, 462] on button "Ações" at bounding box center [1189, 461] width 47 height 18
click at [1151, 530] on link "Enviar whatsapp" at bounding box center [1184, 531] width 112 height 22
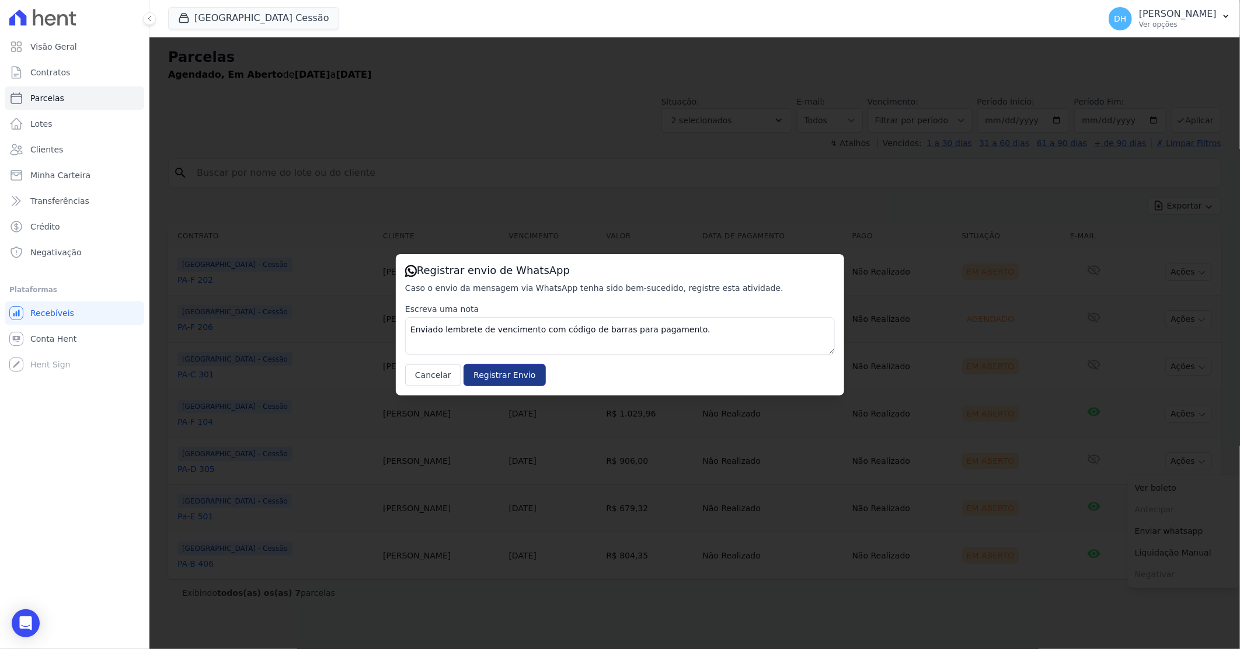
click at [496, 373] on input "Registrar Envio" at bounding box center [505, 375] width 82 height 22
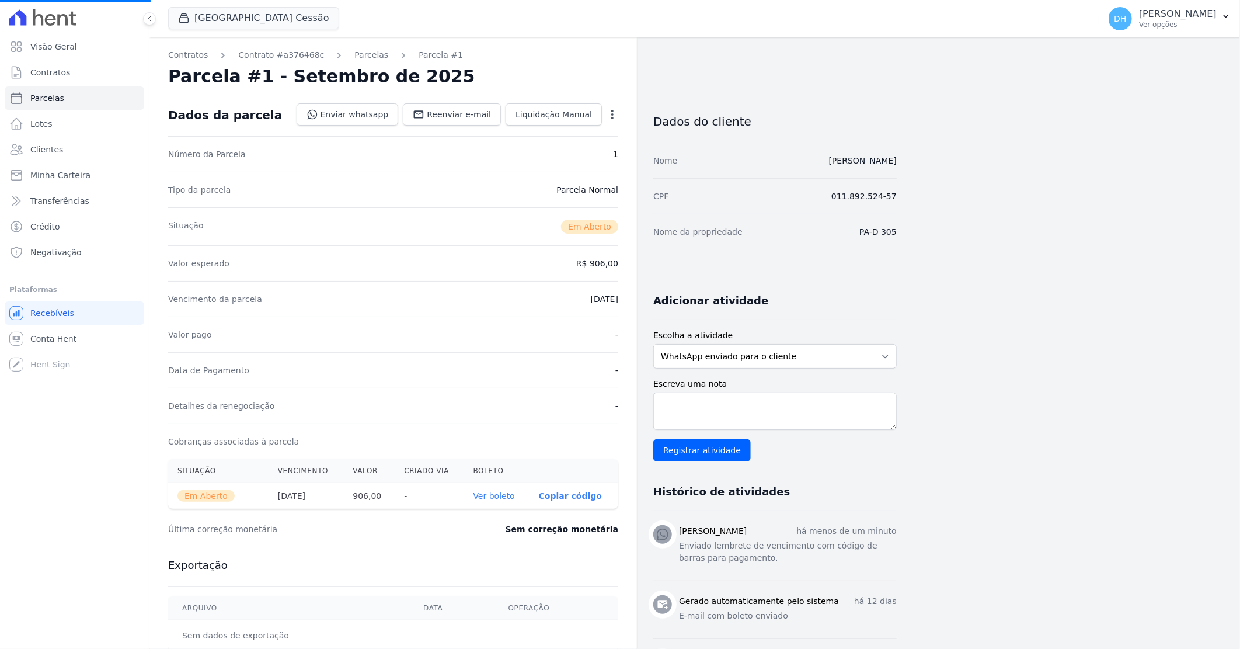
select select
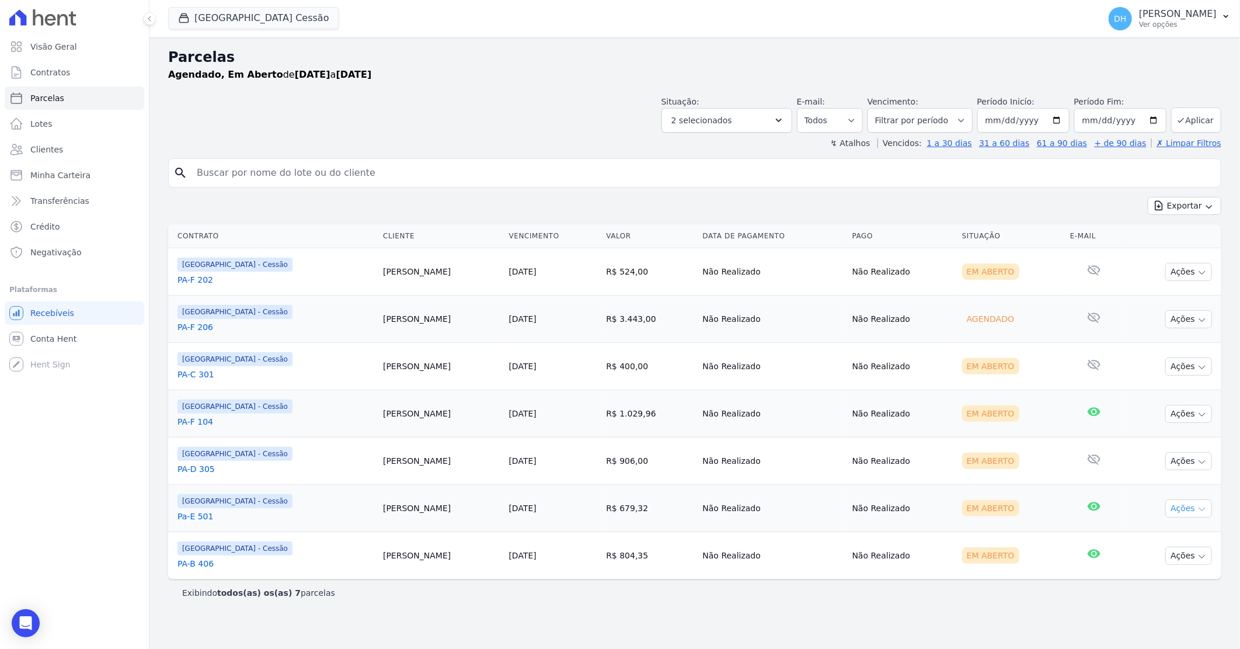
click at [1183, 510] on button "Ações" at bounding box center [1189, 508] width 47 height 18
click at [1150, 575] on link "Enviar whatsapp" at bounding box center [1184, 579] width 112 height 22
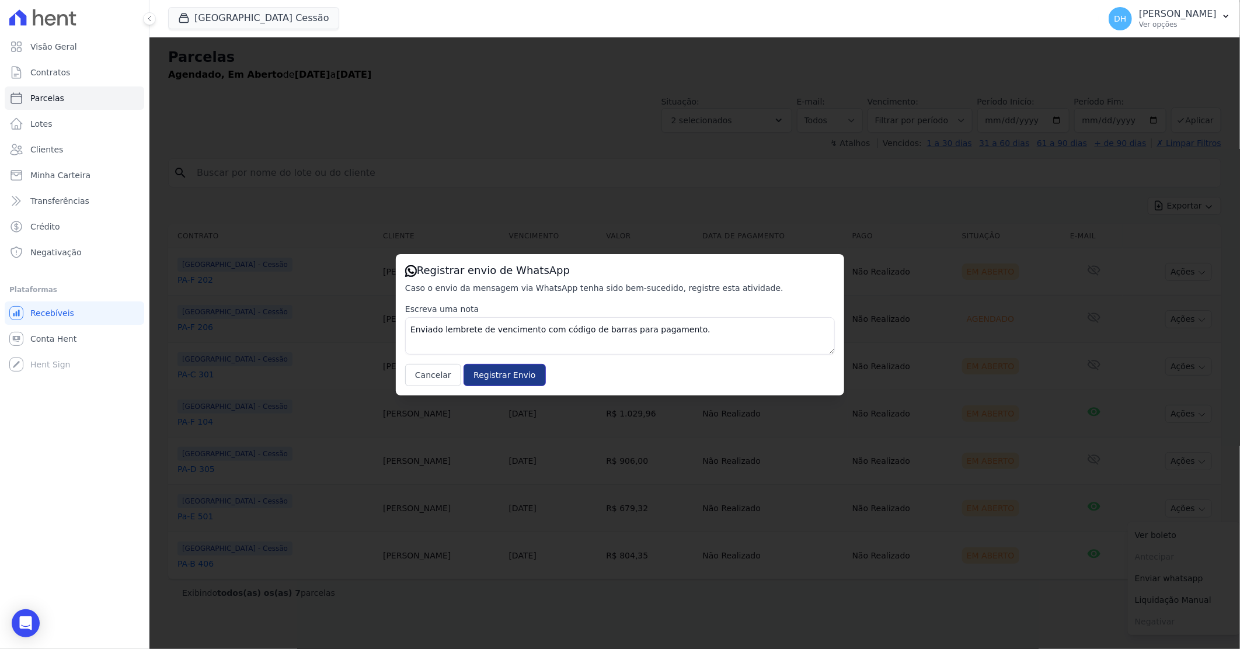
click at [489, 371] on input "Registrar Envio" at bounding box center [505, 375] width 82 height 22
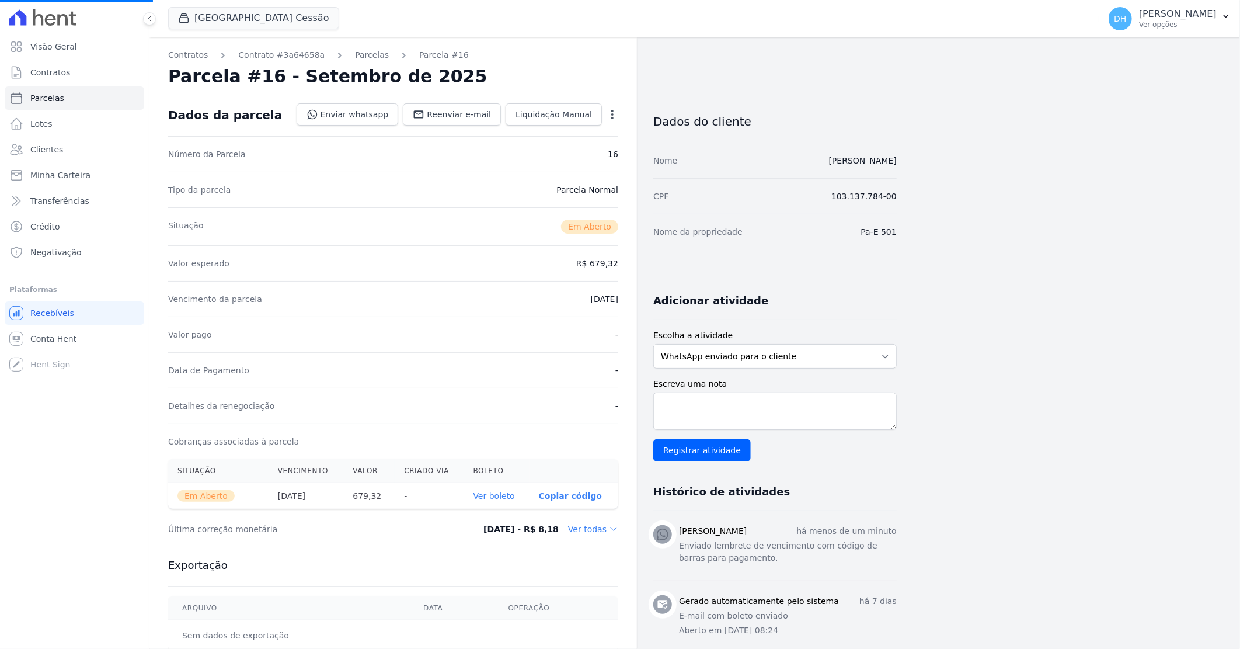
select select
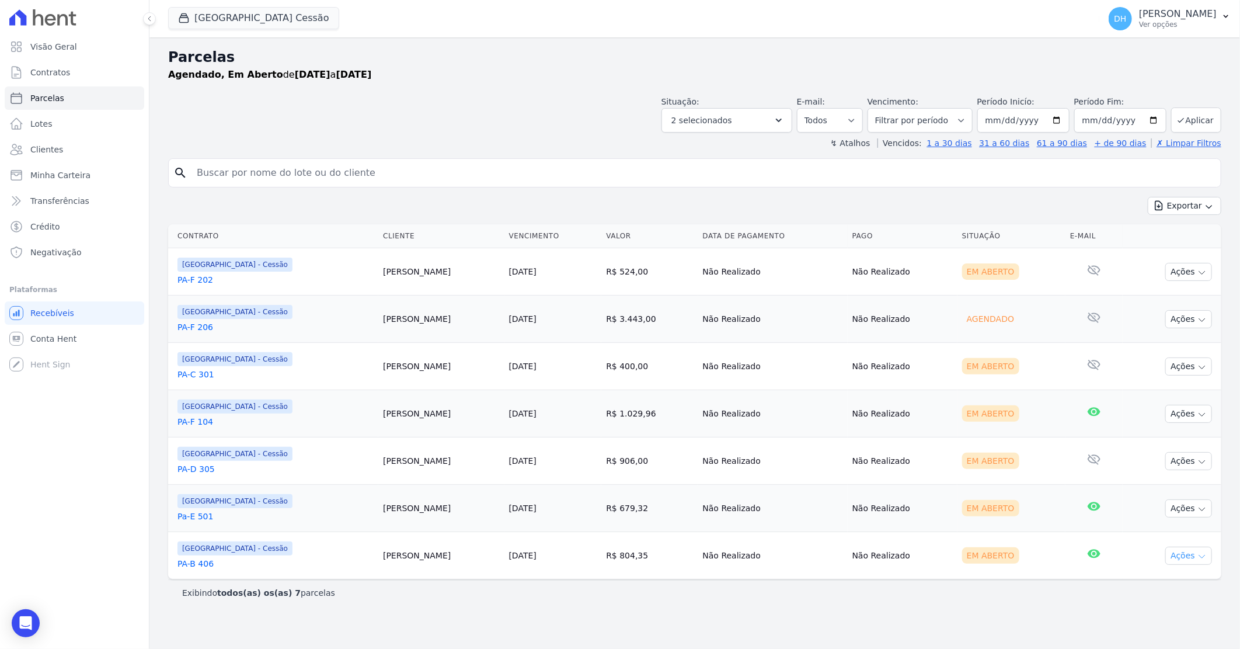
click at [1191, 556] on button "Ações" at bounding box center [1189, 556] width 47 height 18
click at [1136, 623] on link "Enviar whatsapp" at bounding box center [1184, 626] width 112 height 22
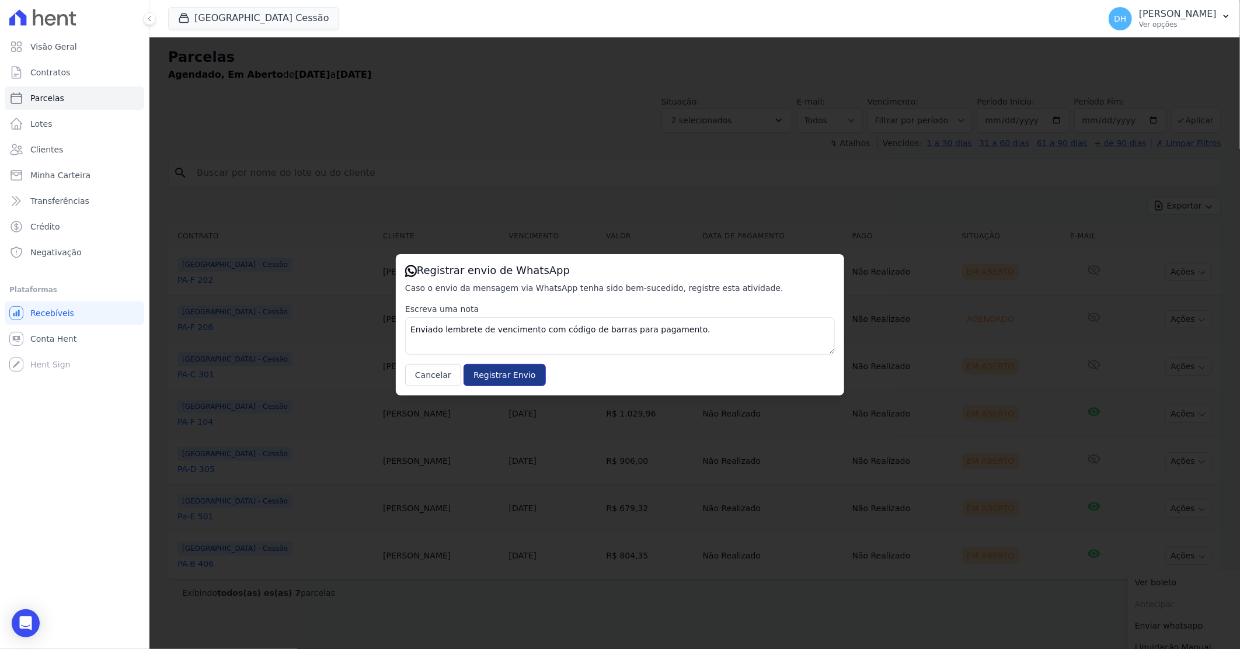
click at [493, 381] on input "Registrar Envio" at bounding box center [505, 375] width 82 height 22
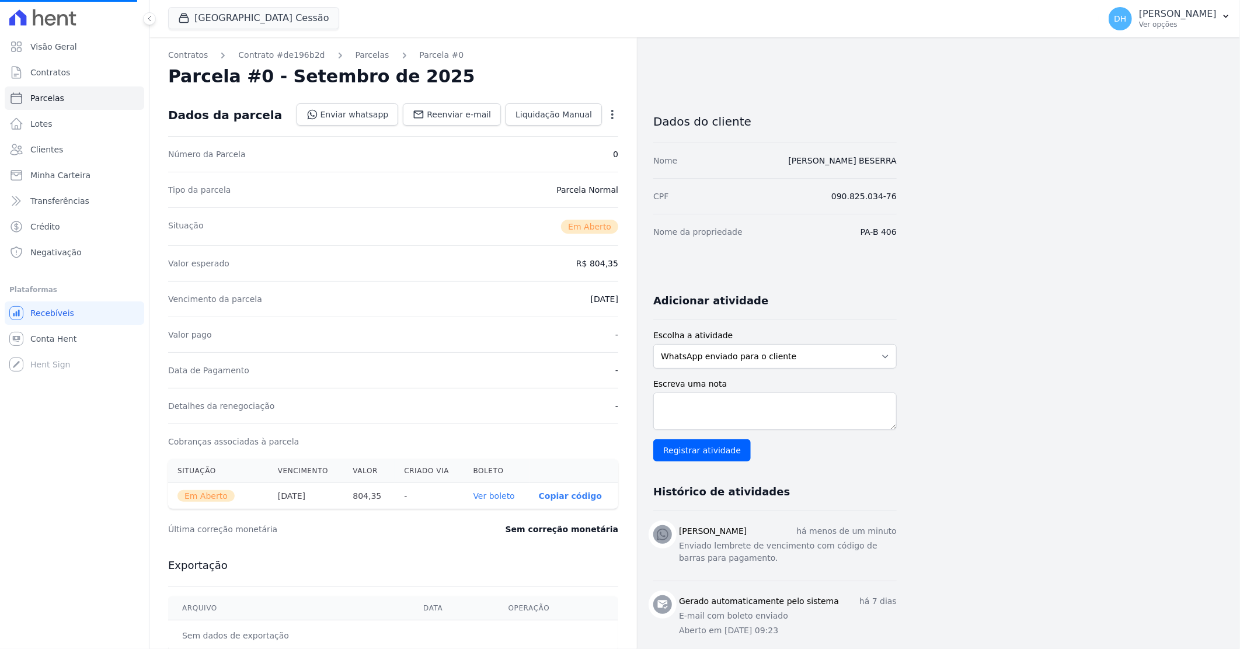
select select
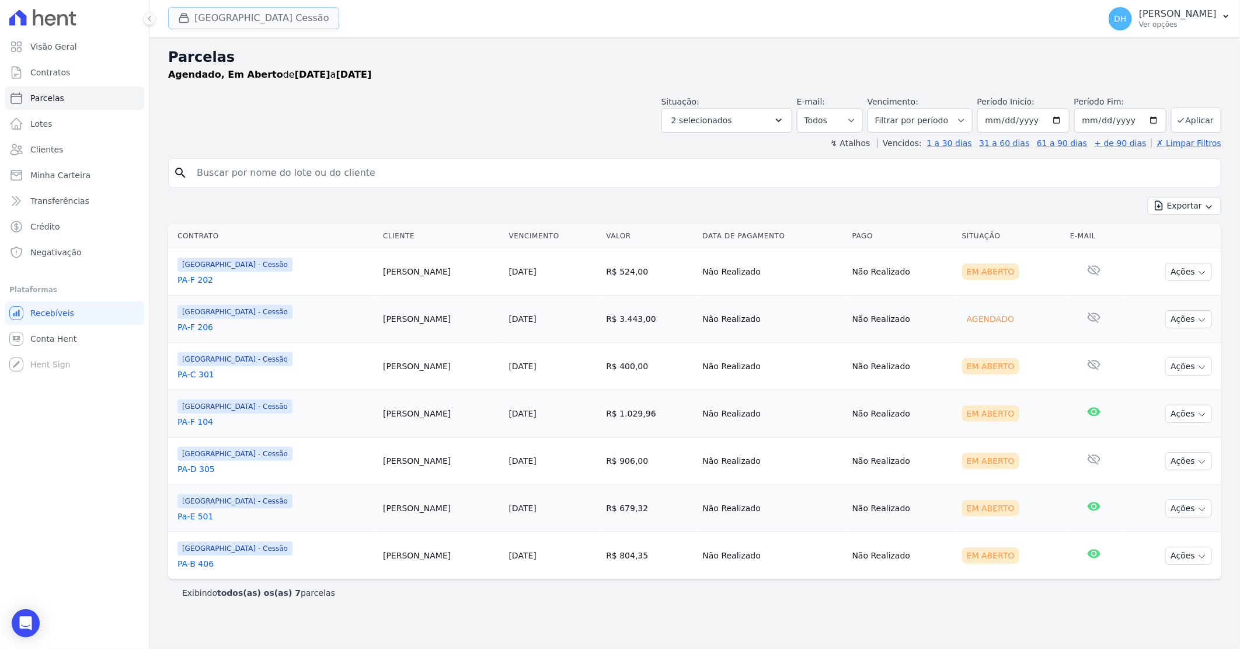
click at [306, 16] on button "[GEOGRAPHIC_DATA] Cessão" at bounding box center [253, 18] width 171 height 22
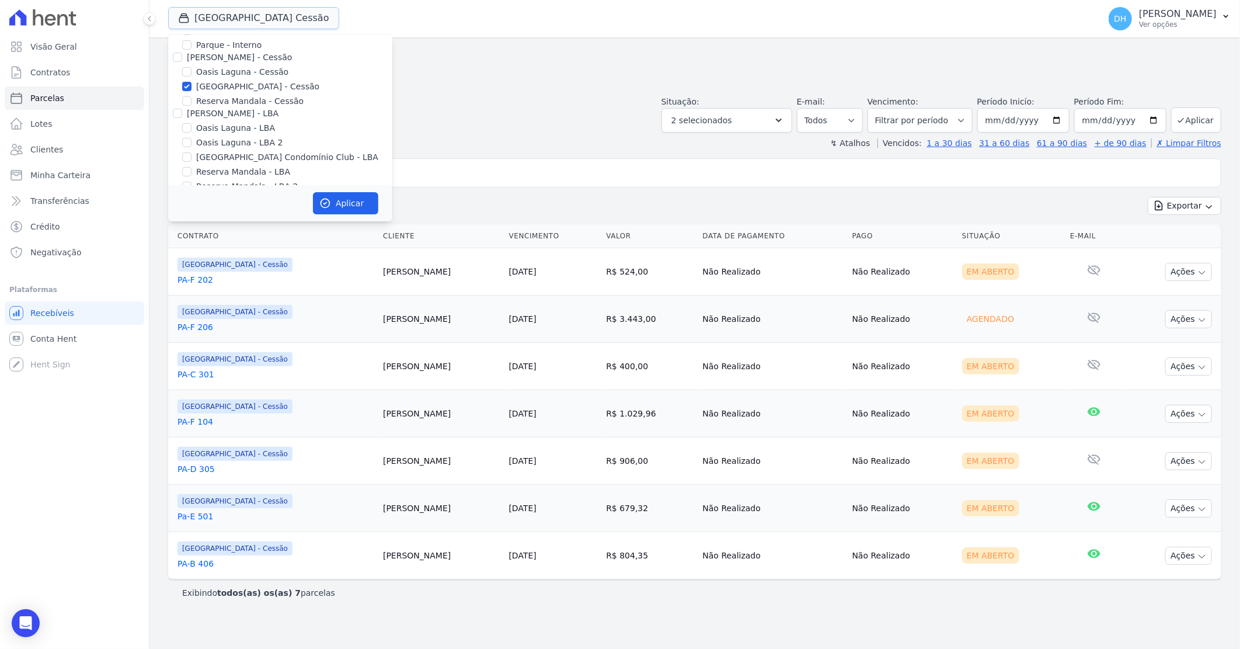
scroll to position [107, 0]
click at [190, 84] on input "Reserva Mandala - Cessão" at bounding box center [186, 83] width 9 height 9
checkbox input "true"
click at [187, 71] on input "[GEOGRAPHIC_DATA] - Cessão" at bounding box center [186, 69] width 9 height 9
checkbox input "false"
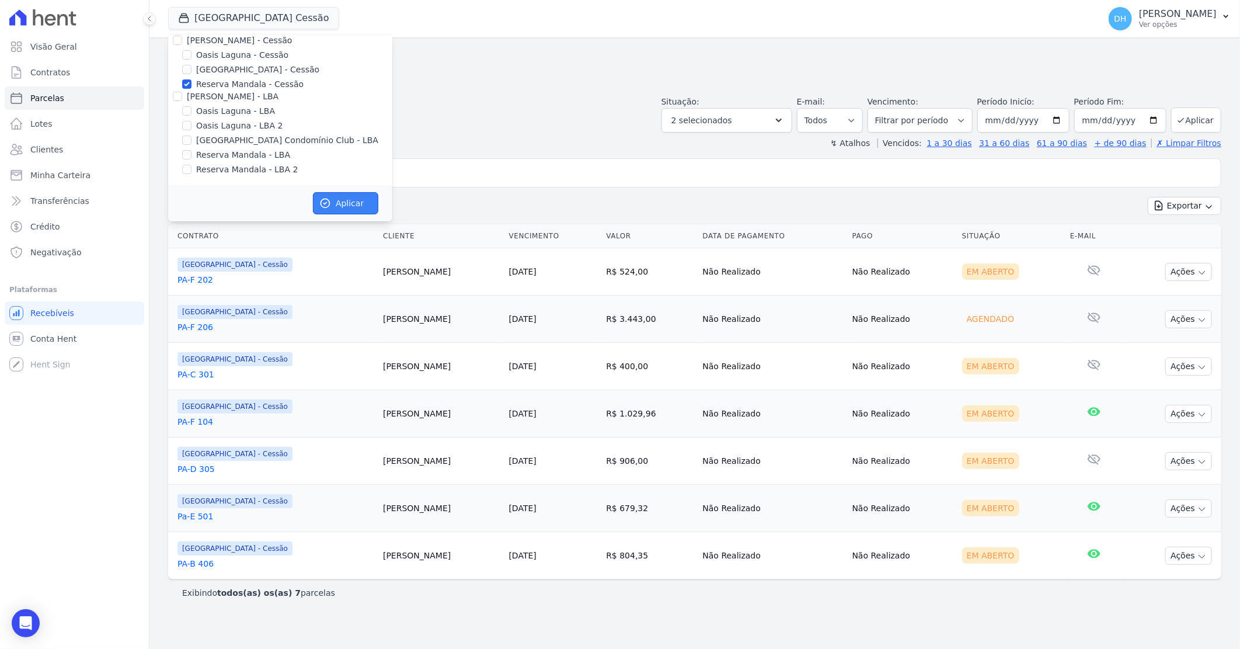
click at [341, 200] on button "Aplicar" at bounding box center [345, 203] width 65 height 22
select select
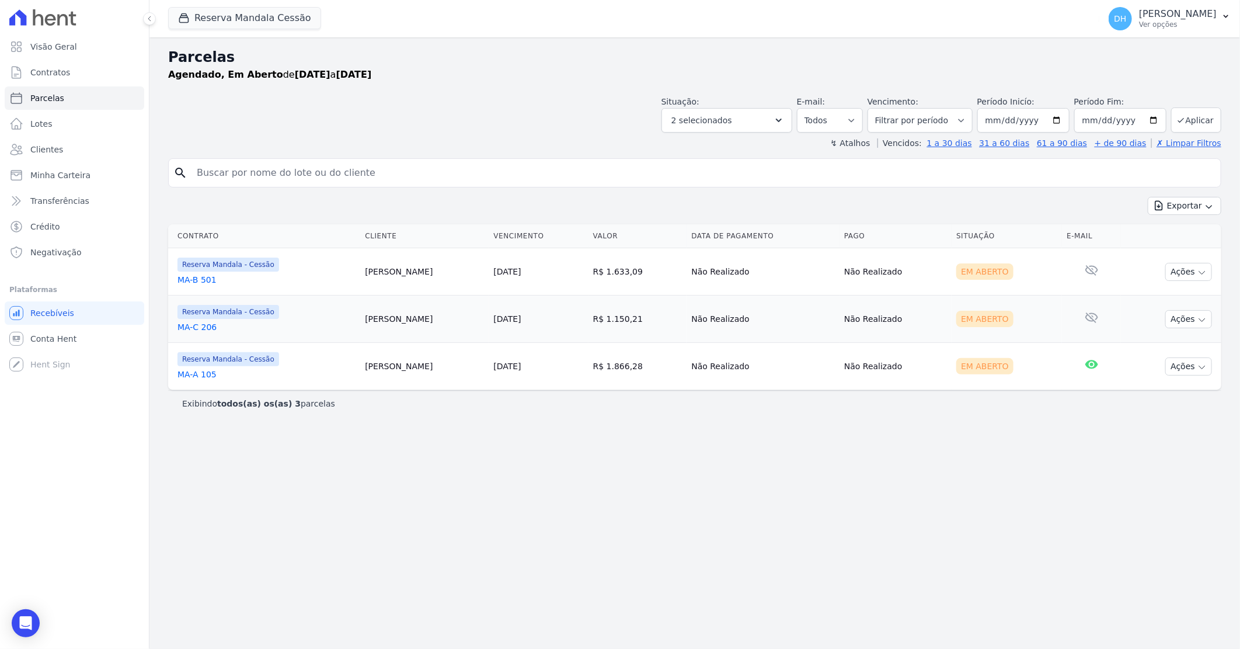
click at [530, 92] on div "Situação: Agendado Em Aberto Pago Processando Cancelado Vencido Transferindo De…" at bounding box center [694, 111] width 1053 height 41
click at [1188, 272] on button "Ações" at bounding box center [1189, 272] width 47 height 18
click at [1169, 342] on link "Enviar whatsapp" at bounding box center [1184, 342] width 112 height 22
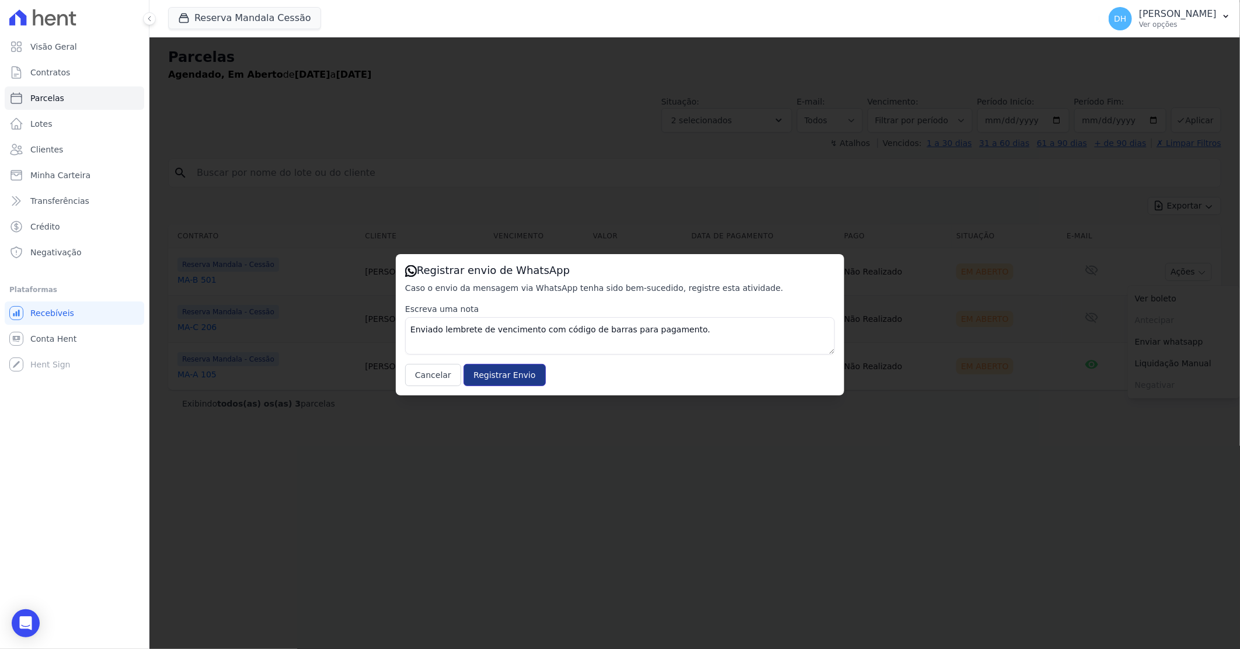
click at [503, 377] on input "Registrar Envio" at bounding box center [505, 375] width 82 height 22
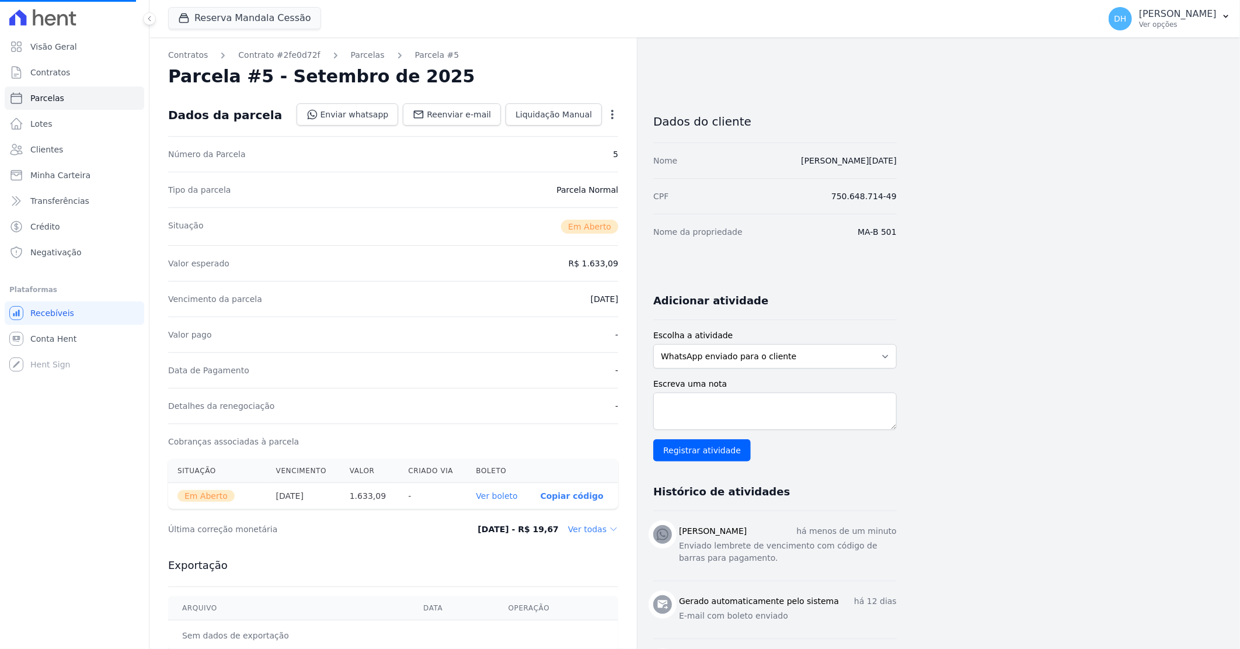
select select
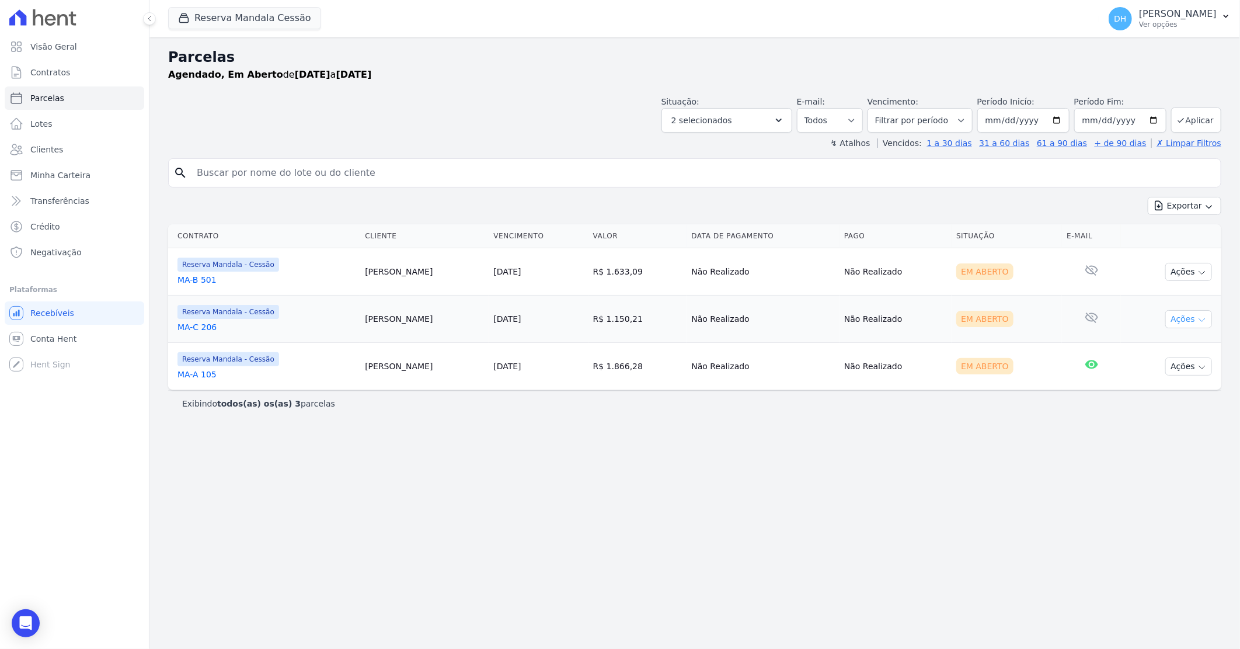
click at [1197, 322] on button "Ações" at bounding box center [1189, 319] width 47 height 18
click at [1147, 381] on link "Enviar whatsapp" at bounding box center [1184, 389] width 112 height 22
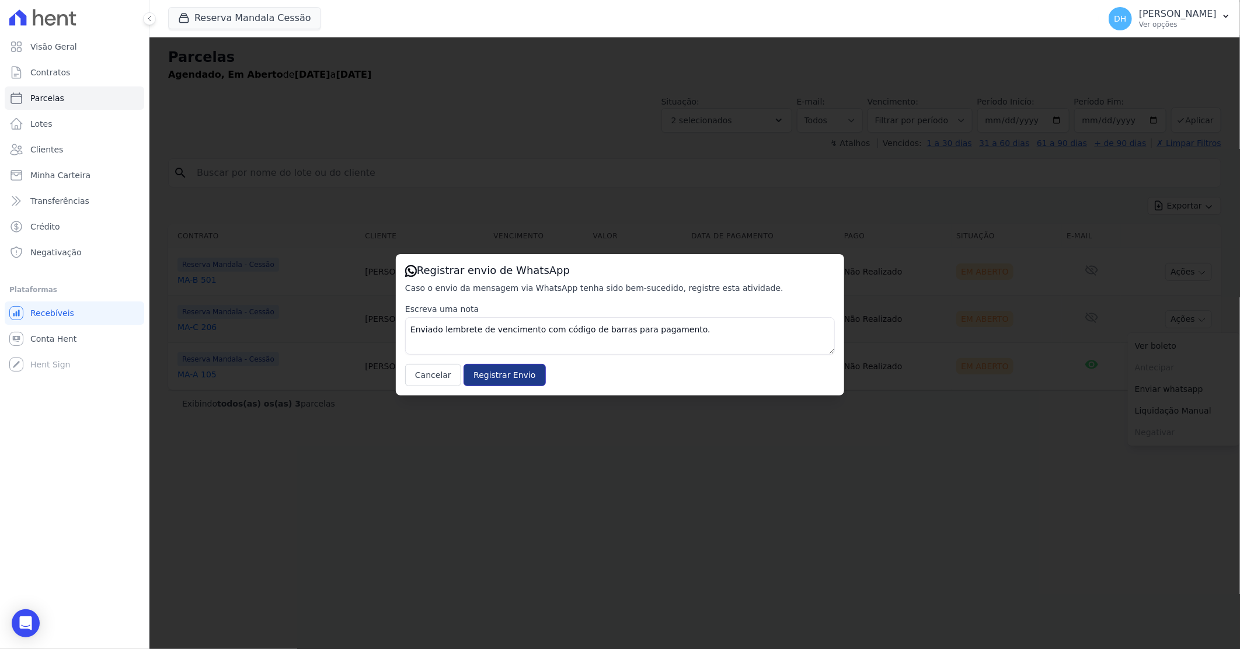
click at [500, 375] on input "Registrar Envio" at bounding box center [505, 375] width 82 height 22
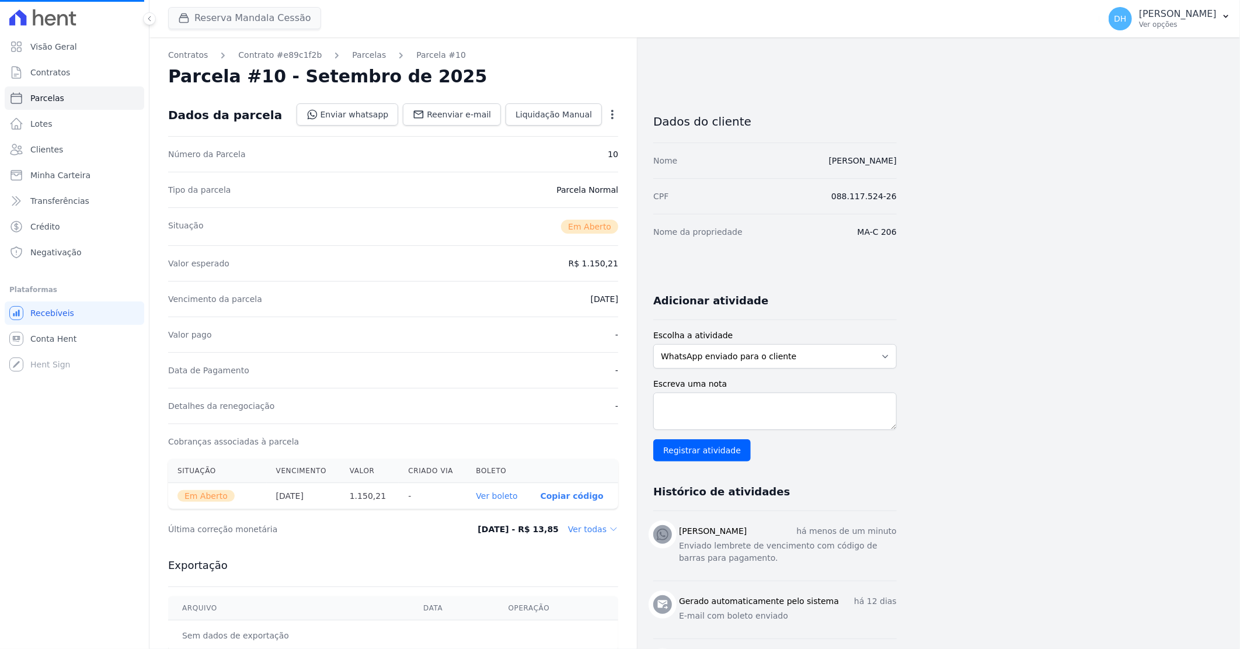
select select
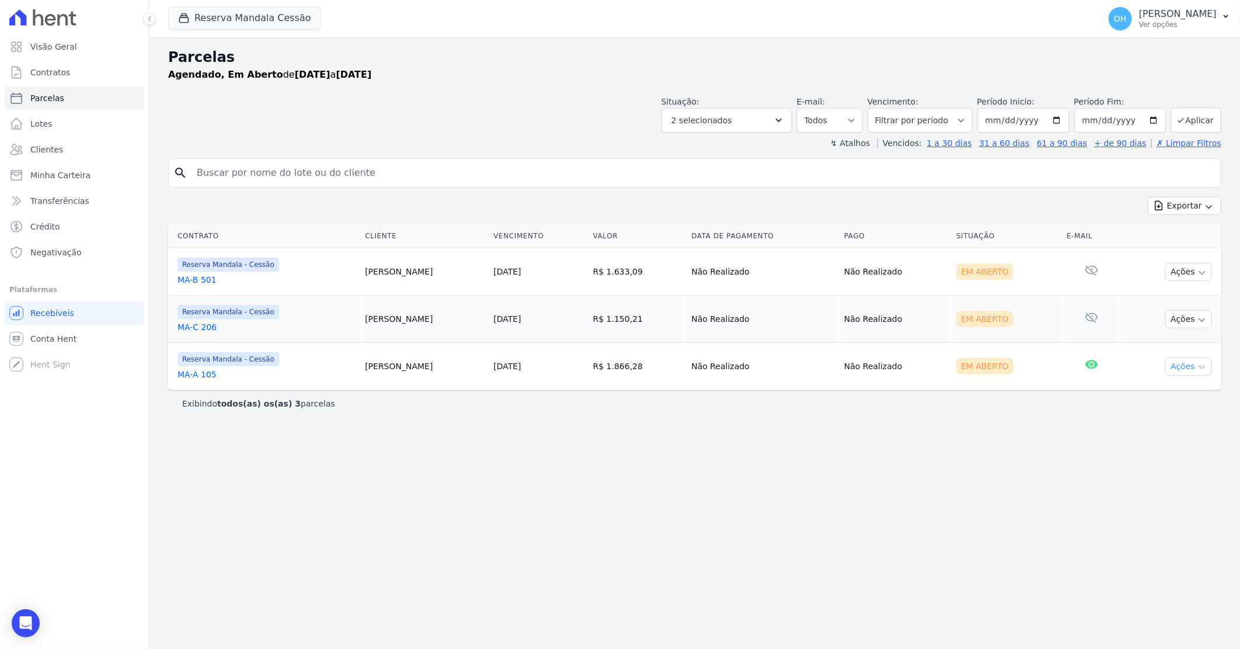
click at [1180, 374] on button "Ações" at bounding box center [1189, 366] width 47 height 18
click at [1174, 434] on link "Enviar whatsapp" at bounding box center [1184, 437] width 112 height 22
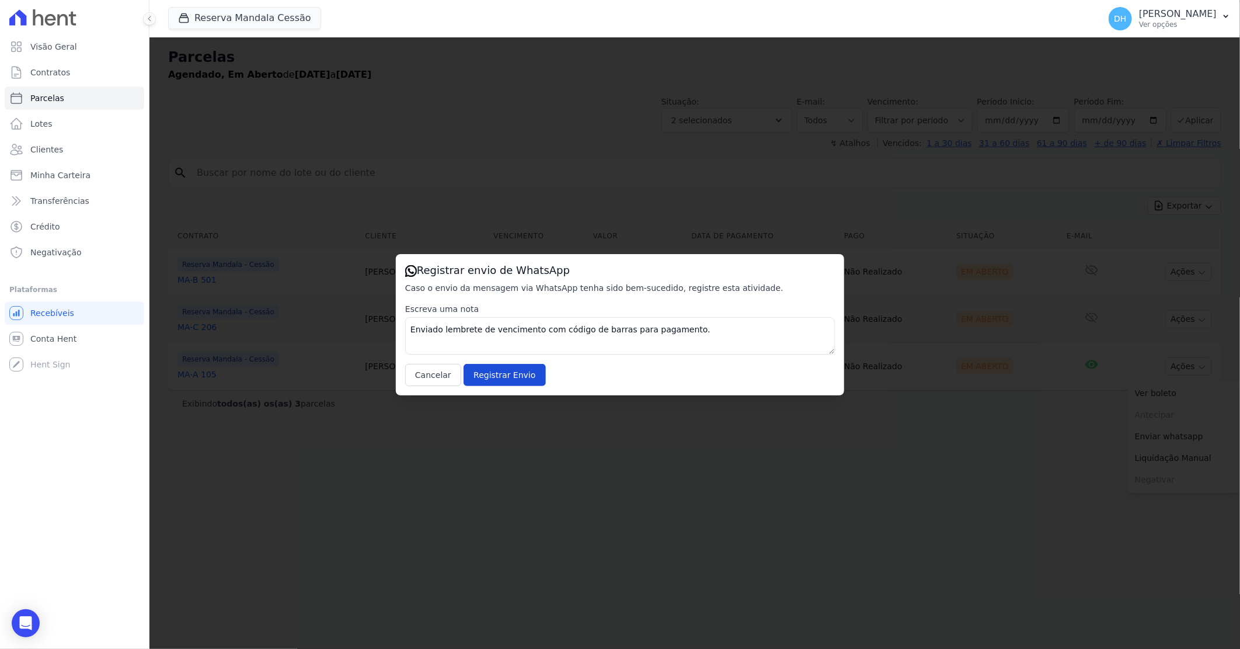
click at [498, 388] on div "Registrar envio de WhatsApp Caso o envio da mensagem via WhatsApp tenha sido be…" at bounding box center [620, 324] width 448 height 141
click at [506, 380] on input "Registrar Envio" at bounding box center [505, 375] width 82 height 22
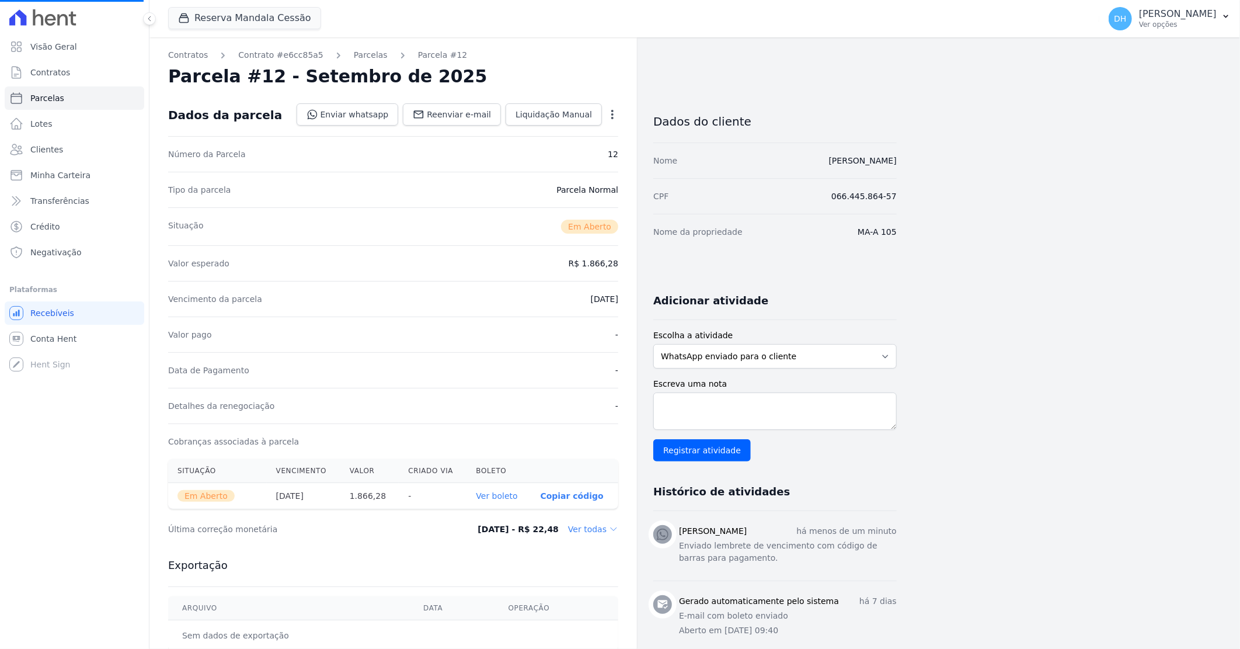
select select
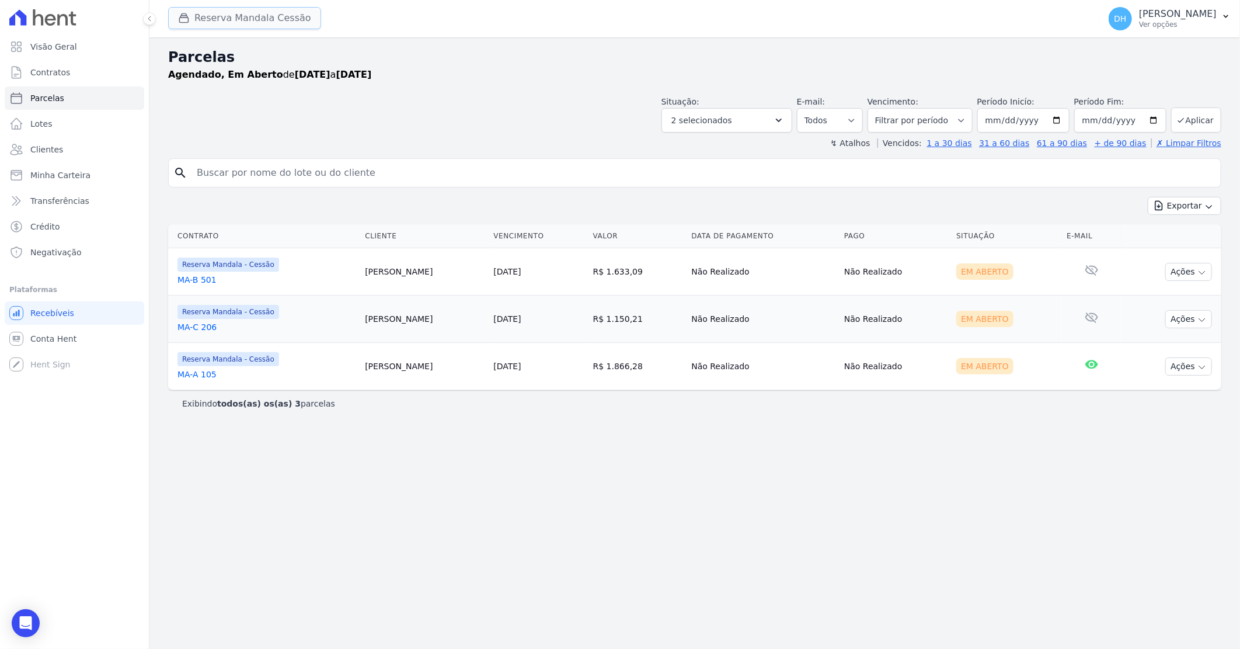
click at [238, 11] on button "Reserva Mandala Cessão" at bounding box center [244, 18] width 153 height 22
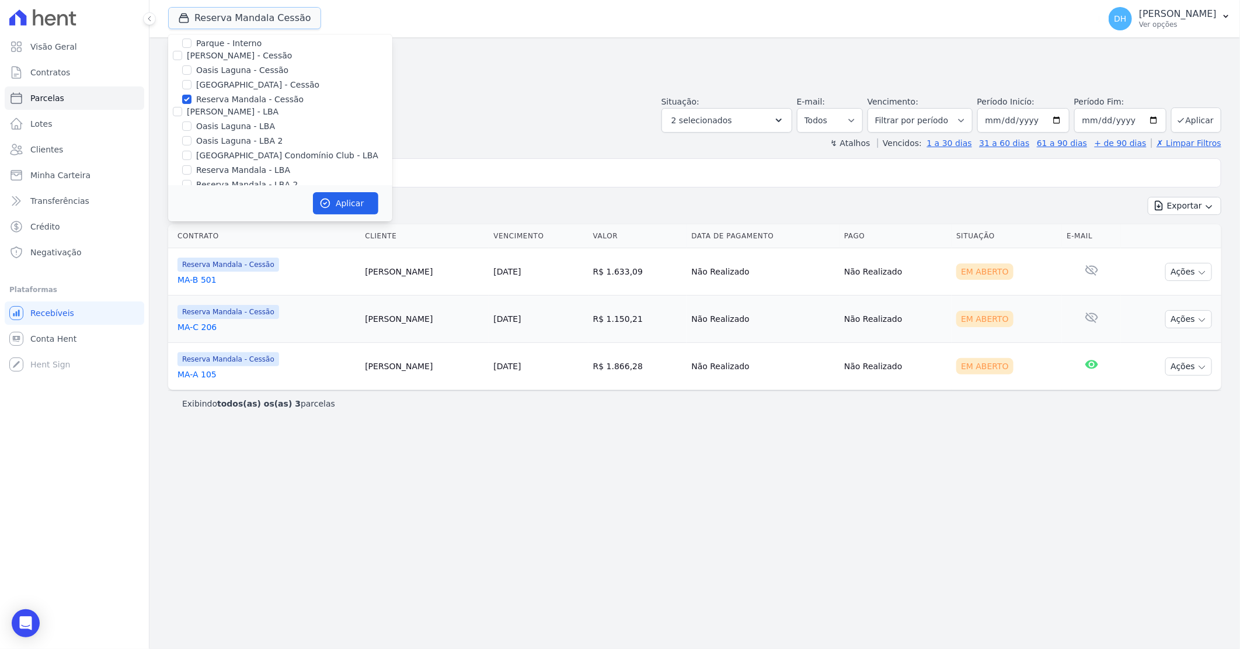
scroll to position [107, 0]
click at [187, 109] on input "Oasis Laguna - LBA" at bounding box center [186, 110] width 9 height 9
checkbox input "true"
click at [182, 127] on input "Oasis Laguna - LBA 2" at bounding box center [186, 125] width 9 height 9
checkbox input "true"
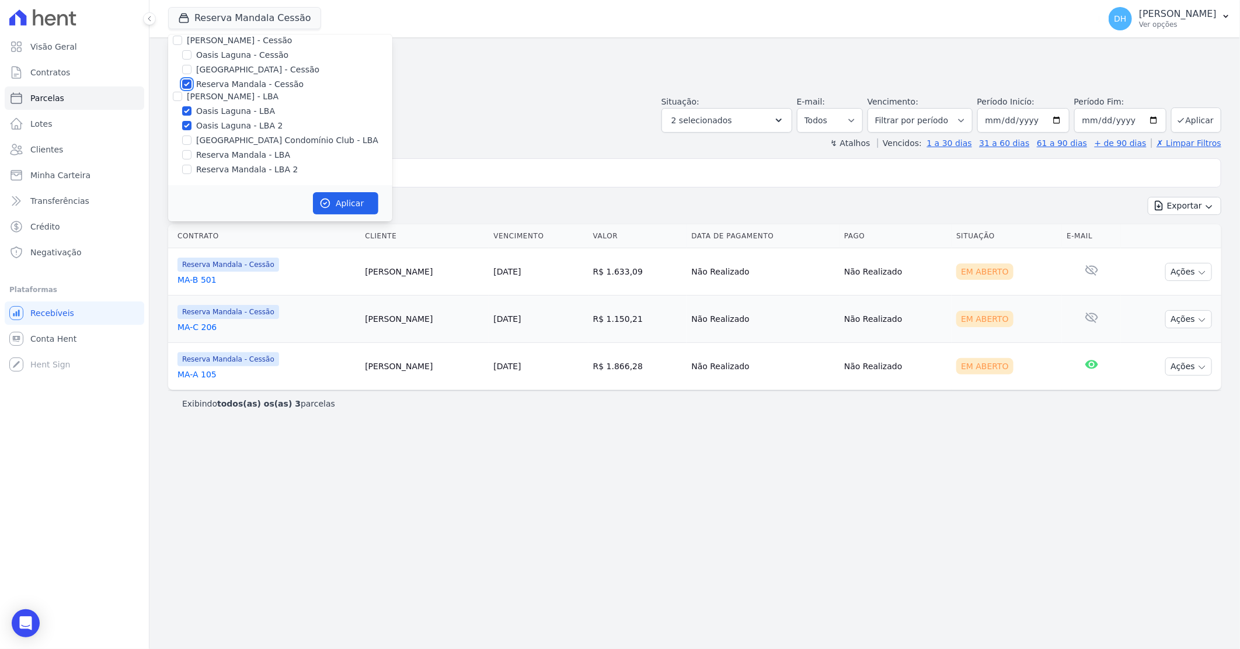
click at [188, 82] on input "Reserva Mandala - Cessão" at bounding box center [186, 83] width 9 height 9
checkbox input "false"
click at [357, 201] on button "Aplicar" at bounding box center [345, 203] width 65 height 22
select select
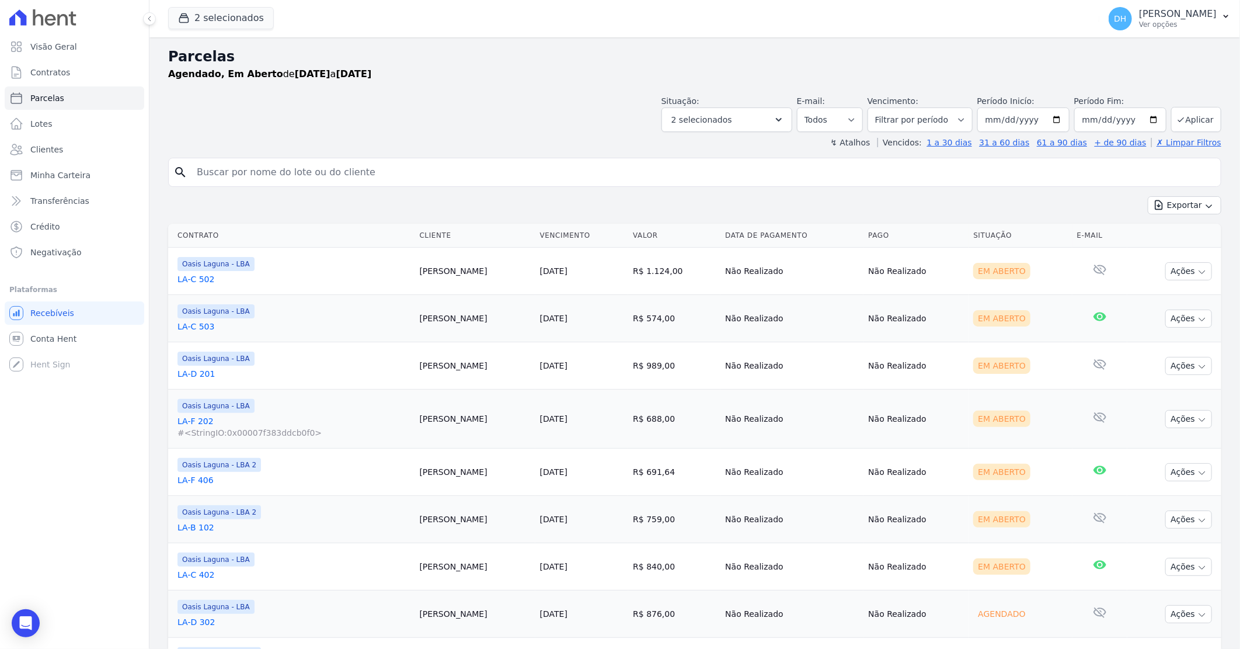
scroll to position [0, 0]
click at [1177, 269] on button "Ações" at bounding box center [1189, 272] width 47 height 18
click at [1147, 345] on link "Enviar whatsapp" at bounding box center [1184, 342] width 112 height 22
